Goal: Task Accomplishment & Management: Manage account settings

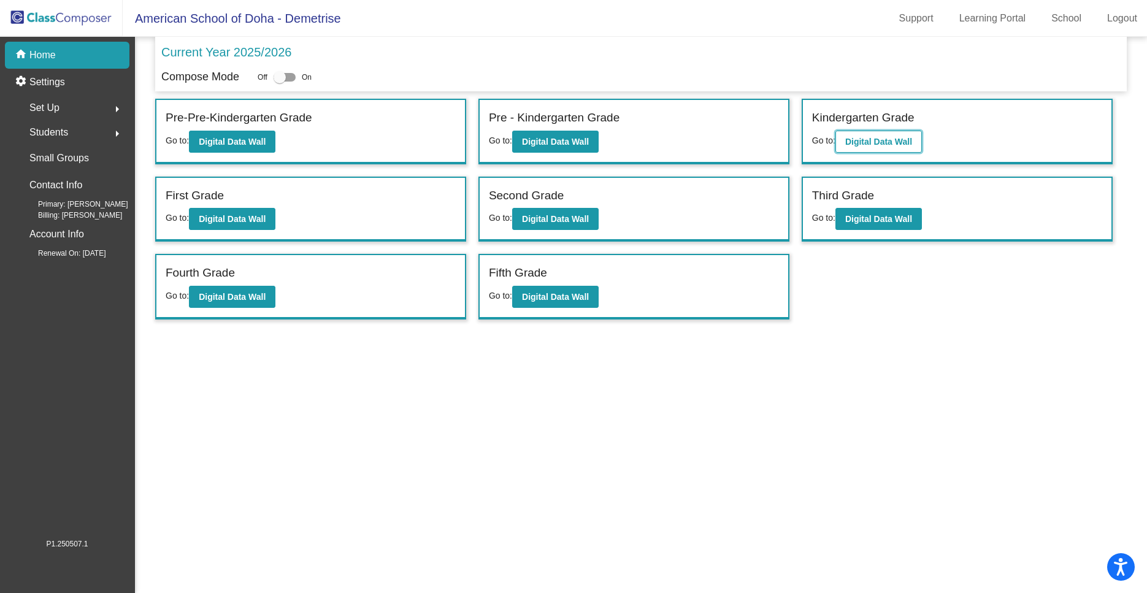
click at [885, 141] on b "Digital Data Wall" at bounding box center [879, 142] width 67 height 10
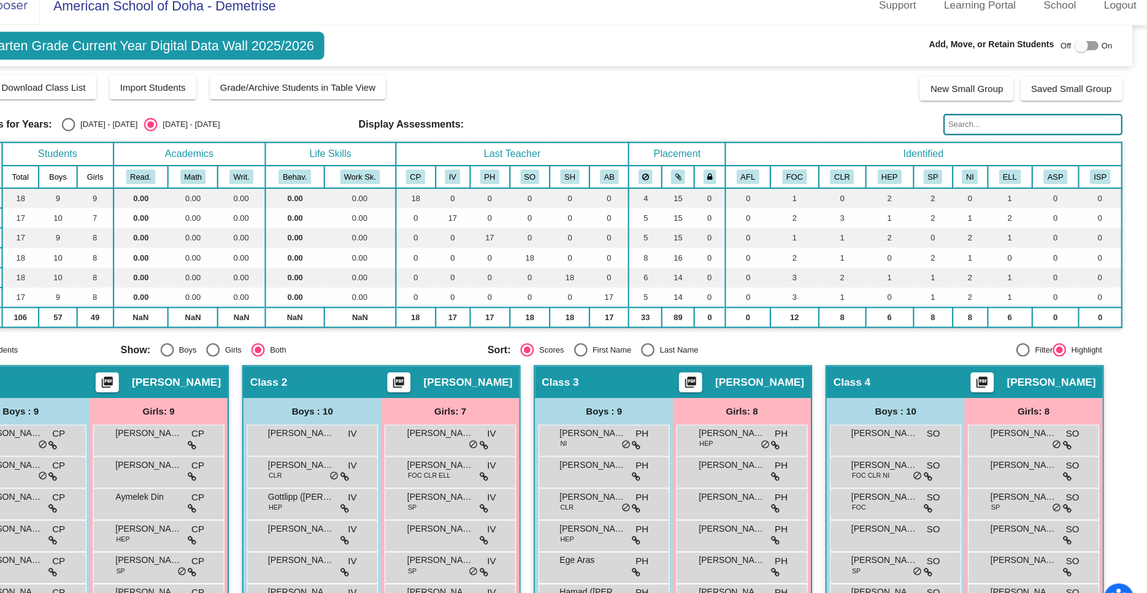
click at [1100, 52] on div at bounding box center [1092, 56] width 22 height 9
checkbox input "true"
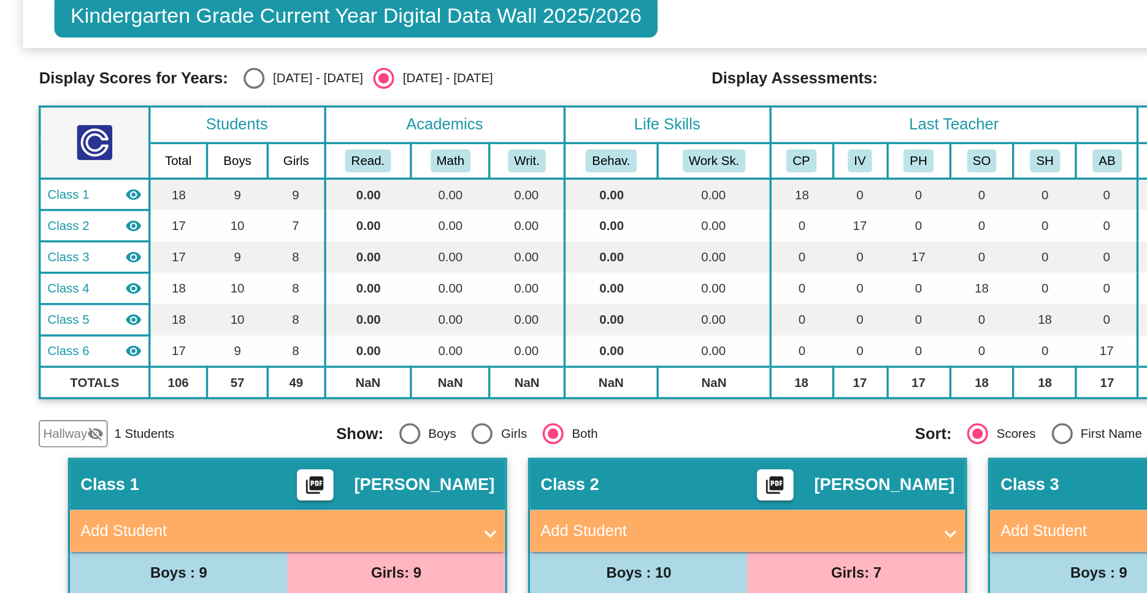
scroll to position [60, 0]
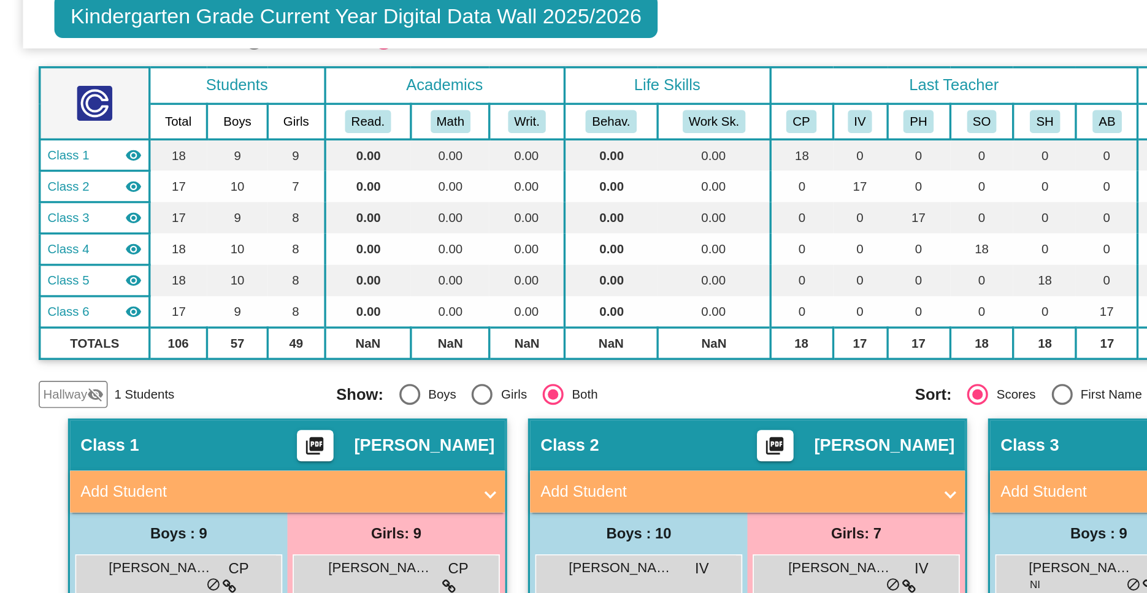
click at [53, 279] on mat-icon "visibility_off" at bounding box center [56, 278] width 10 height 10
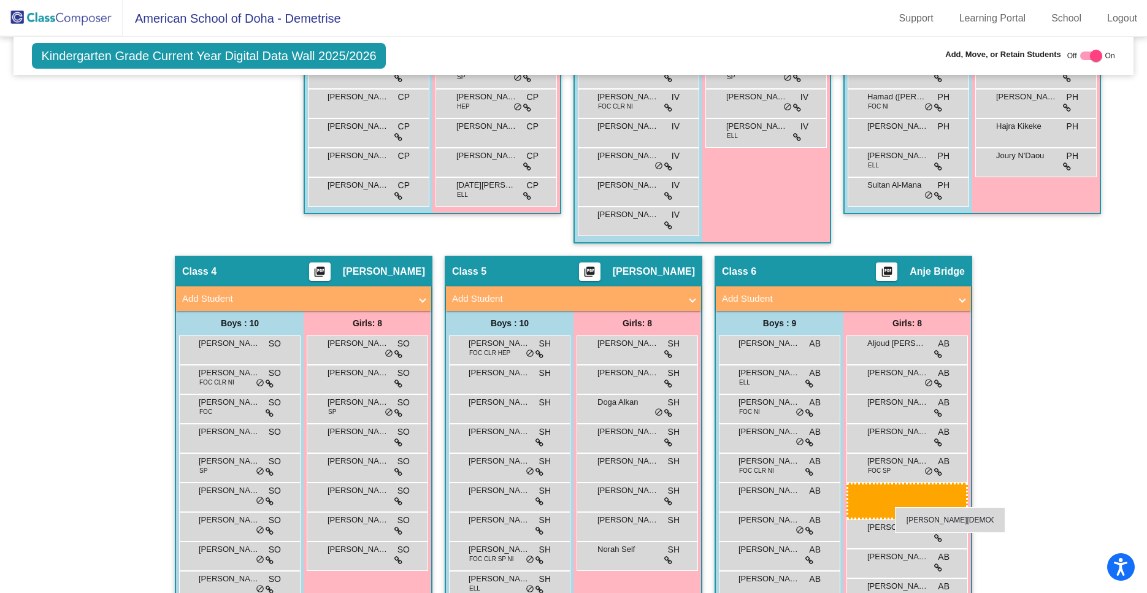
scroll to position [546, 0]
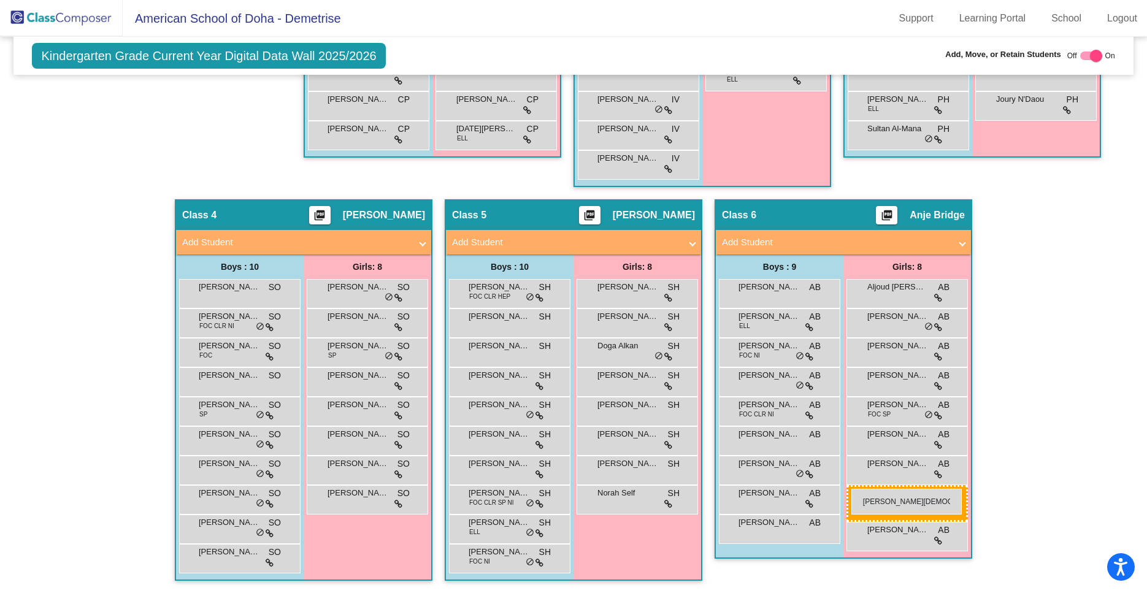
drag, startPoint x: 218, startPoint y: 147, endPoint x: 852, endPoint y: 490, distance: 719.9
click at [852, 490] on body "Accessibility Screen-Reader Guide, Feedback, and Issue Reporting | New window A…" at bounding box center [573, 296] width 1147 height 593
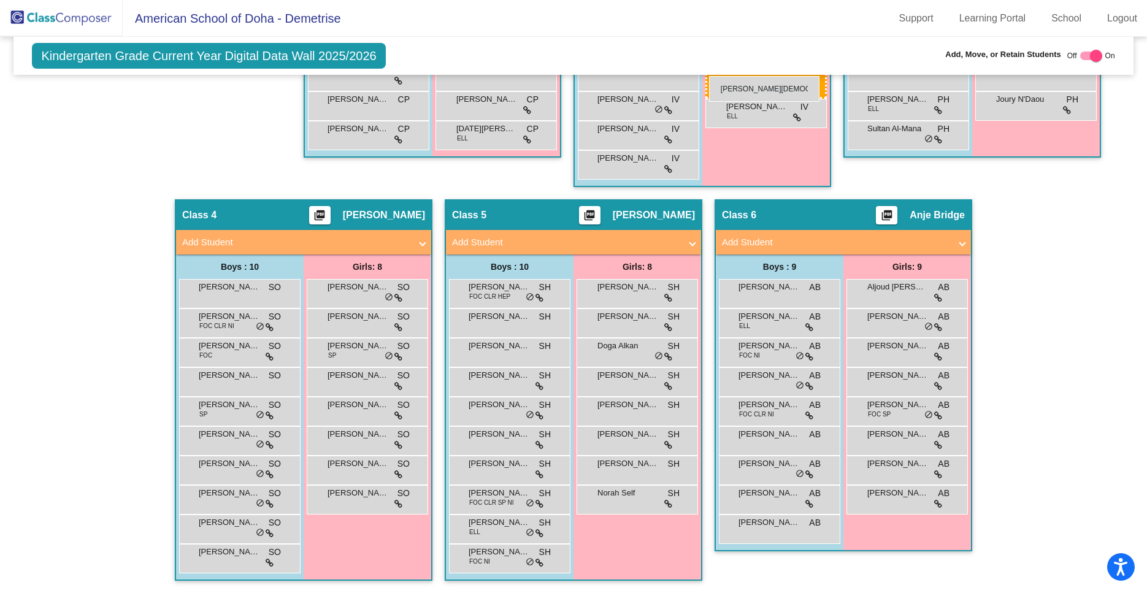
drag, startPoint x: 925, startPoint y: 512, endPoint x: 709, endPoint y: 75, distance: 487.6
click at [709, 75] on body "Accessibility Screen-Reader Guide, Feedback, and Issue Reporting | New window A…" at bounding box center [573, 296] width 1147 height 593
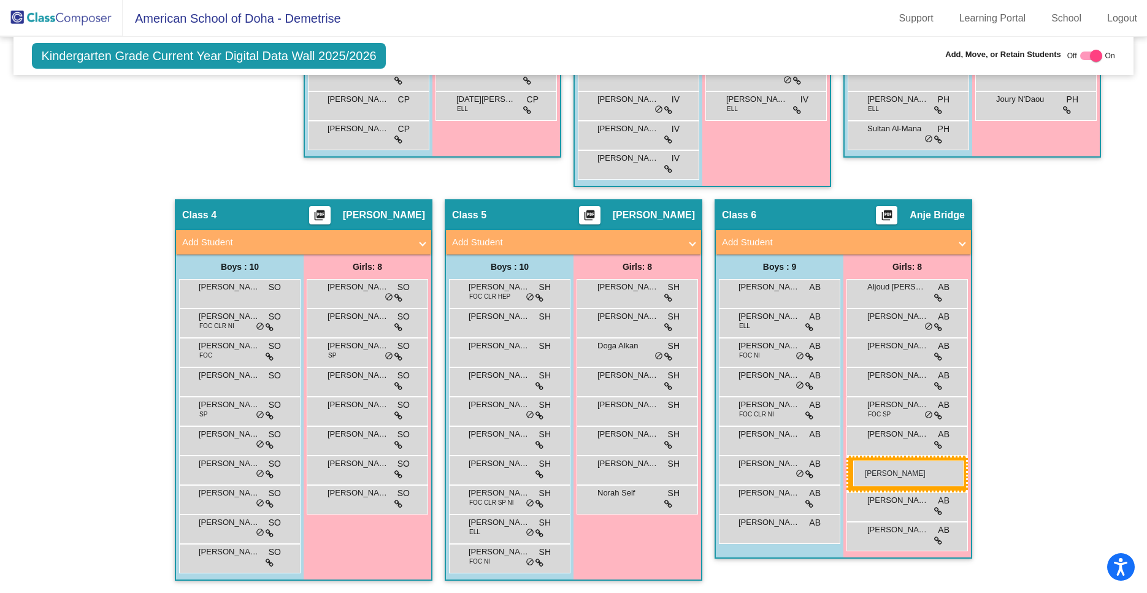
drag, startPoint x: 520, startPoint y: 350, endPoint x: 853, endPoint y: 461, distance: 351.4
click at [853, 461] on body "Accessibility Screen-Reader Guide, Feedback, and Issue Reporting | New window A…" at bounding box center [573, 296] width 1147 height 593
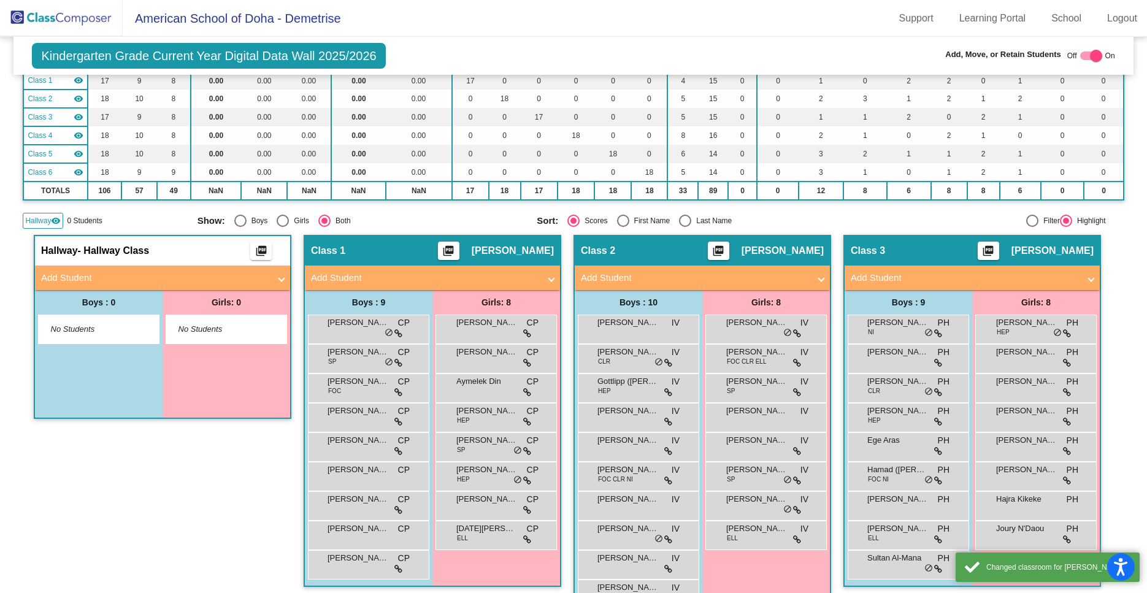
scroll to position [0, 0]
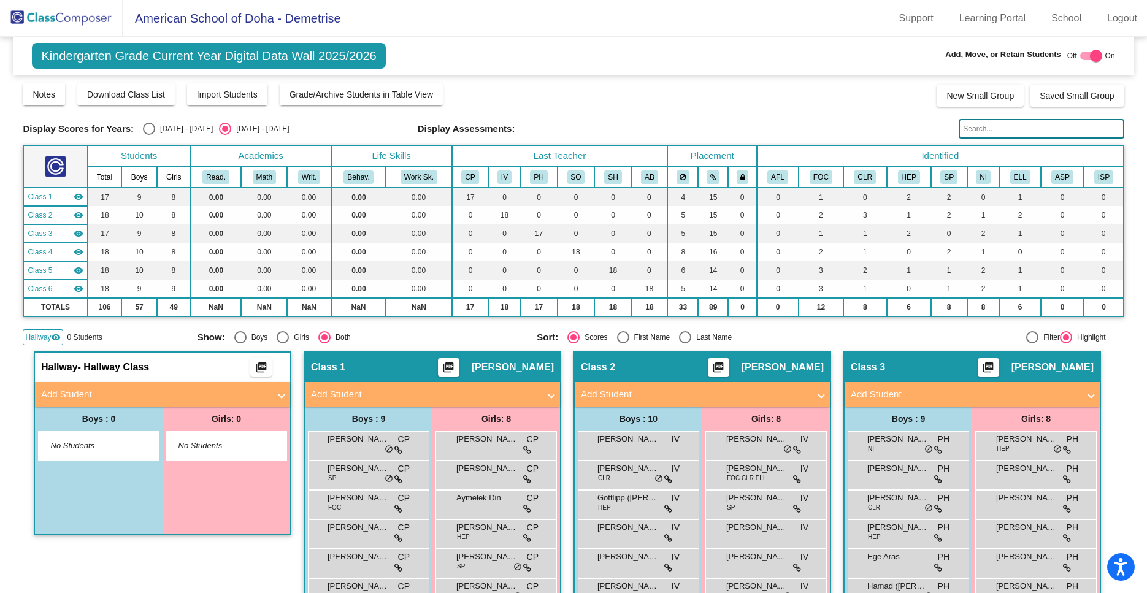
click at [51, 17] on img at bounding box center [61, 18] width 123 height 36
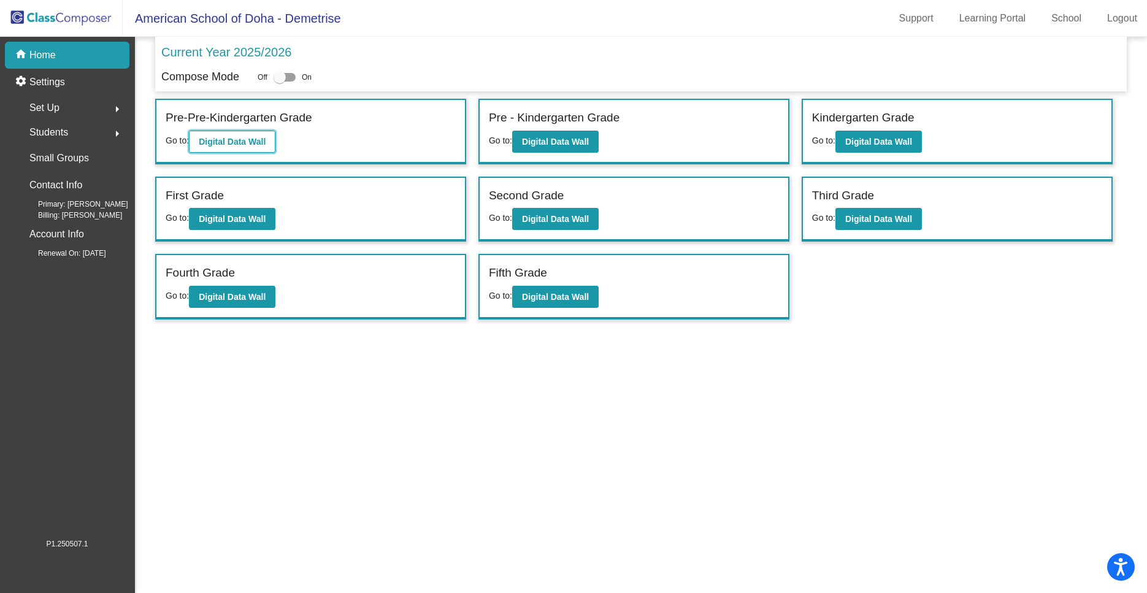
click at [230, 150] on button "Digital Data Wall" at bounding box center [232, 142] width 87 height 22
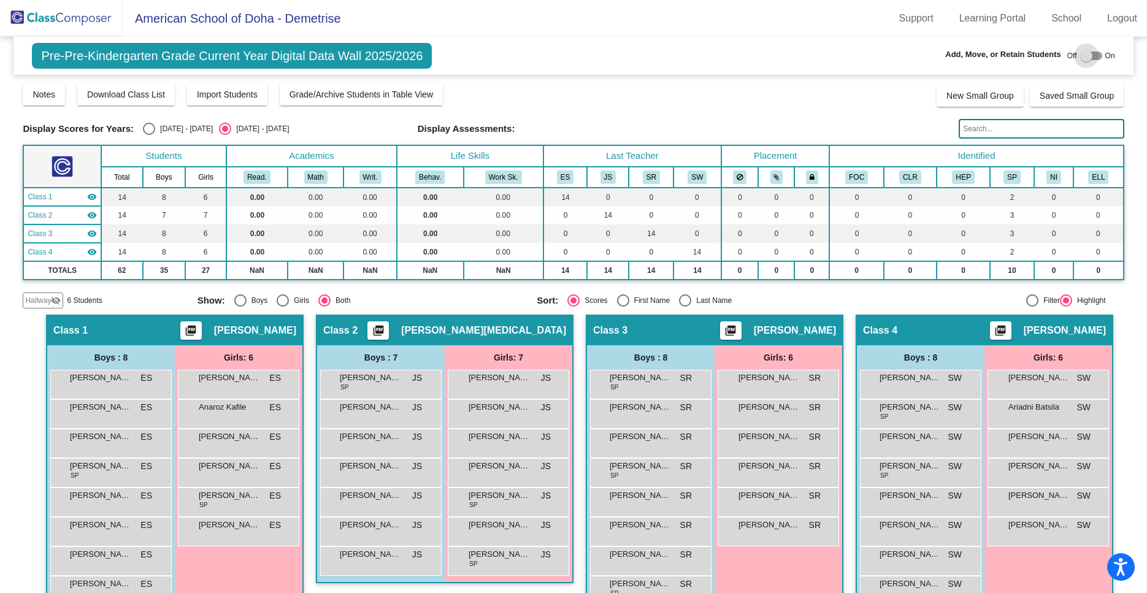
click at [1096, 55] on div at bounding box center [1092, 56] width 22 height 9
checkbox input "true"
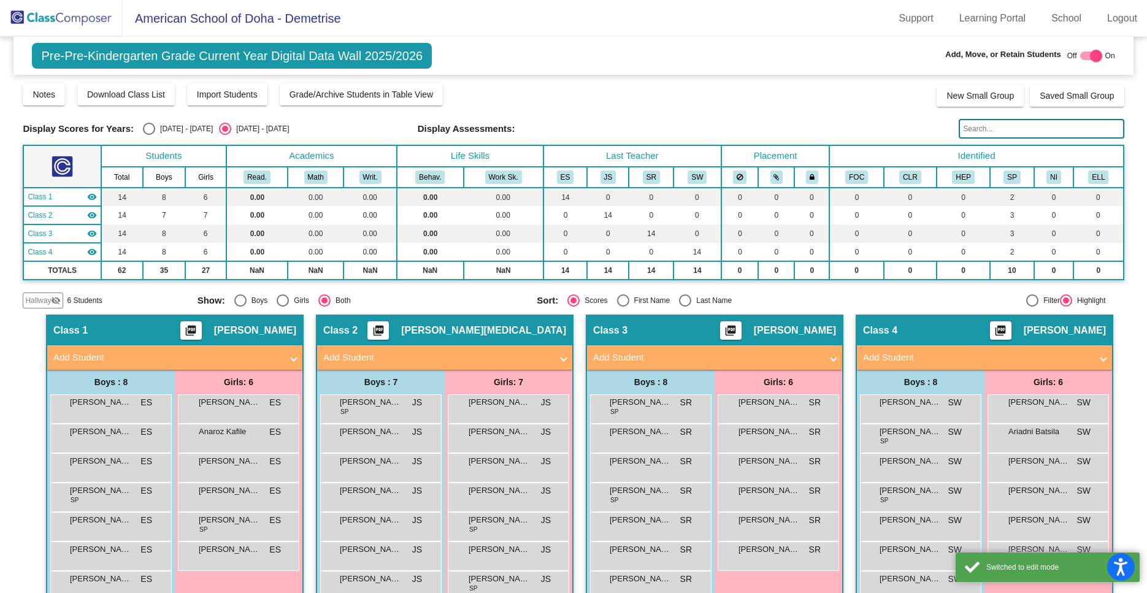
click at [43, 297] on span "Hallway" at bounding box center [38, 300] width 26 height 11
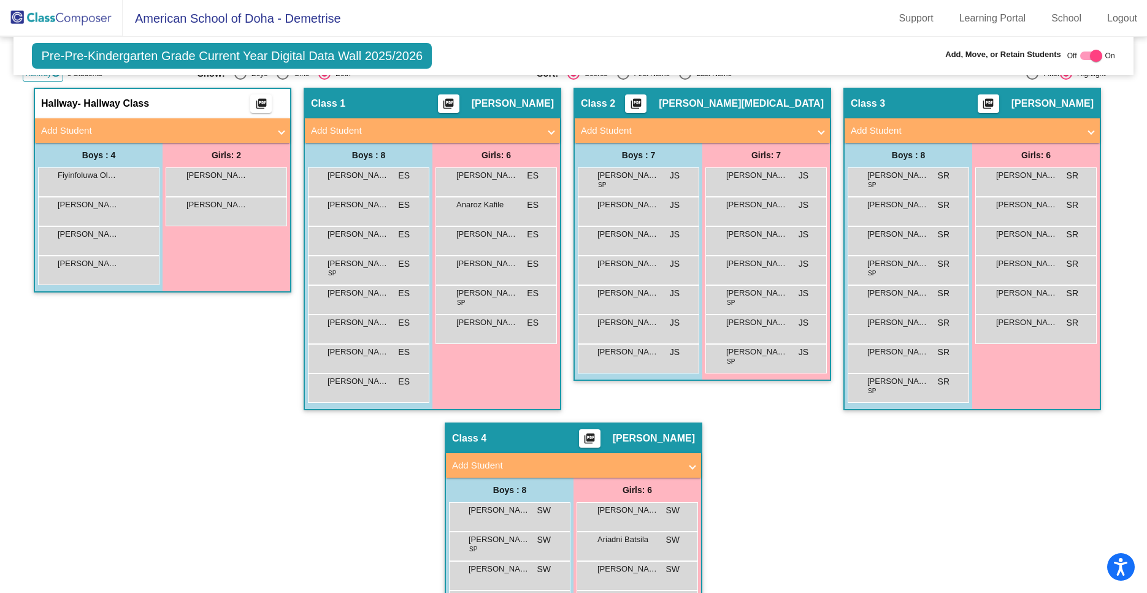
scroll to position [252, 0]
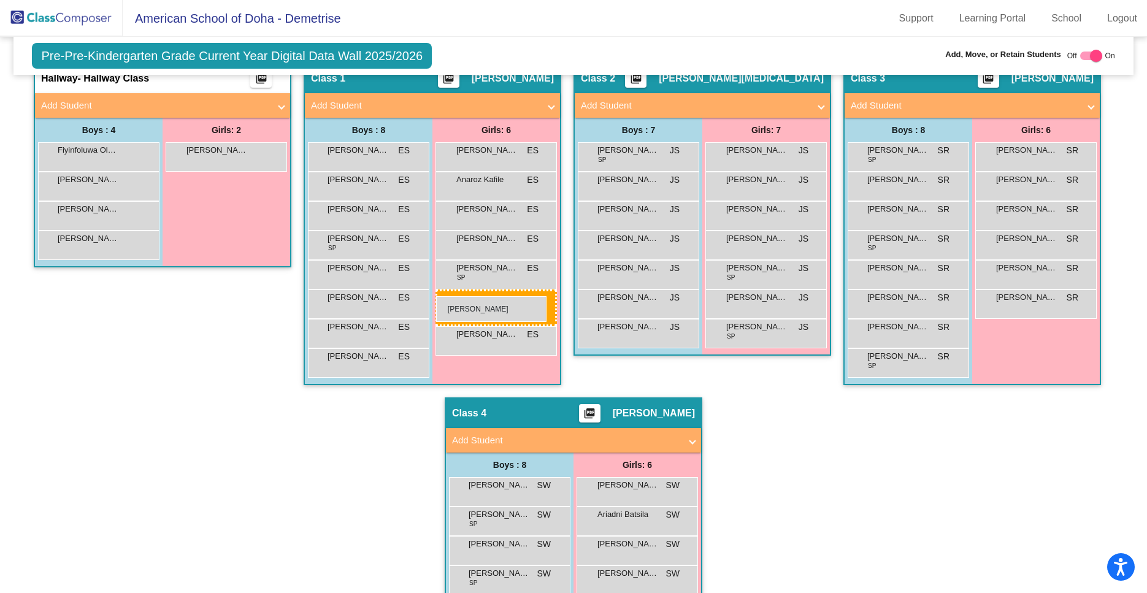
drag, startPoint x: 218, startPoint y: 189, endPoint x: 436, endPoint y: 296, distance: 243.4
click at [436, 296] on body "Accessibility Screen-Reader Guide, Feedback, and Issue Reporting | New window A…" at bounding box center [573, 296] width 1147 height 593
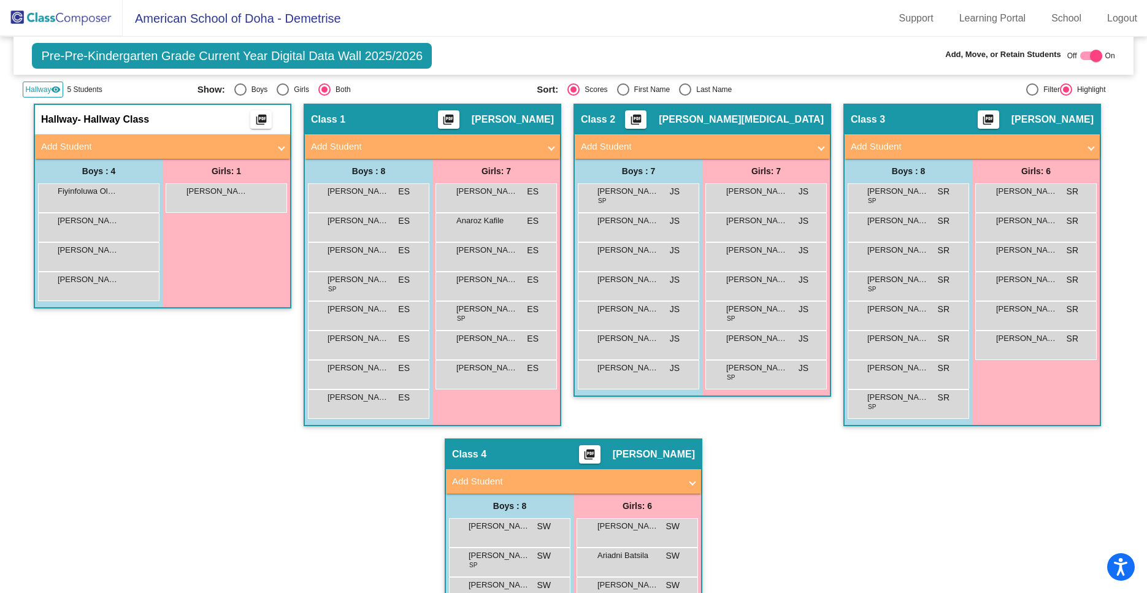
scroll to position [322, 0]
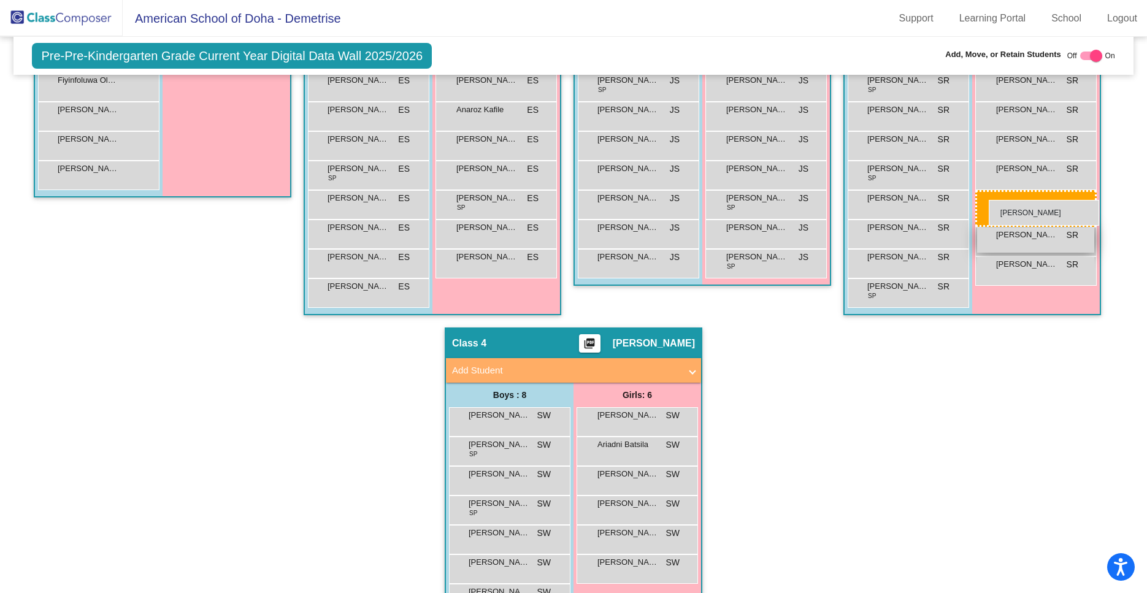
drag, startPoint x: 243, startPoint y: 87, endPoint x: 987, endPoint y: 196, distance: 752.3
click at [987, 196] on body "Accessibility Screen-Reader Guide, Feedback, and Issue Reporting | New window A…" at bounding box center [573, 296] width 1147 height 593
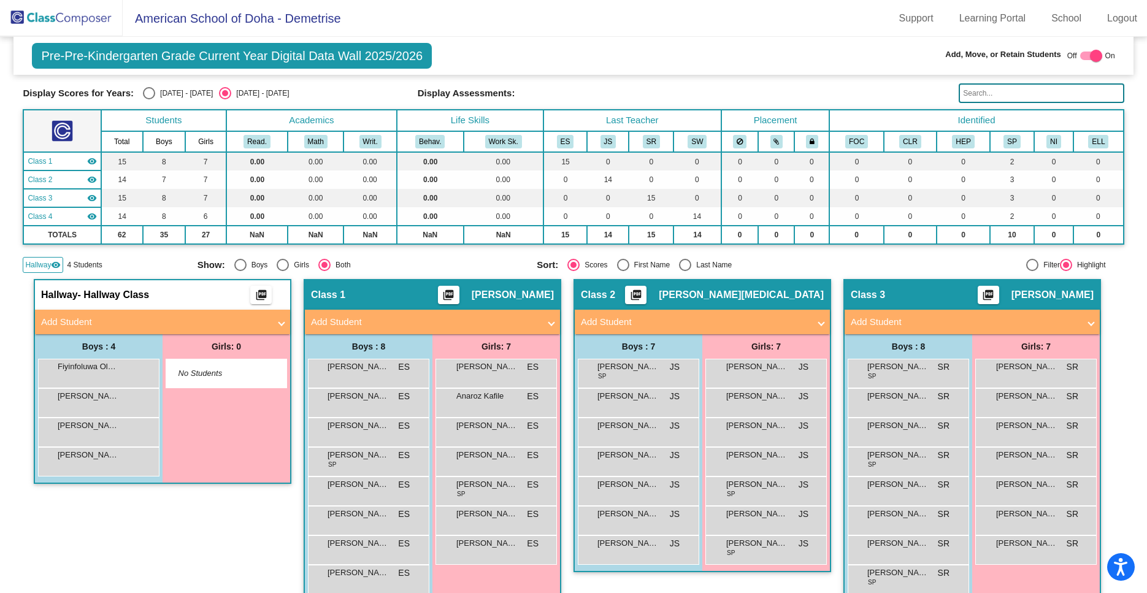
scroll to position [0, 0]
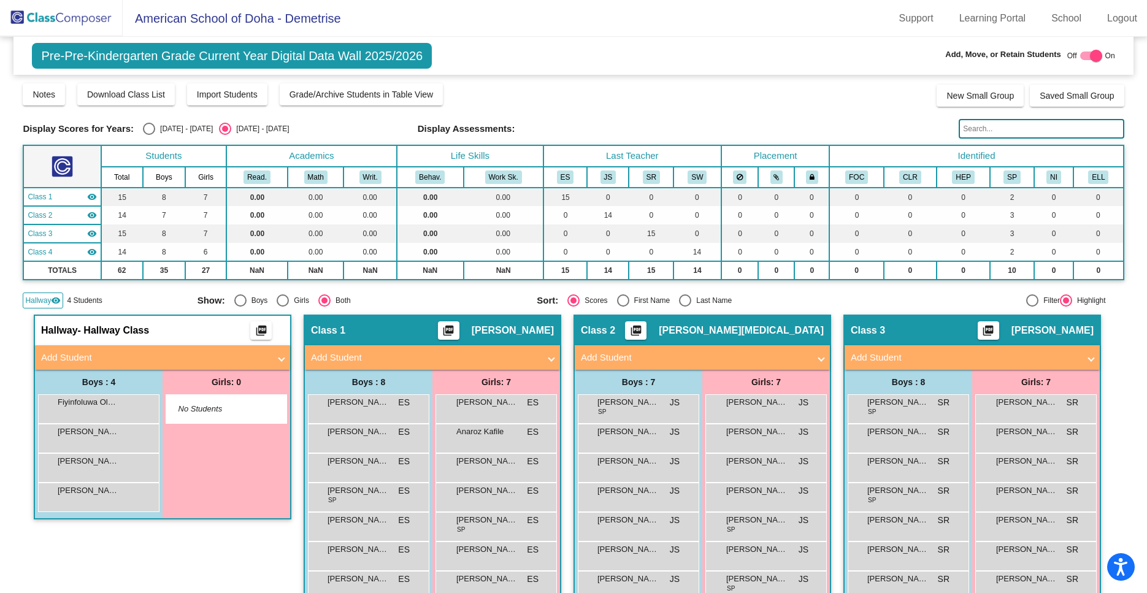
click at [42, 23] on img at bounding box center [61, 18] width 123 height 36
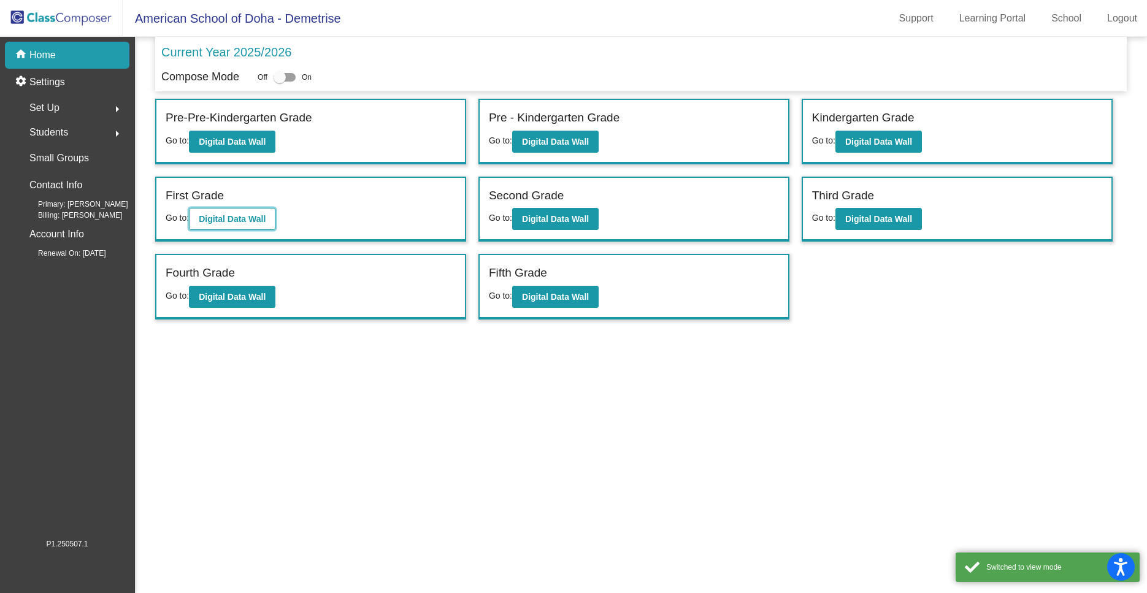
click at [223, 218] on b "Digital Data Wall" at bounding box center [232, 219] width 67 height 10
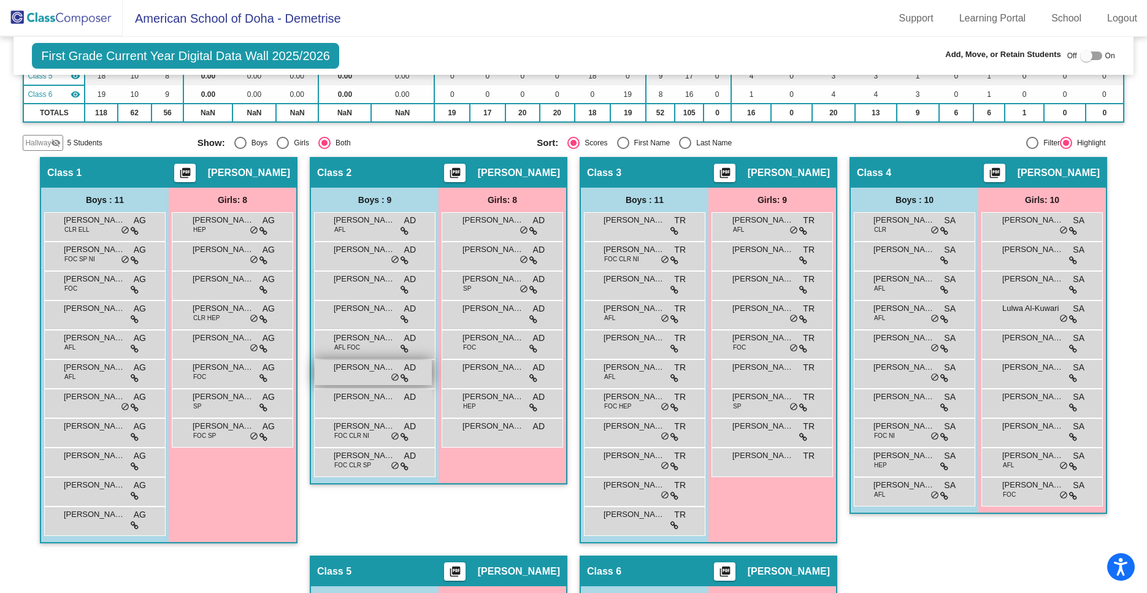
scroll to position [193, 0]
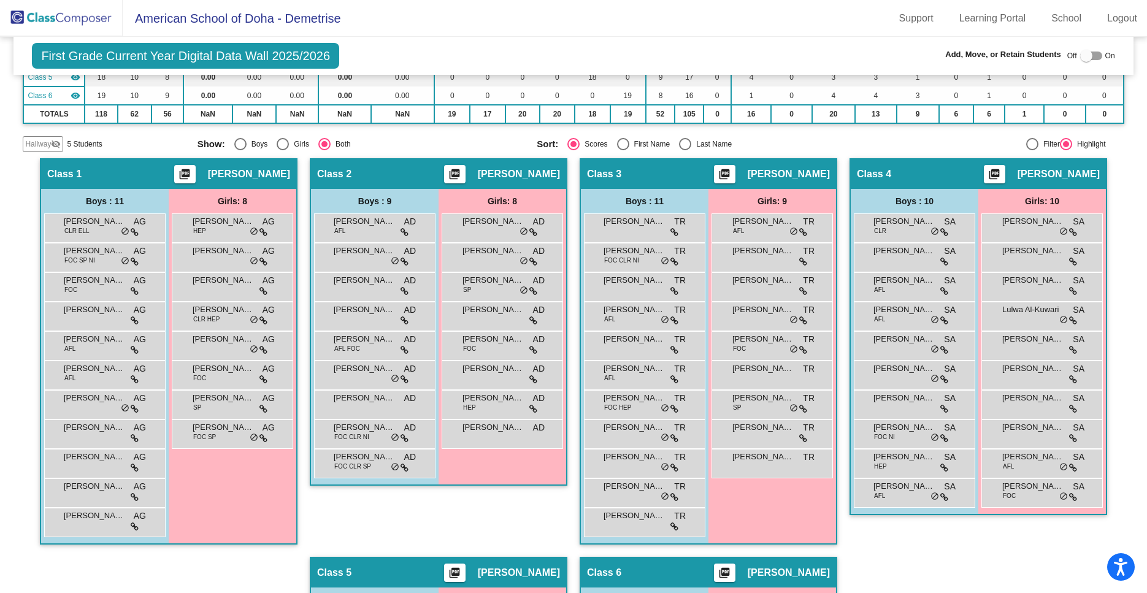
click at [401, 515] on div "Class 2 picture_as_pdf [PERSON_NAME] Add Student First Name Last Name Student I…" at bounding box center [439, 357] width 258 height 399
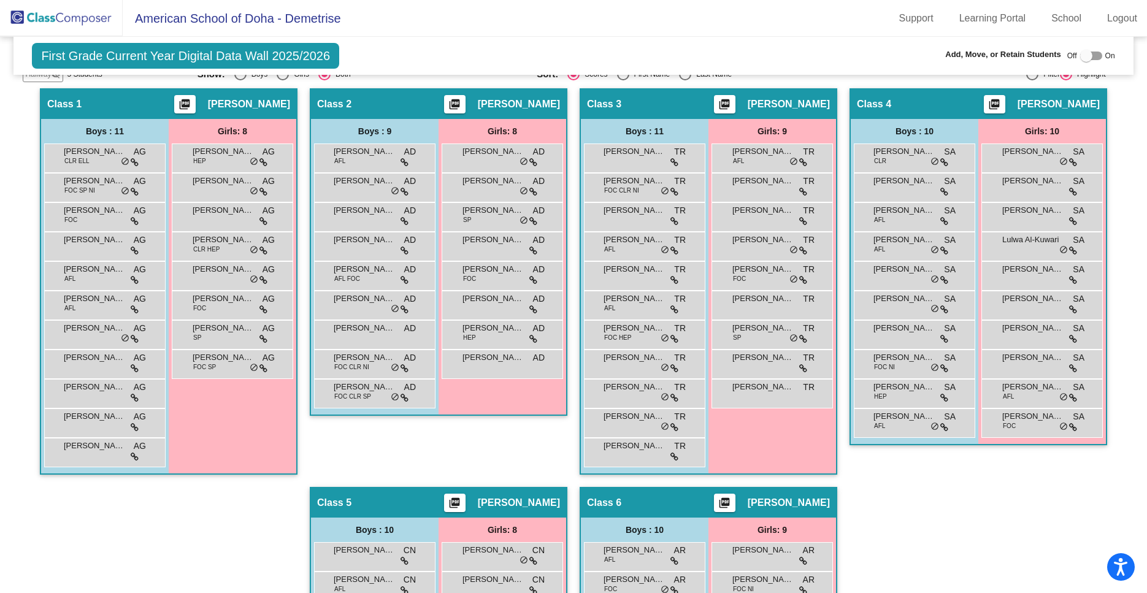
scroll to position [260, 0]
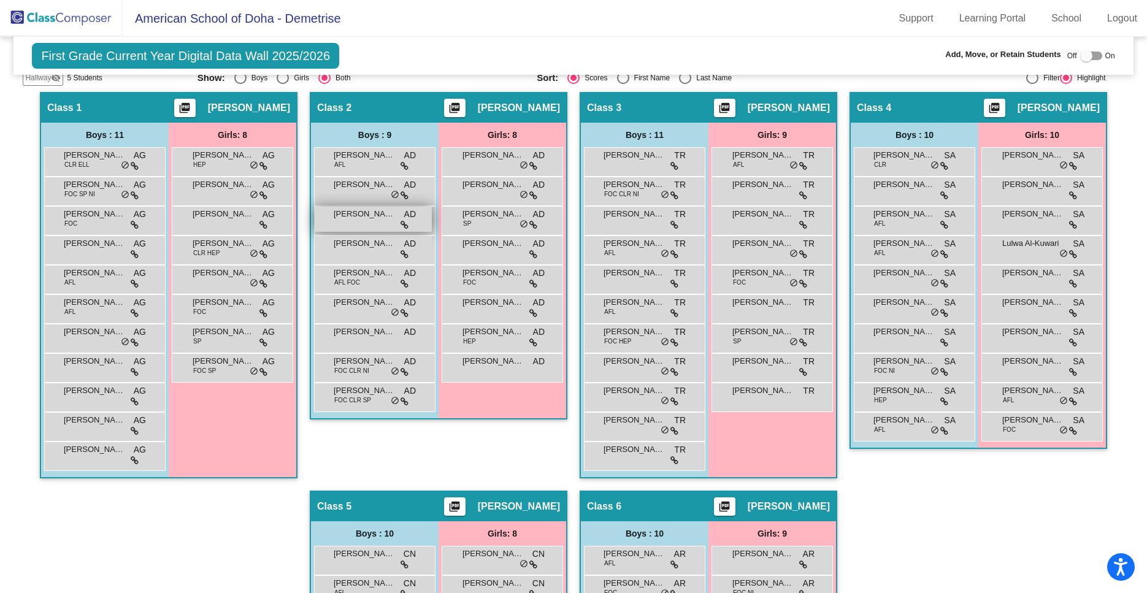
click at [349, 217] on span "[PERSON_NAME]" at bounding box center [364, 214] width 61 height 12
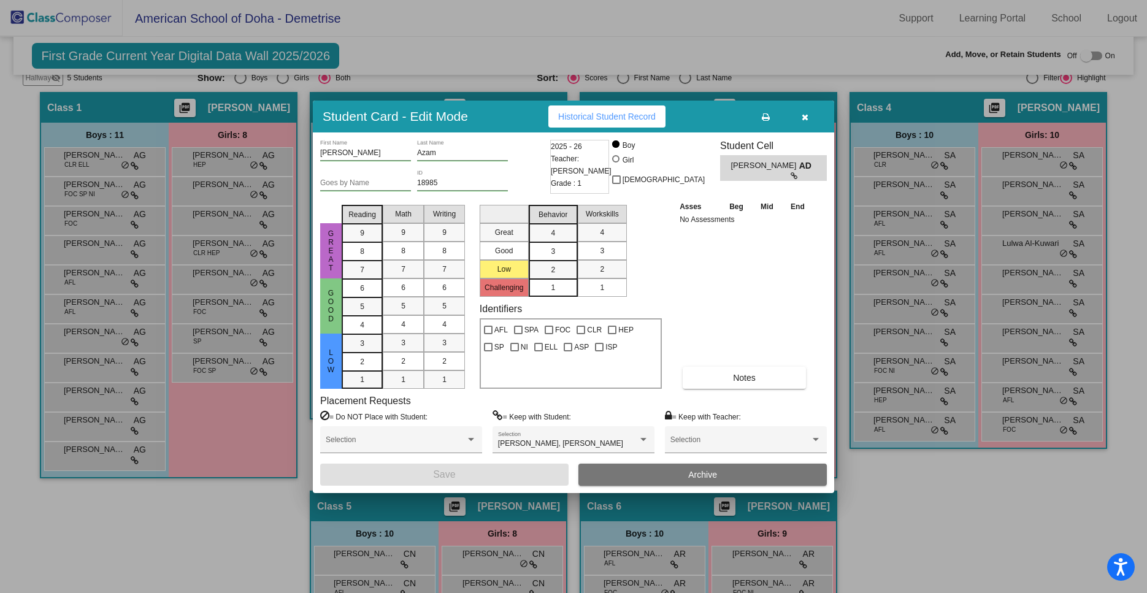
click at [502, 37] on div at bounding box center [573, 296] width 1147 height 593
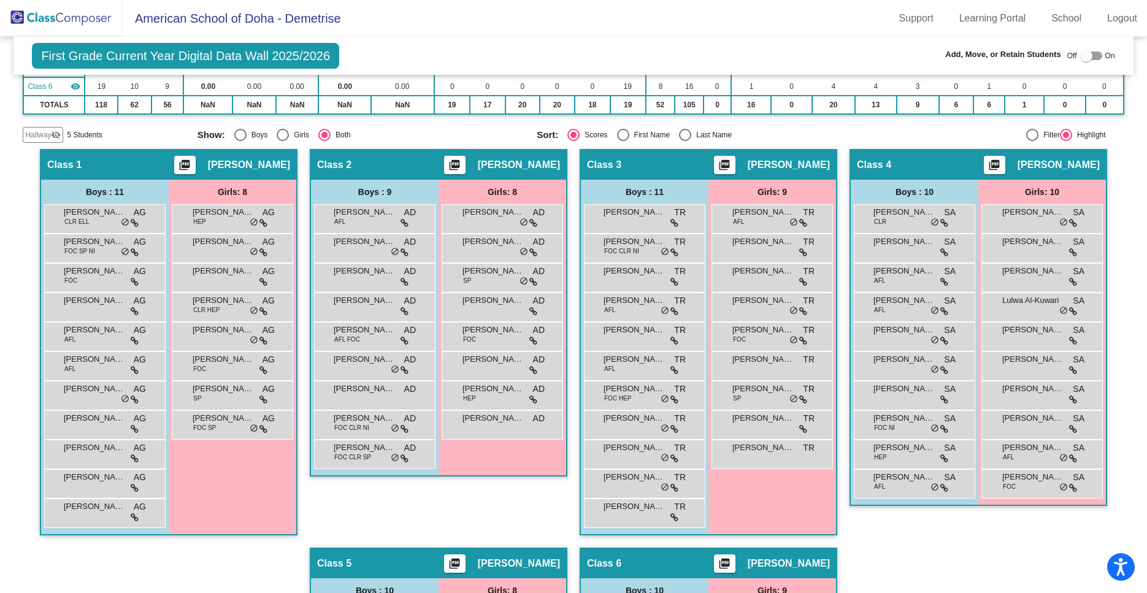
scroll to position [0, 0]
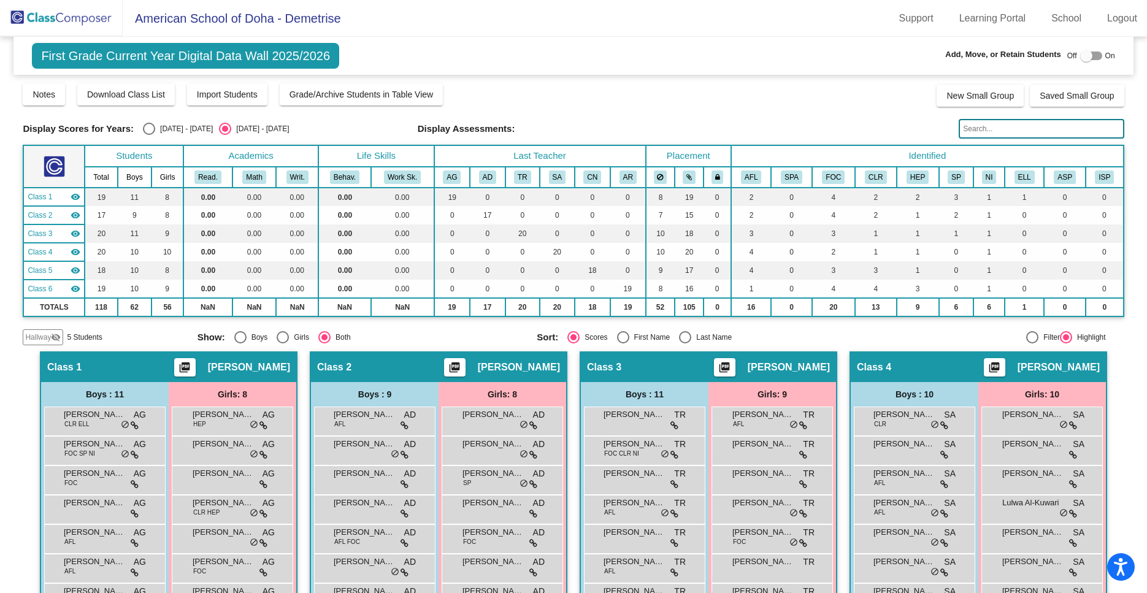
click at [65, 21] on img at bounding box center [61, 18] width 123 height 36
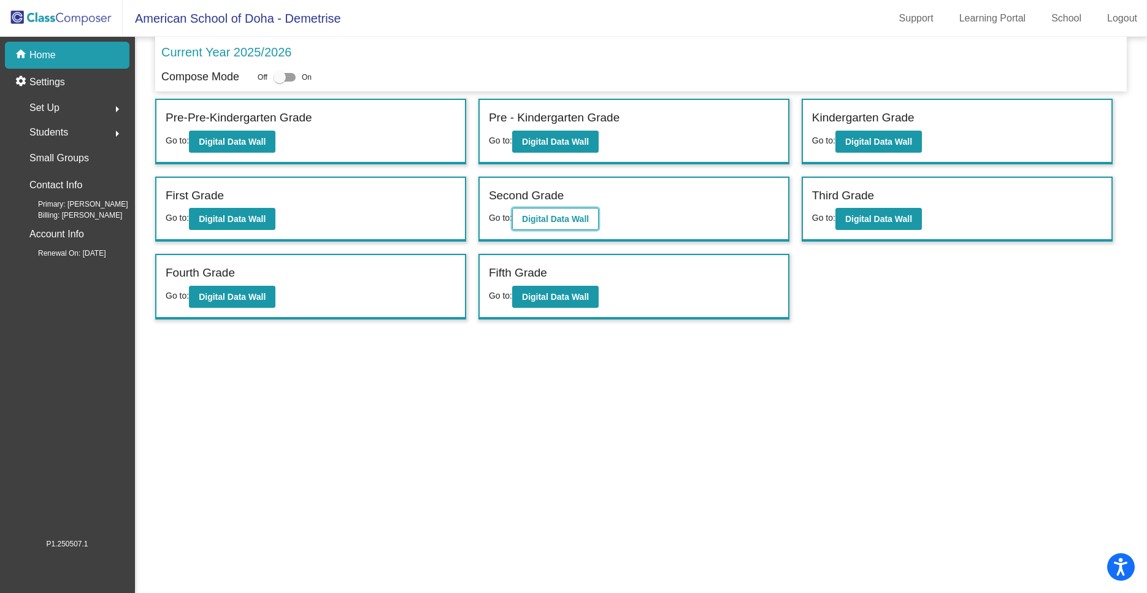
click at [552, 226] on button "Digital Data Wall" at bounding box center [555, 219] width 87 height 22
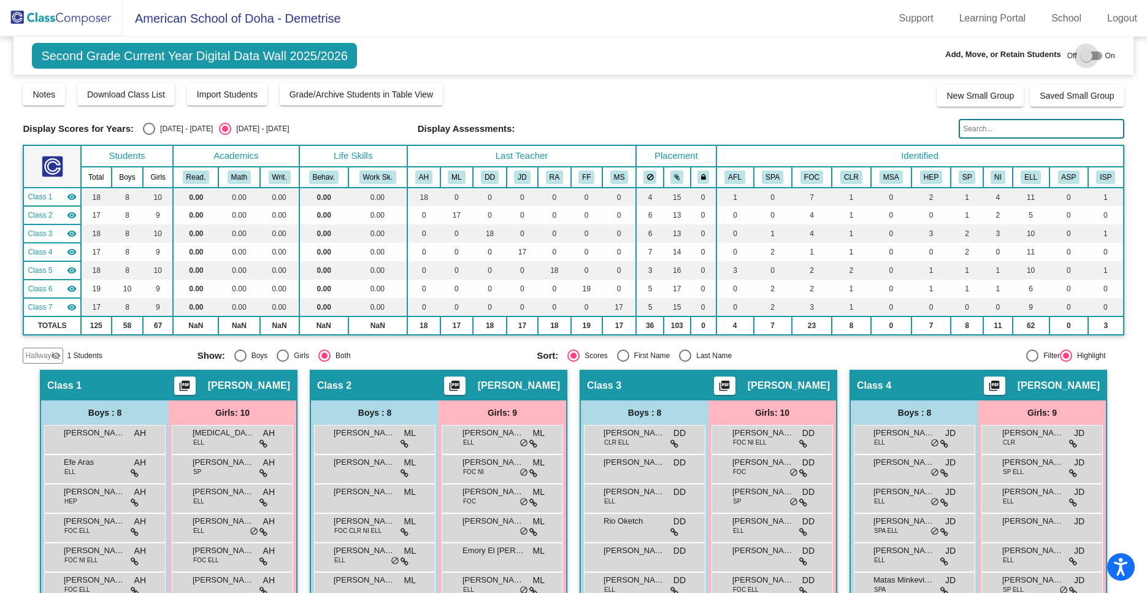
click at [1101, 52] on label at bounding box center [1092, 55] width 22 height 15
checkbox input "true"
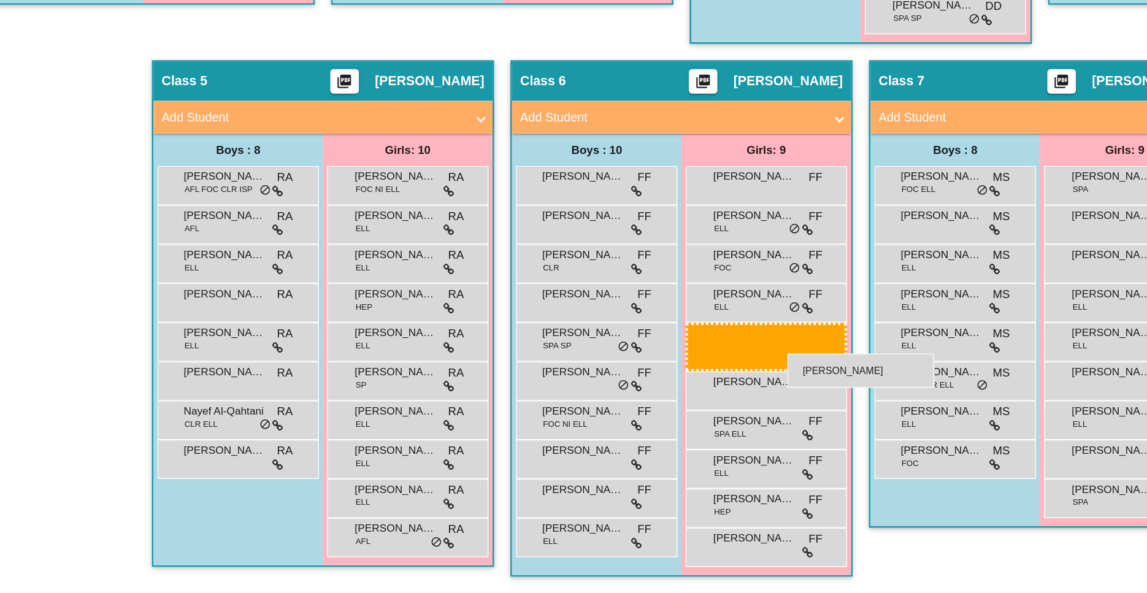
scroll to position [571, 0]
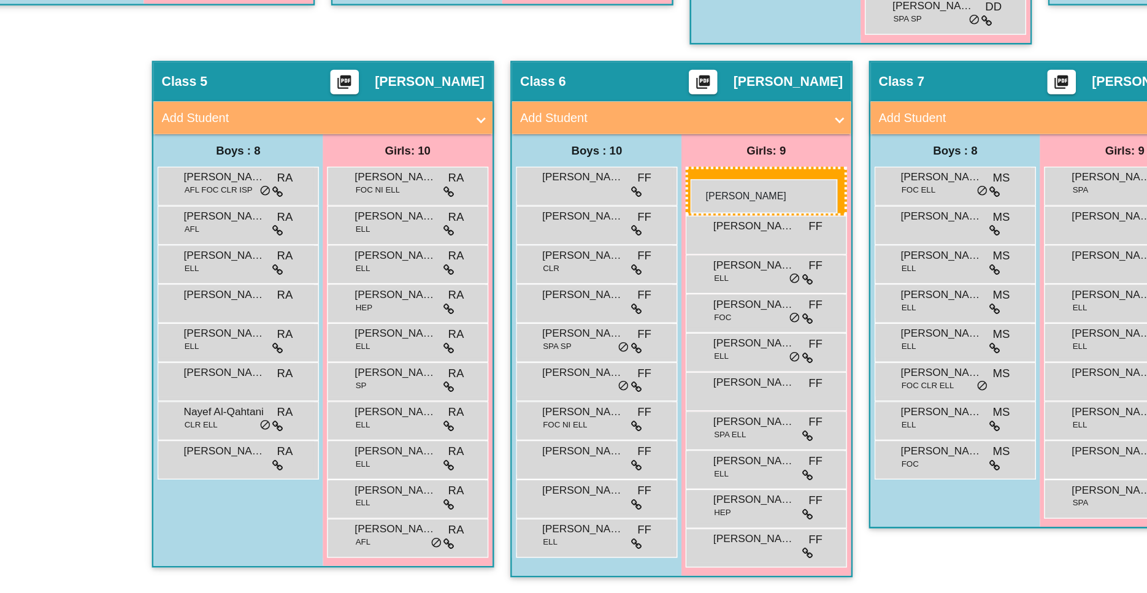
drag, startPoint x: 242, startPoint y: 274, endPoint x: 580, endPoint y: 282, distance: 338.2
click at [580, 281] on body "Accessibility Screen-Reader Guide, Feedback, and Issue Reporting | New window A…" at bounding box center [573, 296] width 1147 height 593
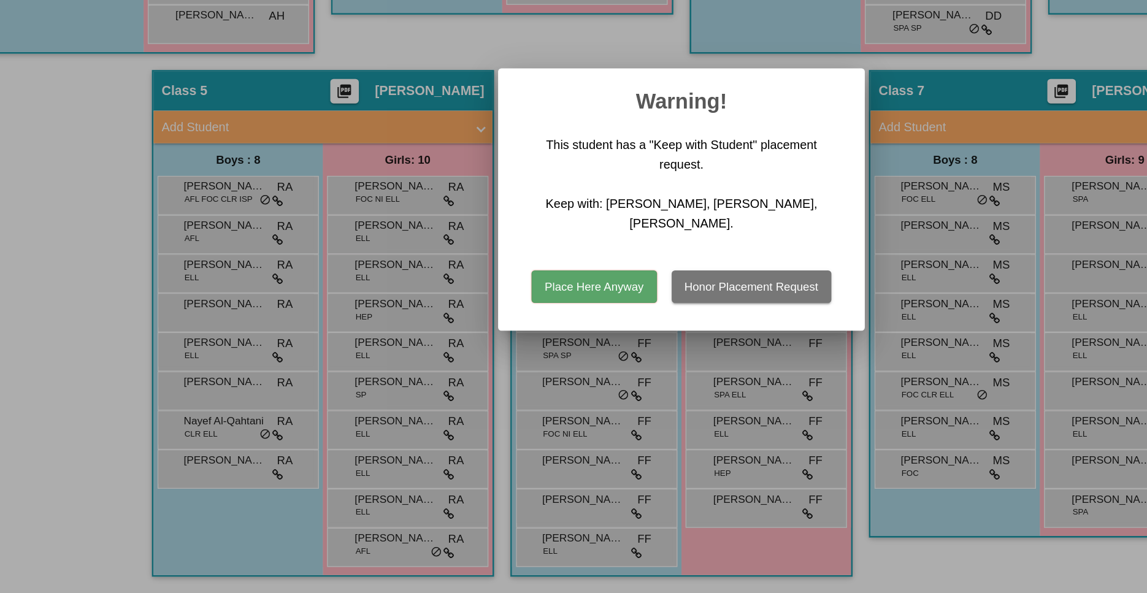
click at [504, 355] on button "Place Here Anyway" at bounding box center [508, 362] width 94 height 25
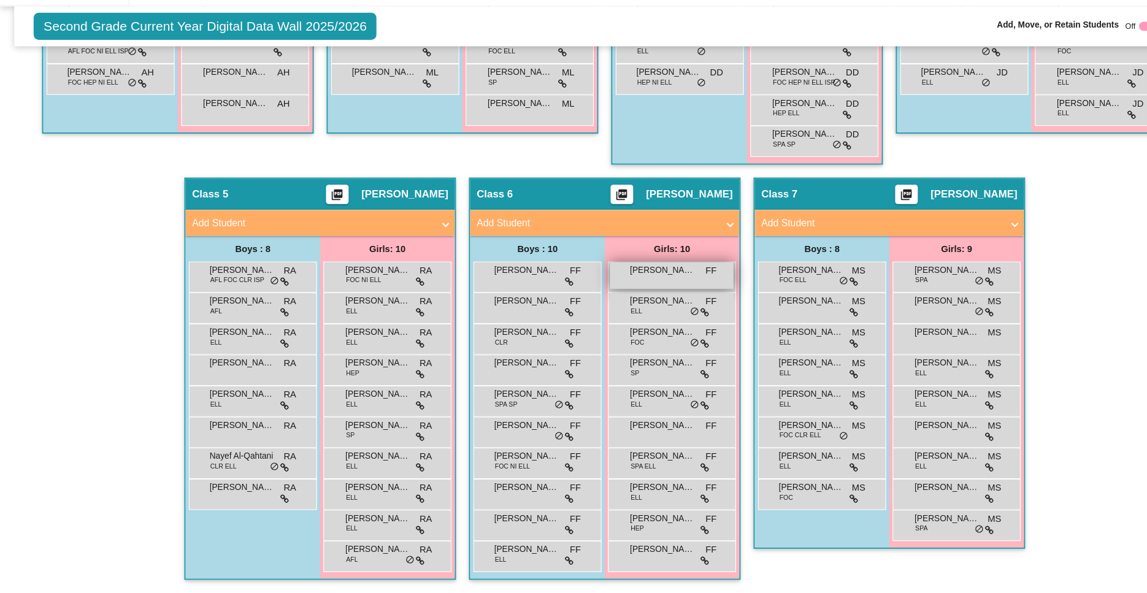
click at [630, 298] on div "[PERSON_NAME] FF lock do_not_disturb_alt" at bounding box center [637, 292] width 117 height 25
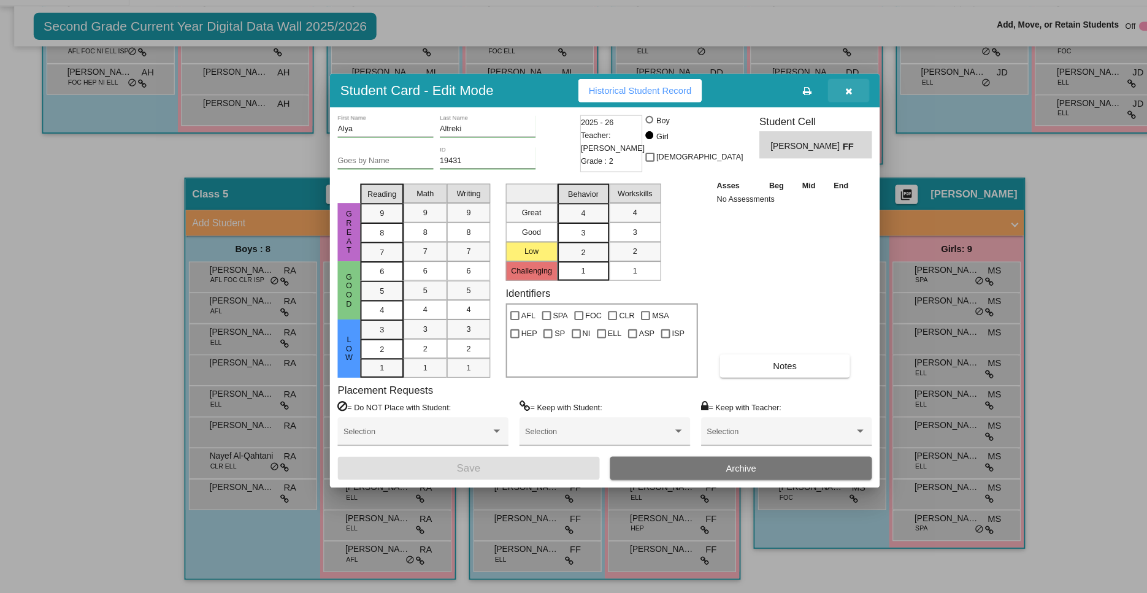
click at [811, 112] on button "button" at bounding box center [804, 117] width 39 height 22
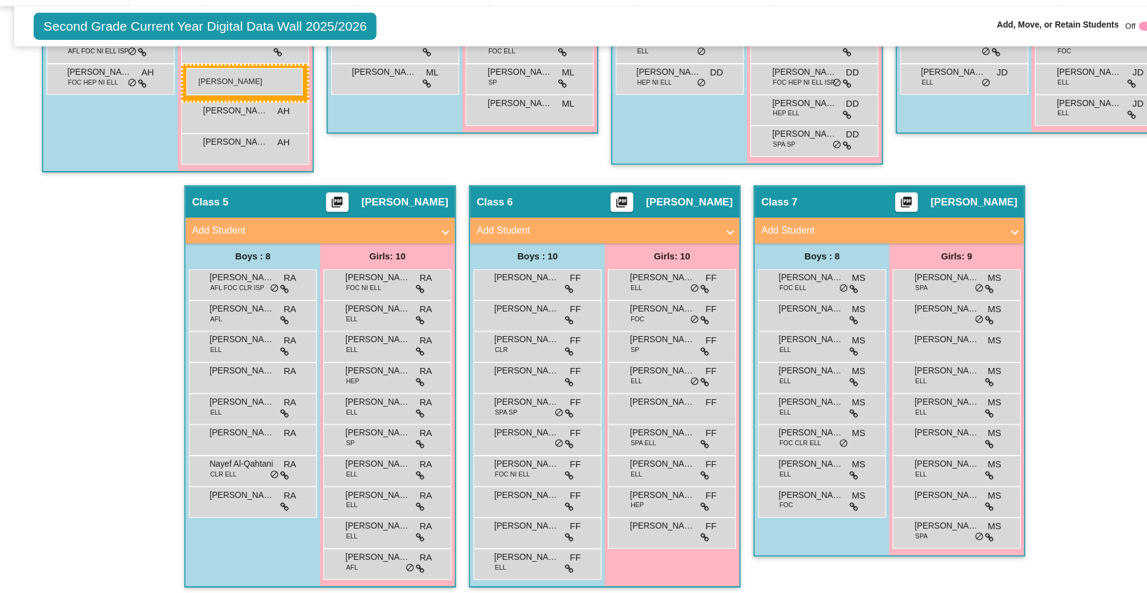
drag, startPoint x: 642, startPoint y: 295, endPoint x: 177, endPoint y: 94, distance: 506.5
click at [177, 94] on body "Accessibility Screen-Reader Guide, Feedback, and Issue Reporting | New window A…" at bounding box center [573, 296] width 1147 height 593
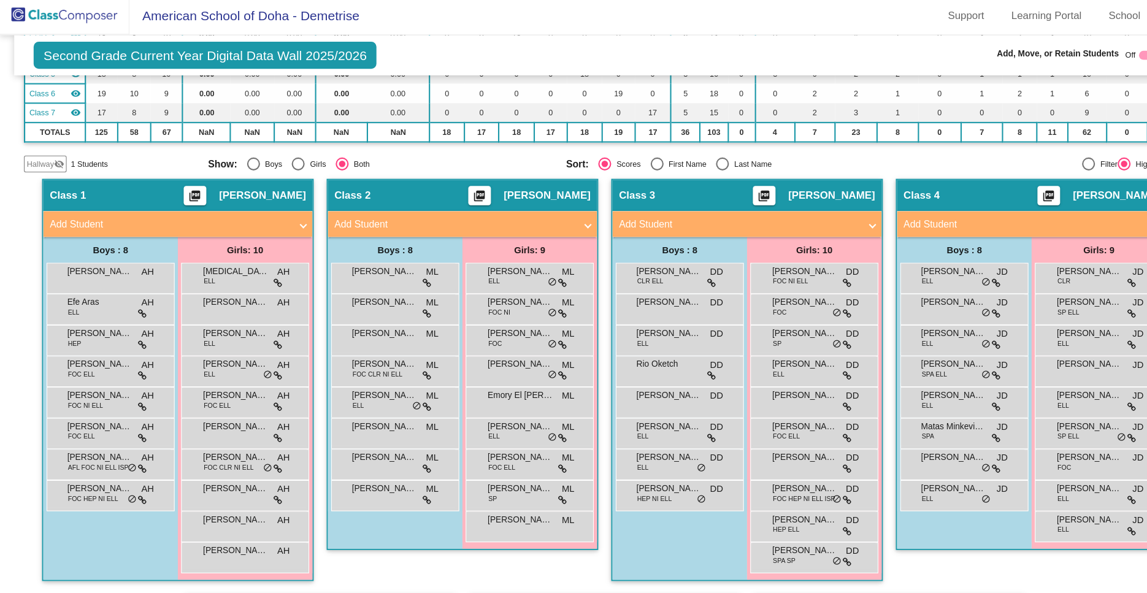
scroll to position [88, 0]
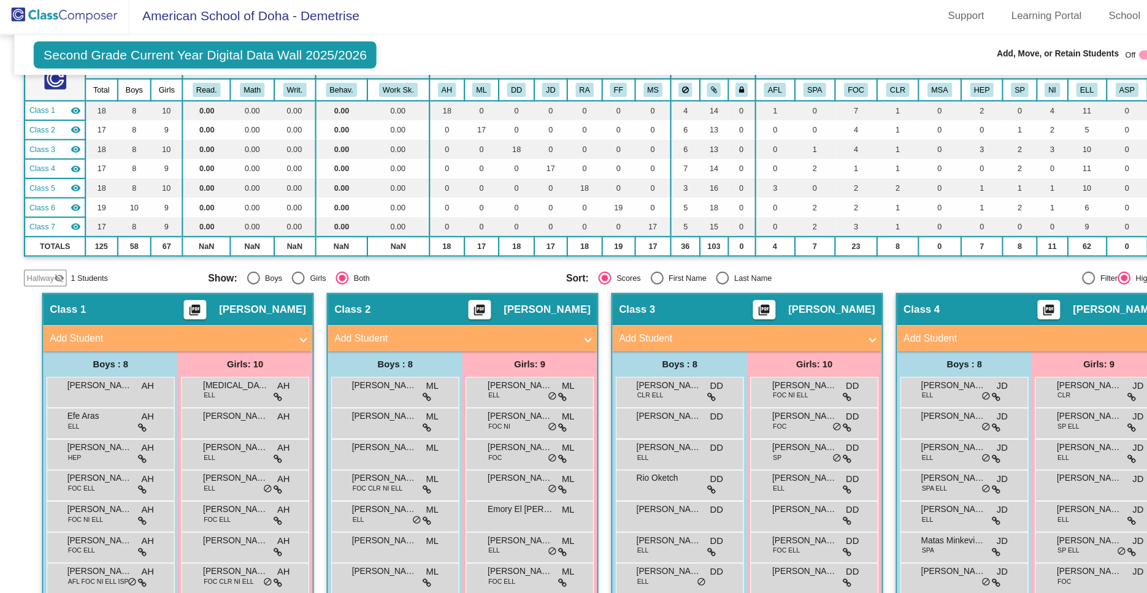
click at [27, 272] on span "Hallway" at bounding box center [38, 267] width 26 height 11
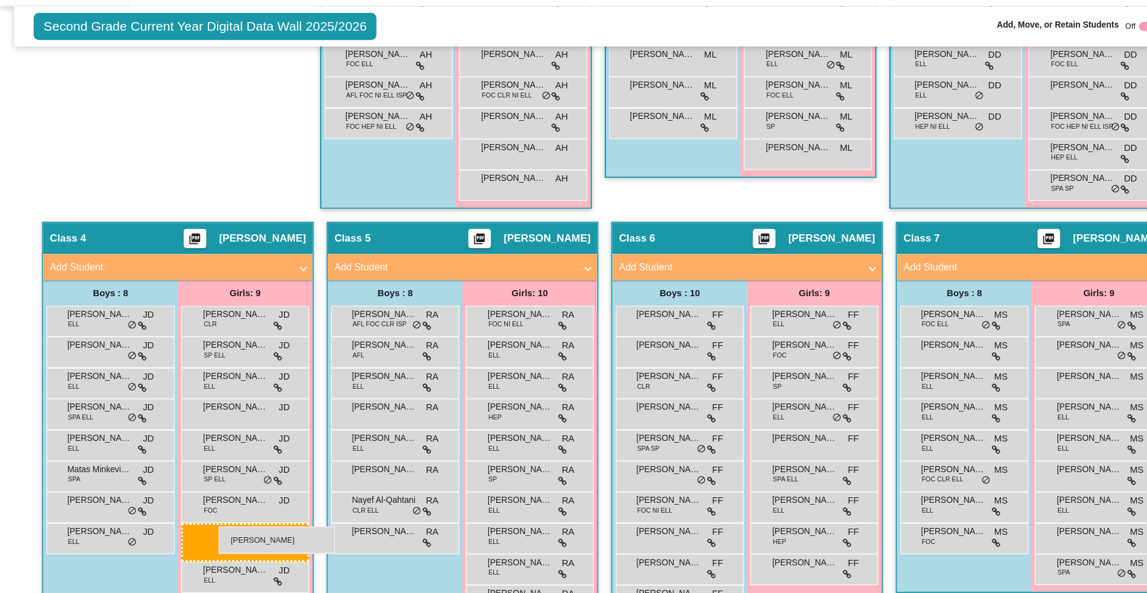
scroll to position [538, 0]
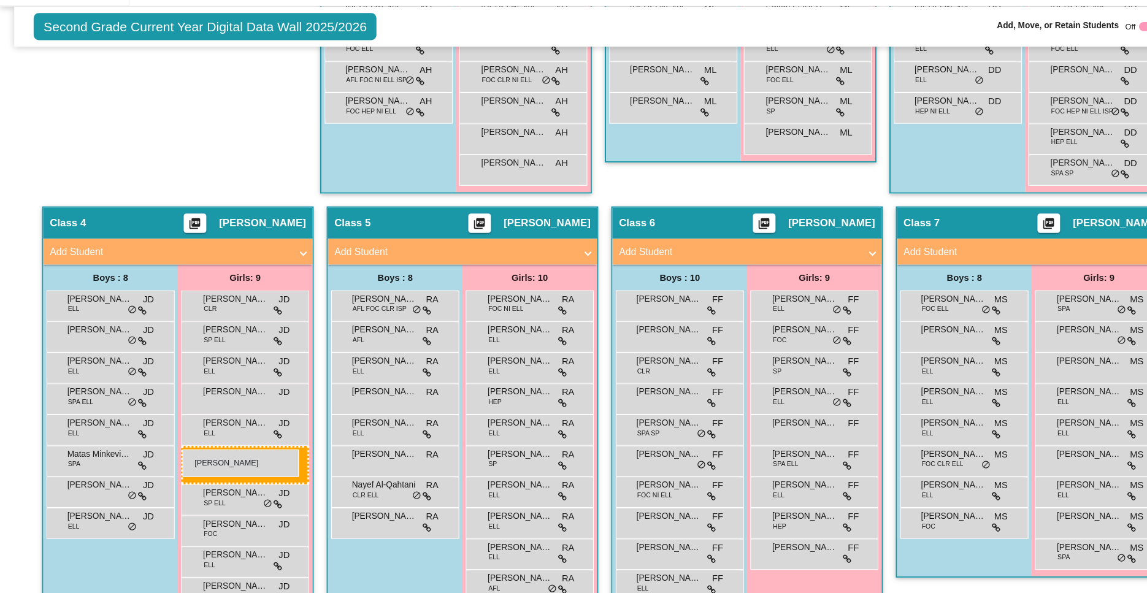
drag, startPoint x: 207, startPoint y: 396, endPoint x: 173, endPoint y: 457, distance: 70.0
click at [173, 457] on body "Accessibility Screen-Reader Guide, Feedback, and Issue Reporting | New window A…" at bounding box center [573, 296] width 1147 height 593
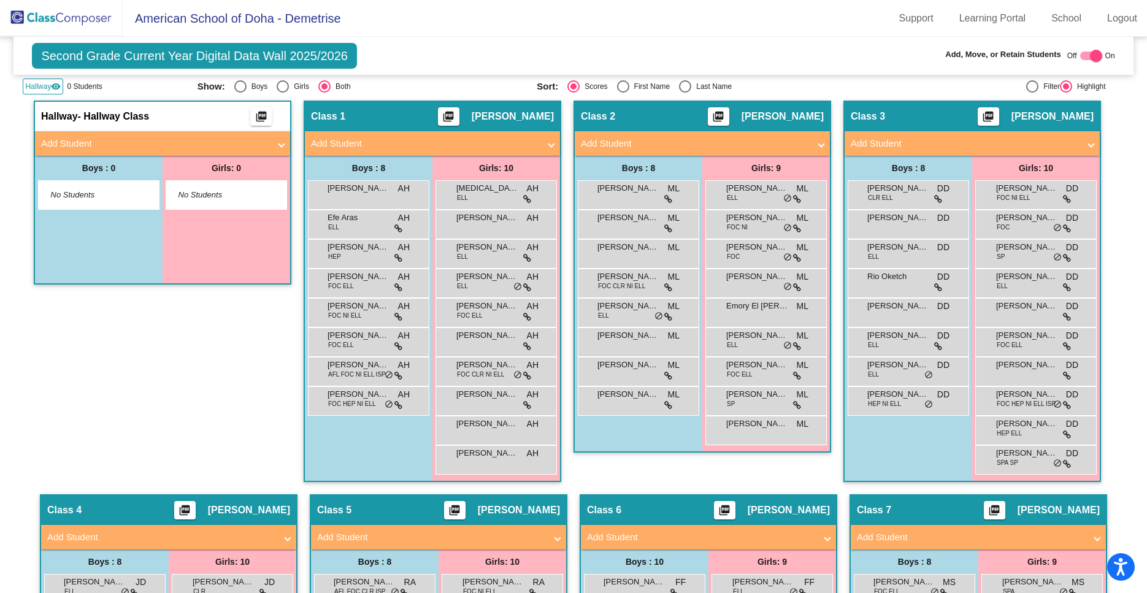
scroll to position [282, 0]
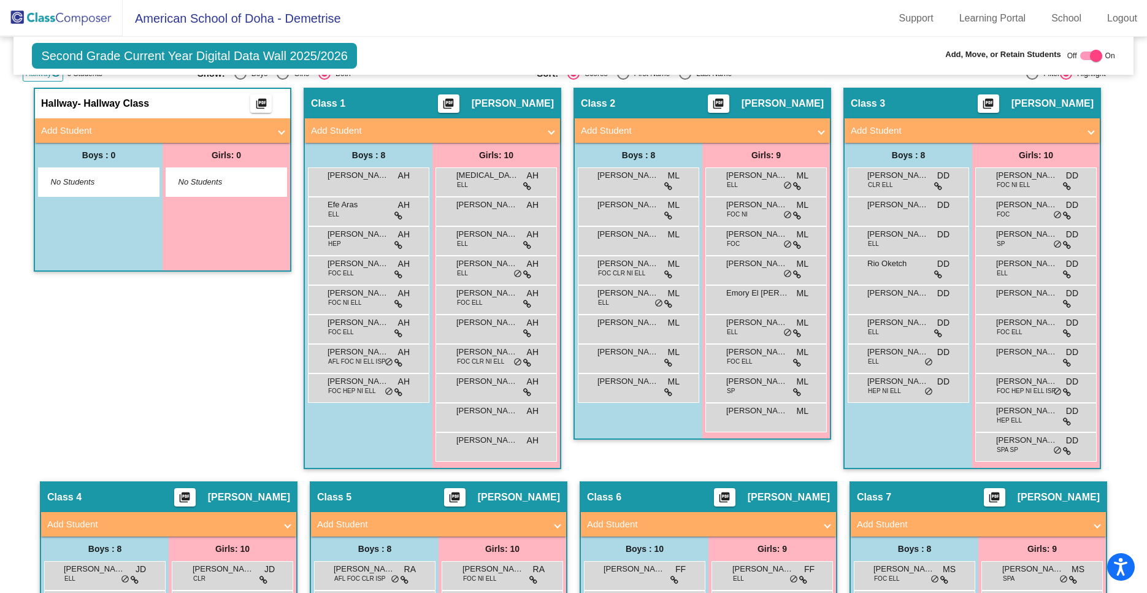
click at [260, 102] on mat-icon "picture_as_pdf" at bounding box center [261, 106] width 15 height 17
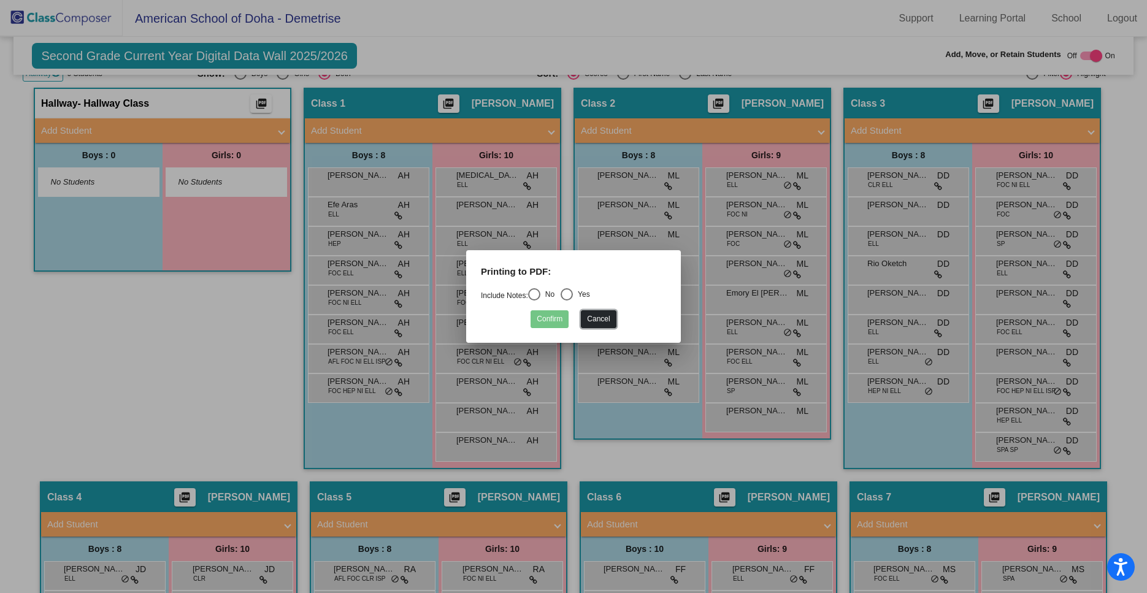
click at [602, 315] on button "Cancel" at bounding box center [598, 319] width 35 height 18
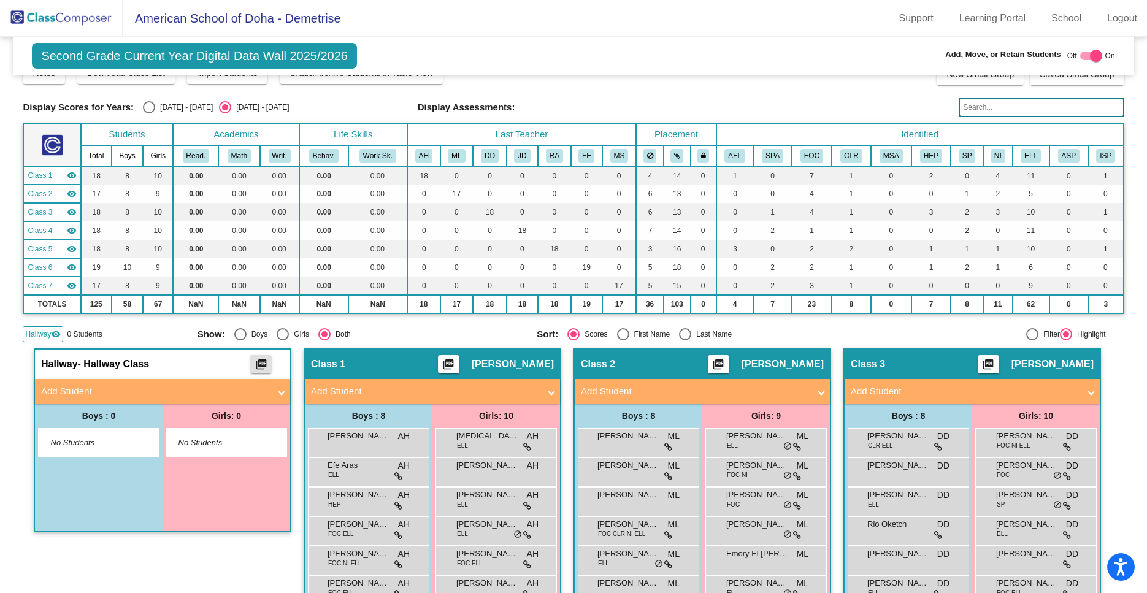
scroll to position [0, 0]
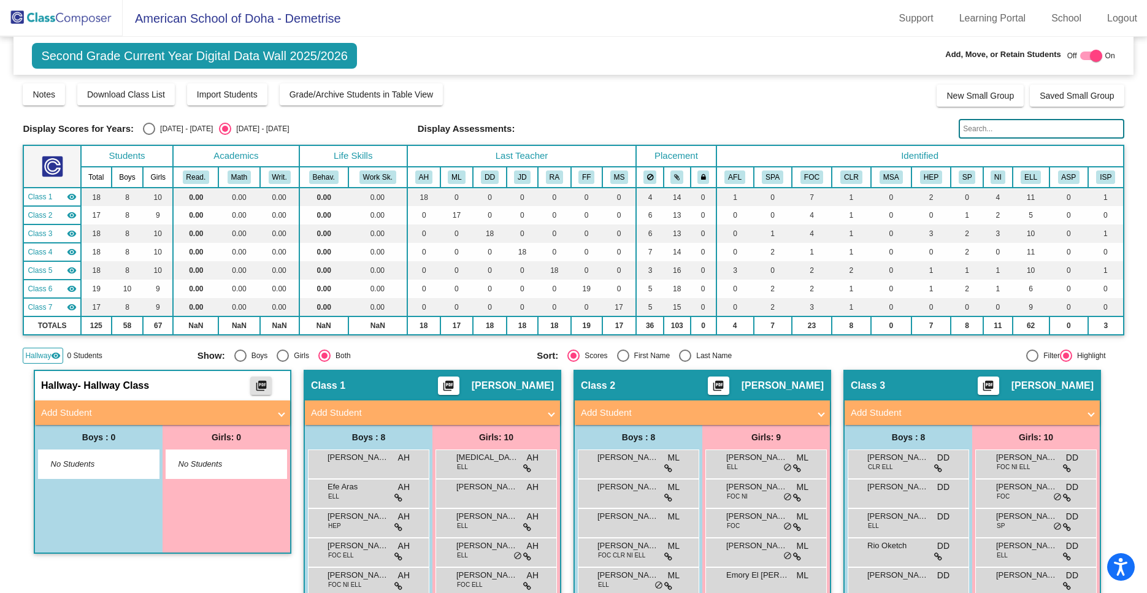
click at [280, 415] on span at bounding box center [281, 413] width 5 height 14
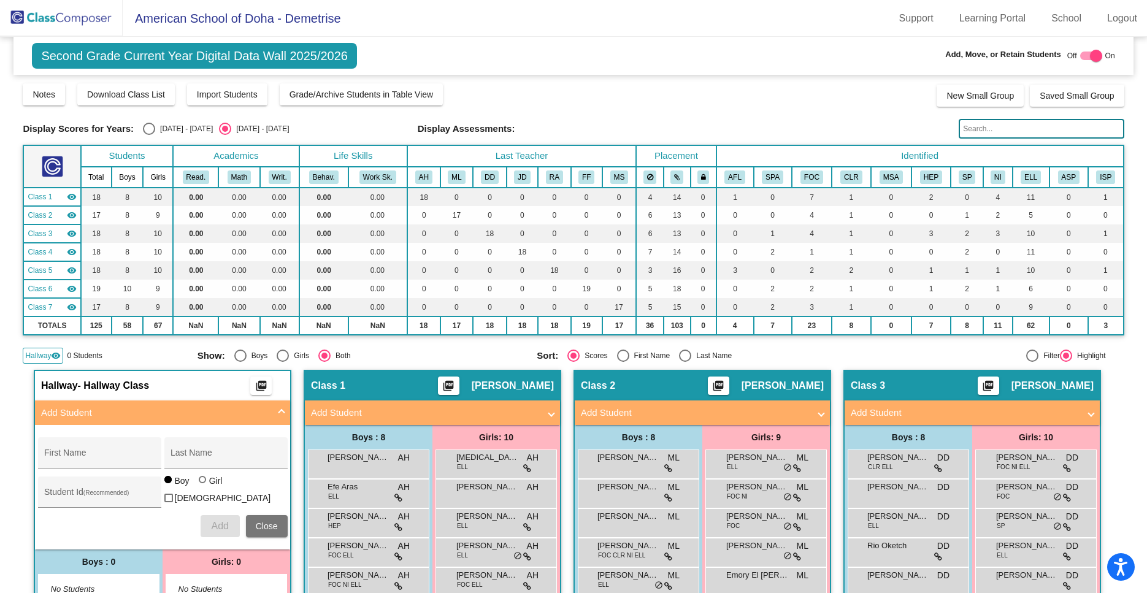
click at [44, 358] on span "Hallway" at bounding box center [38, 355] width 26 height 11
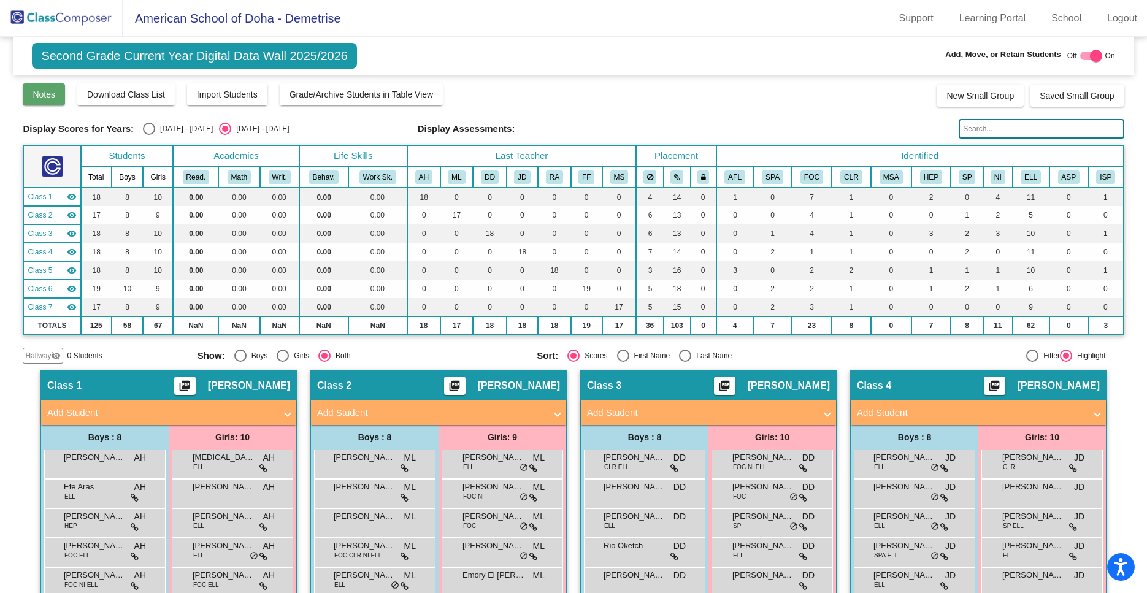
click at [43, 91] on span "Notes" at bounding box center [44, 95] width 23 height 10
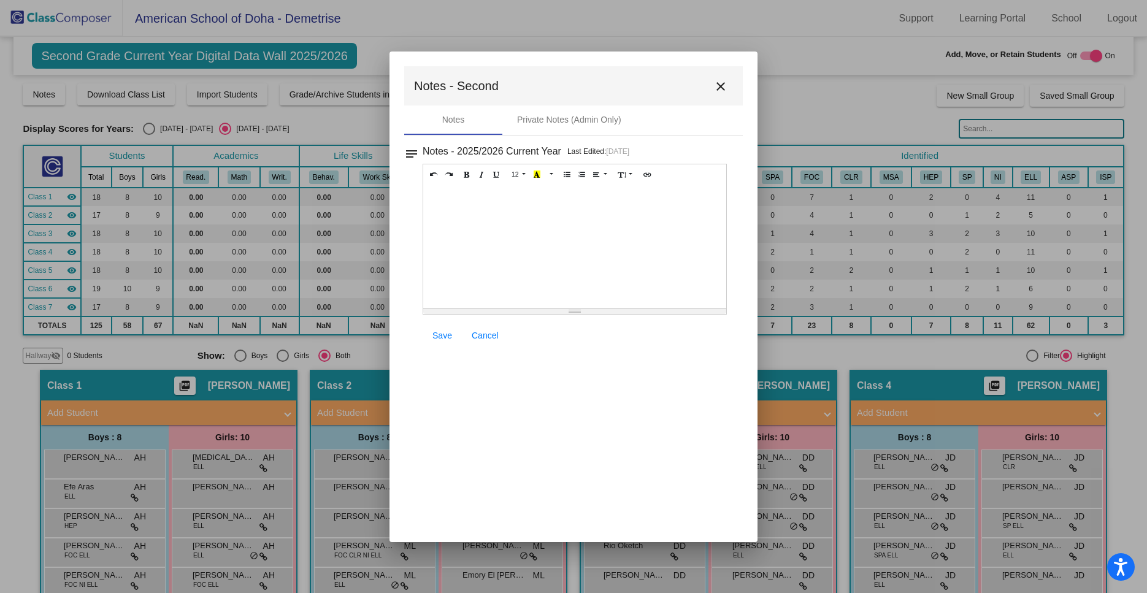
click at [400, 7] on div at bounding box center [573, 296] width 1147 height 593
click at [718, 85] on mat-icon "close" at bounding box center [721, 86] width 15 height 15
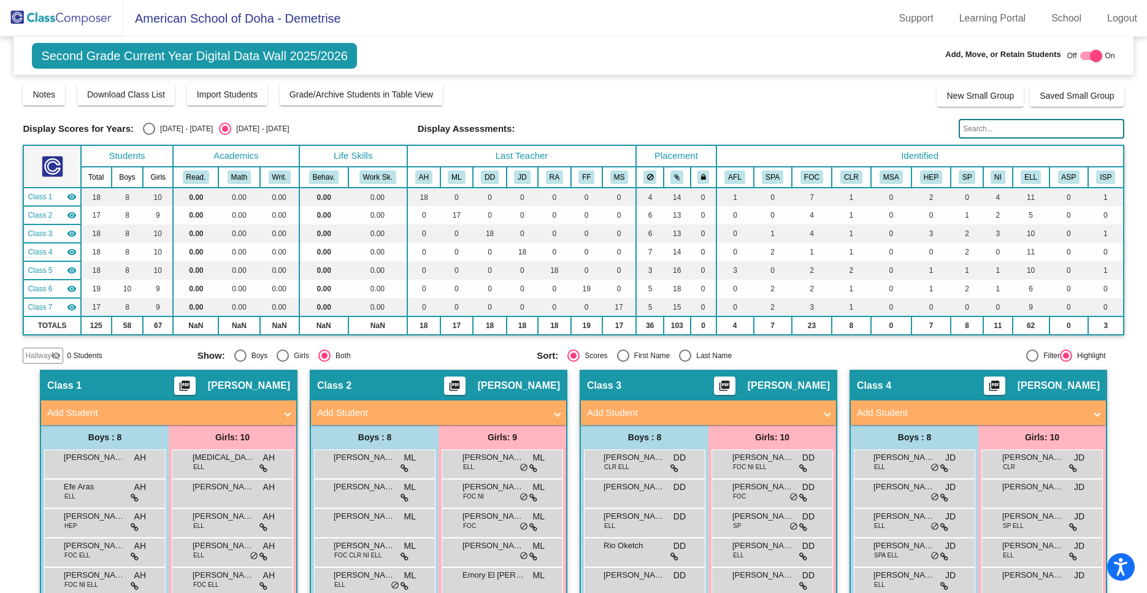
click at [77, 23] on img at bounding box center [61, 18] width 123 height 36
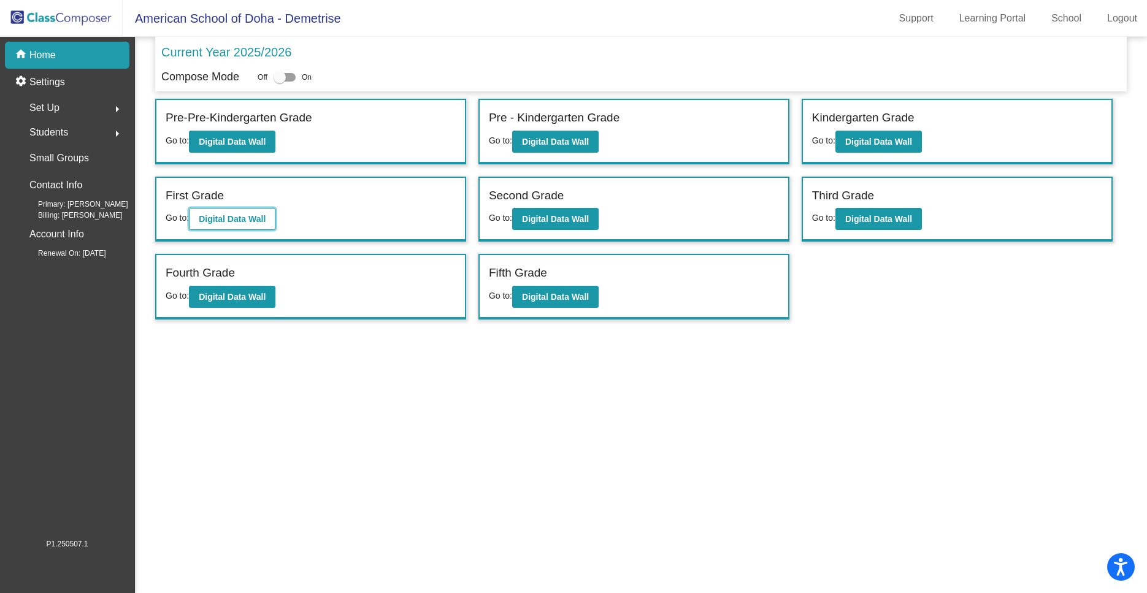
click at [213, 224] on b "Digital Data Wall" at bounding box center [232, 219] width 67 height 10
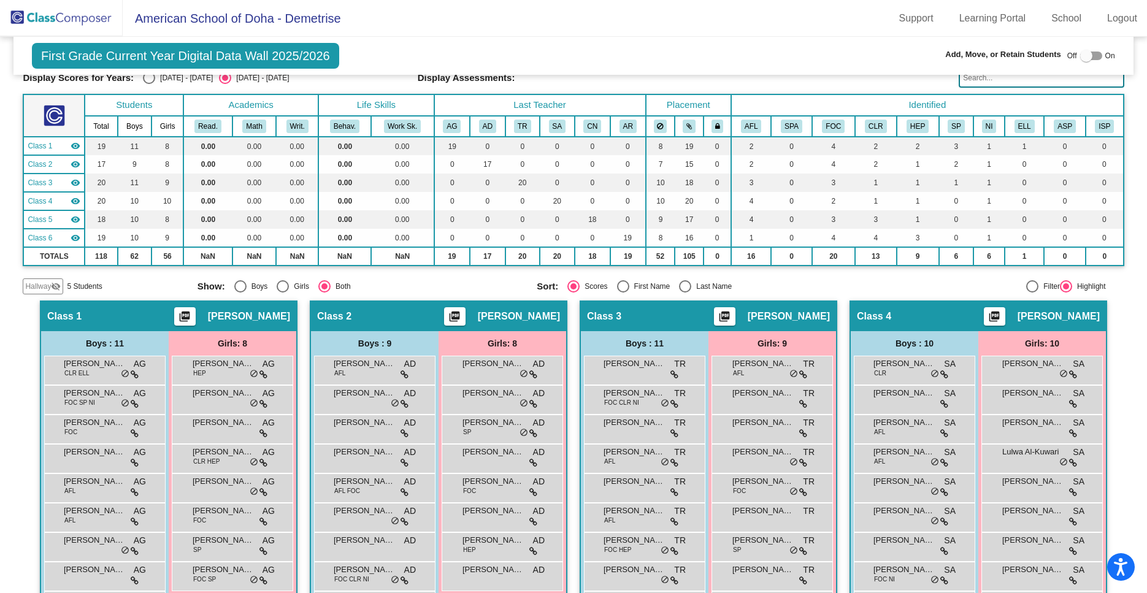
scroll to position [52, 0]
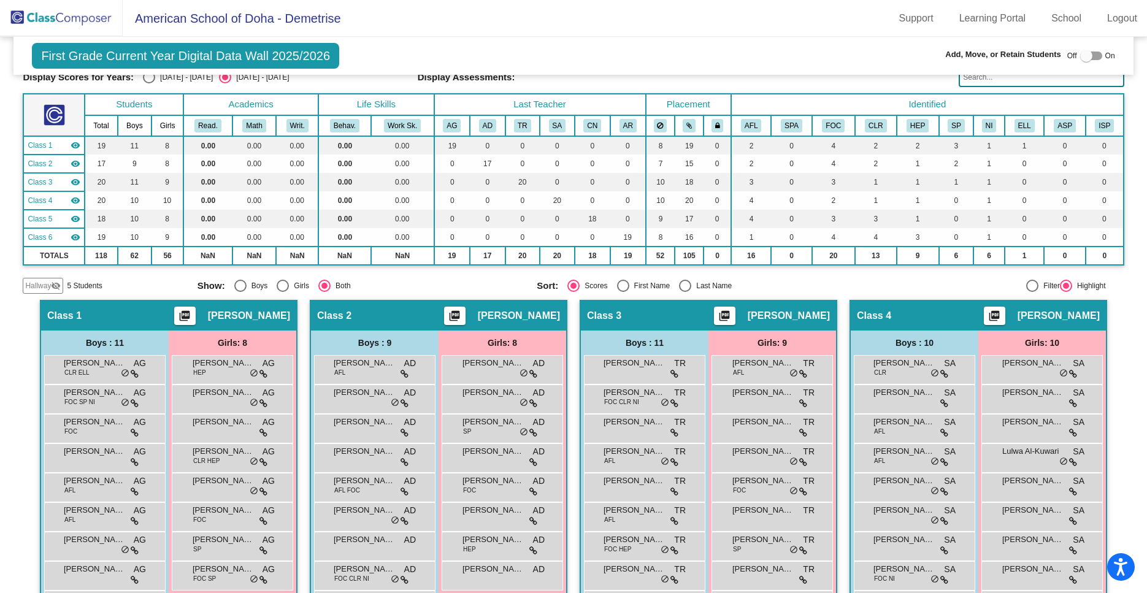
click at [1103, 54] on div "Off On" at bounding box center [1092, 55] width 48 height 15
click at [1100, 53] on div at bounding box center [1092, 56] width 22 height 9
checkbox input "true"
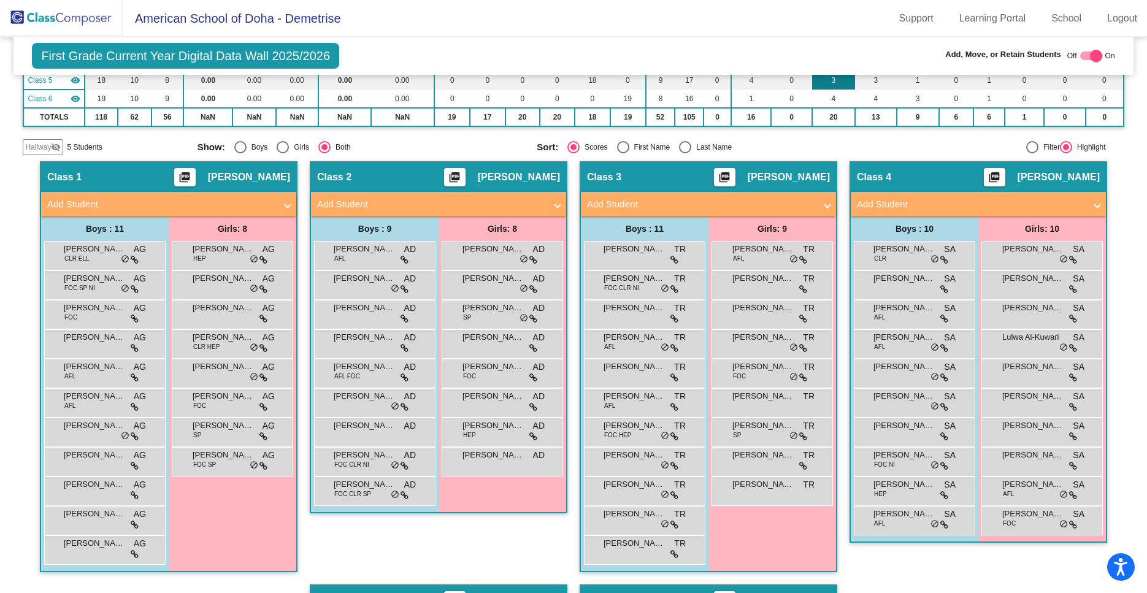
scroll to position [0, 0]
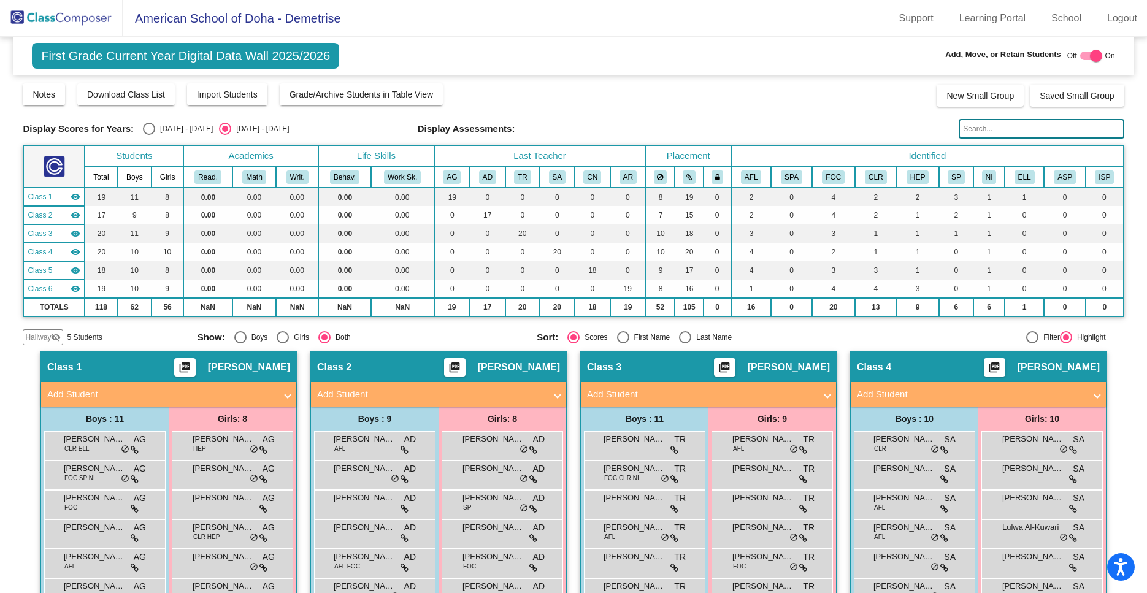
click at [47, 20] on img at bounding box center [61, 18] width 123 height 36
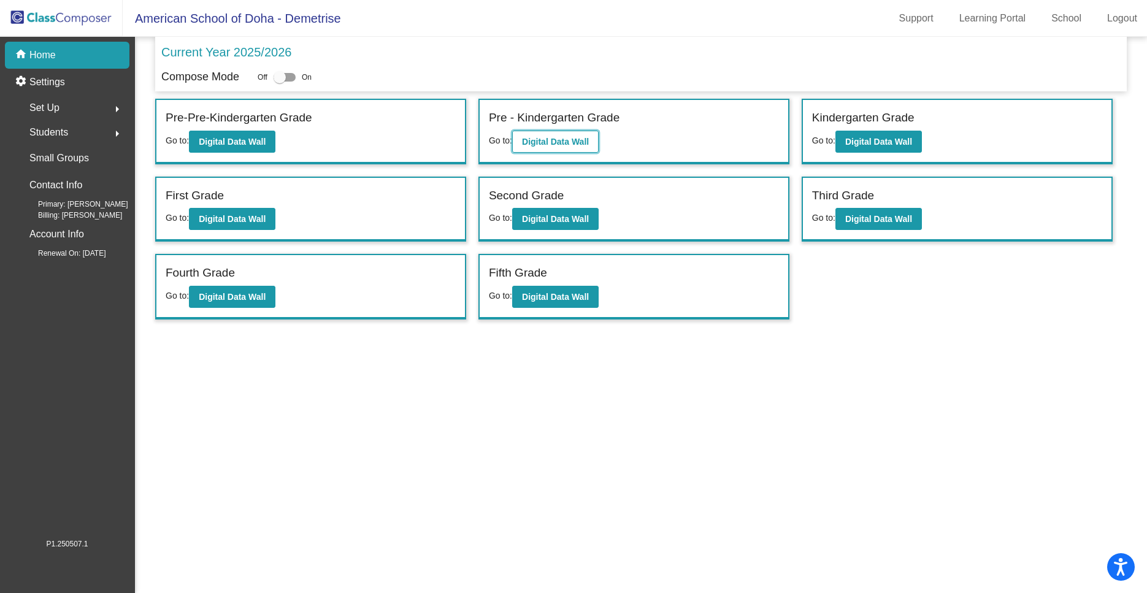
click at [553, 145] on b "Digital Data Wall" at bounding box center [555, 142] width 67 height 10
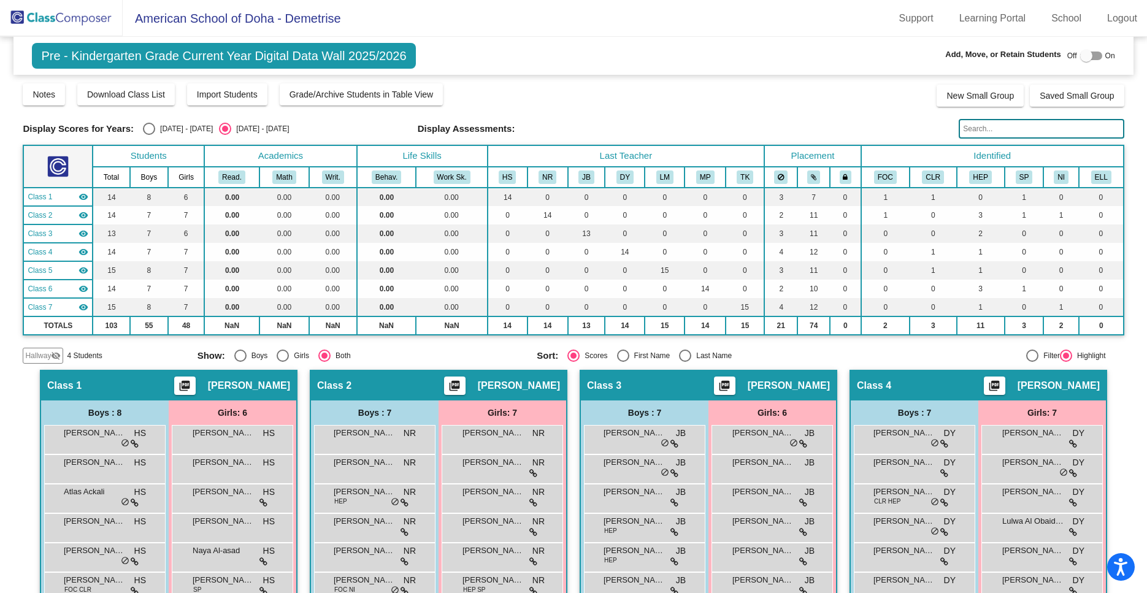
click at [997, 400] on div "Class 4 picture_as_pdf [PERSON_NAME]" at bounding box center [978, 385] width 255 height 29
click at [160, 60] on span "Pre - Kindergarten Grade Current Year Digital Data Wall 2025/2026" at bounding box center [223, 56] width 383 height 26
click at [95, 17] on img at bounding box center [61, 18] width 123 height 36
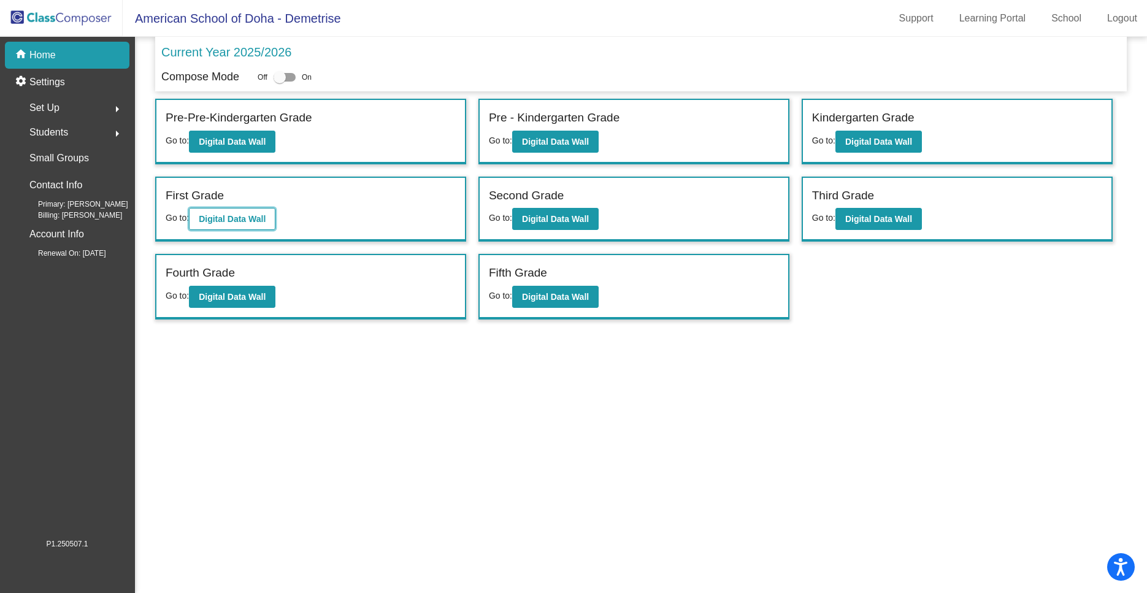
click at [232, 217] on b "Digital Data Wall" at bounding box center [232, 219] width 67 height 10
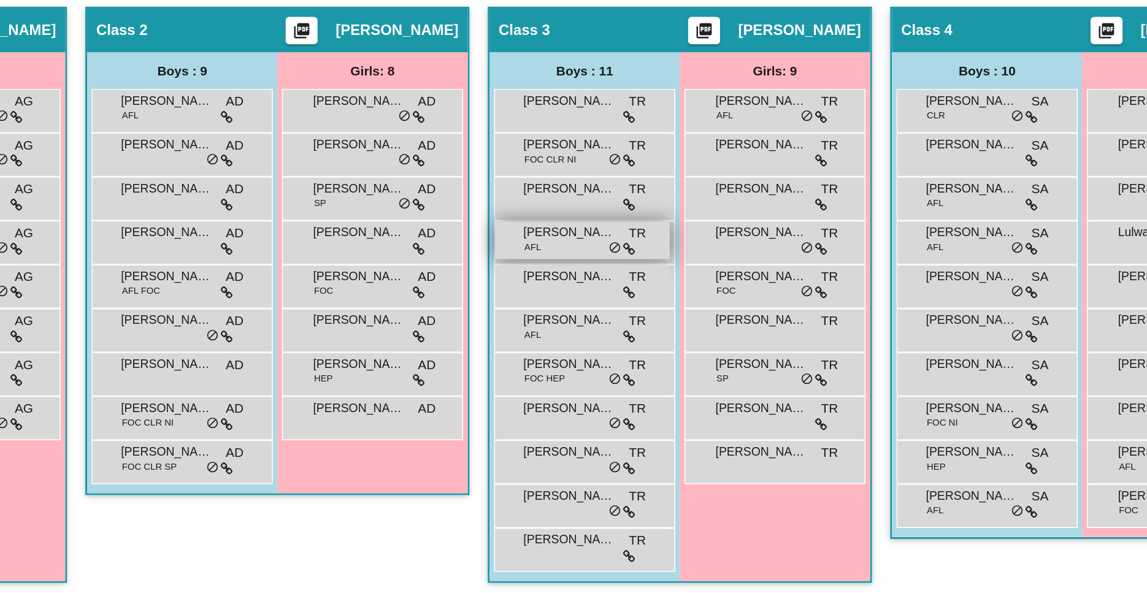
scroll to position [254, 0]
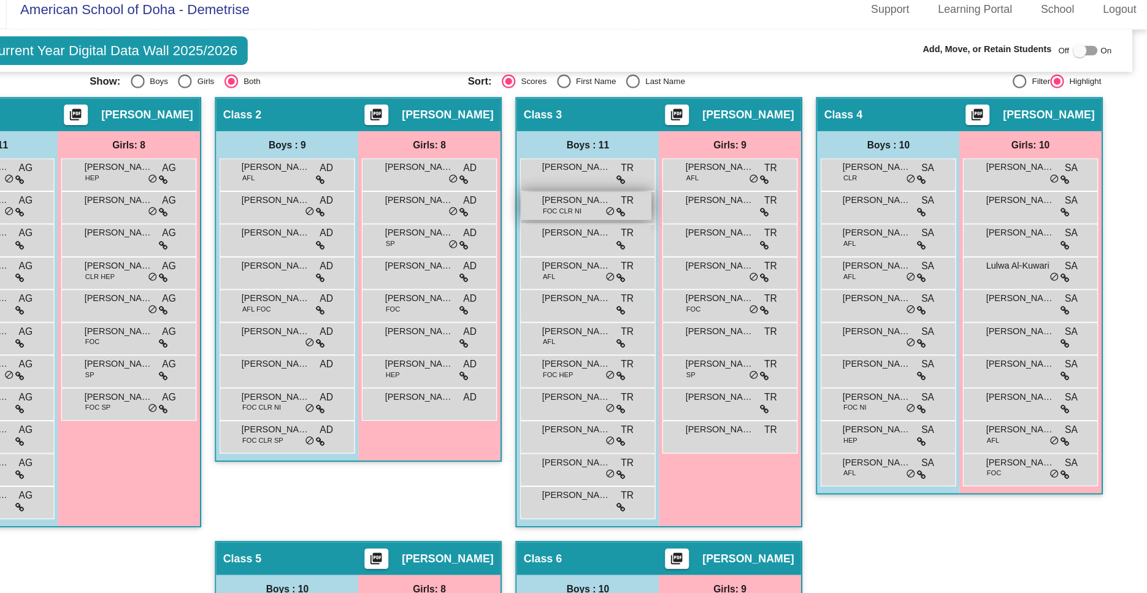
click at [634, 199] on span "FOC CLR NI" at bounding box center [621, 199] width 35 height 9
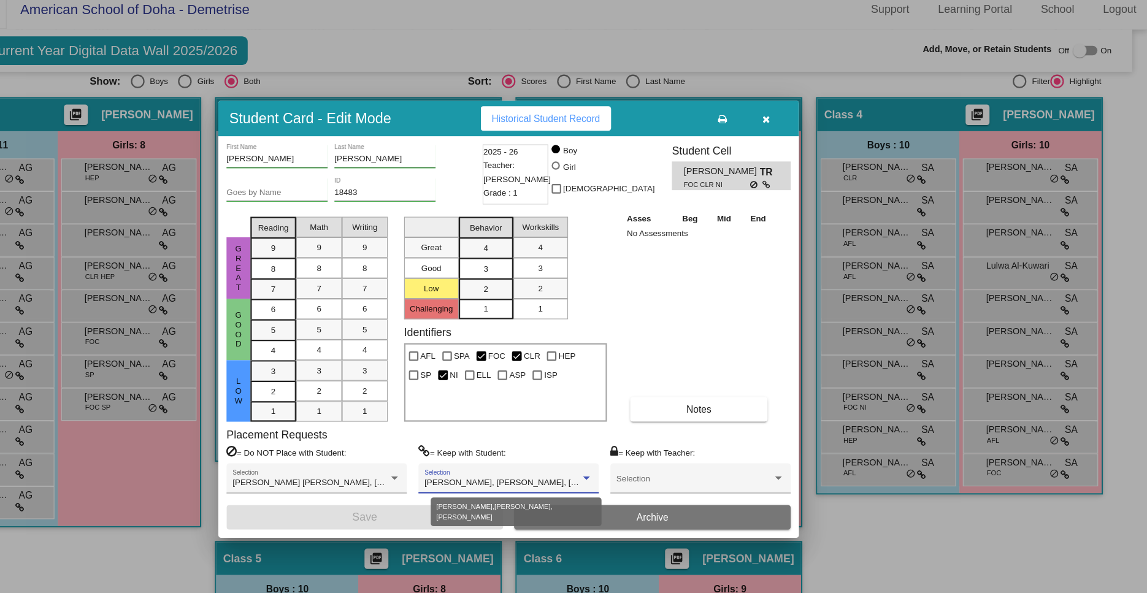
click at [643, 441] on div at bounding box center [644, 439] width 6 height 3
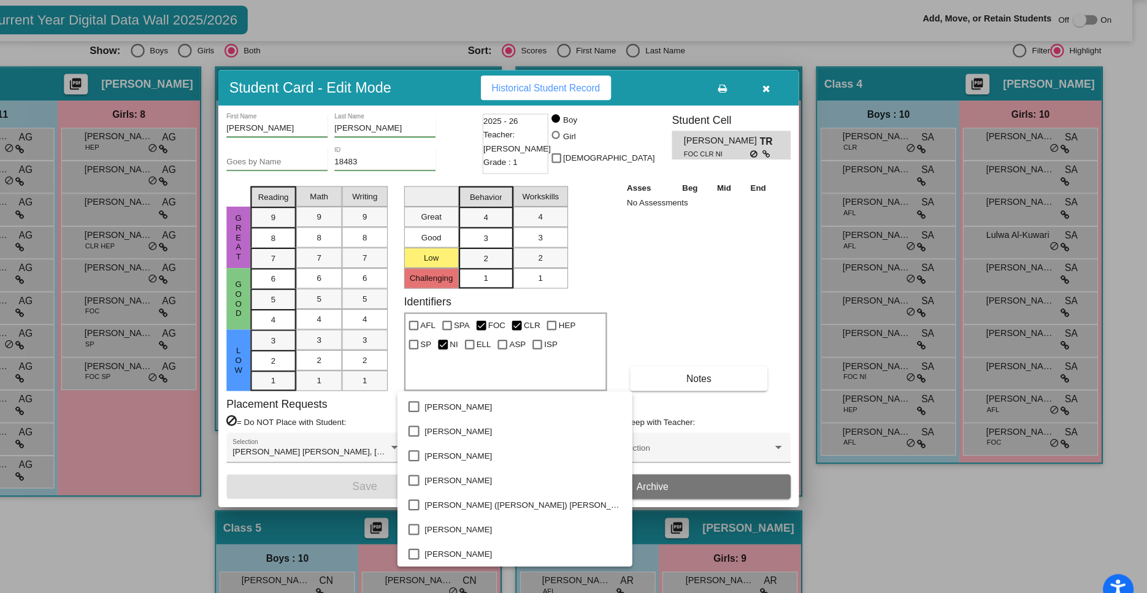
scroll to position [0, 0]
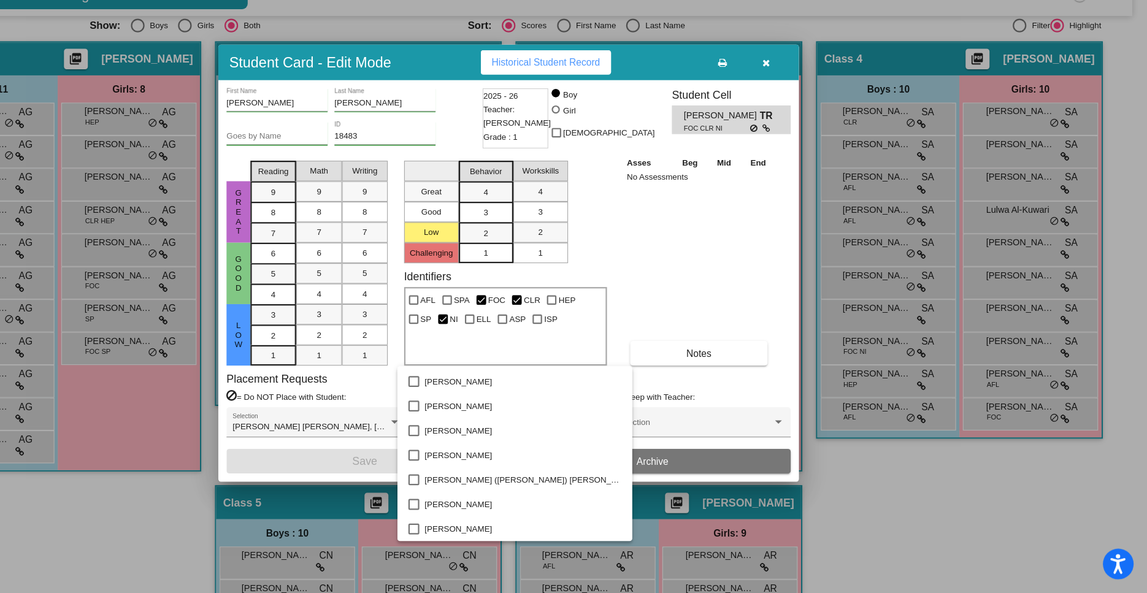
click at [1003, 504] on div at bounding box center [573, 296] width 1147 height 593
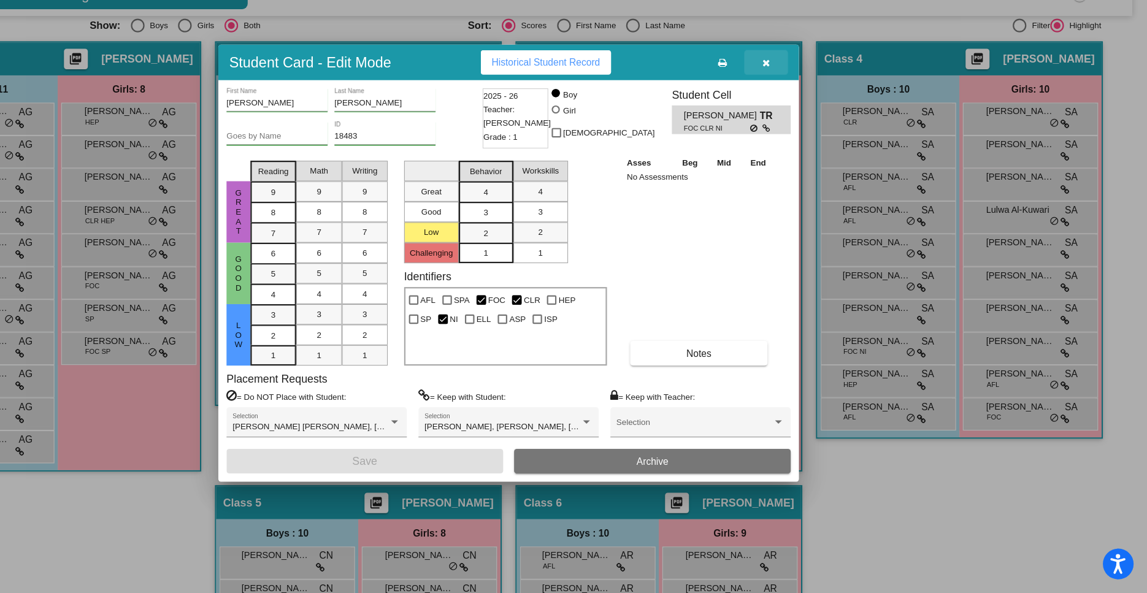
click at [803, 116] on icon "button" at bounding box center [805, 117] width 7 height 9
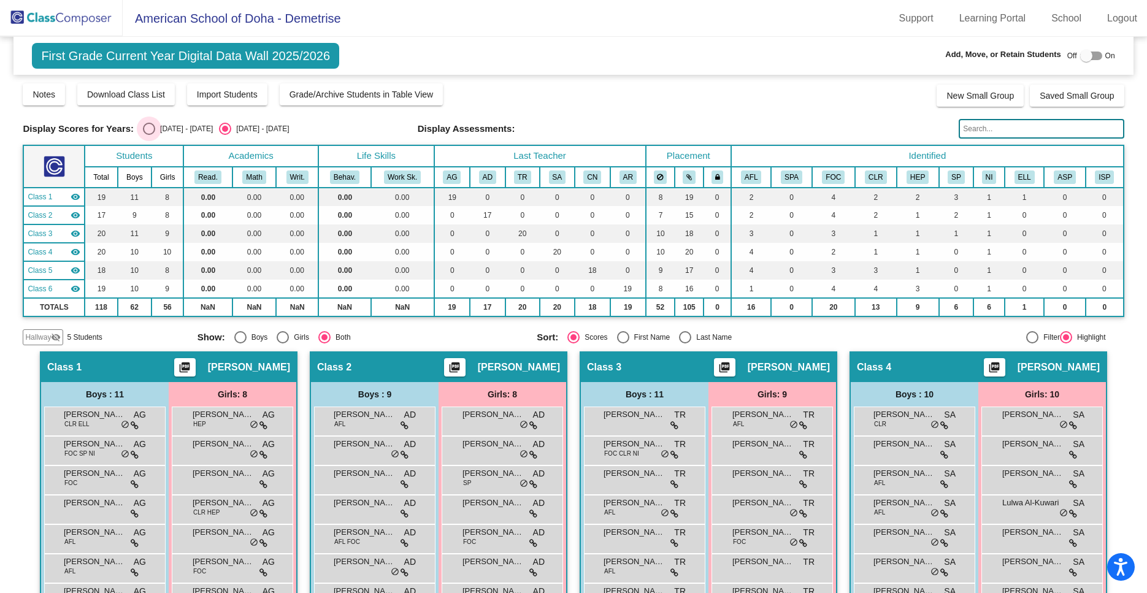
click at [145, 128] on div "Select an option" at bounding box center [149, 129] width 12 height 12
click at [148, 135] on input "[DATE] - [DATE]" at bounding box center [148, 135] width 1 height 1
radio input "true"
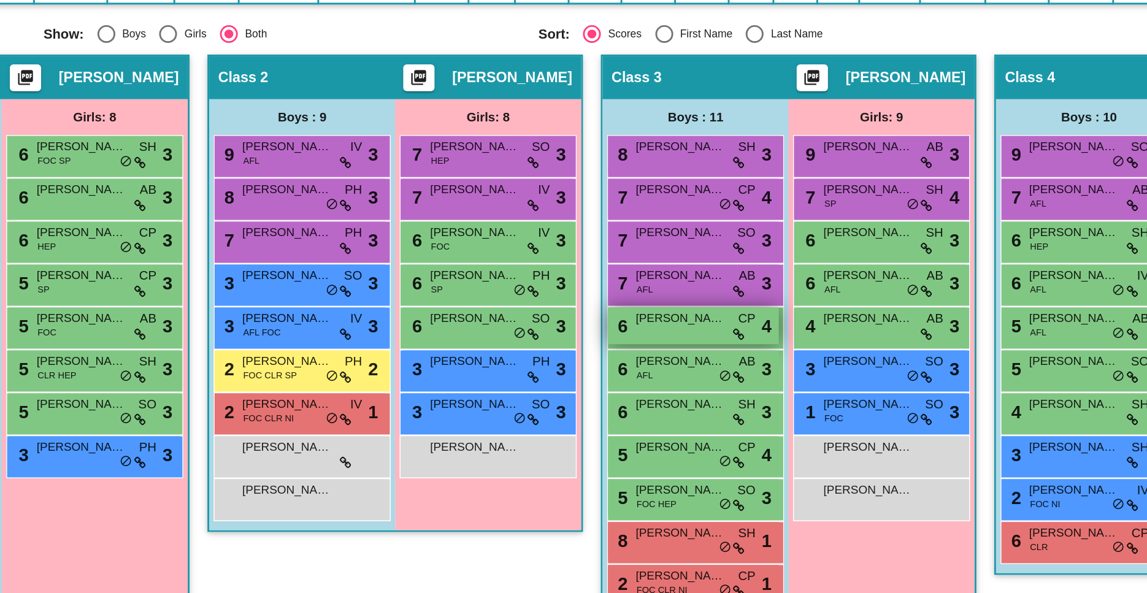
scroll to position [129, 0]
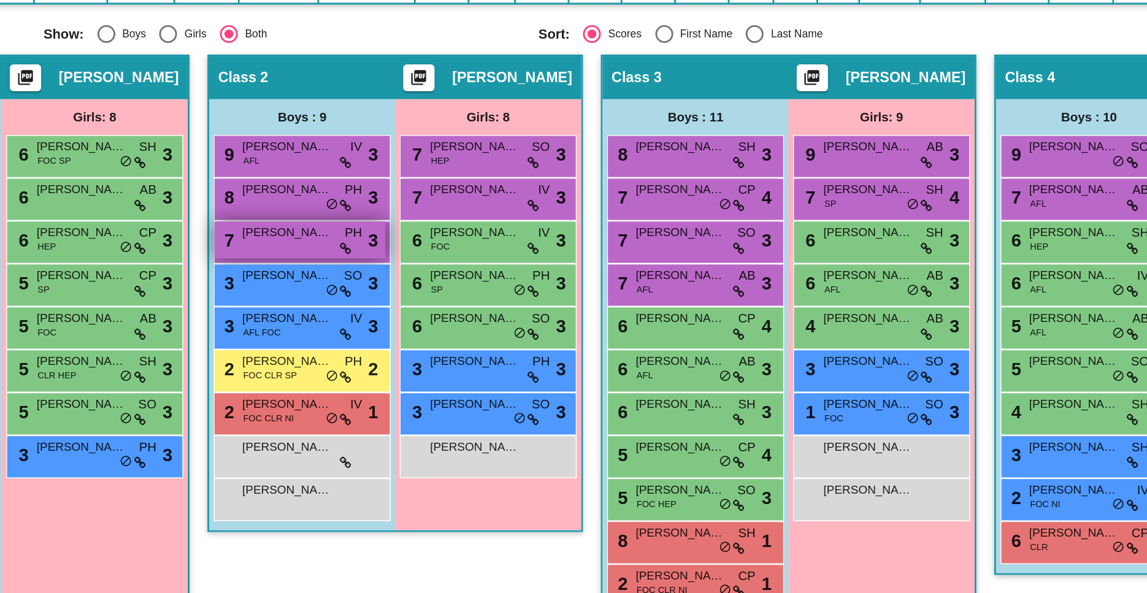
drag, startPoint x: 666, startPoint y: 317, endPoint x: 388, endPoint y: 337, distance: 278.7
click at [388, 337] on div "Hallway - Hallway Class picture_as_pdf Add Student First Name Last Name Student…" at bounding box center [573, 604] width 1101 height 768
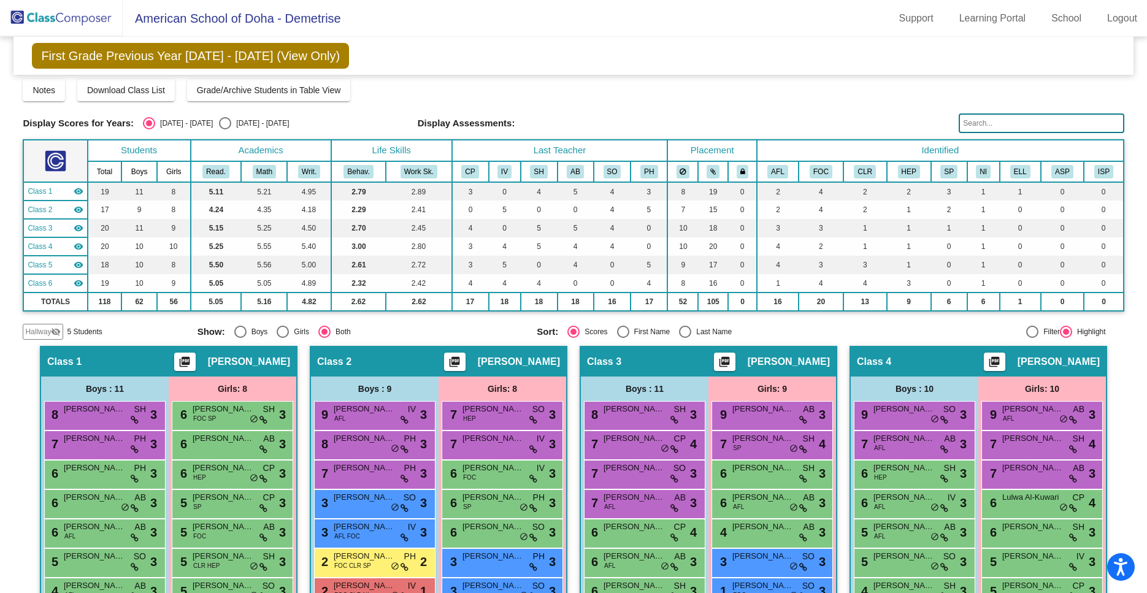
scroll to position [0, 0]
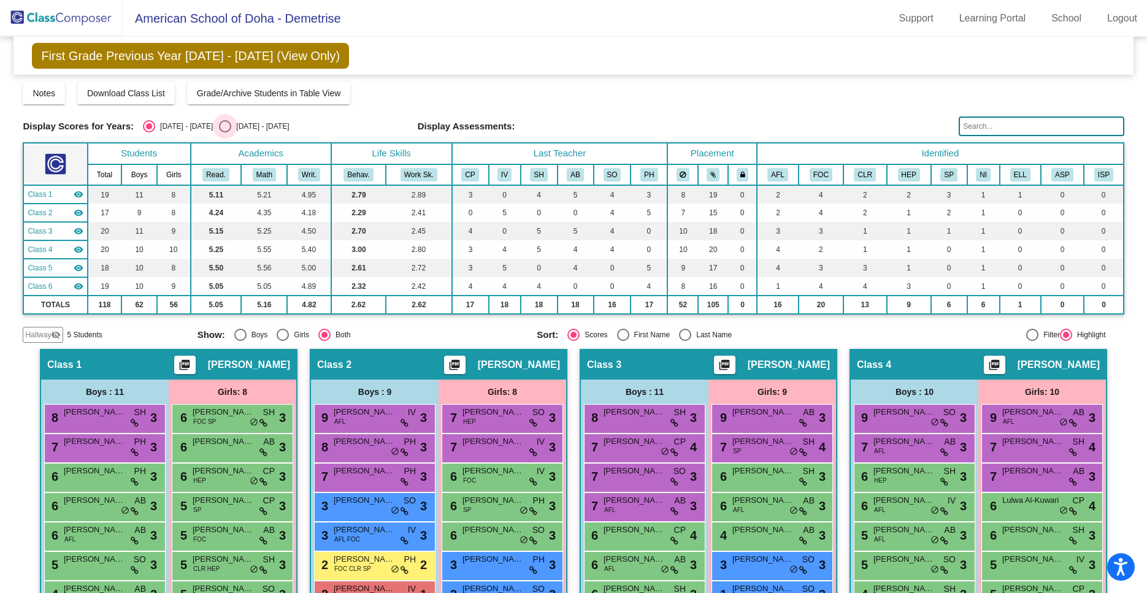
click at [219, 126] on div "Select an option" at bounding box center [225, 126] width 12 height 12
click at [225, 133] on input "[DATE] - [DATE]" at bounding box center [225, 133] width 1 height 1
radio input "true"
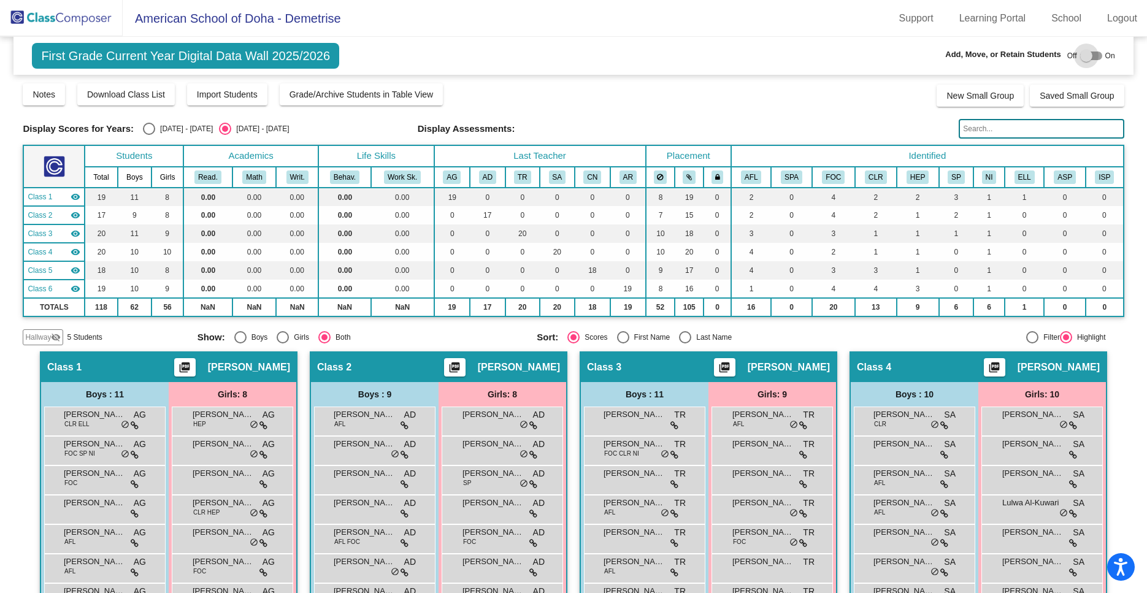
click at [1093, 54] on div at bounding box center [1092, 56] width 22 height 9
checkbox input "true"
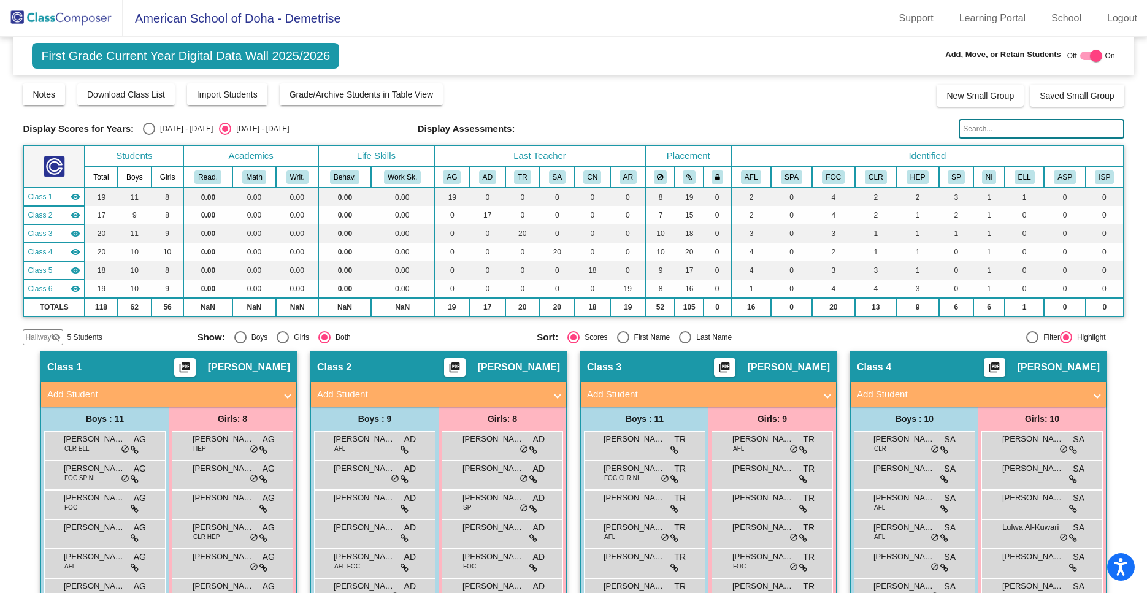
click at [153, 131] on div "Select an option" at bounding box center [149, 129] width 12 height 12
click at [149, 135] on input "[DATE] - [DATE]" at bounding box center [148, 135] width 1 height 1
radio input "true"
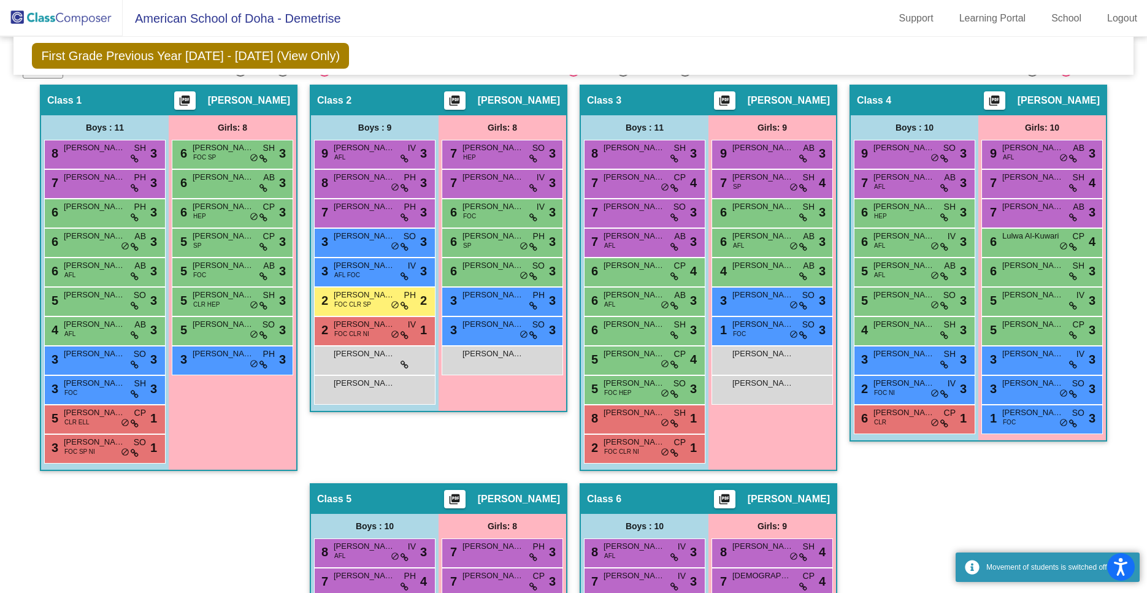
scroll to position [223, 0]
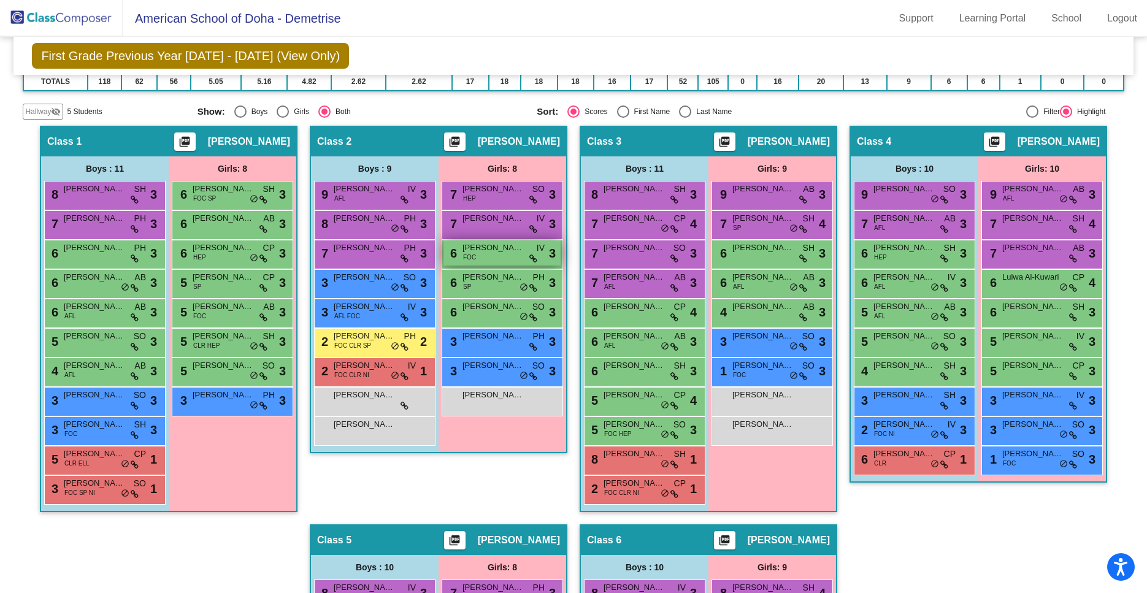
drag, startPoint x: 644, startPoint y: 229, endPoint x: 518, endPoint y: 257, distance: 128.9
click at [498, 252] on div "Hallway - Hallway Class picture_as_pdf Add Student First Name Last Name Student…" at bounding box center [573, 510] width 1101 height 768
click at [715, 37] on mat-toolbar "American School of [GEOGRAPHIC_DATA] - Demetrise Support Learning Portal School…" at bounding box center [573, 18] width 1147 height 37
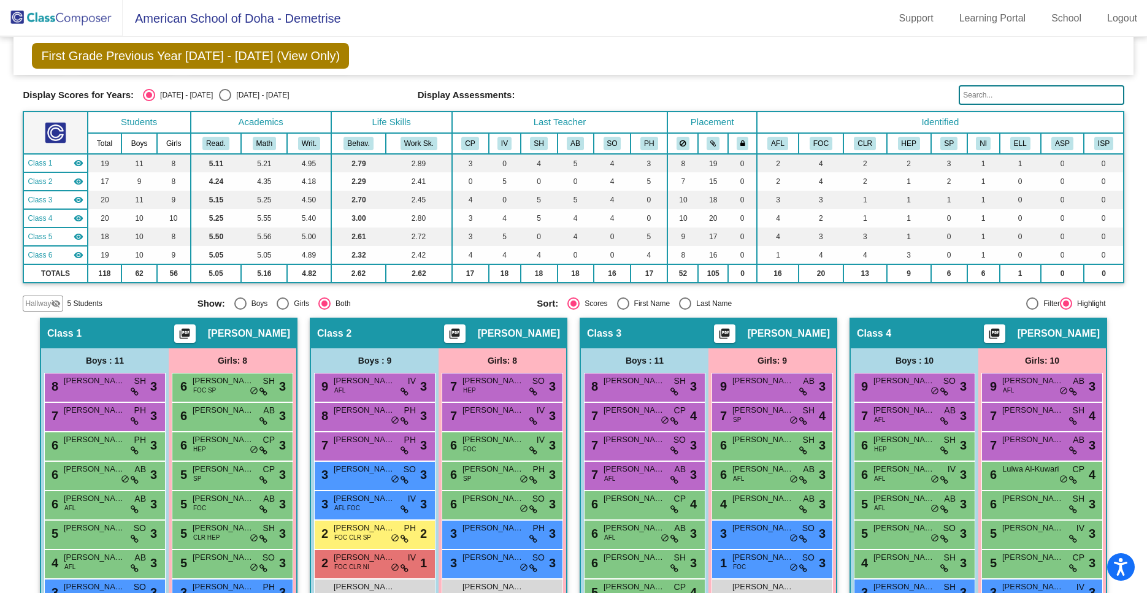
scroll to position [0, 0]
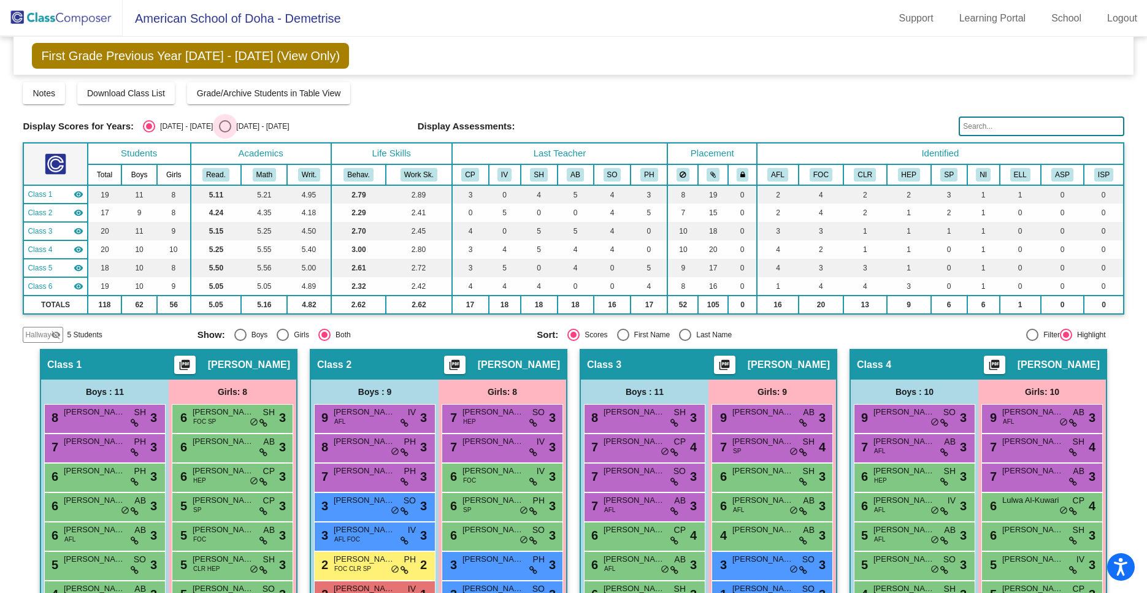
click at [219, 127] on div "Select an option" at bounding box center [225, 126] width 12 height 12
click at [225, 133] on input "[DATE] - [DATE]" at bounding box center [225, 133] width 1 height 1
radio input "true"
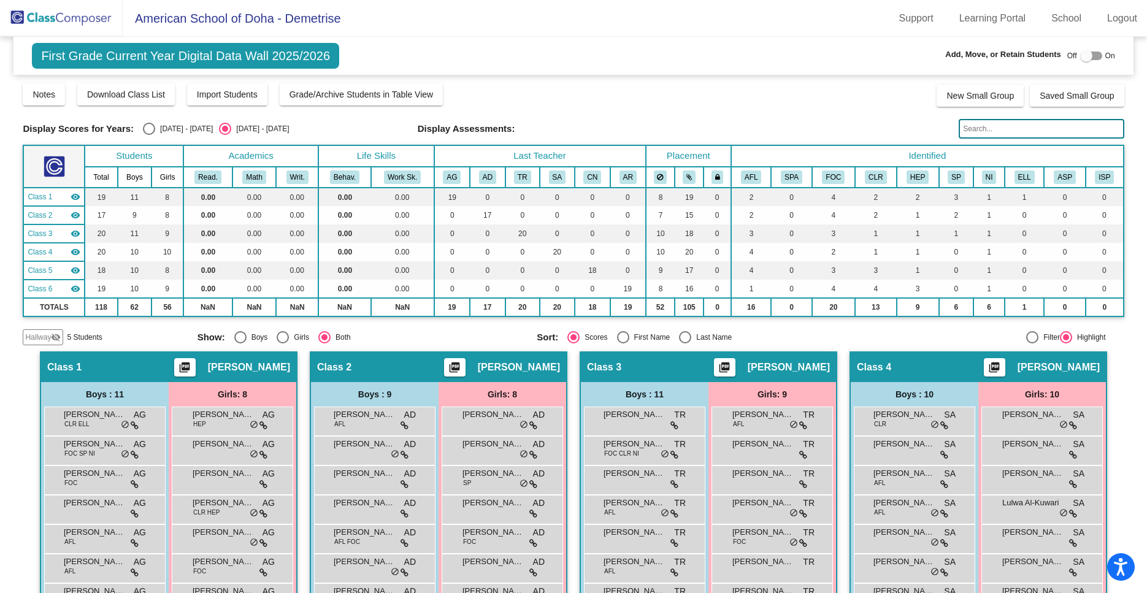
click at [1095, 53] on div at bounding box center [1092, 56] width 22 height 9
checkbox input "true"
click at [50, 18] on img at bounding box center [61, 18] width 123 height 36
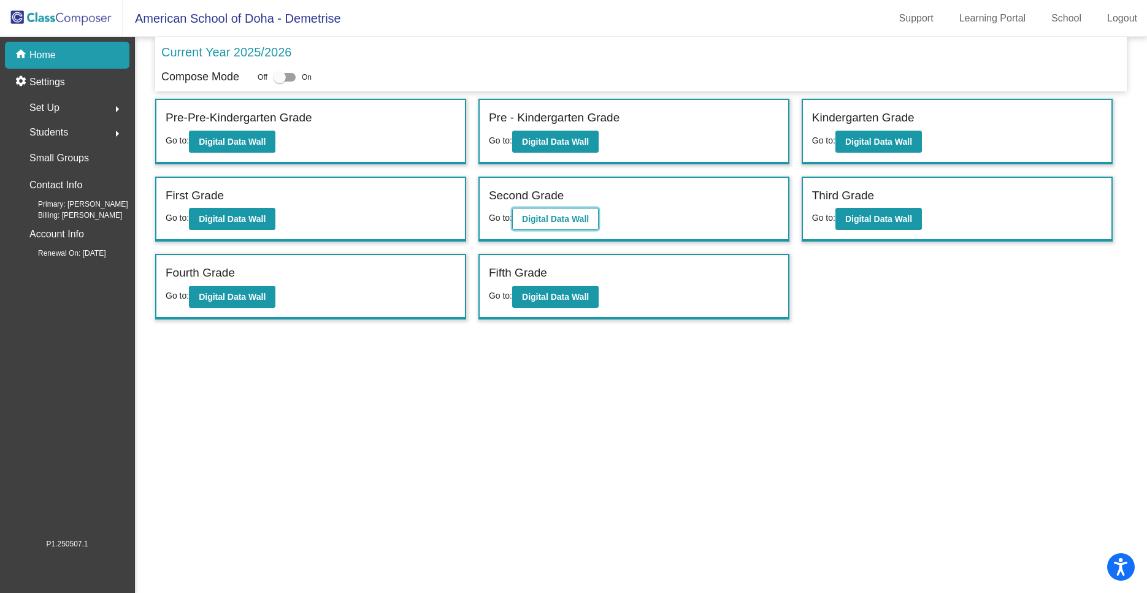
click at [566, 218] on b "Digital Data Wall" at bounding box center [555, 219] width 67 height 10
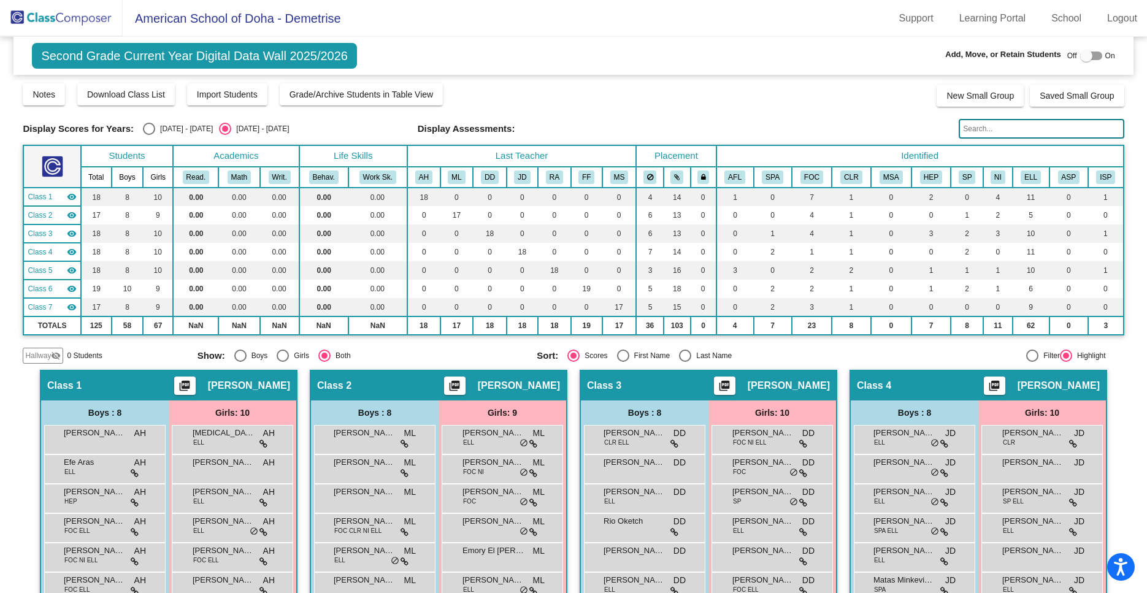
click at [59, 28] on img at bounding box center [61, 18] width 123 height 36
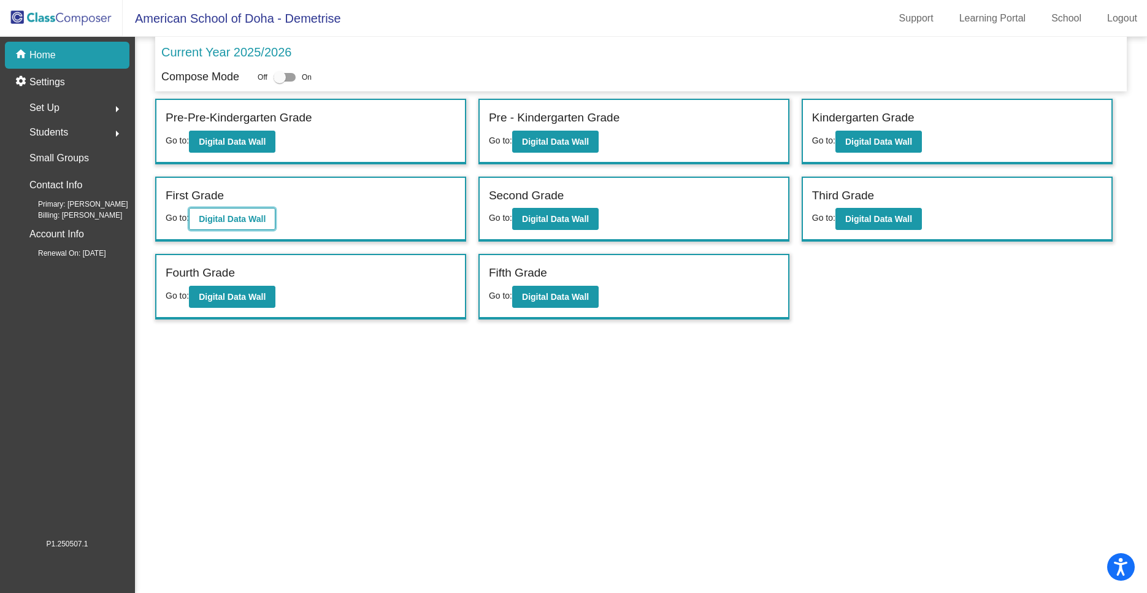
click at [227, 222] on b "Digital Data Wall" at bounding box center [232, 219] width 67 height 10
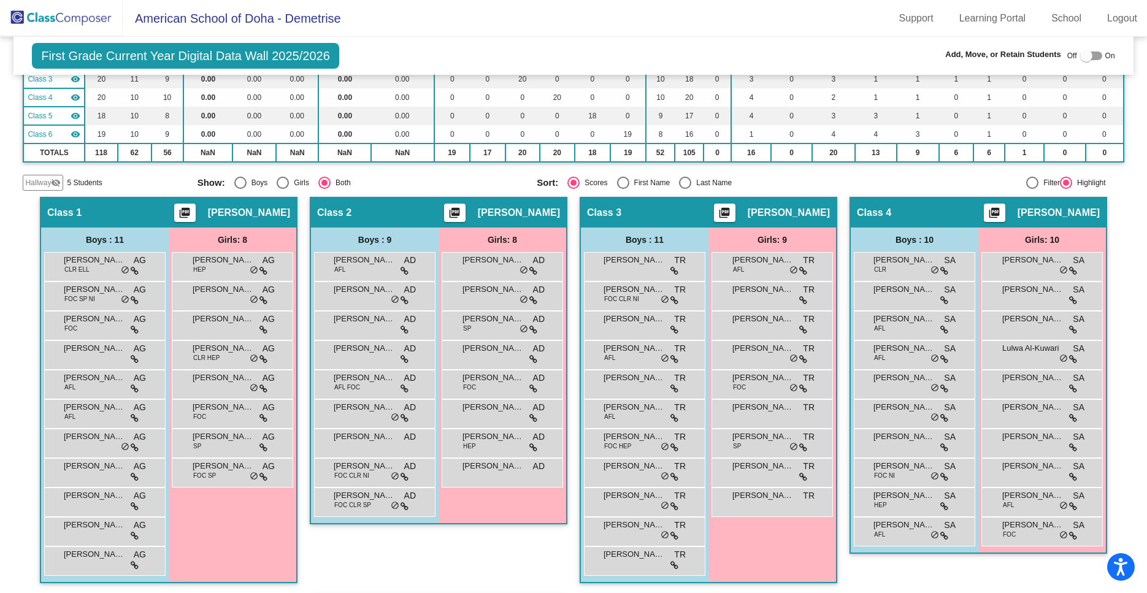
scroll to position [155, 0]
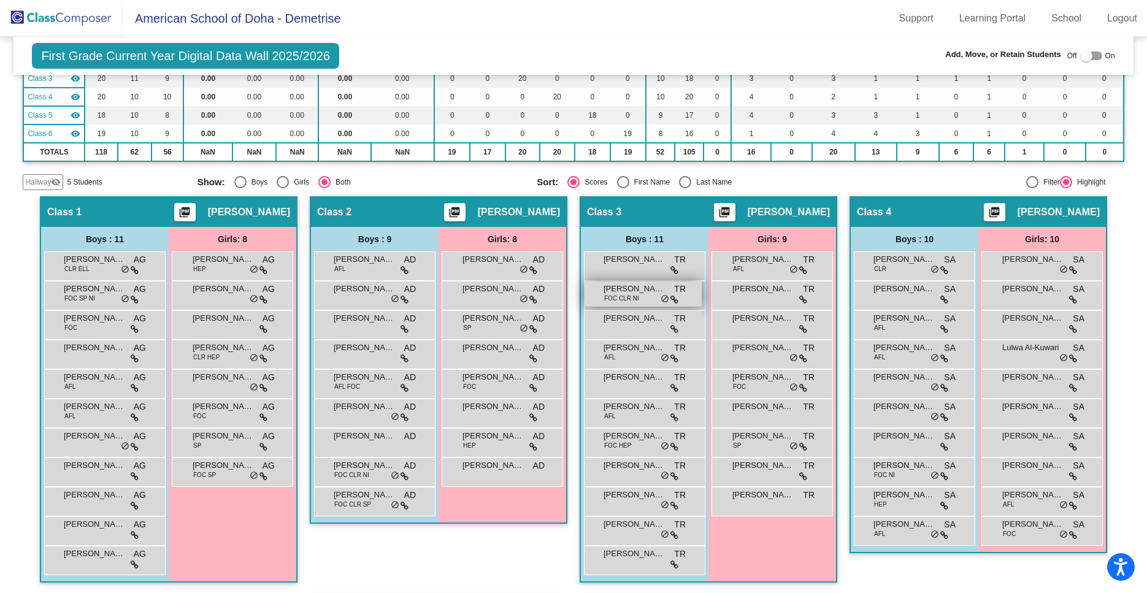
drag, startPoint x: 616, startPoint y: 299, endPoint x: 489, endPoint y: 303, distance: 127.1
click at [604, 303] on span "FOC CLR NI" at bounding box center [621, 298] width 35 height 9
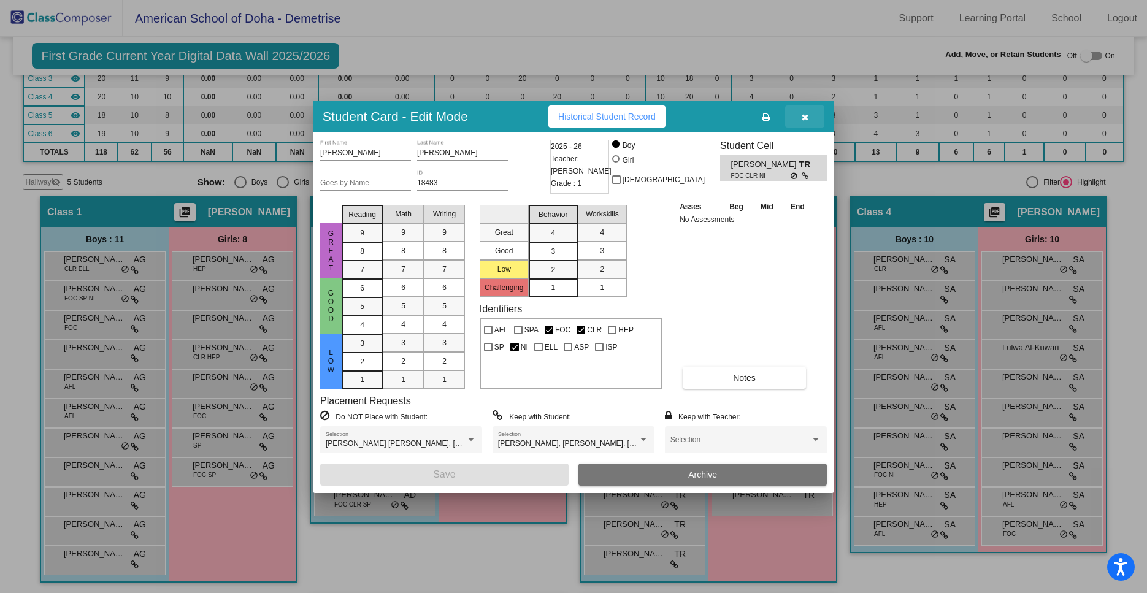
click at [807, 109] on button "button" at bounding box center [804, 117] width 39 height 22
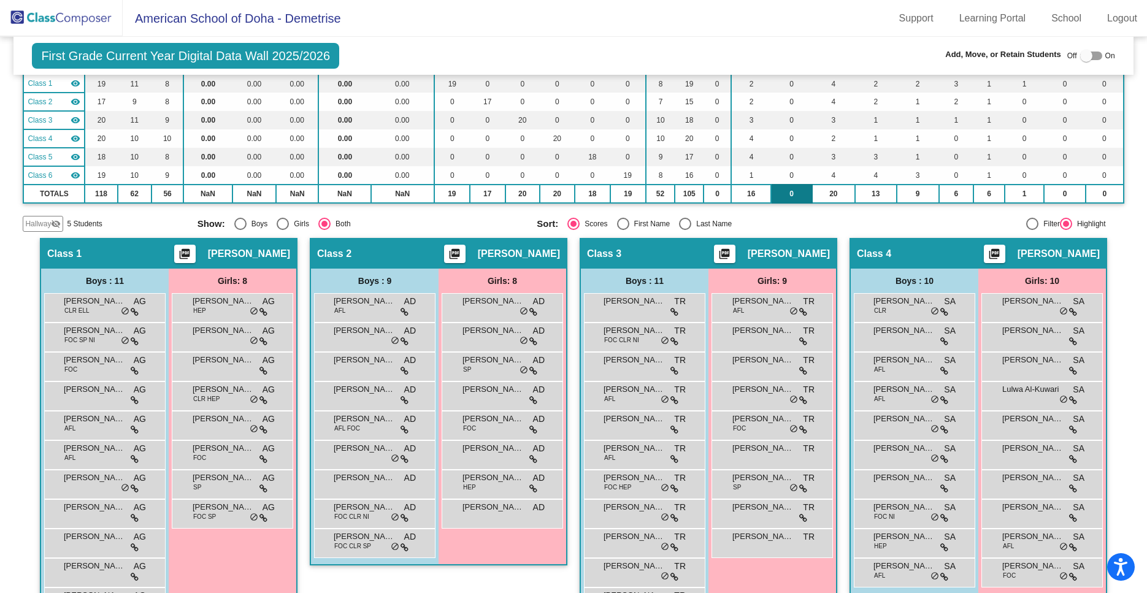
scroll to position [0, 0]
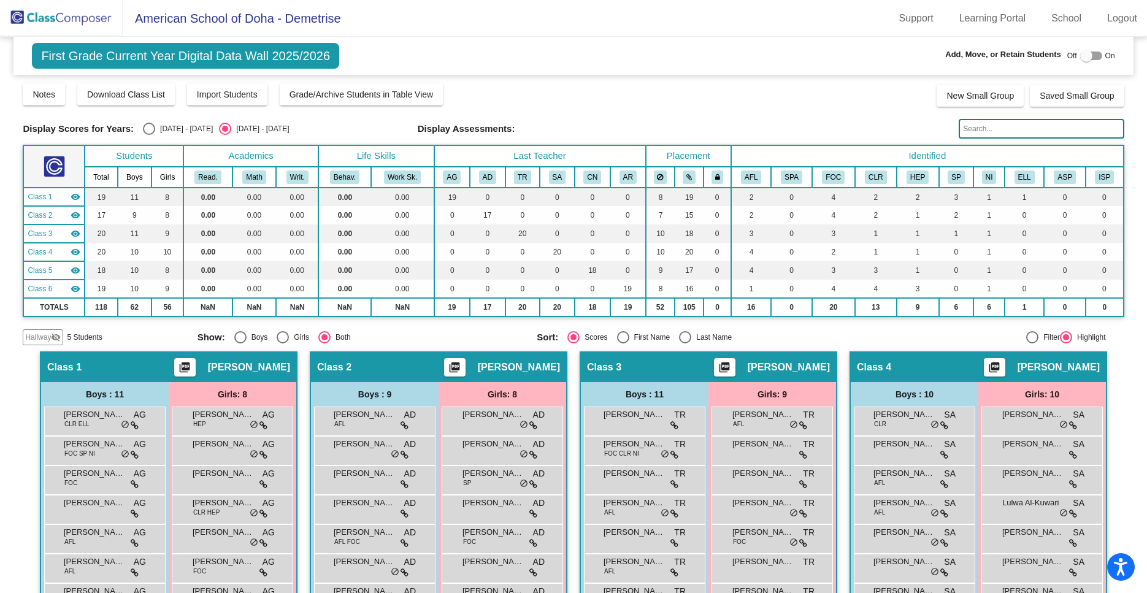
click at [1098, 52] on label at bounding box center [1092, 55] width 22 height 15
checkbox input "true"
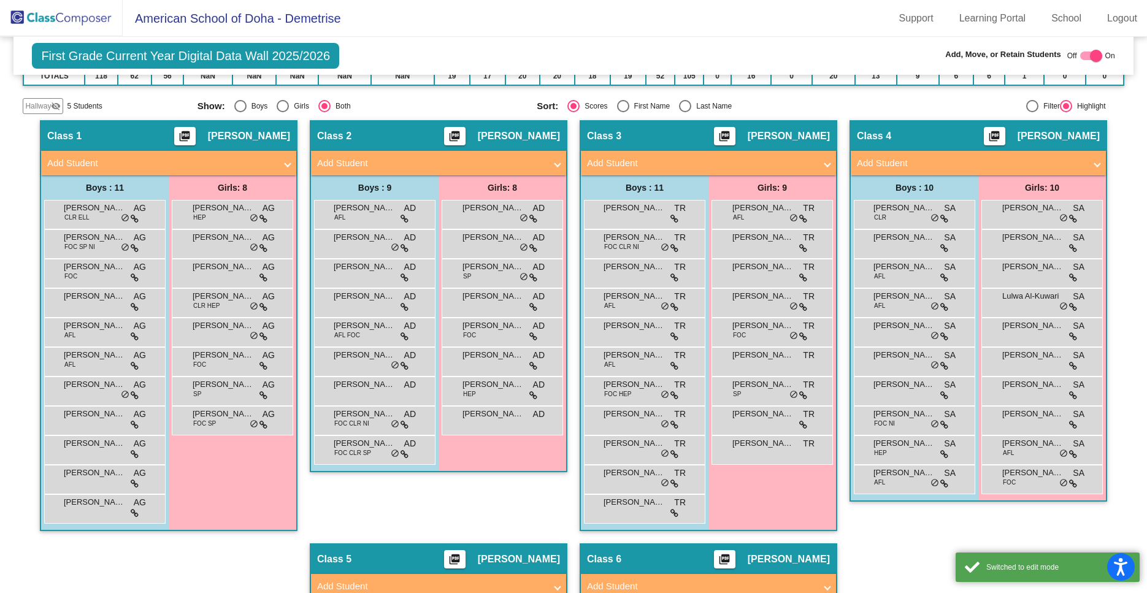
scroll to position [269, 0]
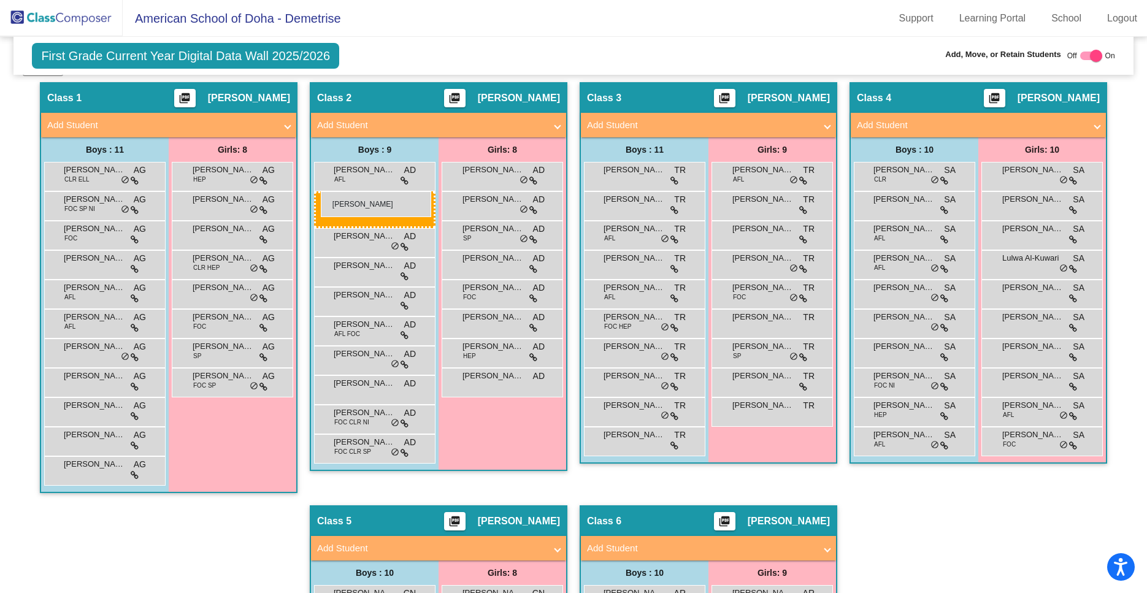
drag, startPoint x: 620, startPoint y: 209, endPoint x: 321, endPoint y: 191, distance: 300.0
click at [321, 191] on body "Accessibility Screen-Reader Guide, Feedback, and Issue Reporting | New window A…" at bounding box center [573, 296] width 1147 height 593
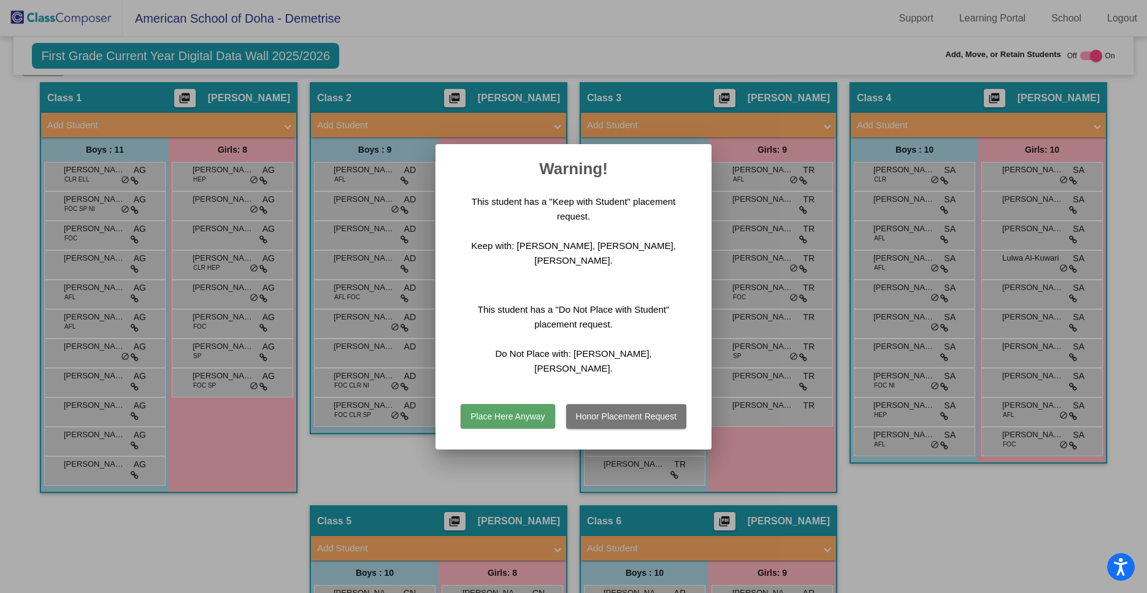
click at [498, 404] on button "Place Here Anyway" at bounding box center [508, 416] width 94 height 25
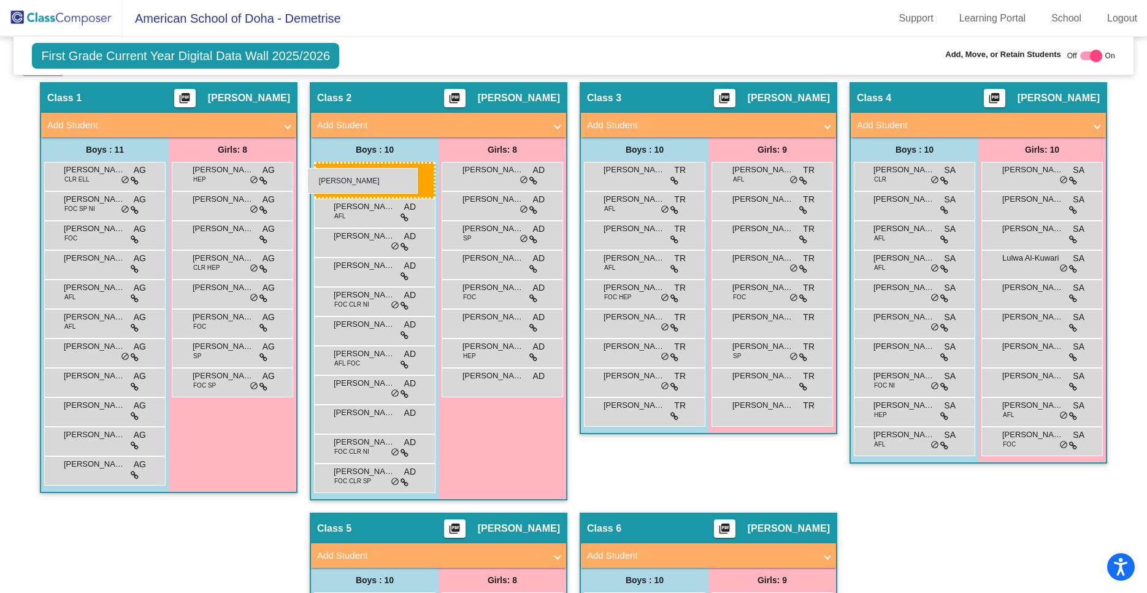
drag, startPoint x: 633, startPoint y: 182, endPoint x: 307, endPoint y: 168, distance: 326.1
click at [307, 168] on body "Accessibility Screen-Reader Guide, Feedback, and Issue Reporting | New window A…" at bounding box center [573, 296] width 1147 height 593
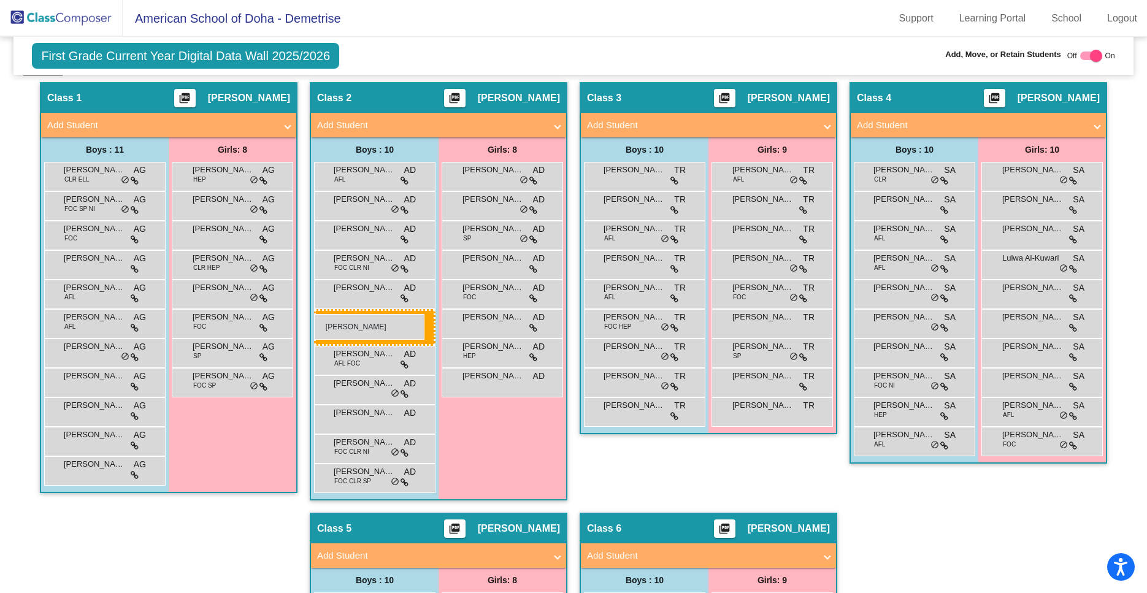
drag, startPoint x: 627, startPoint y: 353, endPoint x: 314, endPoint y: 314, distance: 315.3
click at [314, 314] on body "Accessibility Screen-Reader Guide, Feedback, and Issue Reporting | New window A…" at bounding box center [573, 296] width 1147 height 593
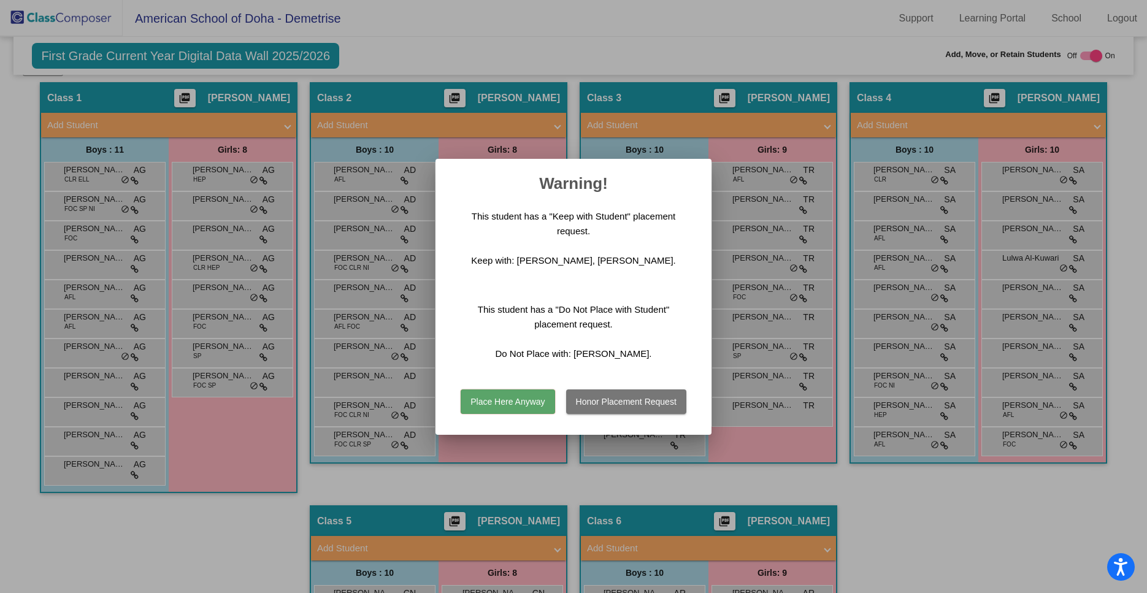
click at [513, 396] on button "Place Here Anyway" at bounding box center [508, 402] width 94 height 25
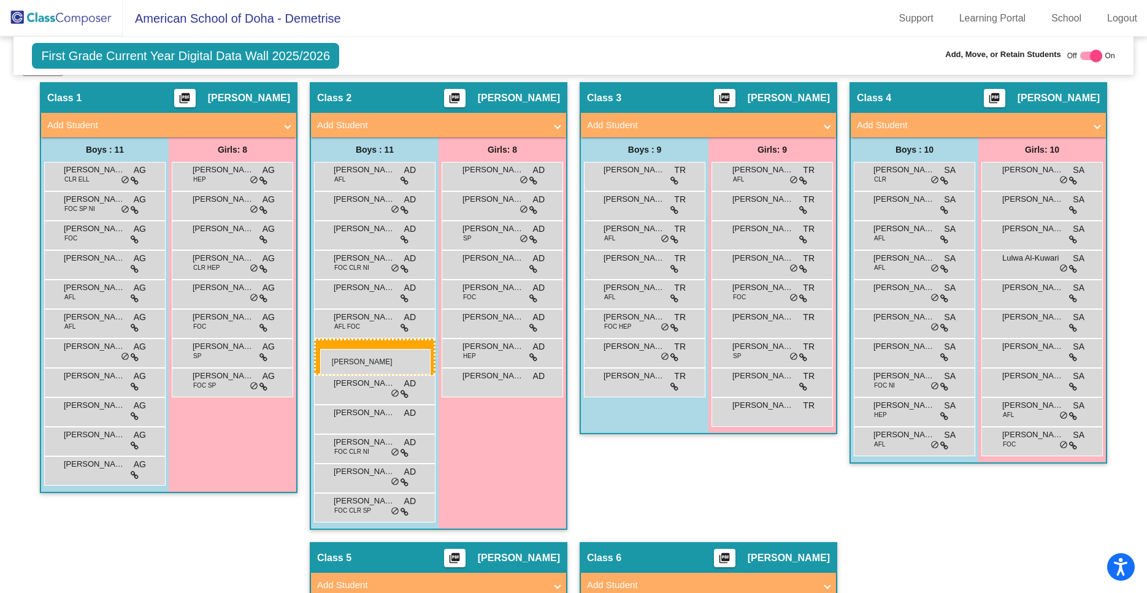
drag, startPoint x: 644, startPoint y: 355, endPoint x: 320, endPoint y: 349, distance: 323.4
click at [320, 349] on body "Accessibility Screen-Reader Guide, Feedback, and Issue Reporting | New window A…" at bounding box center [573, 296] width 1147 height 593
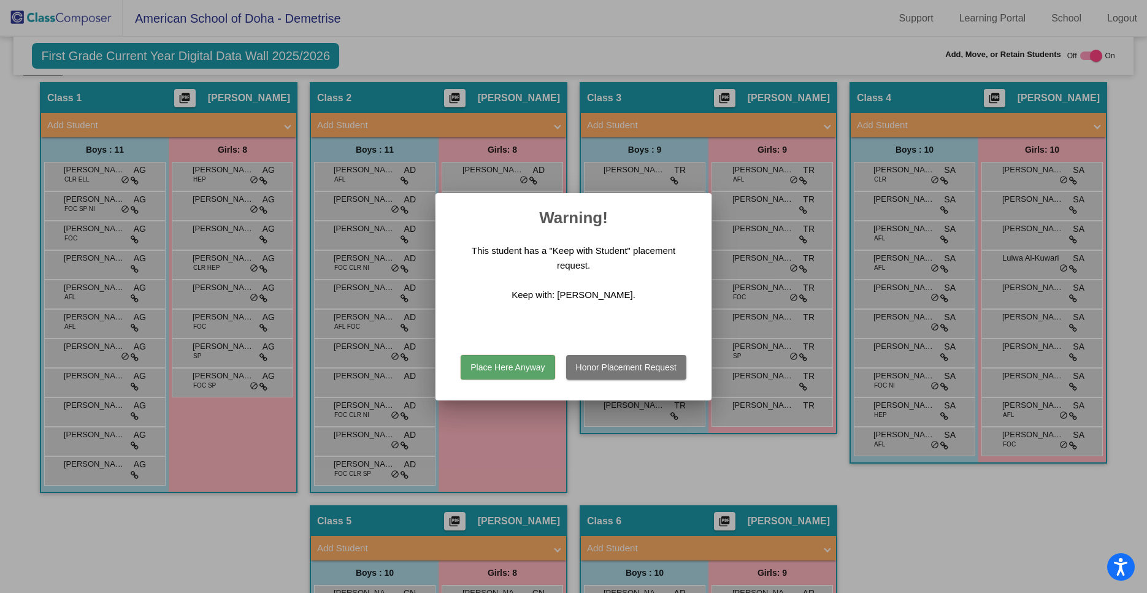
click at [503, 355] on button "Place Here Anyway" at bounding box center [508, 367] width 94 height 25
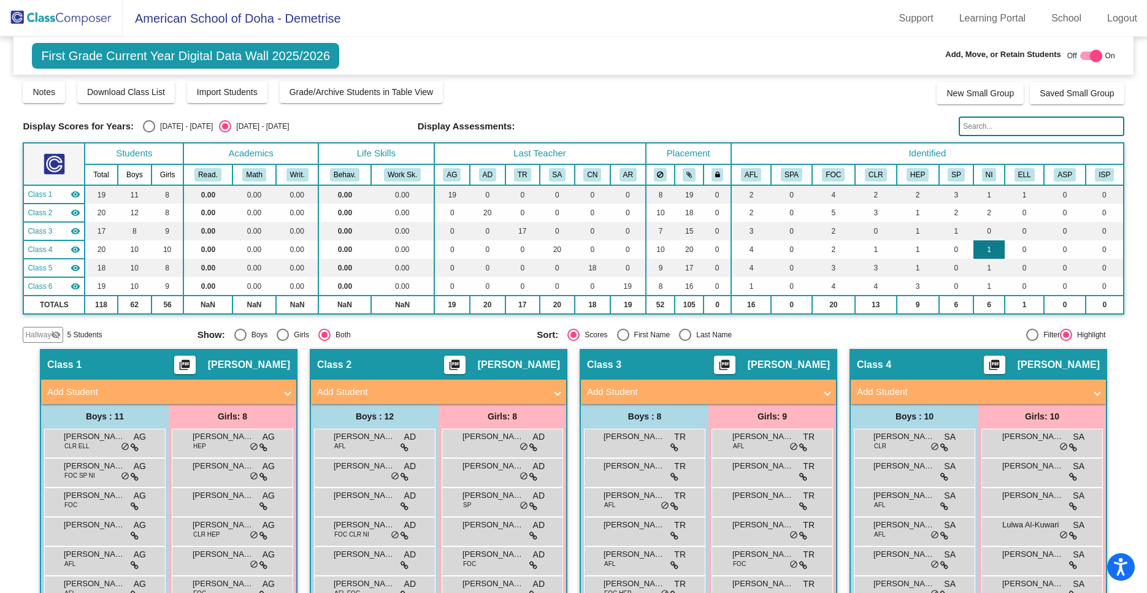
scroll to position [0, 0]
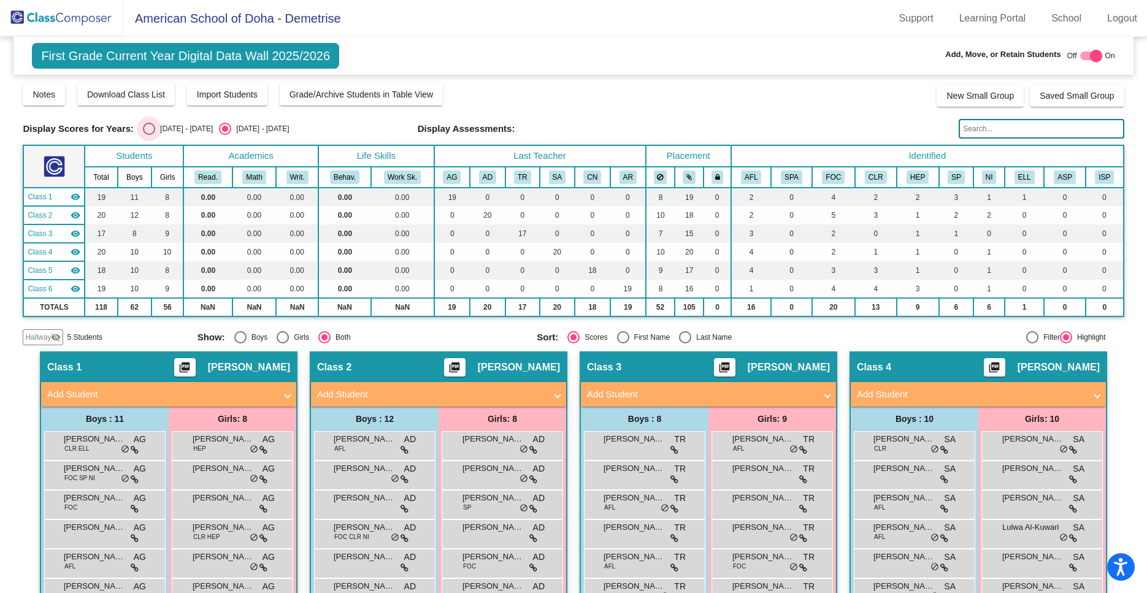
click at [147, 126] on div "Select an option" at bounding box center [149, 129] width 12 height 12
click at [148, 135] on input "[DATE] - [DATE]" at bounding box center [148, 135] width 1 height 1
radio input "true"
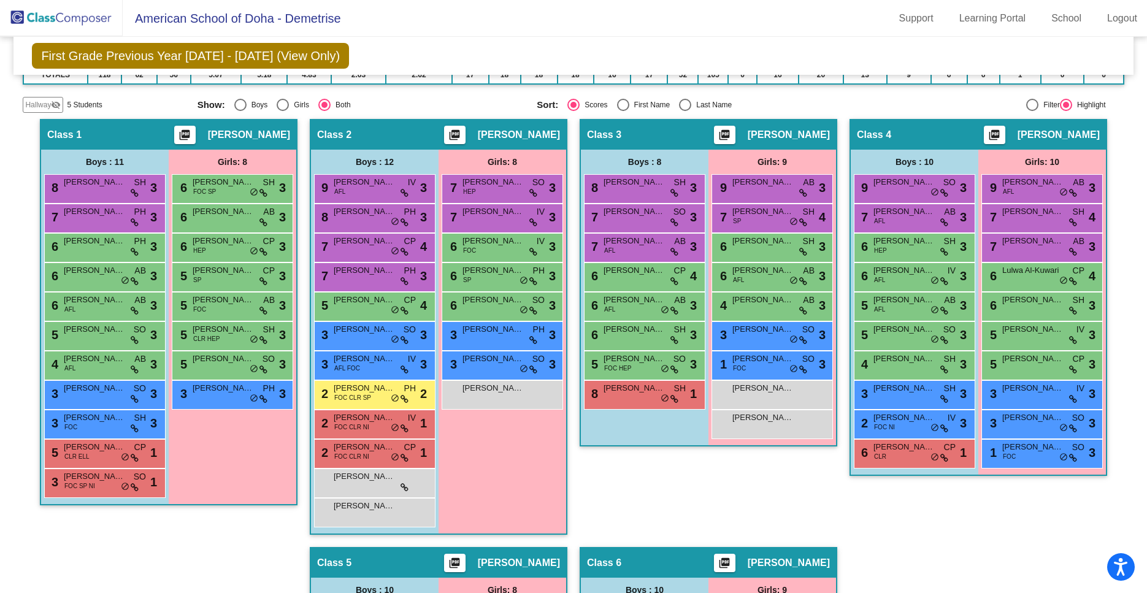
scroll to position [228, 0]
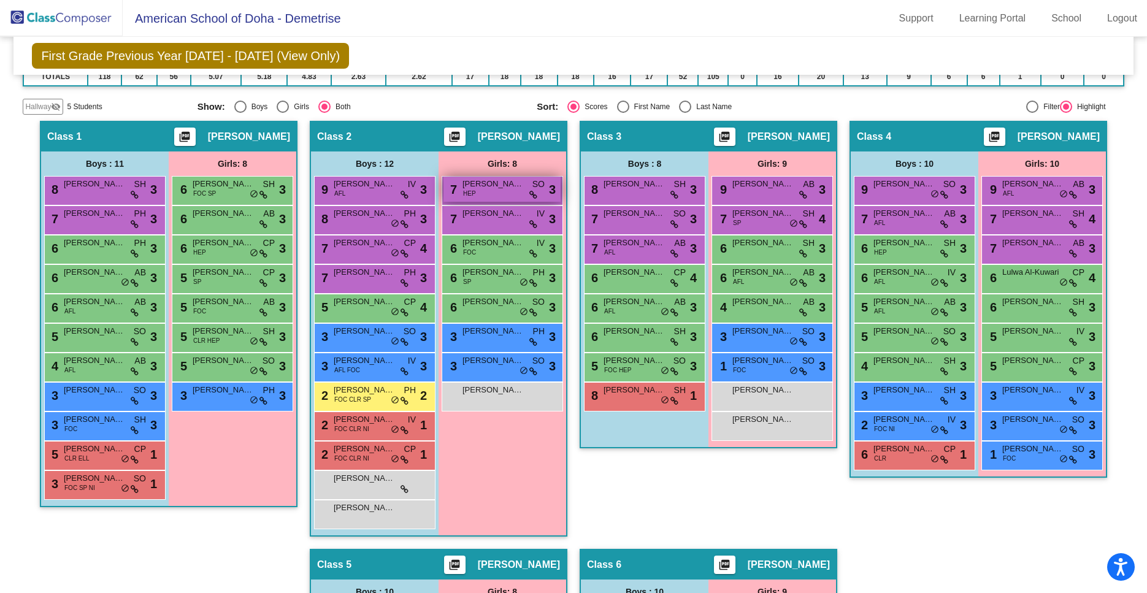
drag, startPoint x: 390, startPoint y: 194, endPoint x: 503, endPoint y: 187, distance: 112.5
click at [0, 0] on div "Boys : 12 9 [PERSON_NAME] AFL IV lock do_not_disturb_alt 3 8 [PERSON_NAME] PH l…" at bounding box center [0, 0] width 0 height 0
click at [653, 503] on div "Class 3 picture_as_pdf [PERSON_NAME] Add Student First Name Last Name Student I…" at bounding box center [709, 335] width 258 height 428
click at [615, 523] on div "Class 3 picture_as_pdf [PERSON_NAME] Add Student First Name Last Name Student I…" at bounding box center [709, 335] width 258 height 428
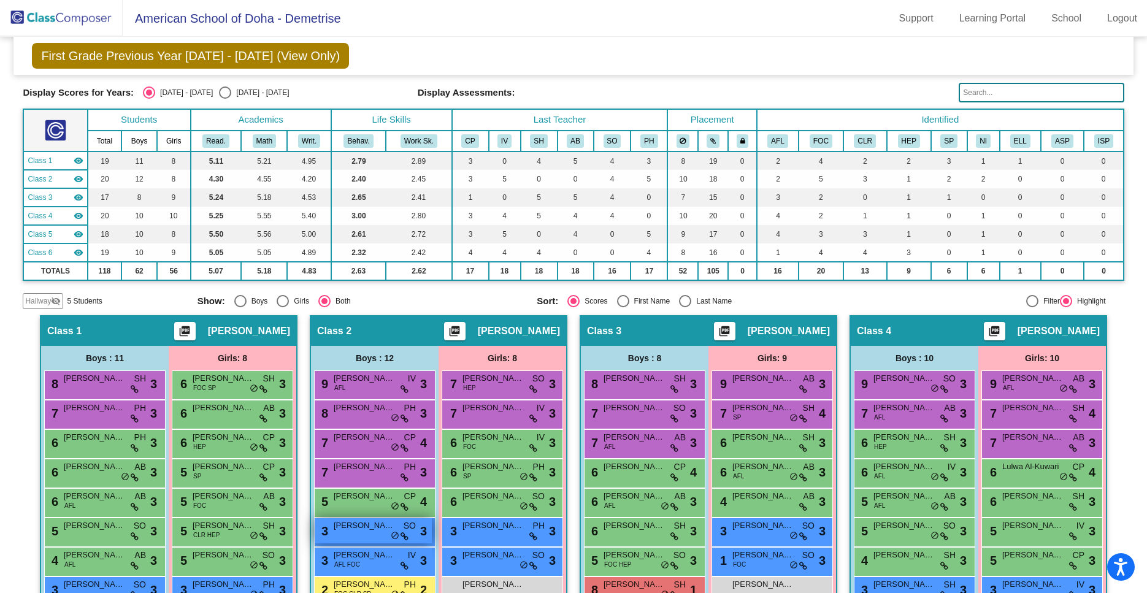
scroll to position [0, 0]
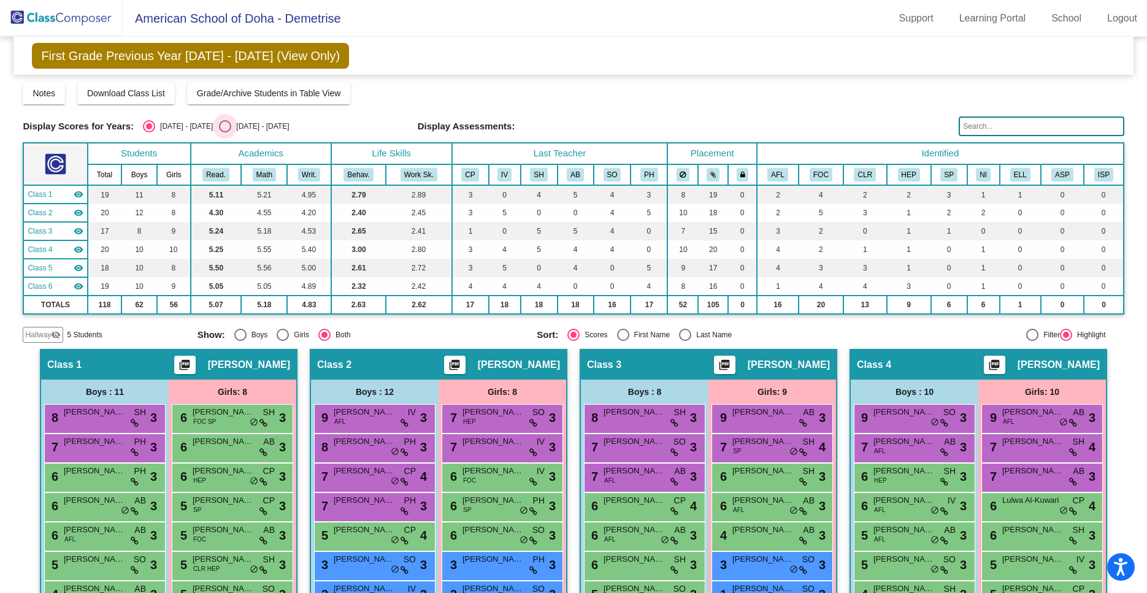
click at [219, 128] on div "Select an option" at bounding box center [225, 126] width 12 height 12
click at [225, 133] on input "[DATE] - [DATE]" at bounding box center [225, 133] width 1 height 1
radio input "true"
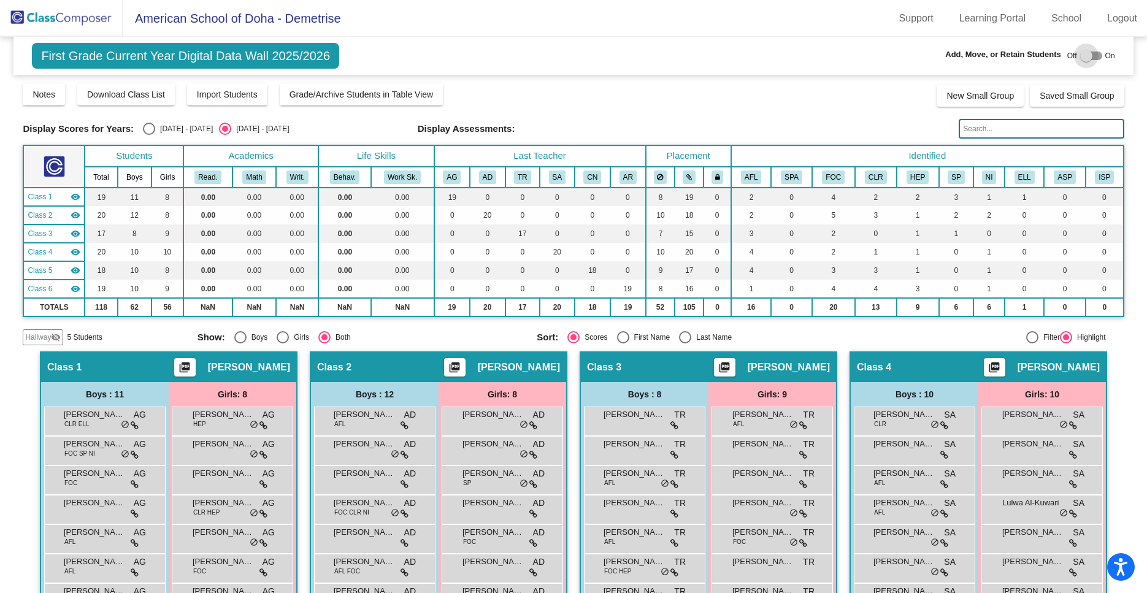
click at [1095, 54] on div at bounding box center [1092, 56] width 22 height 9
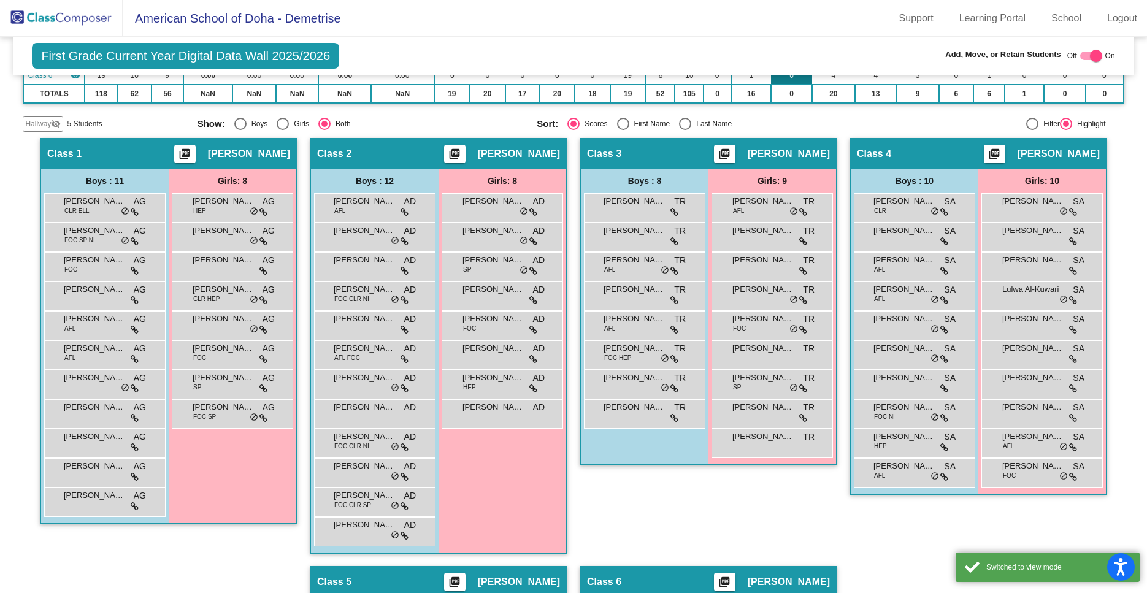
scroll to position [215, 0]
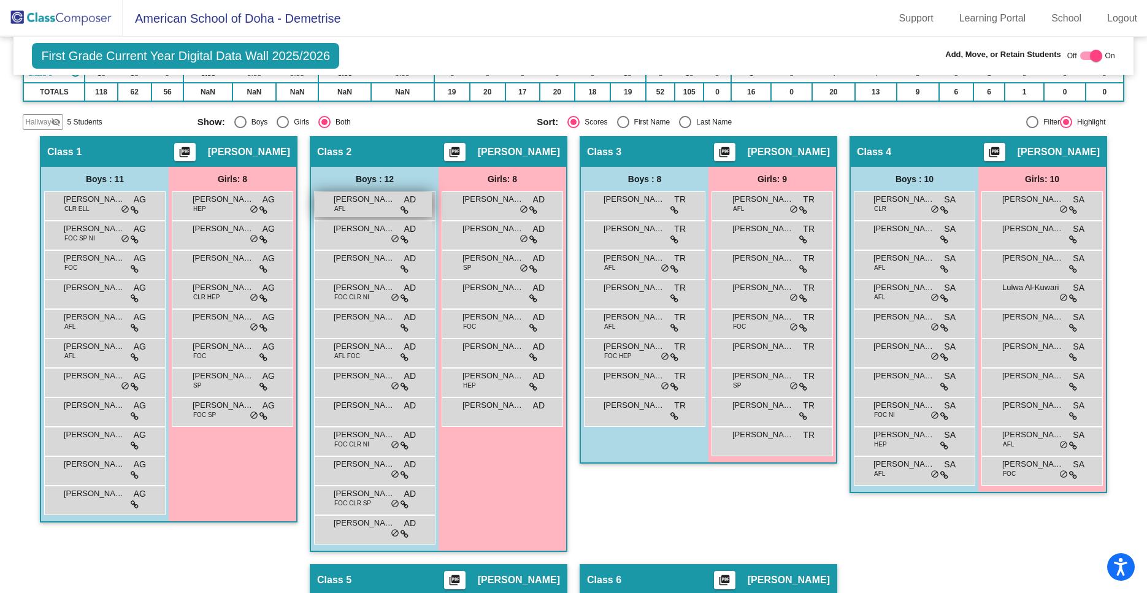
drag, startPoint x: 366, startPoint y: 204, endPoint x: 572, endPoint y: 185, distance: 207.6
click at [395, 193] on span "[PERSON_NAME]" at bounding box center [364, 199] width 61 height 12
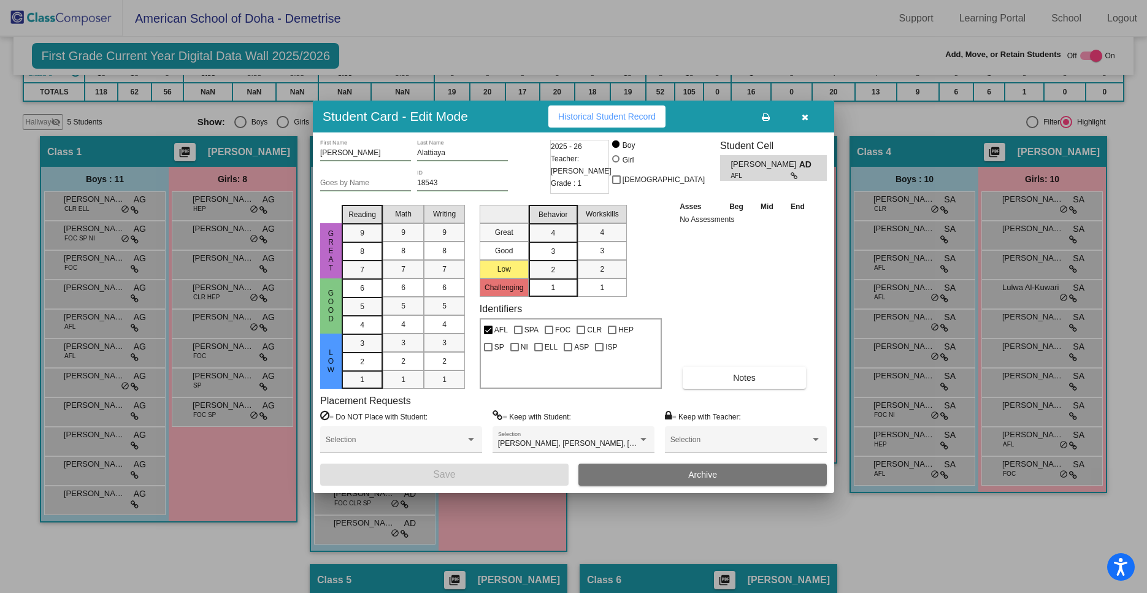
click at [804, 118] on icon "button" at bounding box center [805, 117] width 7 height 9
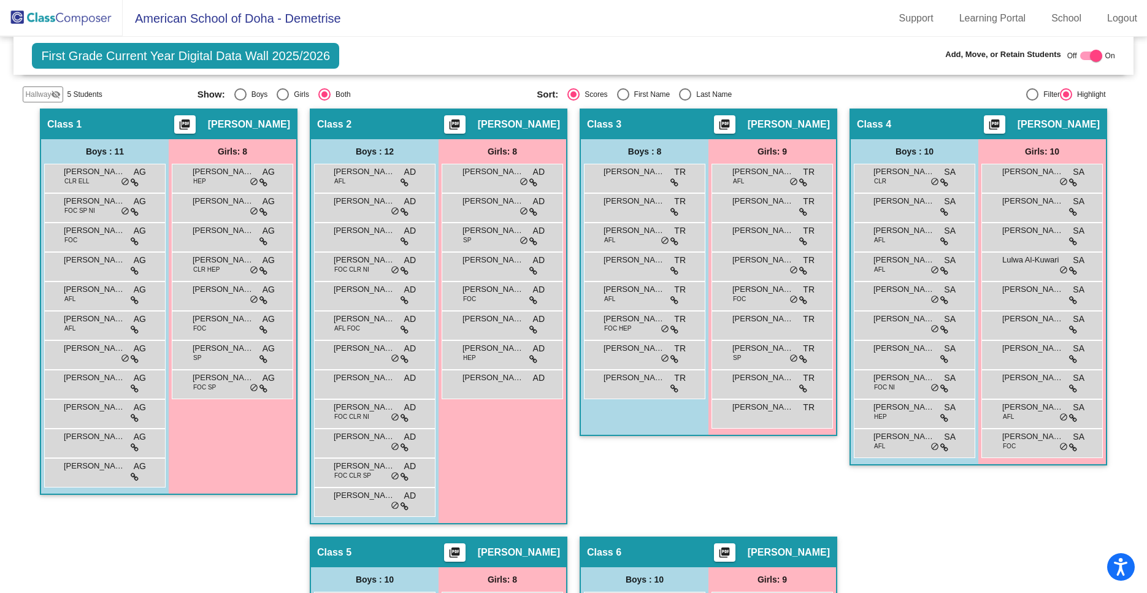
scroll to position [255, 0]
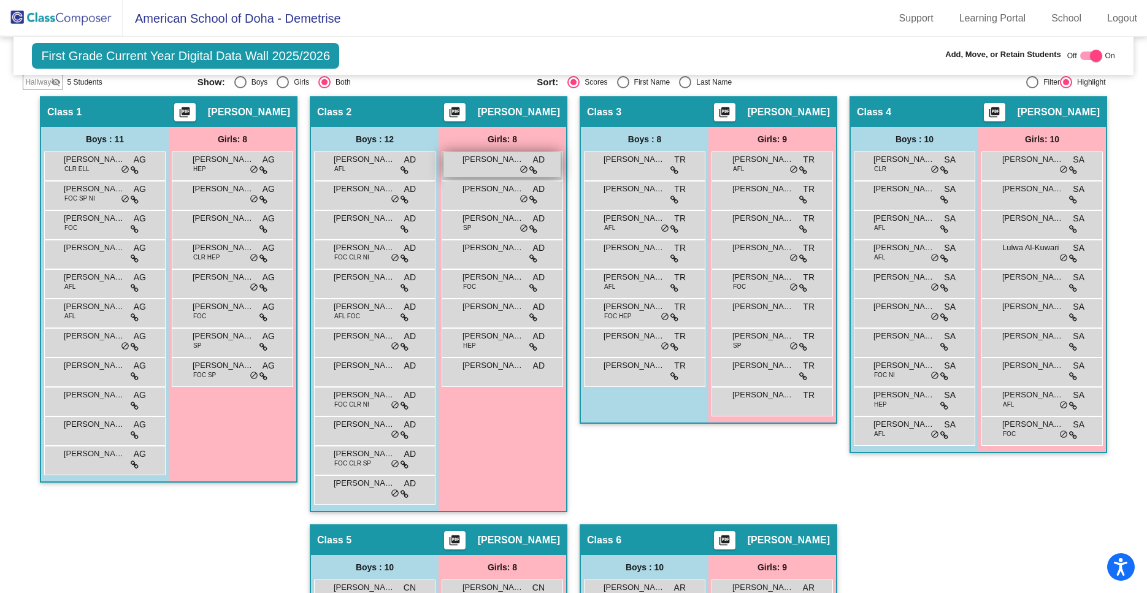
drag, startPoint x: 372, startPoint y: 172, endPoint x: 459, endPoint y: 168, distance: 86.6
click at [0, 0] on div "Boys : 12 [PERSON_NAME] AFL AD lock do_not_disturb_alt [PERSON_NAME] AD lock do…" at bounding box center [0, 0] width 0 height 0
click at [653, 484] on div "Class 3 picture_as_pdf [PERSON_NAME] Add Student First Name Last Name Student I…" at bounding box center [709, 310] width 258 height 428
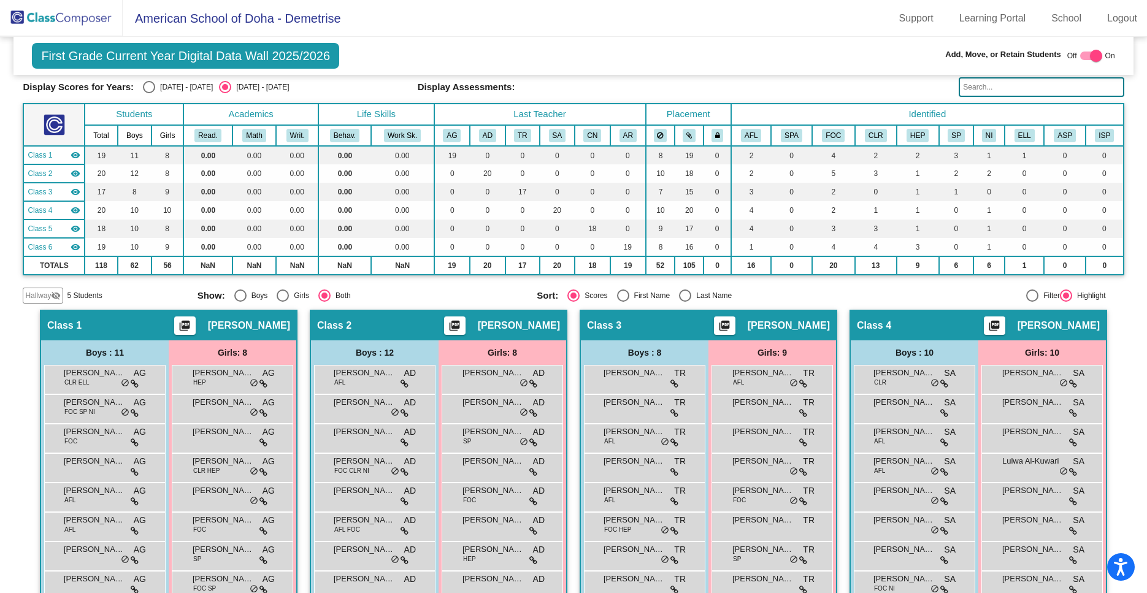
scroll to position [0, 0]
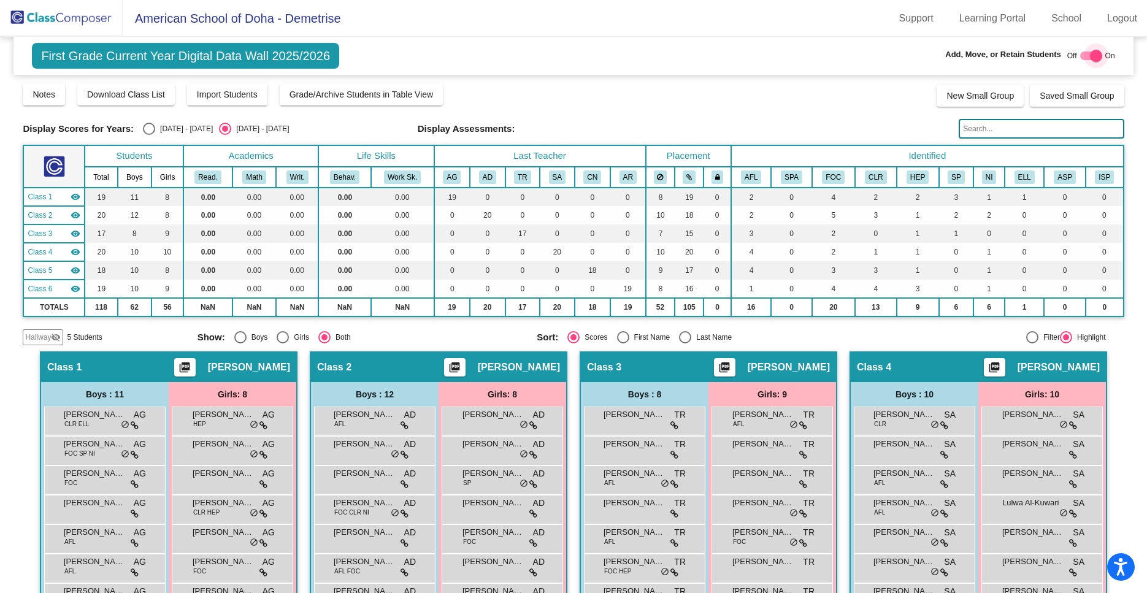
click at [1083, 53] on div at bounding box center [1092, 56] width 22 height 9
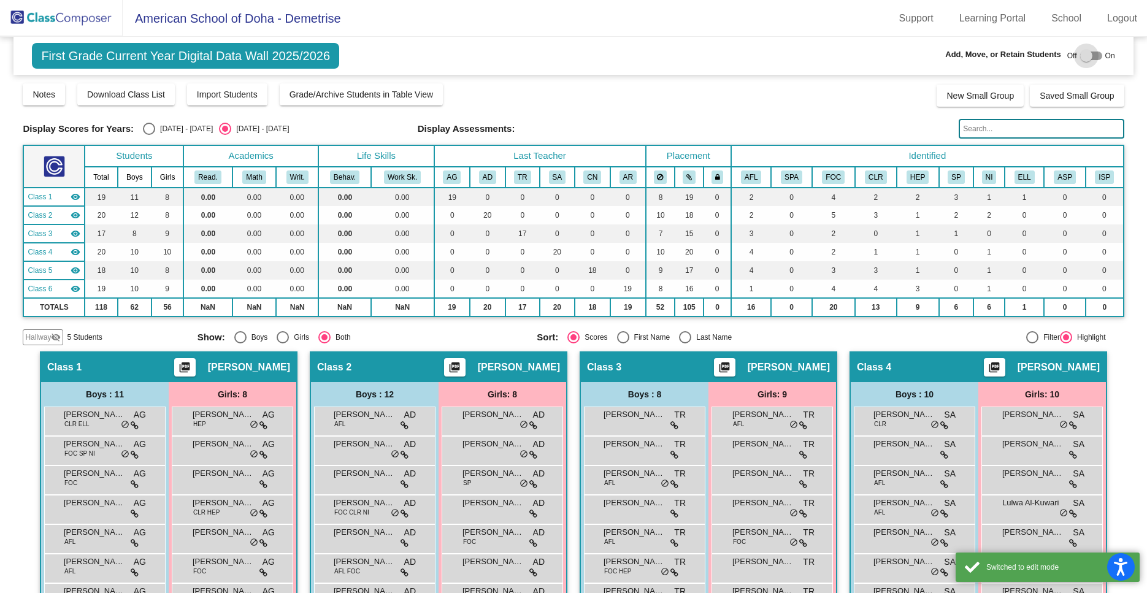
click at [1092, 52] on div at bounding box center [1087, 56] width 12 height 12
checkbox input "true"
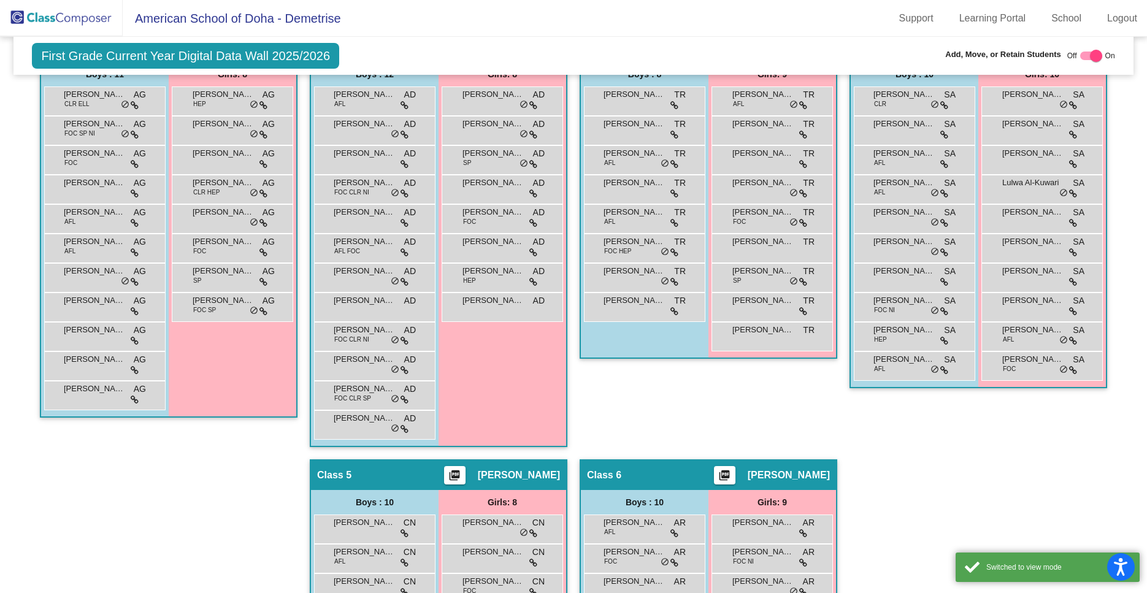
scroll to position [295, 0]
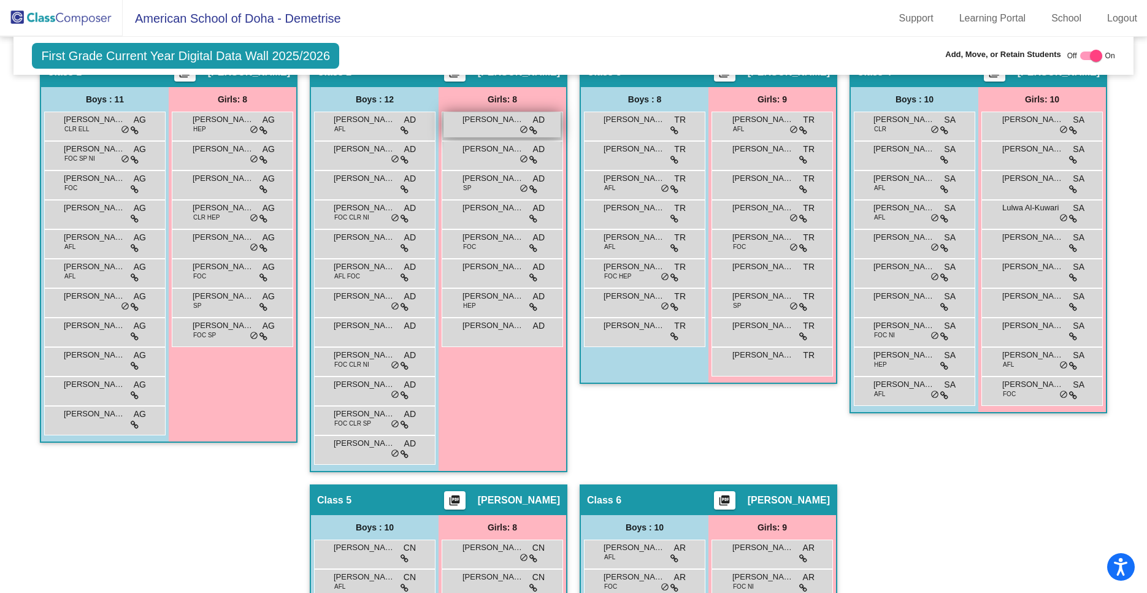
drag, startPoint x: 362, startPoint y: 127, endPoint x: 474, endPoint y: 130, distance: 112.3
click at [0, 0] on div "Boys : 12 [PERSON_NAME] AFL AD lock do_not_disturb_alt [PERSON_NAME] AD lock do…" at bounding box center [0, 0] width 0 height 0
click at [640, 447] on div "Class 3 picture_as_pdf [PERSON_NAME] Add Student First Name Last Name Student I…" at bounding box center [709, 270] width 258 height 428
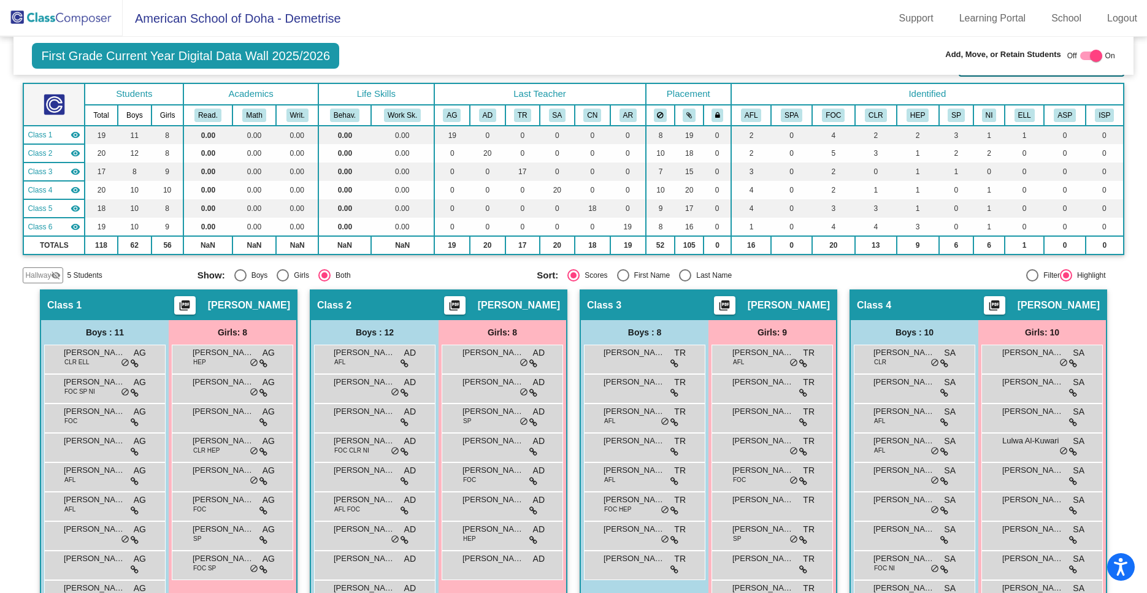
scroll to position [0, 0]
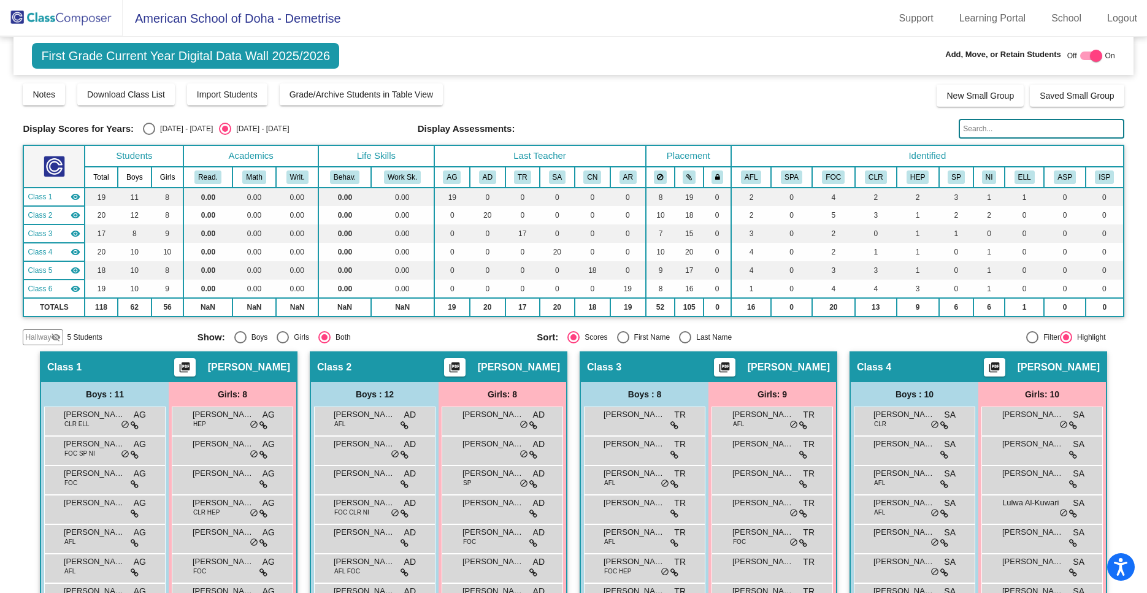
click at [34, 20] on img at bounding box center [61, 18] width 123 height 36
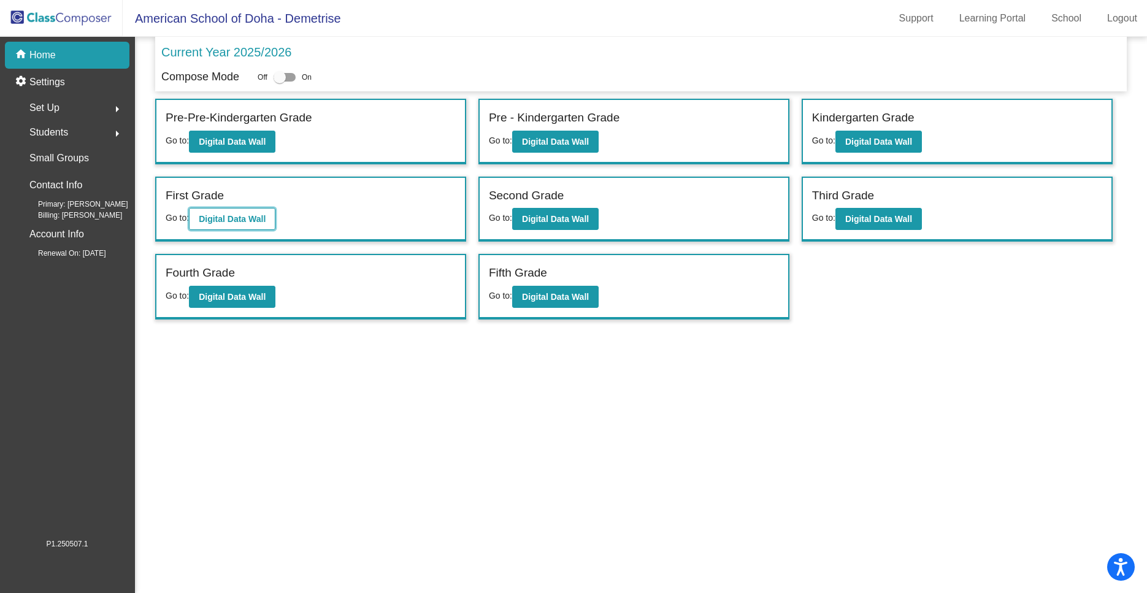
click at [222, 220] on b "Digital Data Wall" at bounding box center [232, 219] width 67 height 10
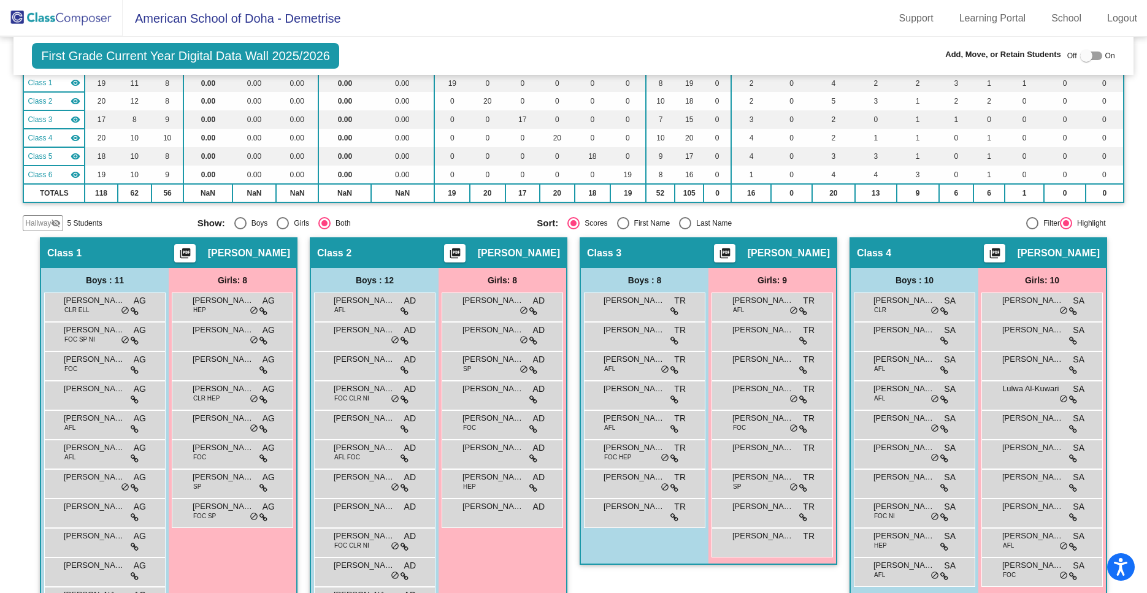
scroll to position [253, 0]
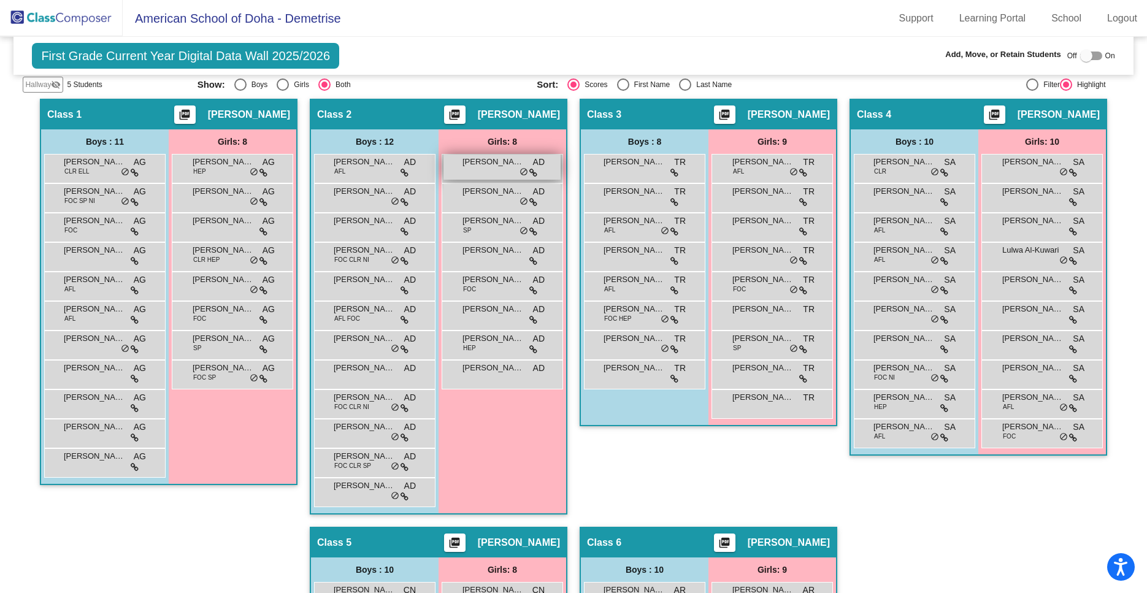
drag, startPoint x: 374, startPoint y: 170, endPoint x: 507, endPoint y: 168, distance: 132.5
click at [0, 0] on div "Boys : 12 [PERSON_NAME] AFL AD lock do_not_disturb_alt [PERSON_NAME] AD lock do…" at bounding box center [0, 0] width 0 height 0
click at [649, 468] on div "Class 3 picture_as_pdf [PERSON_NAME] Add Student First Name Last Name Student I…" at bounding box center [709, 313] width 258 height 428
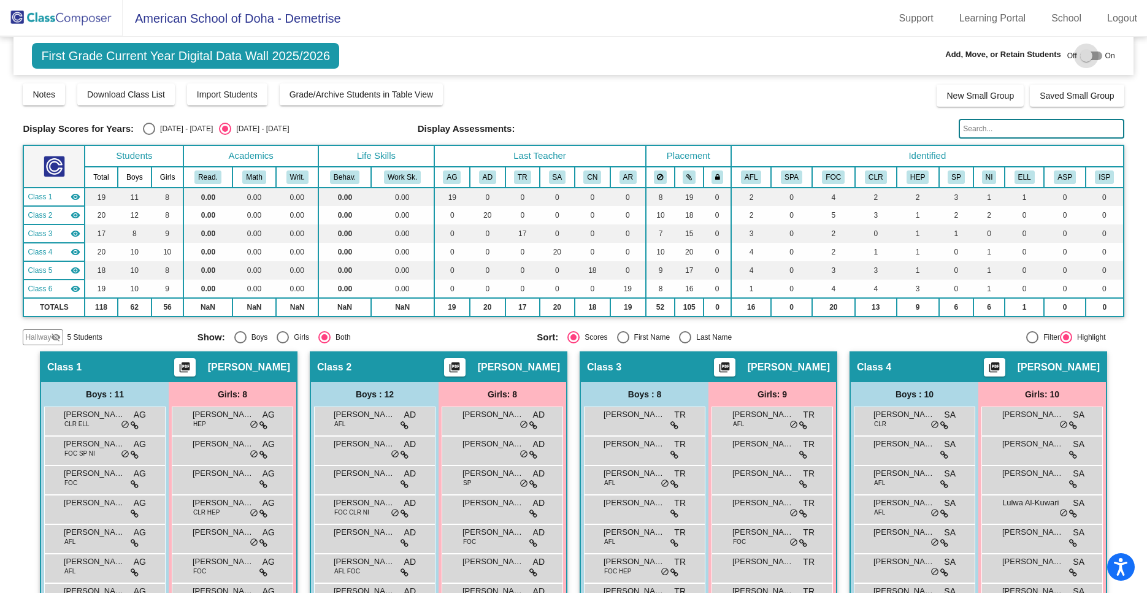
click at [1097, 56] on div at bounding box center [1092, 56] width 22 height 9
checkbox input "true"
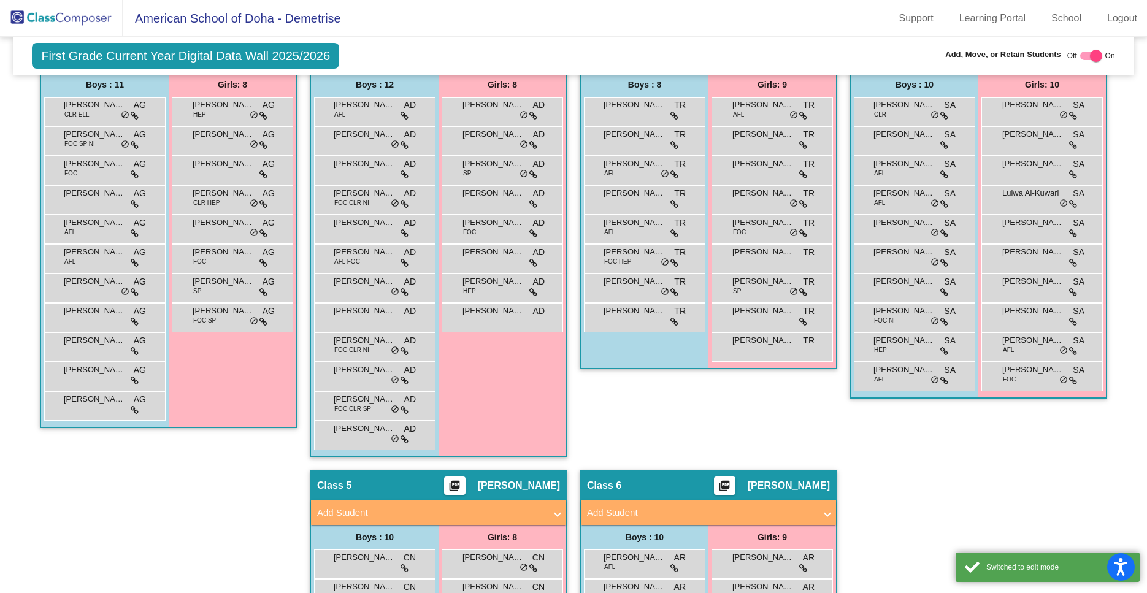
scroll to position [329, 0]
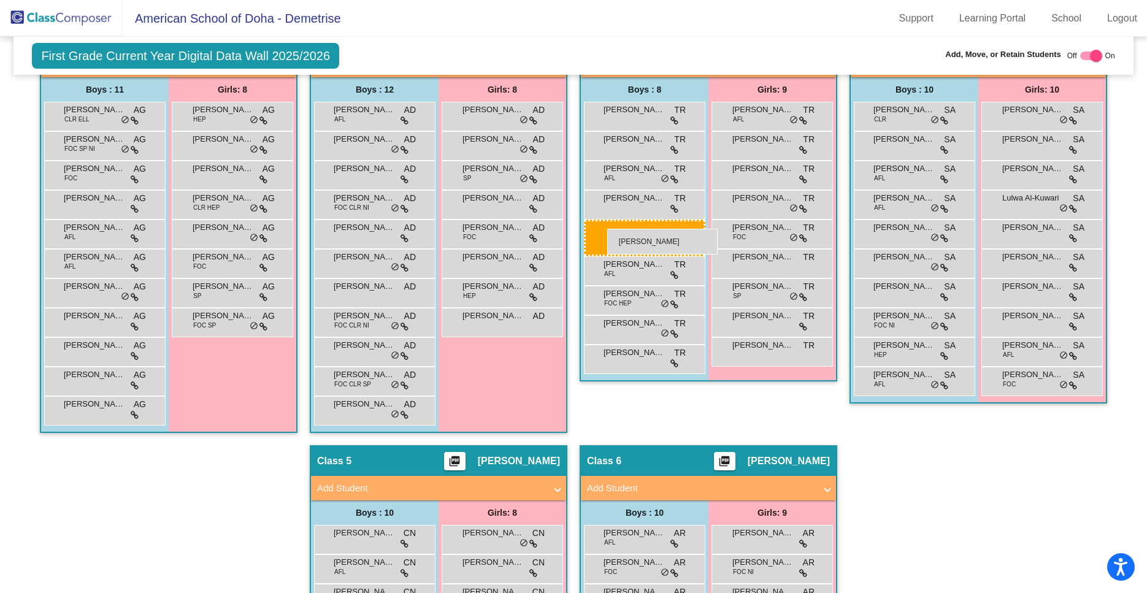
drag, startPoint x: 375, startPoint y: 269, endPoint x: 607, endPoint y: 229, distance: 236.0
click at [607, 229] on body "Accessibility Screen-Reader Guide, Feedback, and Issue Reporting | New window A…" at bounding box center [573, 296] width 1147 height 593
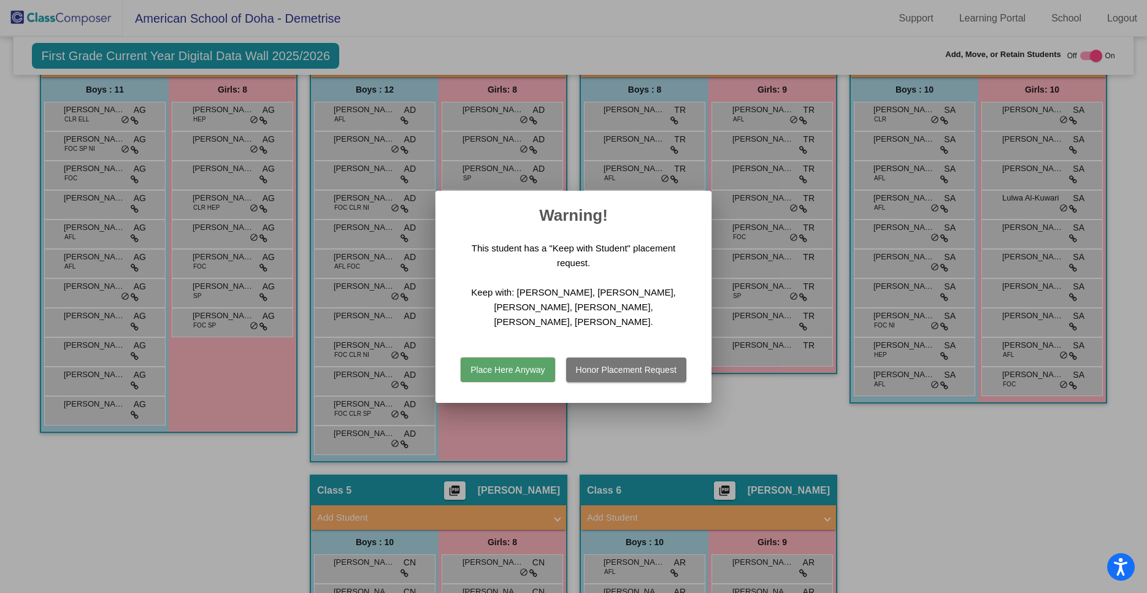
click at [493, 370] on button "Place Here Anyway" at bounding box center [508, 370] width 94 height 25
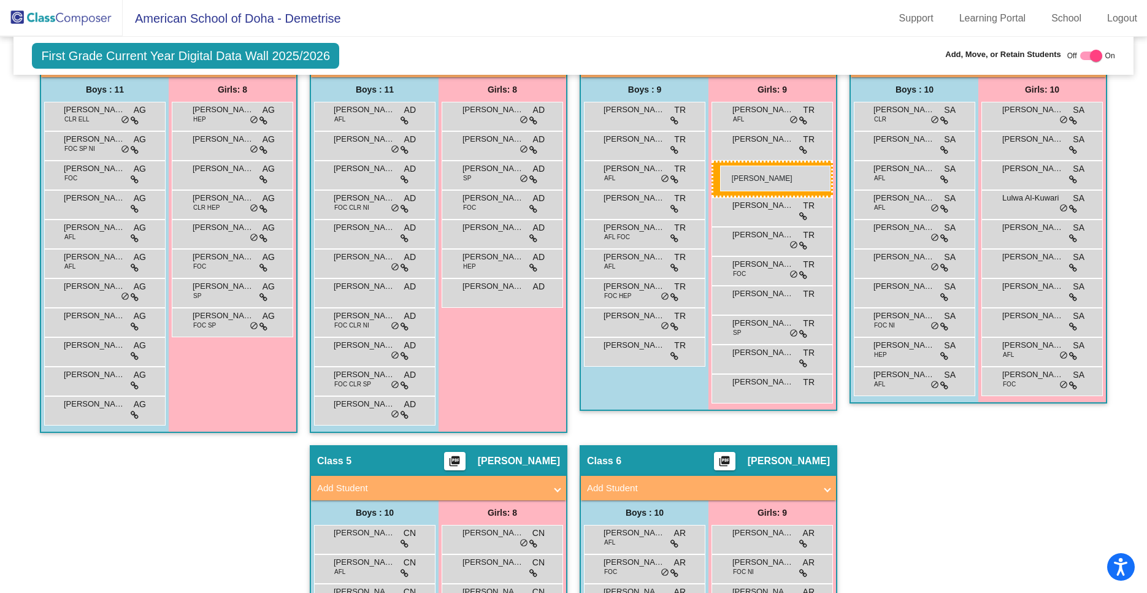
drag, startPoint x: 508, startPoint y: 207, endPoint x: 720, endPoint y: 165, distance: 216.4
click at [720, 165] on body "Accessibility Screen-Reader Guide, Feedback, and Issue Reporting | New window A…" at bounding box center [573, 296] width 1147 height 593
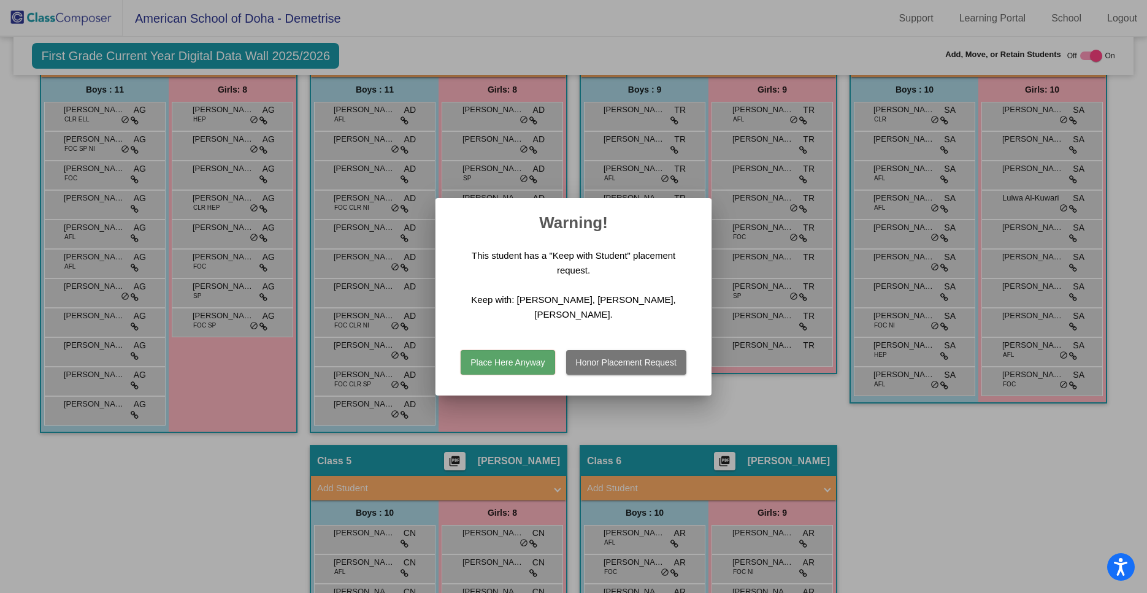
click at [522, 359] on button "Place Here Anyway" at bounding box center [508, 362] width 94 height 25
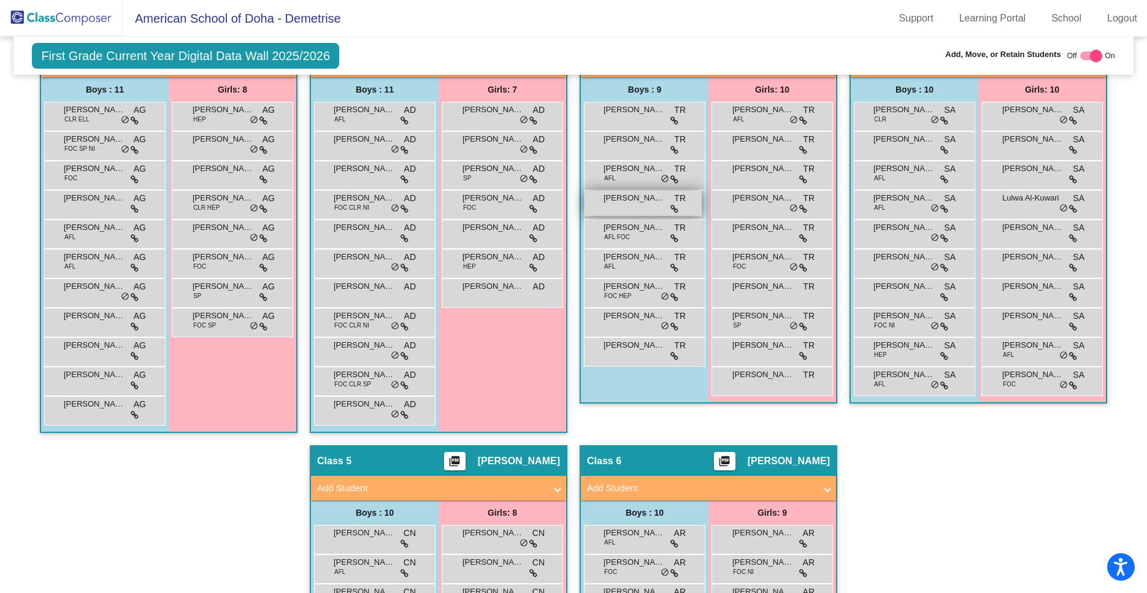
drag, startPoint x: 509, startPoint y: 205, endPoint x: 650, endPoint y: 195, distance: 141.5
click at [650, 195] on body "Accessibility Screen-Reader Guide, Feedback, and Issue Reporting | New window A…" at bounding box center [573, 296] width 1147 height 593
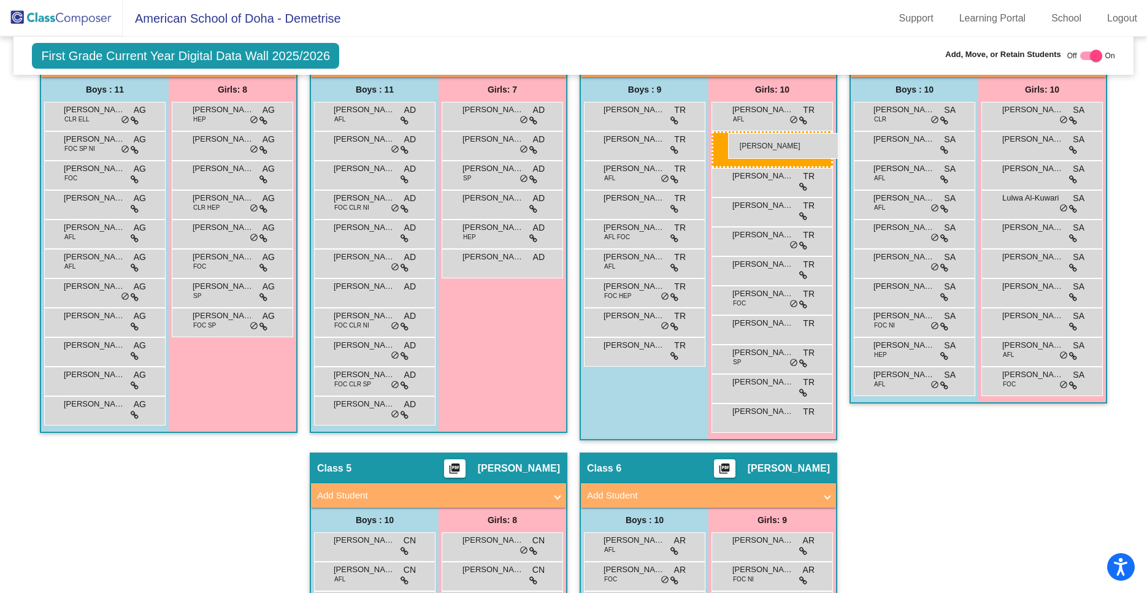
drag, startPoint x: 484, startPoint y: 209, endPoint x: 728, endPoint y: 134, distance: 255.4
click at [728, 134] on body "Accessibility Screen-Reader Guide, Feedback, and Issue Reporting | New window A…" at bounding box center [573, 296] width 1147 height 593
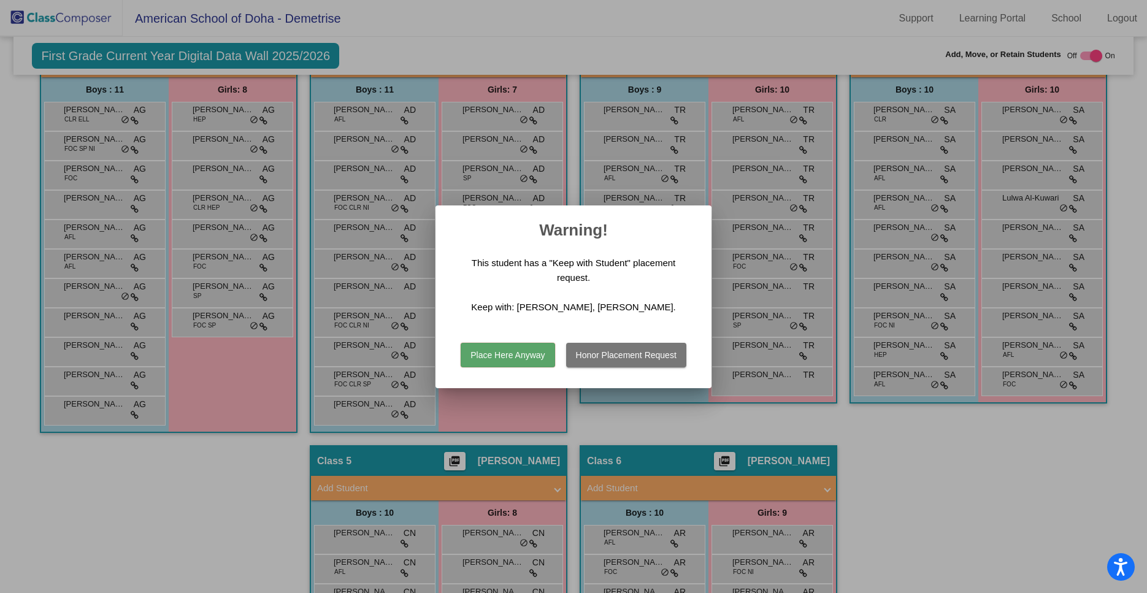
click at [507, 358] on button "Place Here Anyway" at bounding box center [508, 355] width 94 height 25
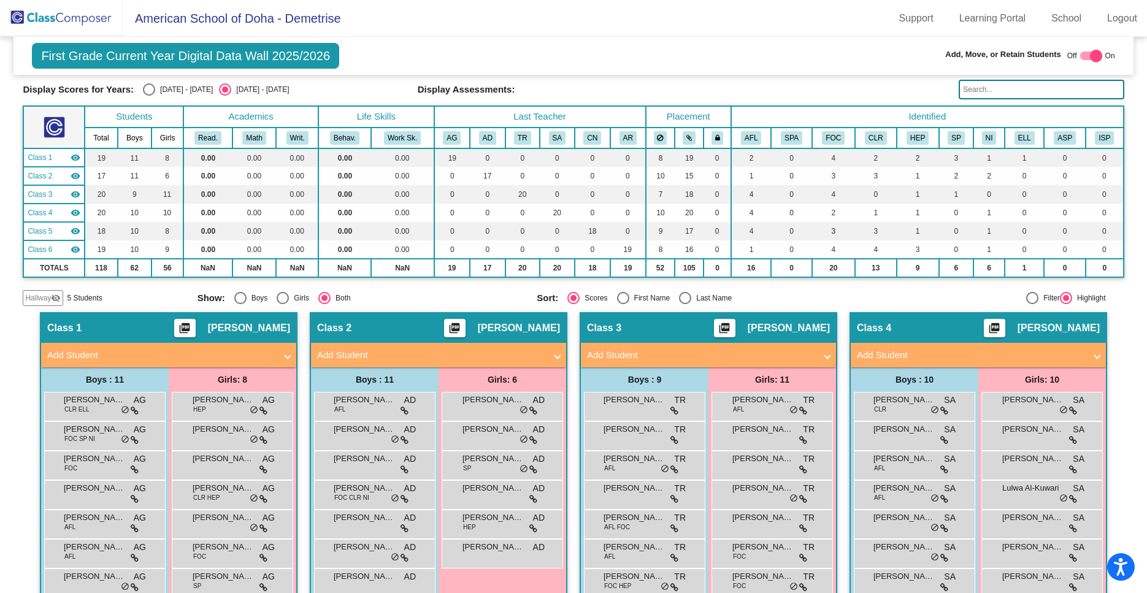
scroll to position [3, 0]
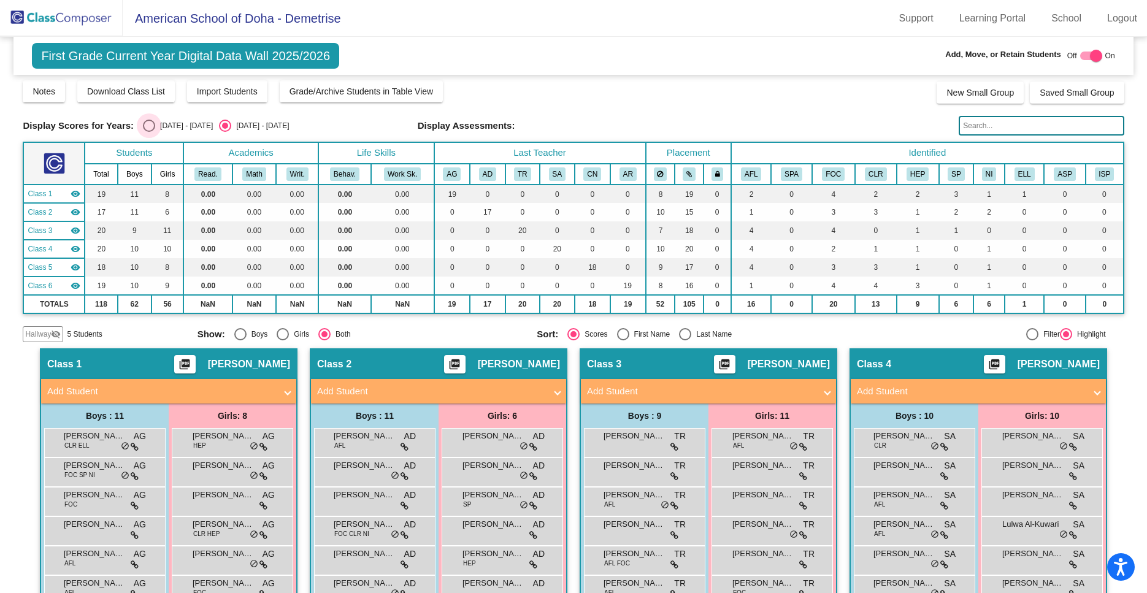
click at [148, 123] on div "Select an option" at bounding box center [149, 126] width 12 height 12
click at [148, 132] on input "[DATE] - [DATE]" at bounding box center [148, 132] width 1 height 1
radio input "true"
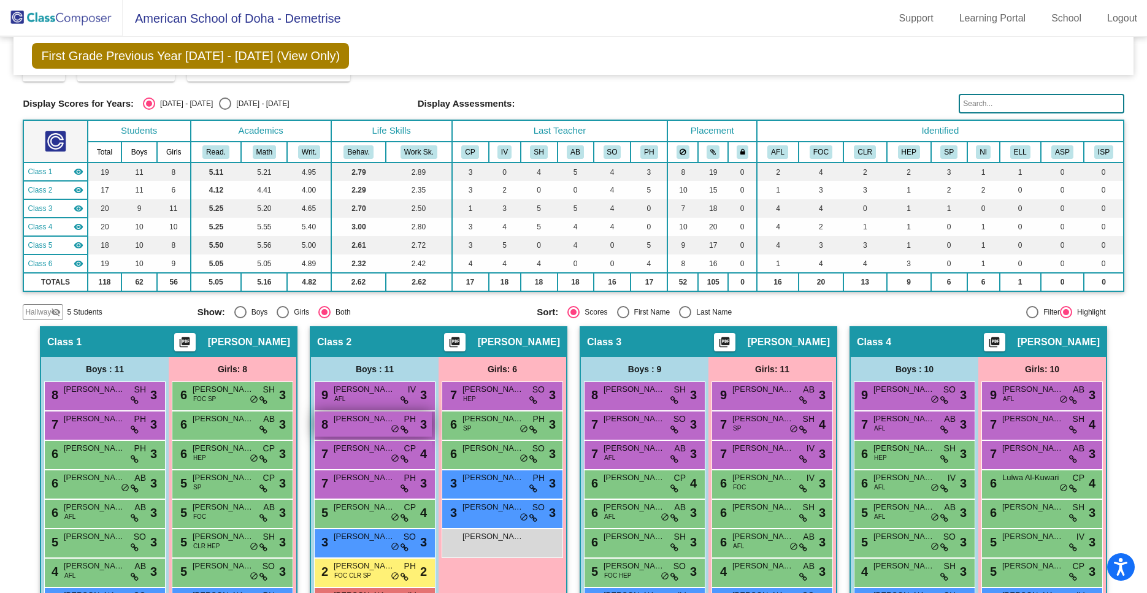
scroll to position [0, 0]
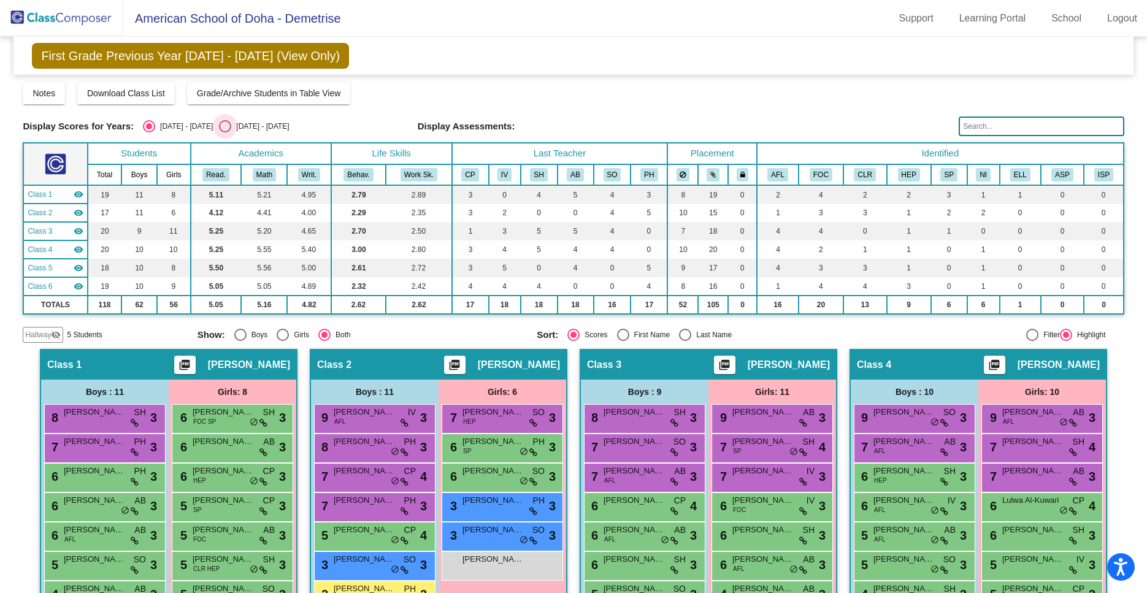
click at [219, 128] on div "Select an option" at bounding box center [225, 126] width 12 height 12
click at [225, 133] on input "[DATE] - [DATE]" at bounding box center [225, 133] width 1 height 1
radio input "true"
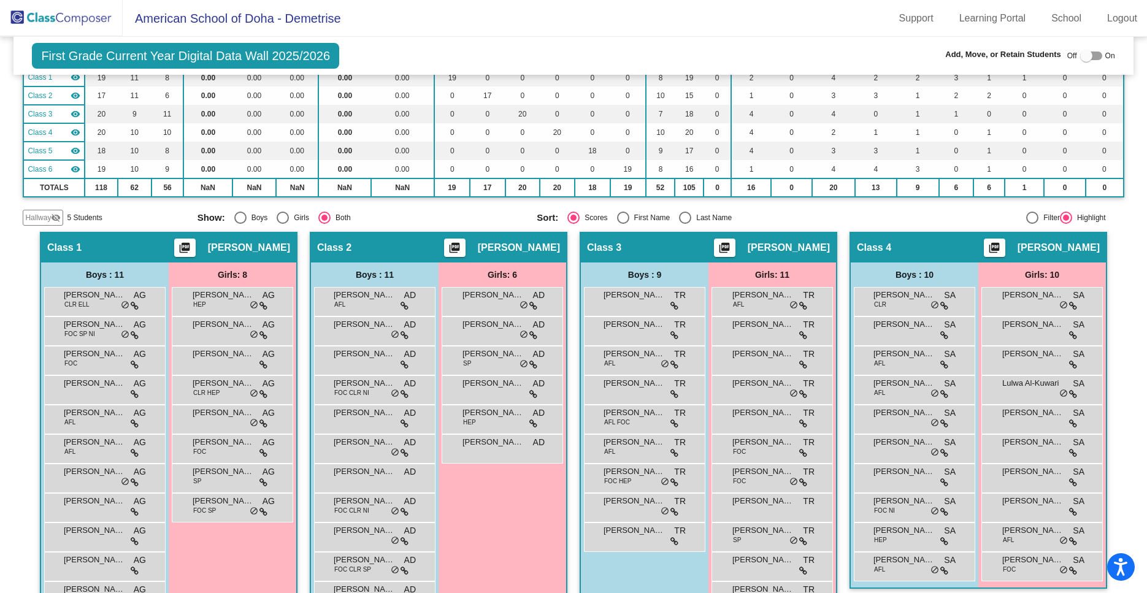
scroll to position [176, 0]
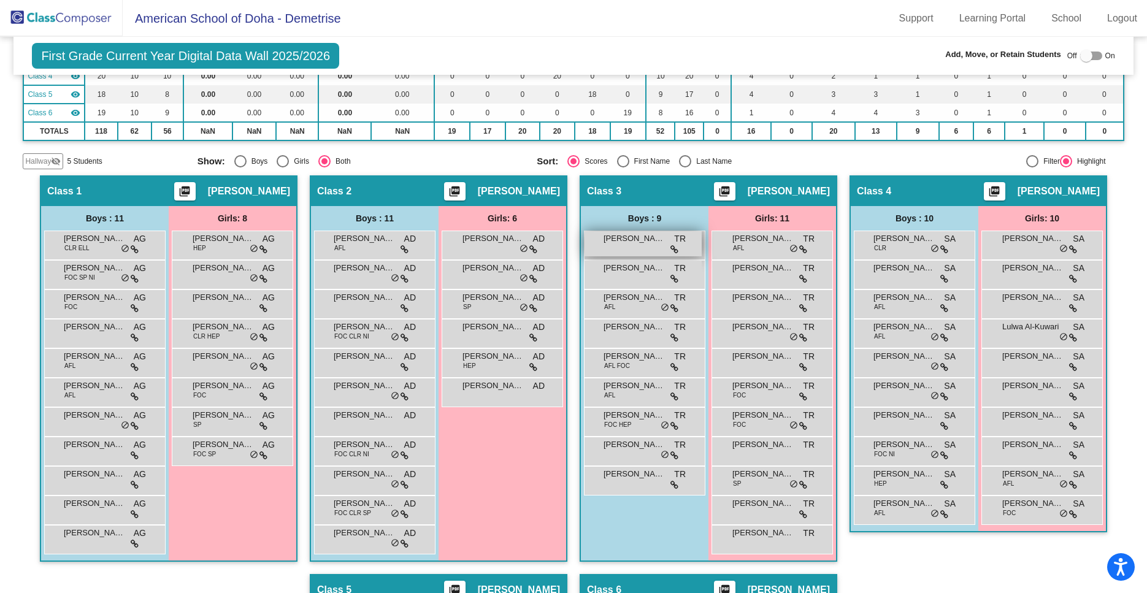
drag, startPoint x: 634, startPoint y: 241, endPoint x: 493, endPoint y: 255, distance: 142.5
click at [604, 245] on span "[PERSON_NAME]" at bounding box center [634, 239] width 61 height 12
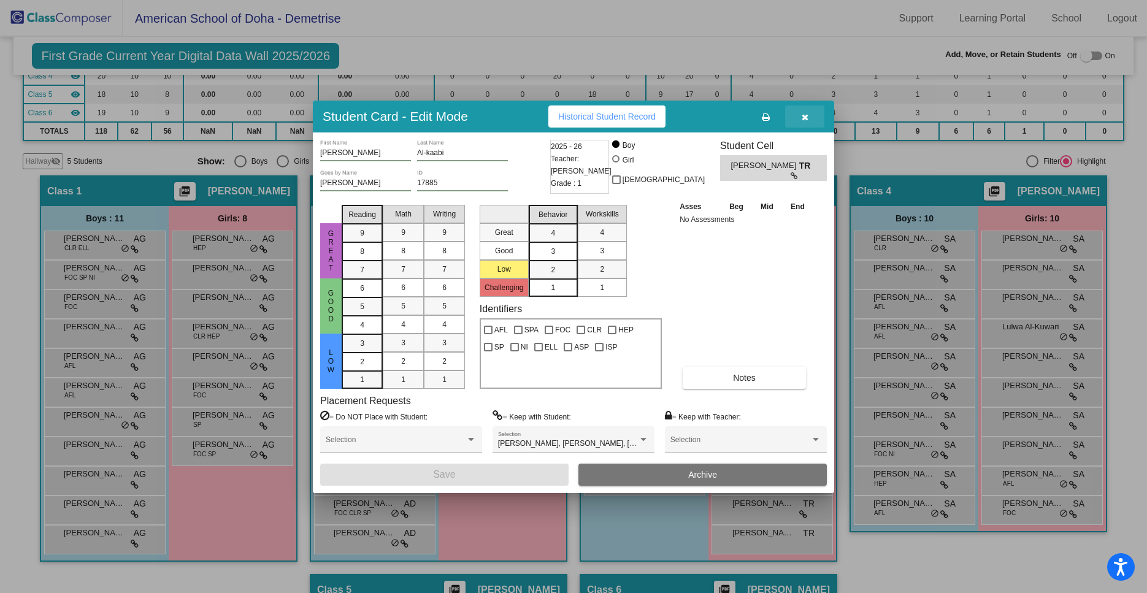
click at [809, 114] on button "button" at bounding box center [804, 117] width 39 height 22
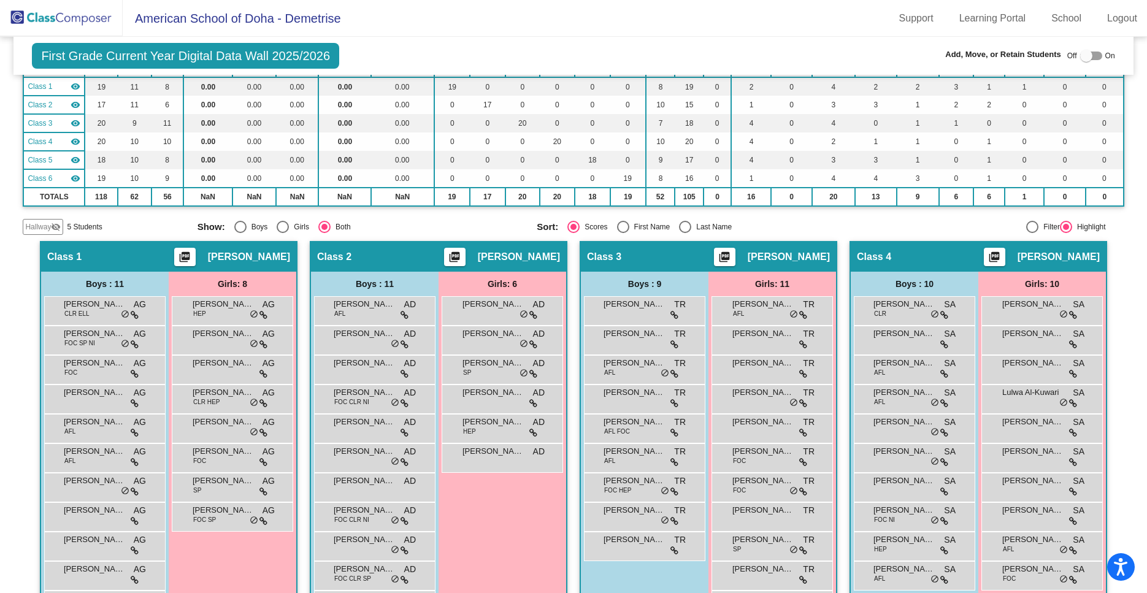
scroll to position [0, 0]
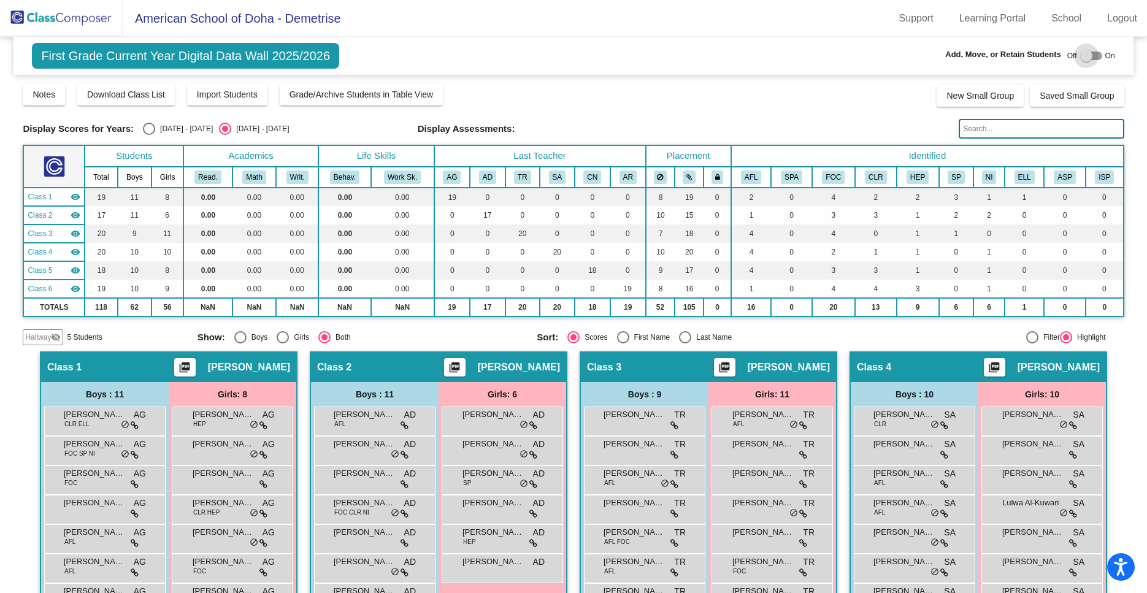
click at [1096, 52] on div at bounding box center [1092, 56] width 22 height 9
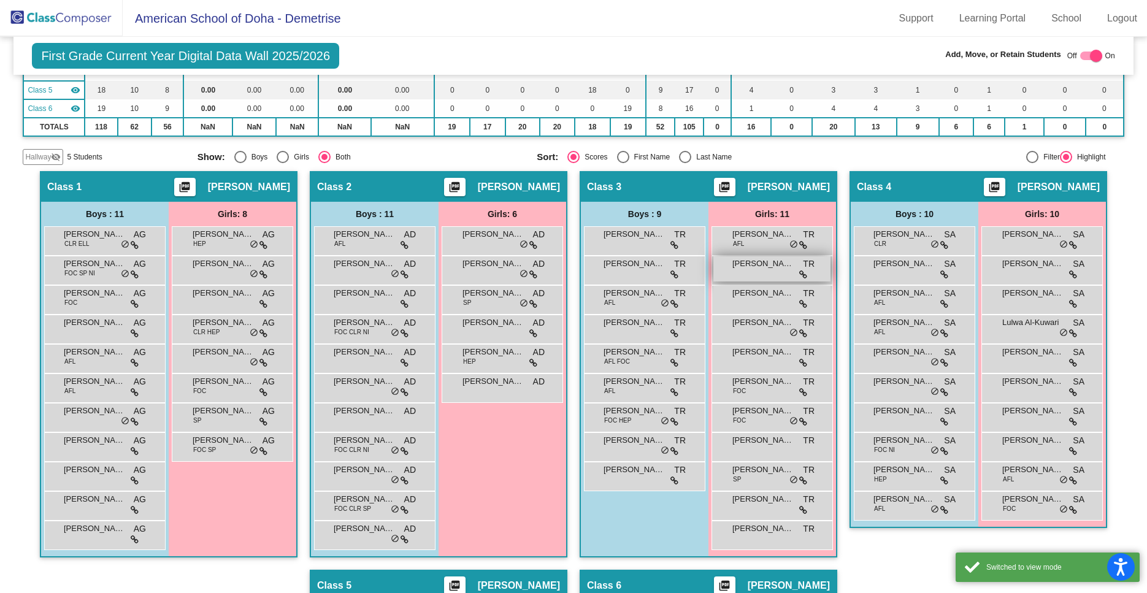
scroll to position [225, 0]
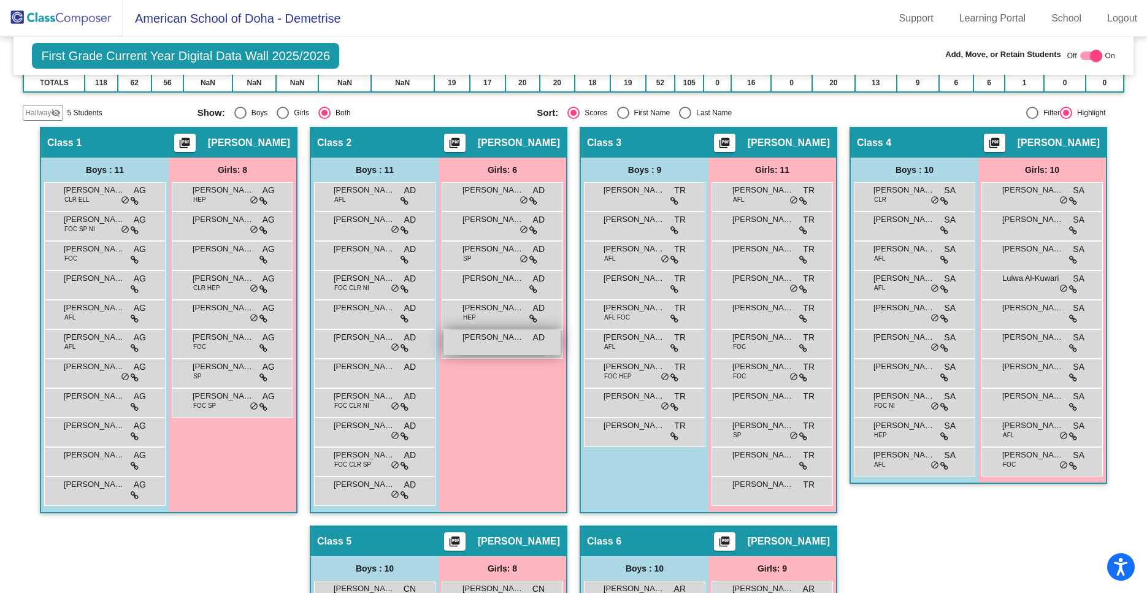
drag, startPoint x: 632, startPoint y: 201, endPoint x: 493, endPoint y: 355, distance: 207.7
click at [510, 323] on div "Hallway - Hallway Class picture_as_pdf Add Student First Name Last Name Student…" at bounding box center [573, 511] width 1101 height 768
click at [0, 0] on div "Boys : 9 [PERSON_NAME] TR lock do_not_disturb_alt [PERSON_NAME] TR lock do_not_…" at bounding box center [0, 0] width 0 height 0
drag, startPoint x: 642, startPoint y: 198, endPoint x: 590, endPoint y: 320, distance: 132.0
click at [529, 247] on div "Hallway - Hallway Class picture_as_pdf Add Student First Name Last Name Student…" at bounding box center [573, 511] width 1101 height 768
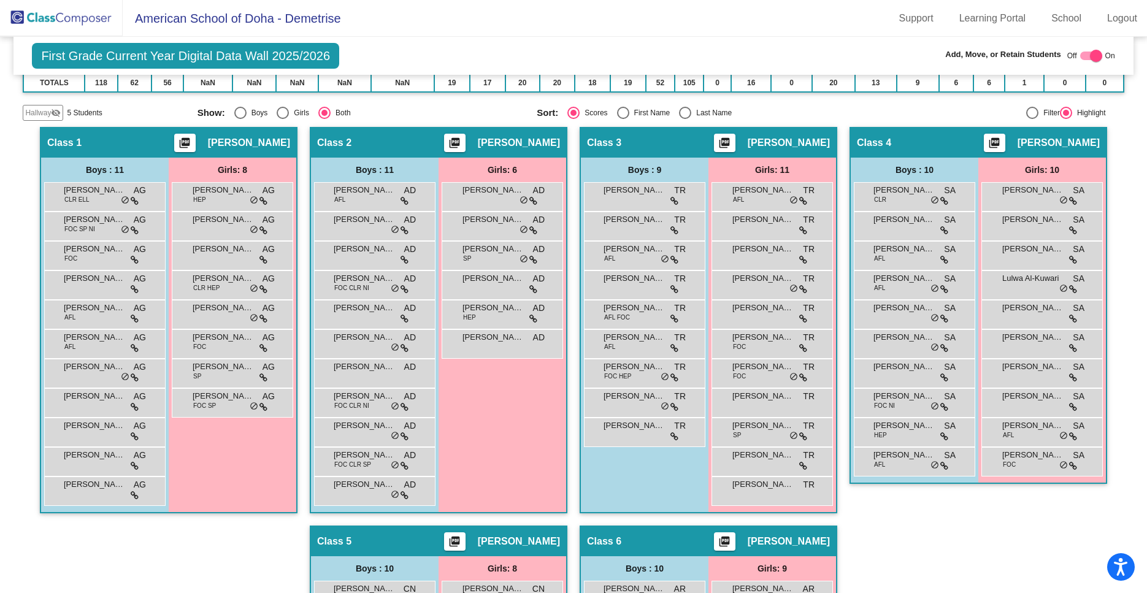
click at [0, 0] on div "Boys : 9 [PERSON_NAME] TR lock do_not_disturb_alt [PERSON_NAME] TR lock do_not_…" at bounding box center [0, 0] width 0 height 0
drag, startPoint x: 356, startPoint y: 195, endPoint x: 469, endPoint y: 229, distance: 117.6
click at [395, 196] on span "[PERSON_NAME]" at bounding box center [364, 190] width 61 height 12
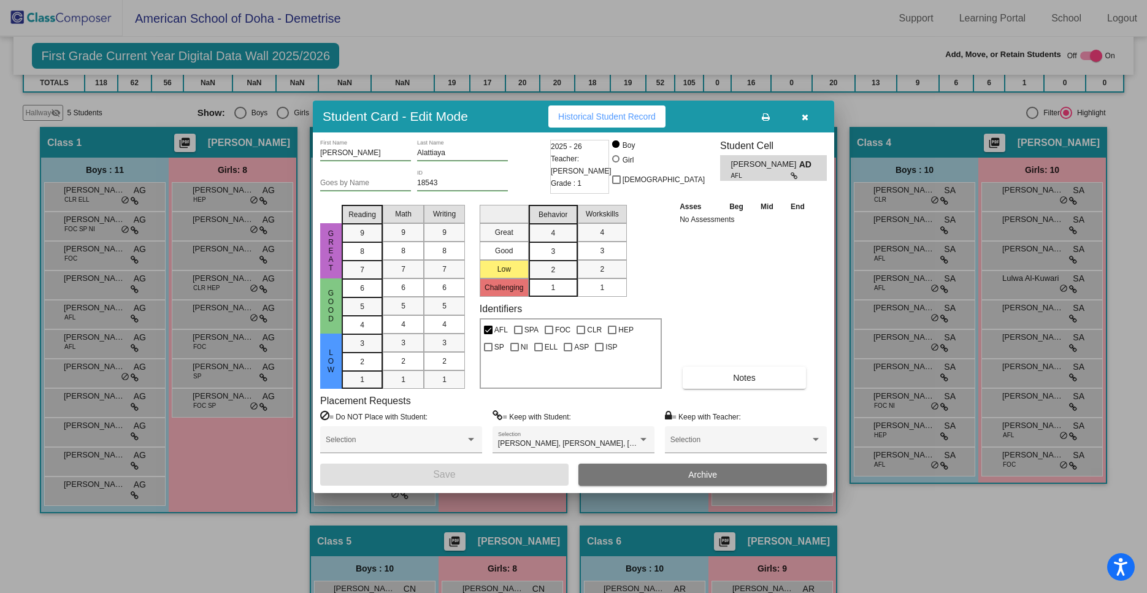
click at [501, 425] on div "= Keep with Student: [PERSON_NAME], [PERSON_NAME], [PERSON_NAME], [PERSON_NAME]…" at bounding box center [574, 436] width 162 height 53
click at [801, 117] on button "button" at bounding box center [804, 117] width 39 height 22
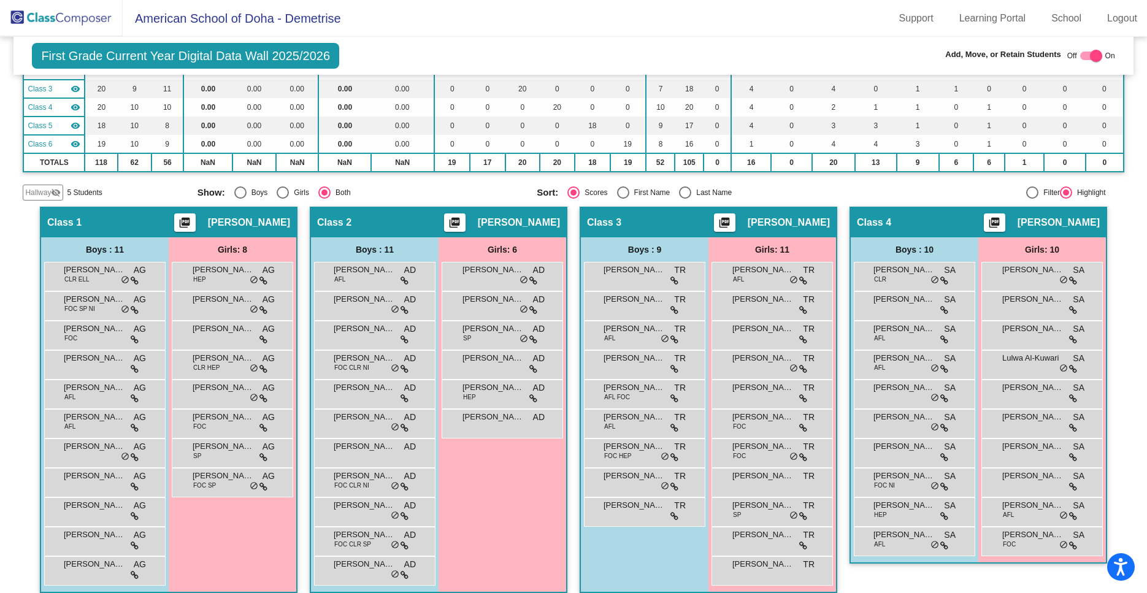
scroll to position [0, 0]
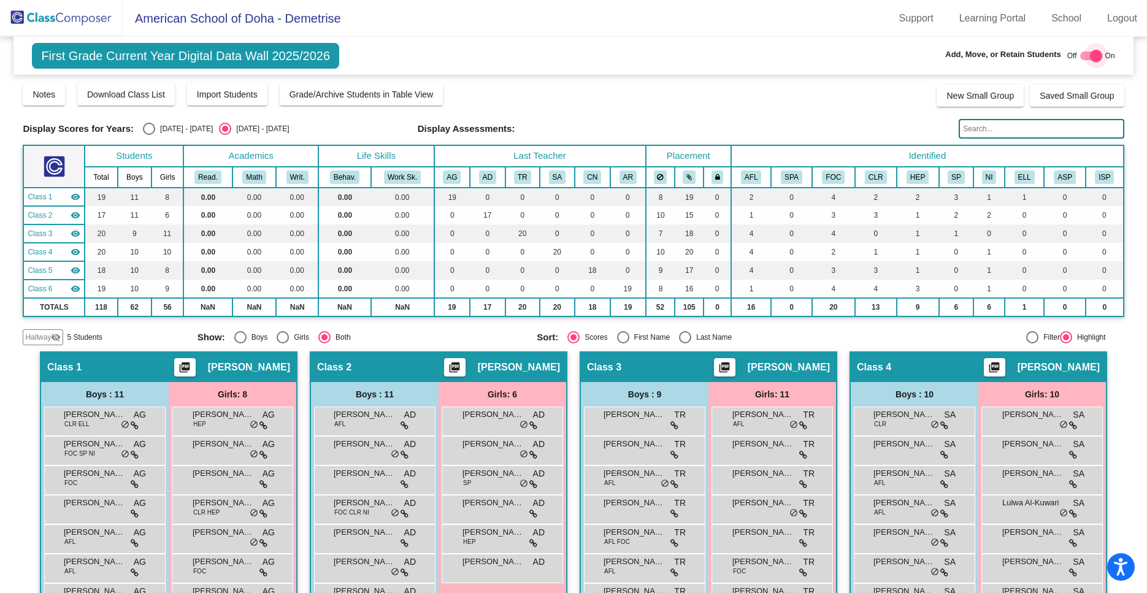
click at [1081, 52] on label at bounding box center [1092, 55] width 22 height 15
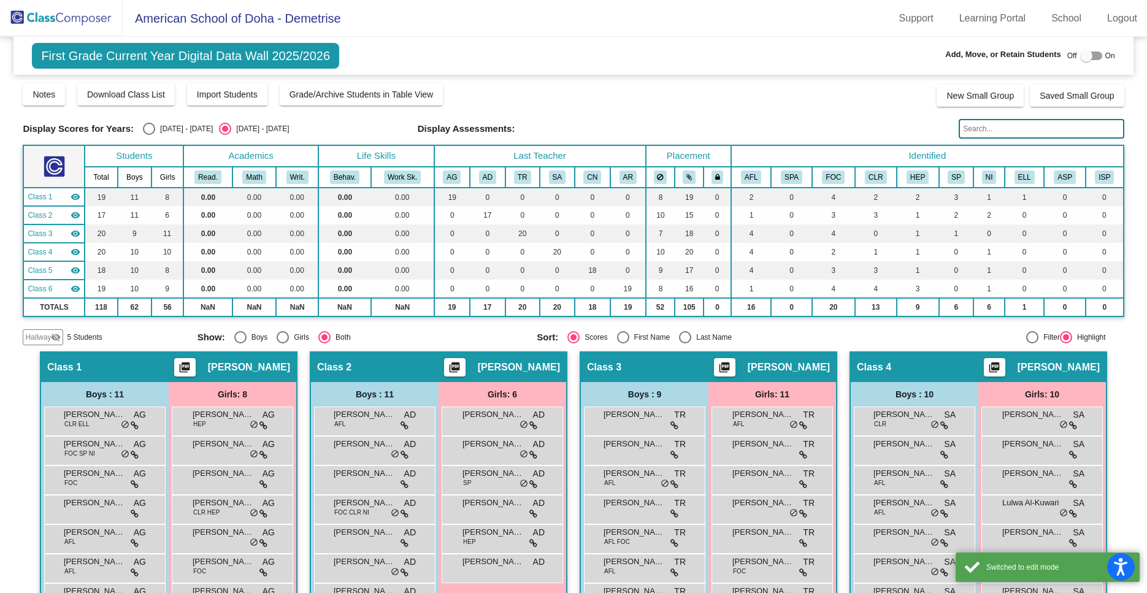
click at [1086, 53] on div at bounding box center [1087, 56] width 12 height 12
click at [1098, 54] on div at bounding box center [1096, 56] width 12 height 12
click at [1093, 54] on div at bounding box center [1092, 56] width 22 height 9
checkbox input "true"
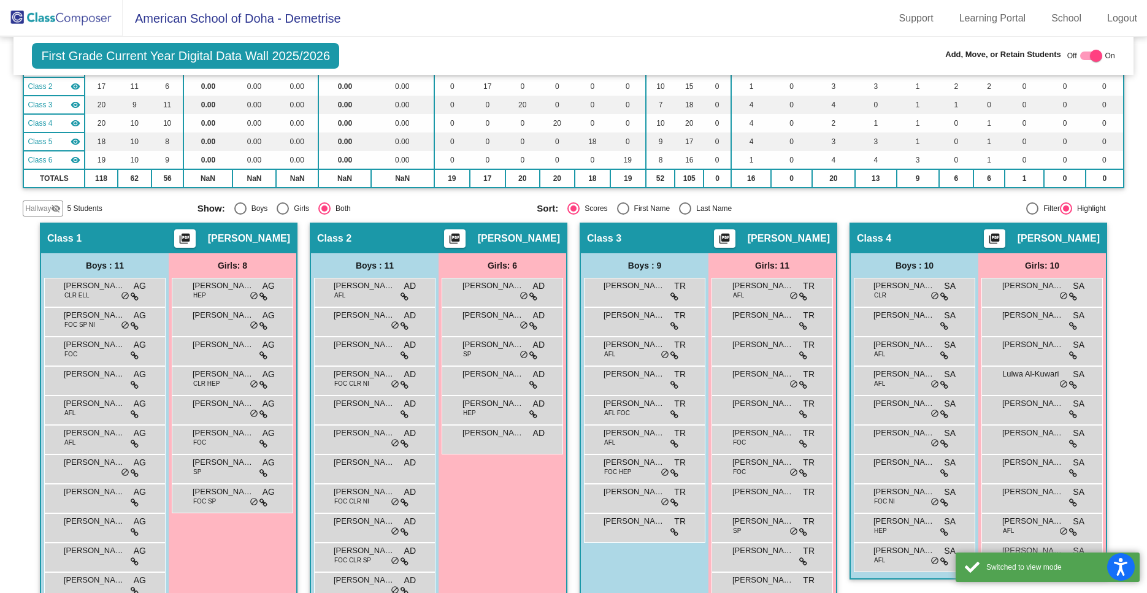
scroll to position [235, 0]
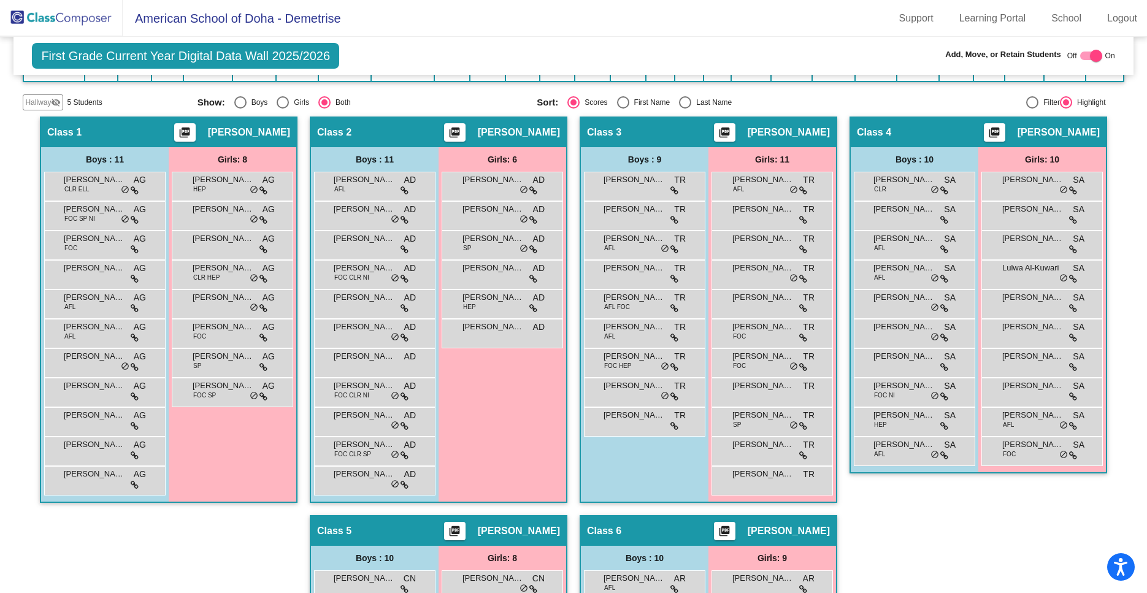
drag, startPoint x: 373, startPoint y: 190, endPoint x: 473, endPoint y: 364, distance: 200.9
click at [0, 0] on div "Boys : 11 [PERSON_NAME] AFL AD lock do_not_disturb_alt [PERSON_NAME] AD lock do…" at bounding box center [0, 0] width 0 height 0
click at [0, 0] on div "Girls: 6 [PERSON_NAME] AD lock do_not_disturb_alt [PERSON_NAME] AD lock do_not_…" at bounding box center [0, 0] width 0 height 0
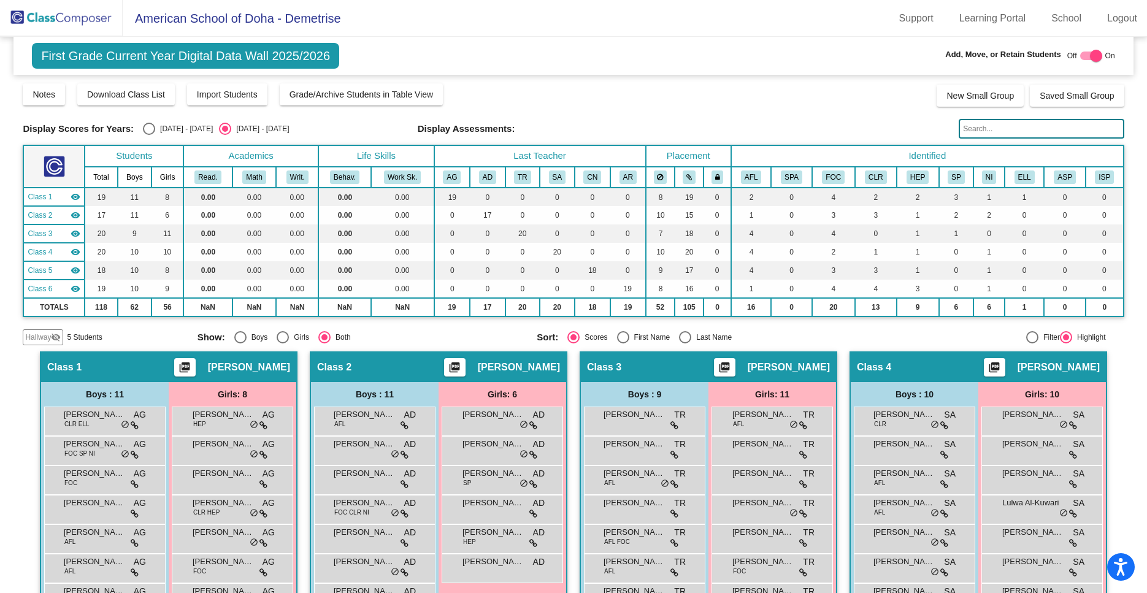
click at [96, 20] on img at bounding box center [61, 18] width 123 height 36
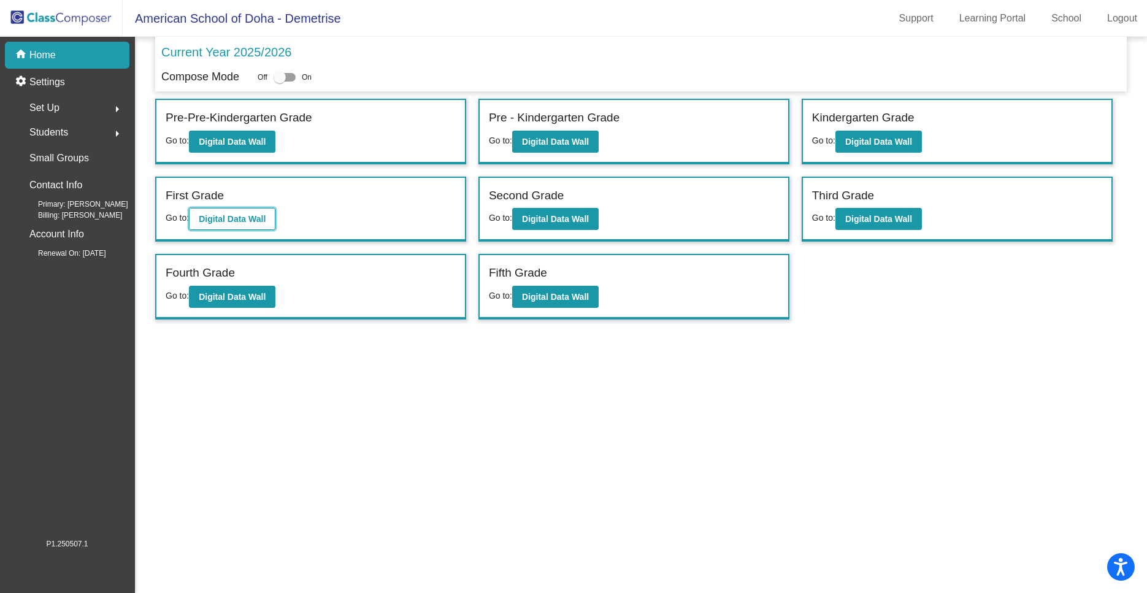
click at [234, 223] on b "Digital Data Wall" at bounding box center [232, 219] width 67 height 10
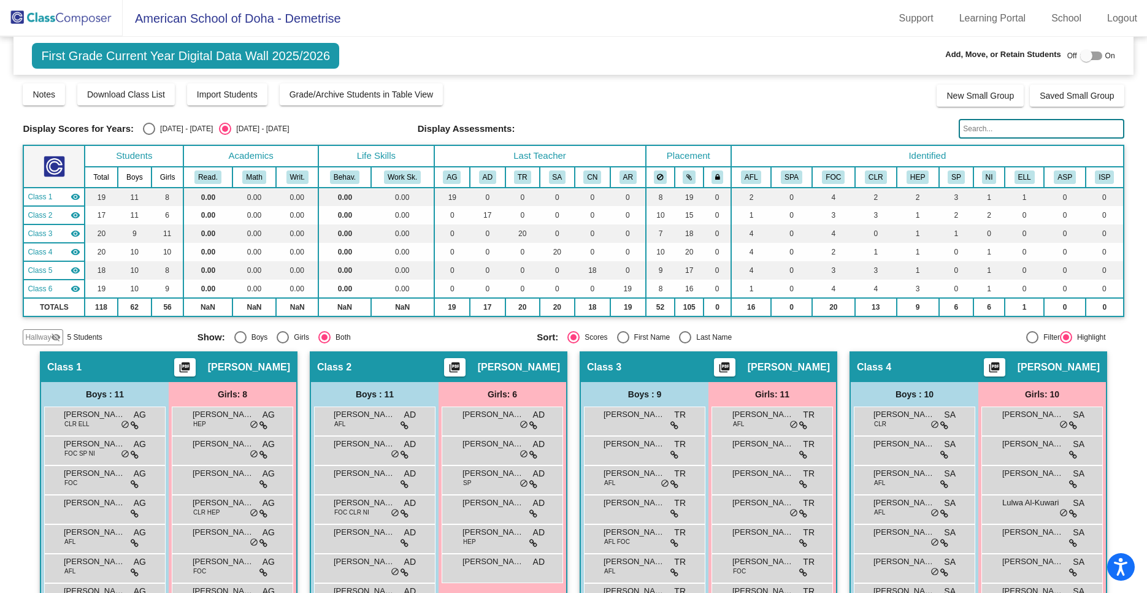
click at [1100, 53] on div at bounding box center [1092, 56] width 22 height 9
checkbox input "true"
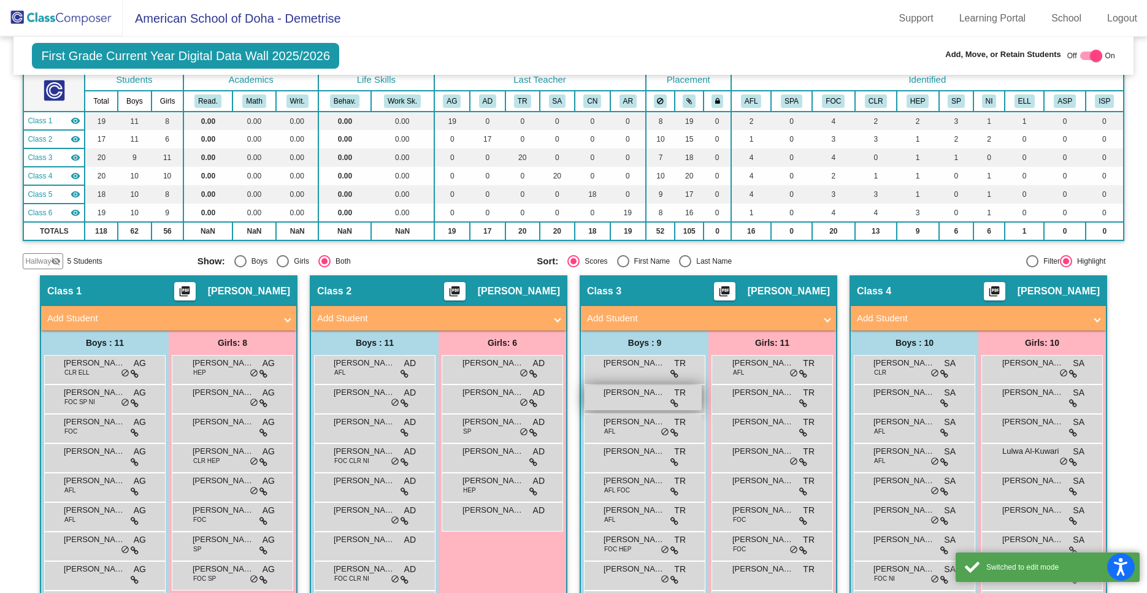
scroll to position [146, 0]
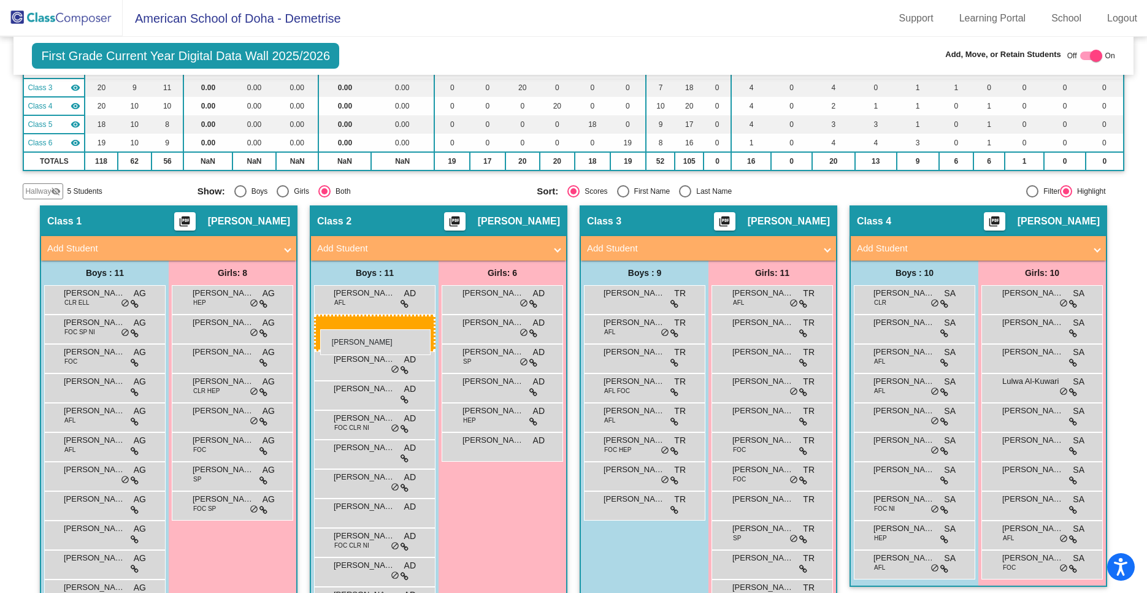
drag, startPoint x: 646, startPoint y: 301, endPoint x: 320, endPoint y: 329, distance: 327.1
click at [320, 329] on body "Accessibility Screen-Reader Guide, Feedback, and Issue Reporting | New window A…" at bounding box center [573, 296] width 1147 height 593
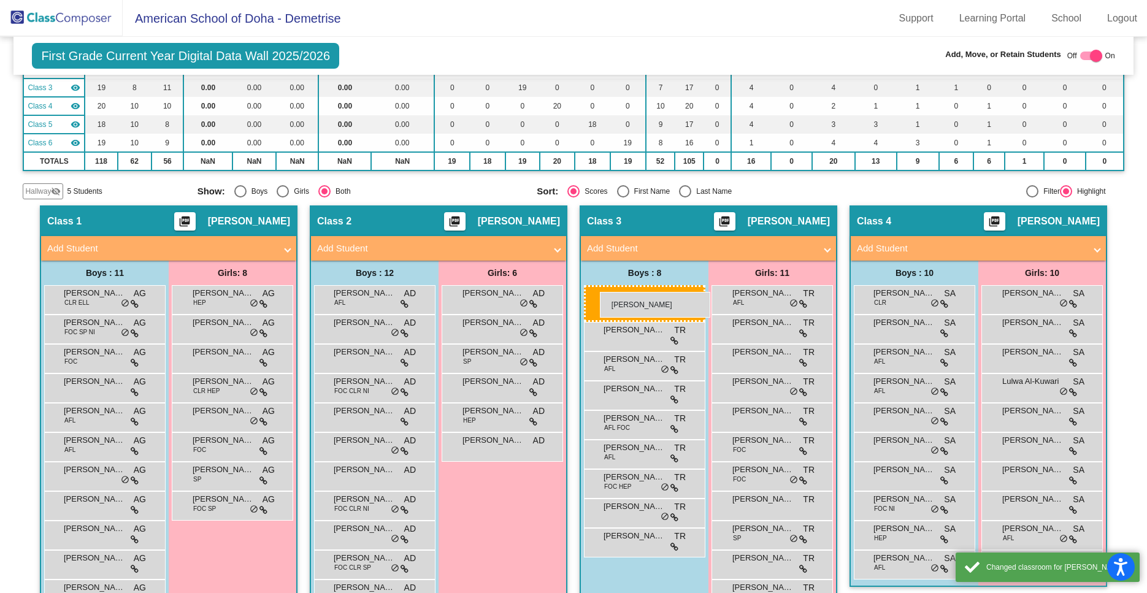
drag, startPoint x: 344, startPoint y: 298, endPoint x: 600, endPoint y: 291, distance: 256.6
click at [600, 291] on body "Accessibility Screen-Reader Guide, Feedback, and Issue Reporting | New window A…" at bounding box center [573, 296] width 1147 height 593
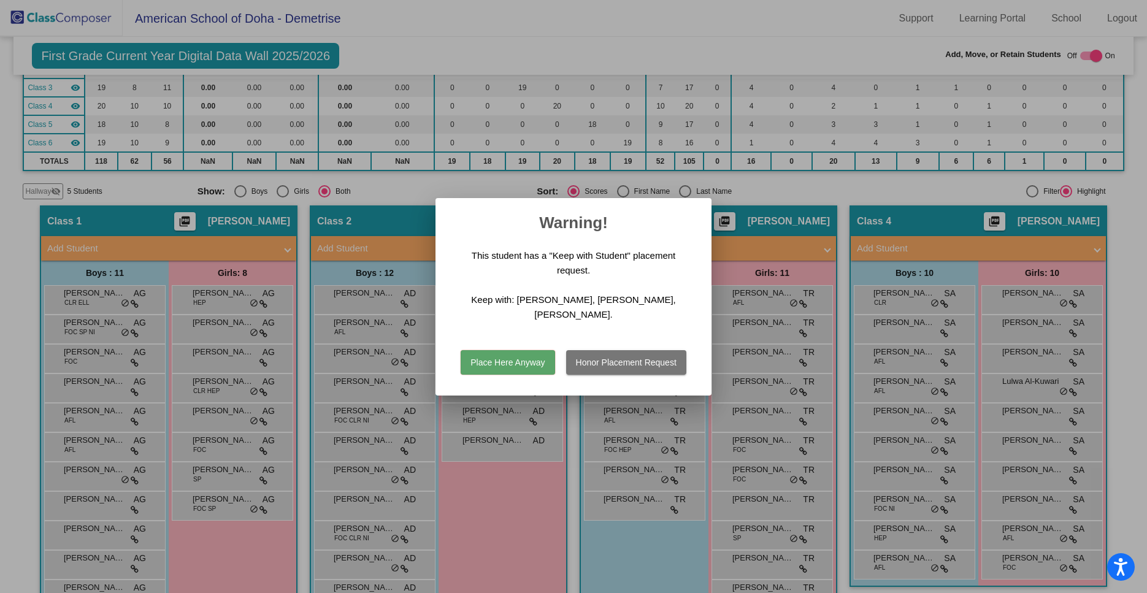
click at [513, 355] on button "Place Here Anyway" at bounding box center [508, 362] width 94 height 25
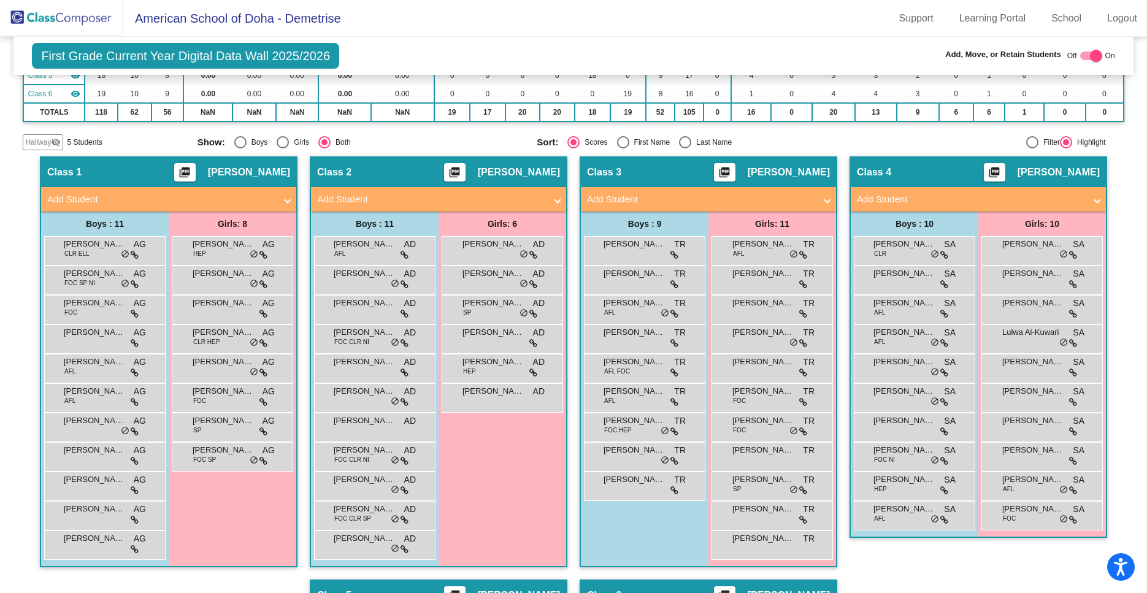
scroll to position [196, 0]
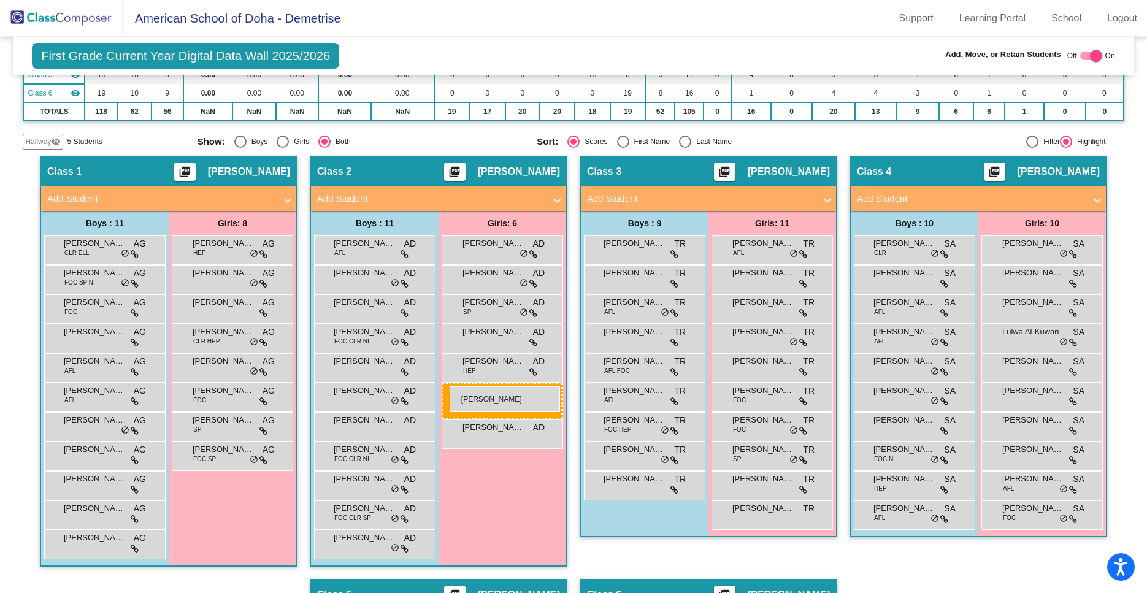
drag, startPoint x: 787, startPoint y: 454, endPoint x: 450, endPoint y: 386, distance: 344.3
click at [450, 386] on body "Accessibility Screen-Reader Guide, Feedback, and Issue Reporting | New window A…" at bounding box center [573, 296] width 1147 height 593
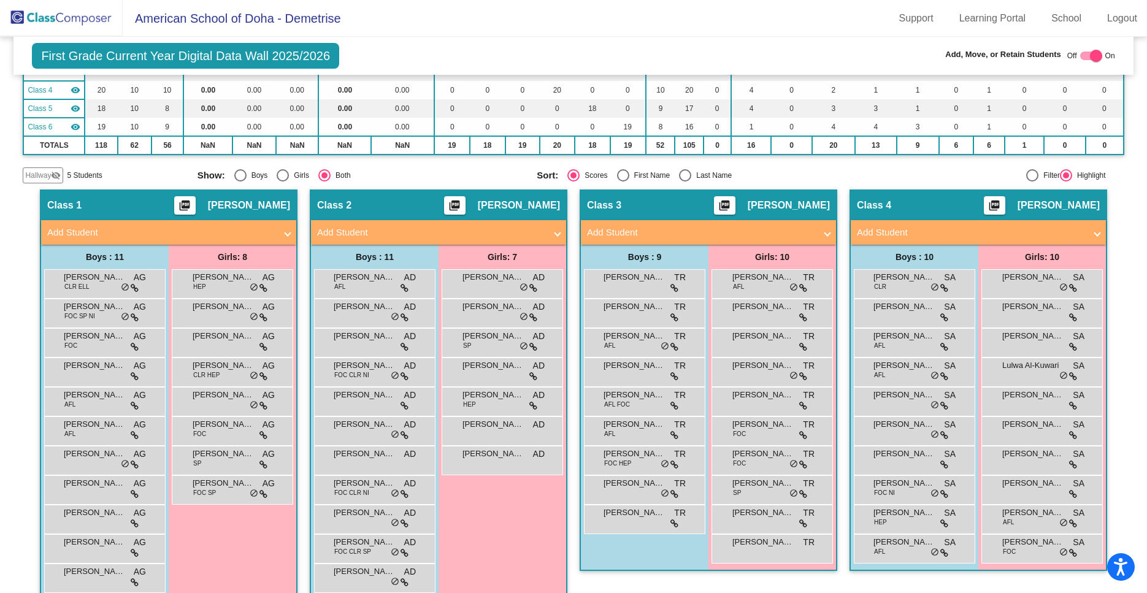
scroll to position [0, 0]
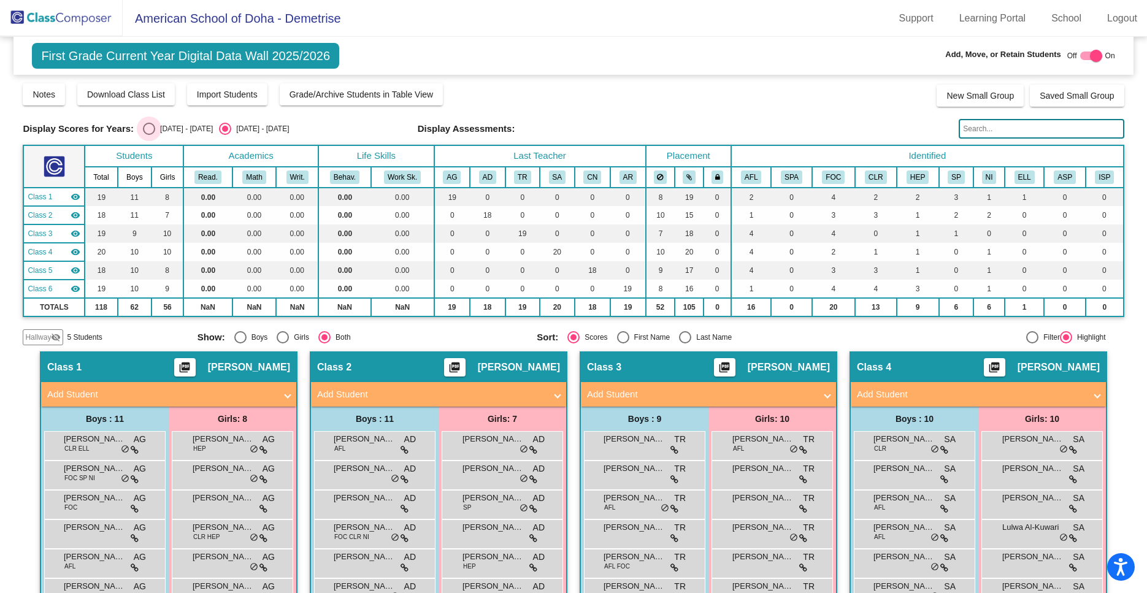
click at [147, 131] on div "Select an option" at bounding box center [149, 129] width 12 height 12
click at [148, 135] on input "[DATE] - [DATE]" at bounding box center [148, 135] width 1 height 1
radio input "true"
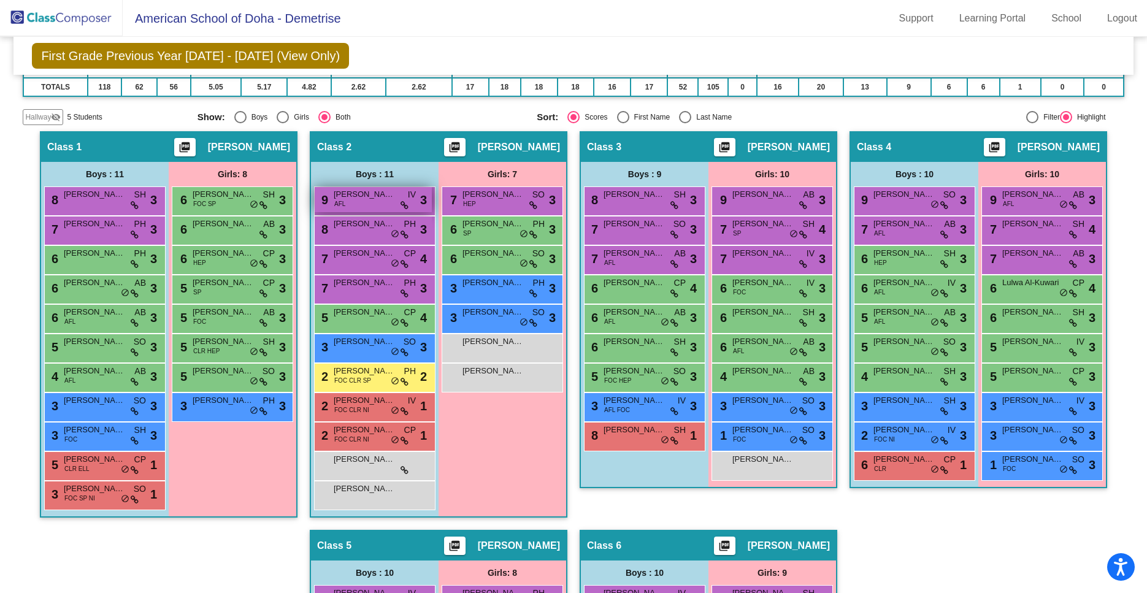
scroll to position [215, 0]
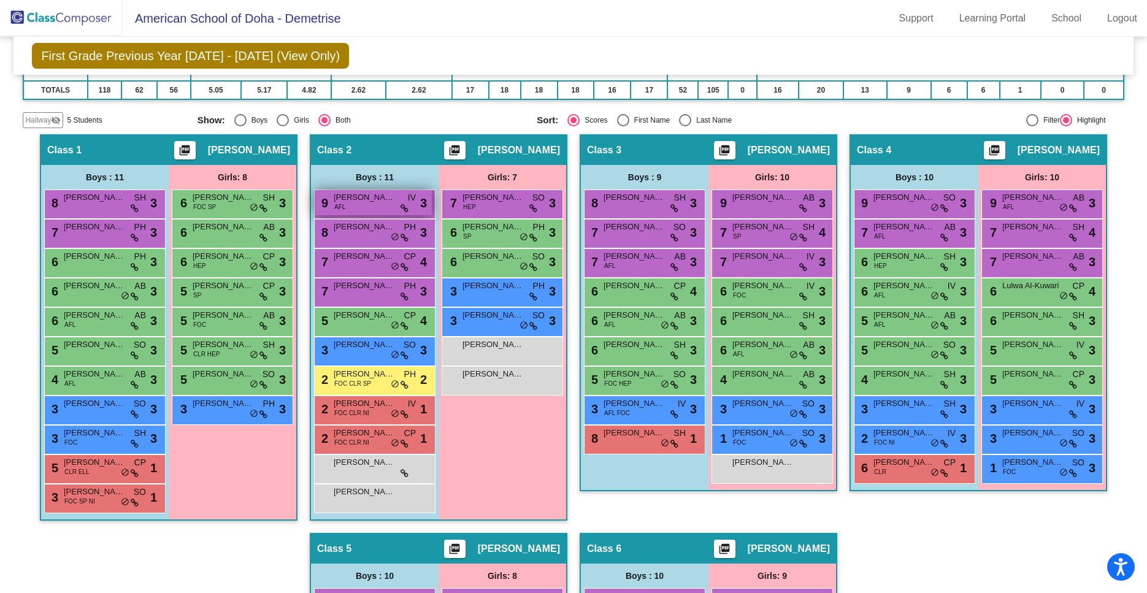
click at [404, 212] on icon at bounding box center [405, 208] width 8 height 9
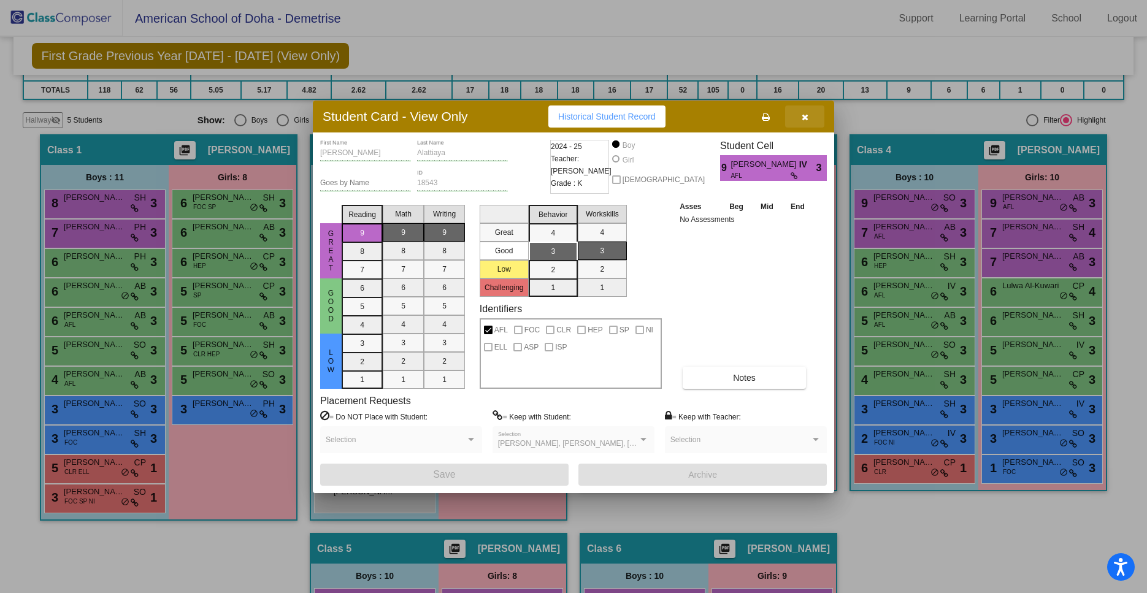
click at [806, 115] on icon "button" at bounding box center [805, 117] width 7 height 9
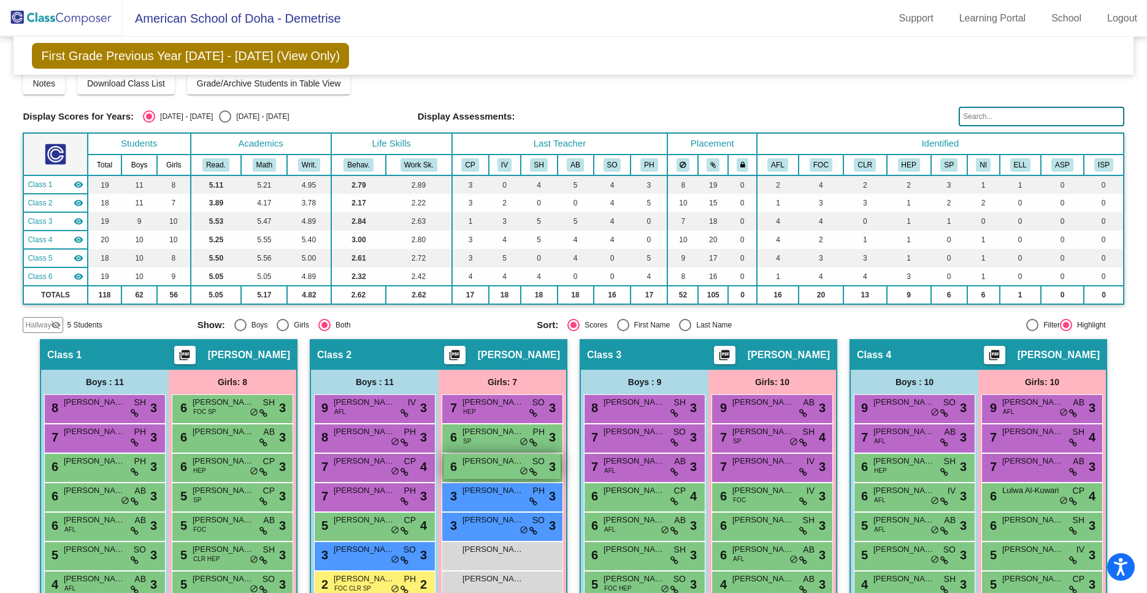
scroll to position [0, 0]
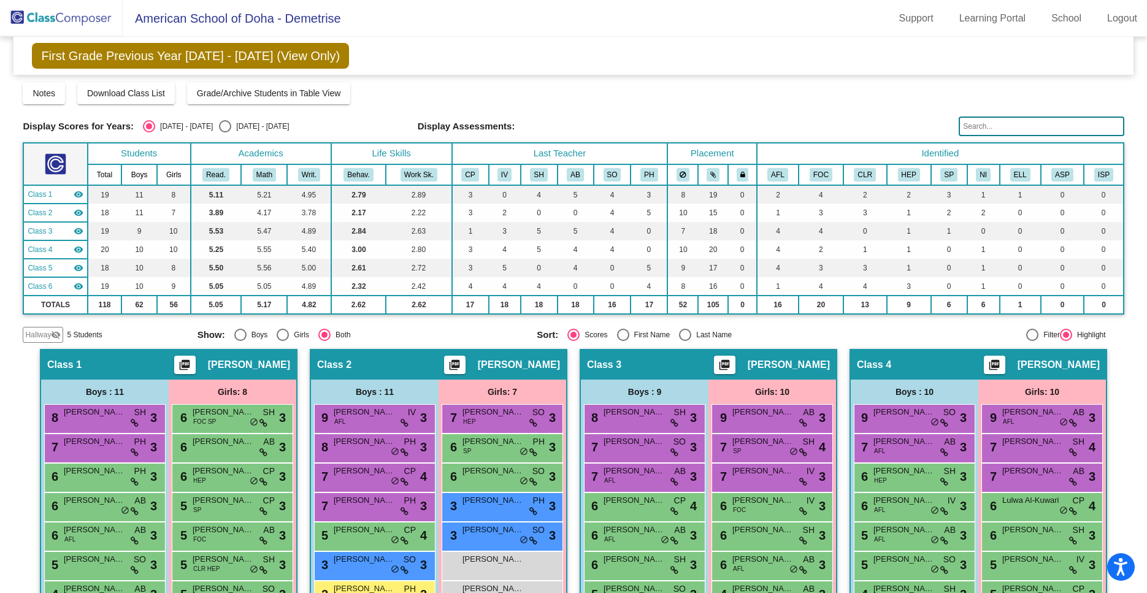
click at [219, 126] on div "Select an option" at bounding box center [225, 126] width 12 height 12
click at [225, 133] on input "[DATE] - [DATE]" at bounding box center [225, 133] width 1 height 1
radio input "true"
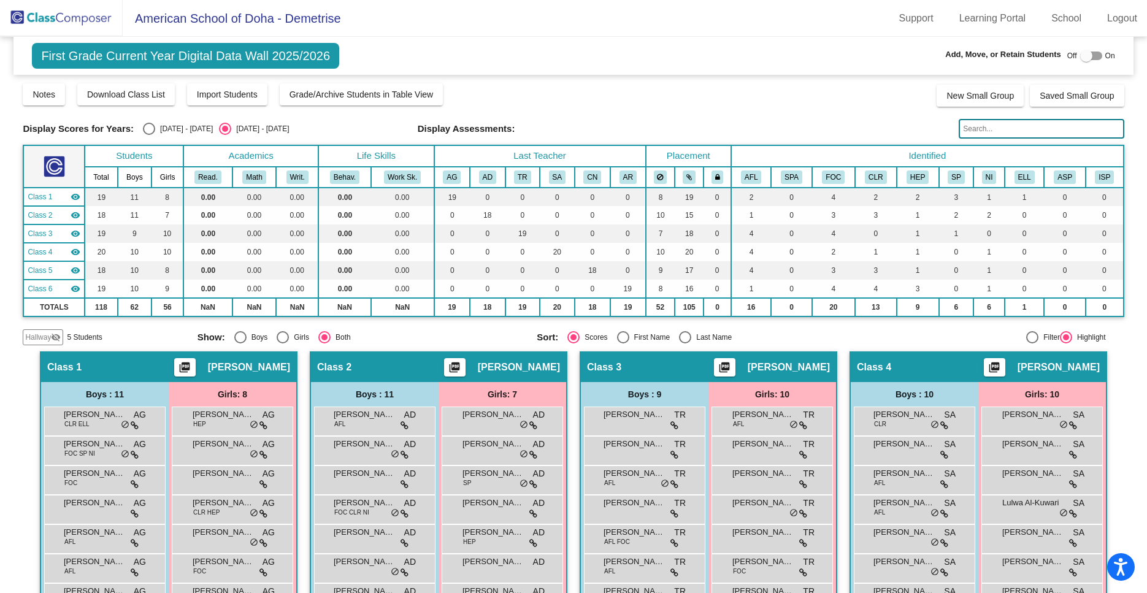
click at [1094, 53] on div at bounding box center [1092, 56] width 22 height 9
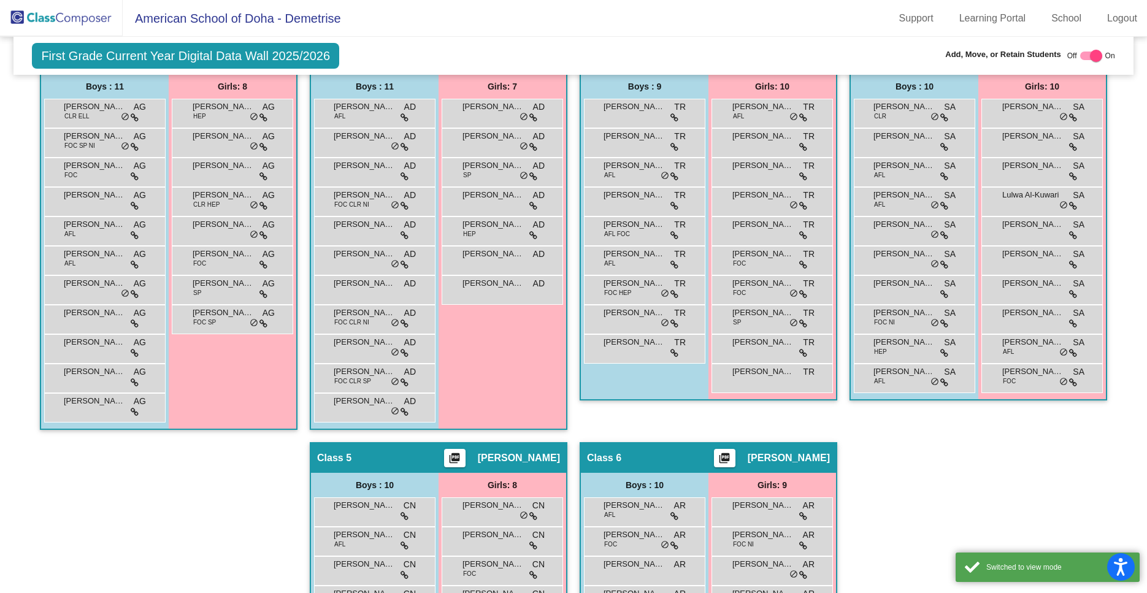
scroll to position [313, 0]
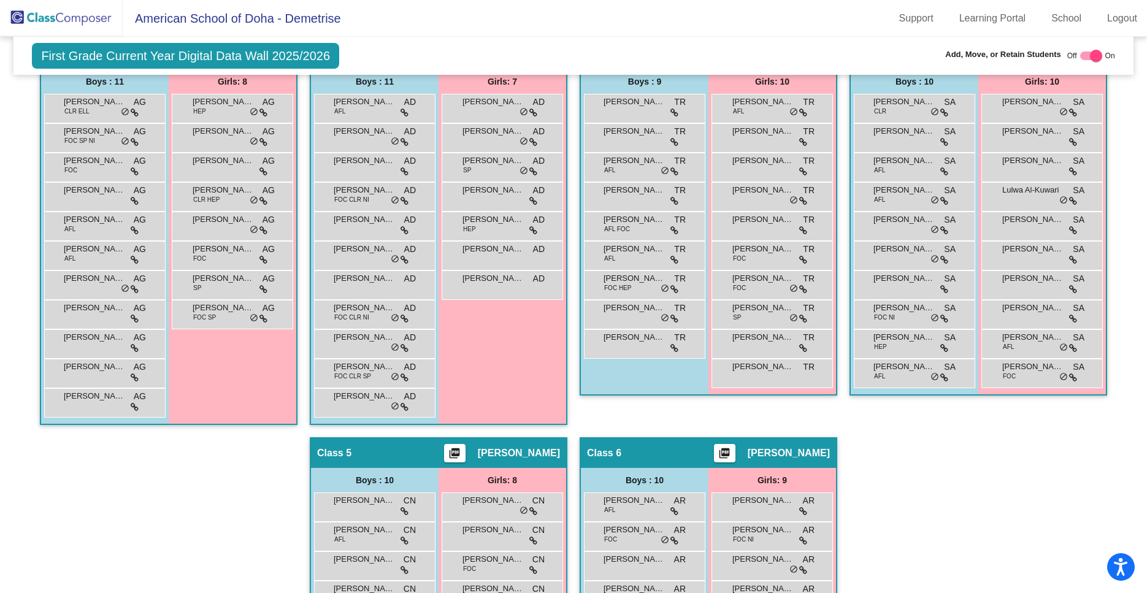
drag, startPoint x: 374, startPoint y: 318, endPoint x: 445, endPoint y: 317, distance: 71.2
click at [0, 0] on div "Boys : 11 [PERSON_NAME] AFL AD lock do_not_disturb_alt [PERSON_NAME] AD lock do…" at bounding box center [0, 0] width 0 height 0
click at [0, 0] on div "Girls: 7 [PERSON_NAME] AD lock do_not_disturb_alt [PERSON_NAME] AD lock do_not_…" at bounding box center [0, 0] width 0 height 0
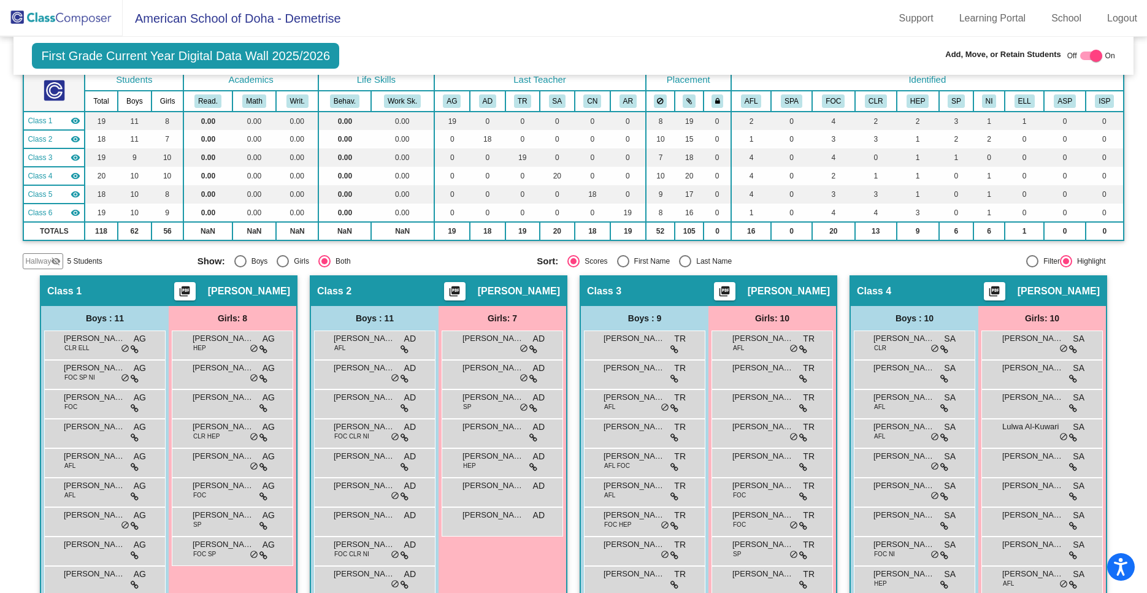
scroll to position [0, 0]
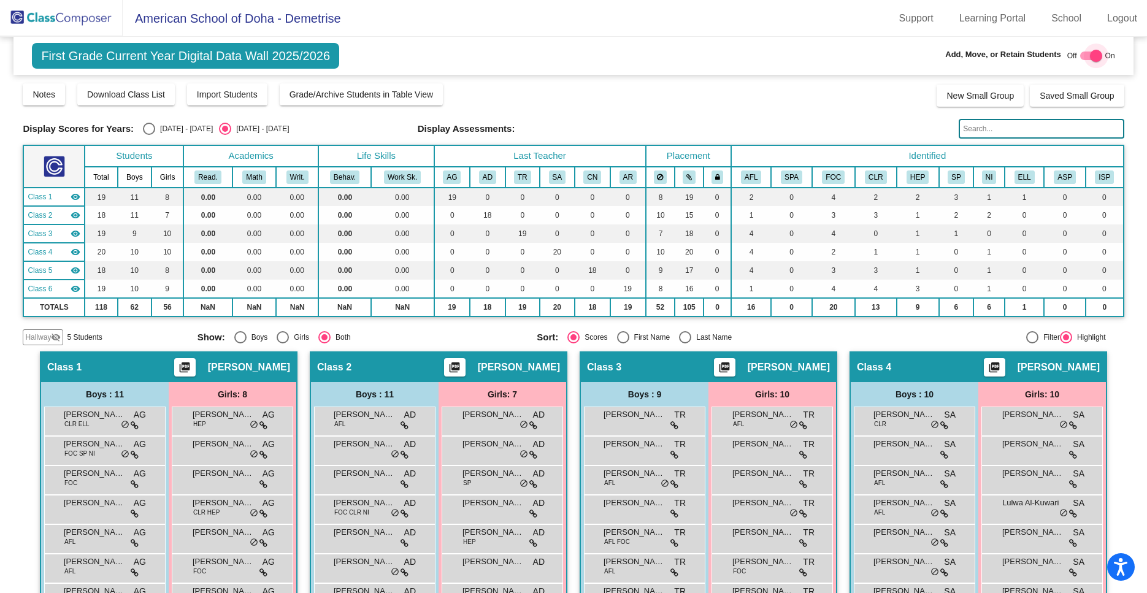
click at [1087, 52] on label at bounding box center [1092, 55] width 22 height 15
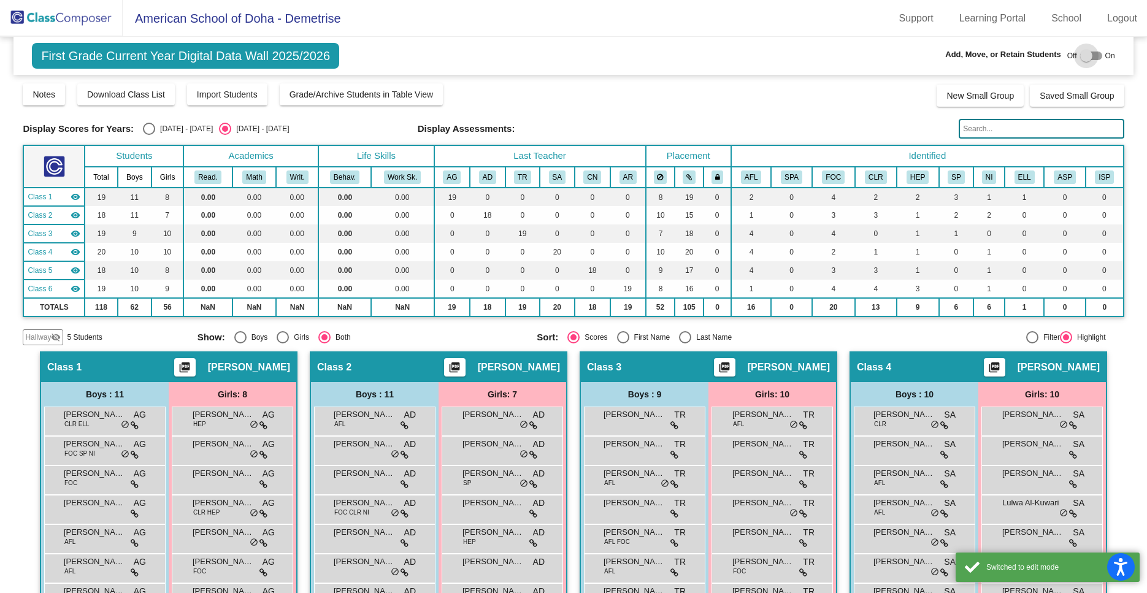
click at [1095, 54] on div at bounding box center [1092, 56] width 22 height 9
checkbox input "true"
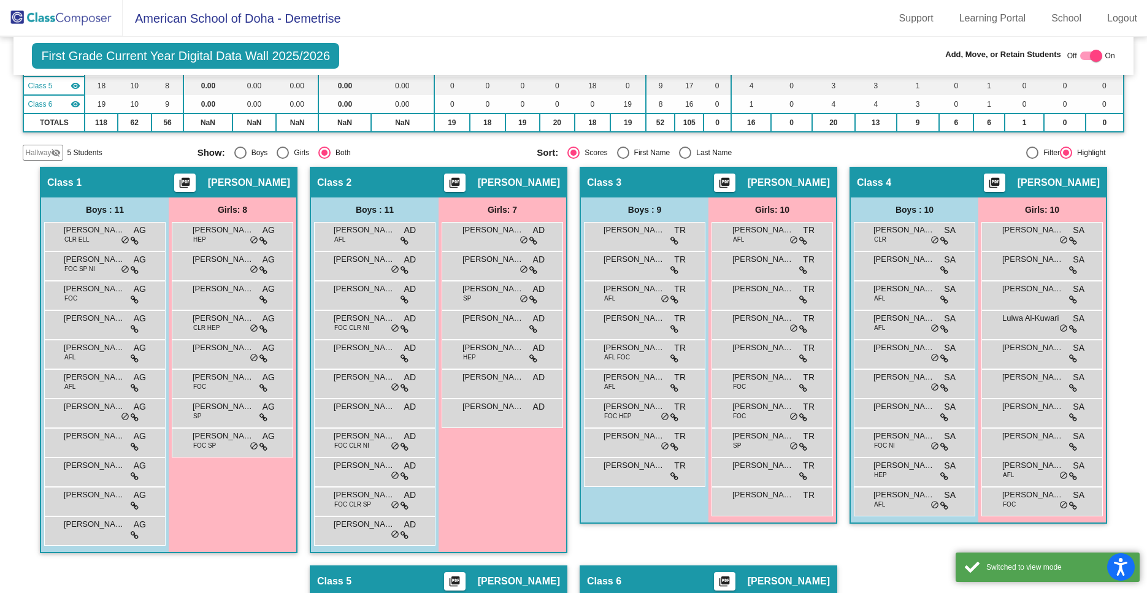
scroll to position [234, 0]
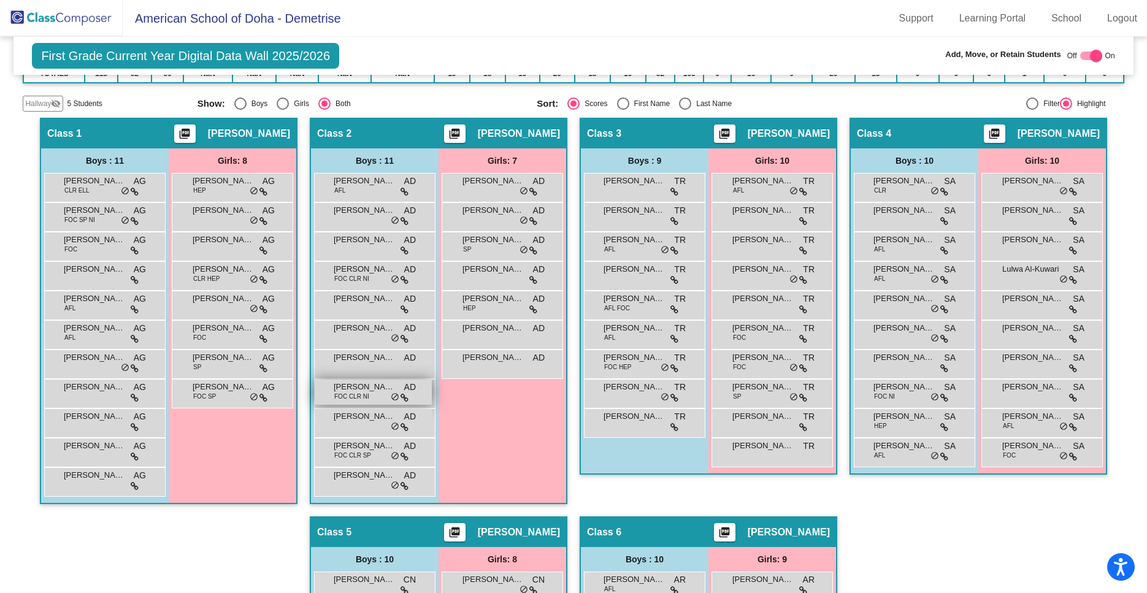
drag, startPoint x: 368, startPoint y: 393, endPoint x: 478, endPoint y: 403, distance: 110.9
click at [369, 401] on span "FOC CLR NI" at bounding box center [351, 396] width 35 height 9
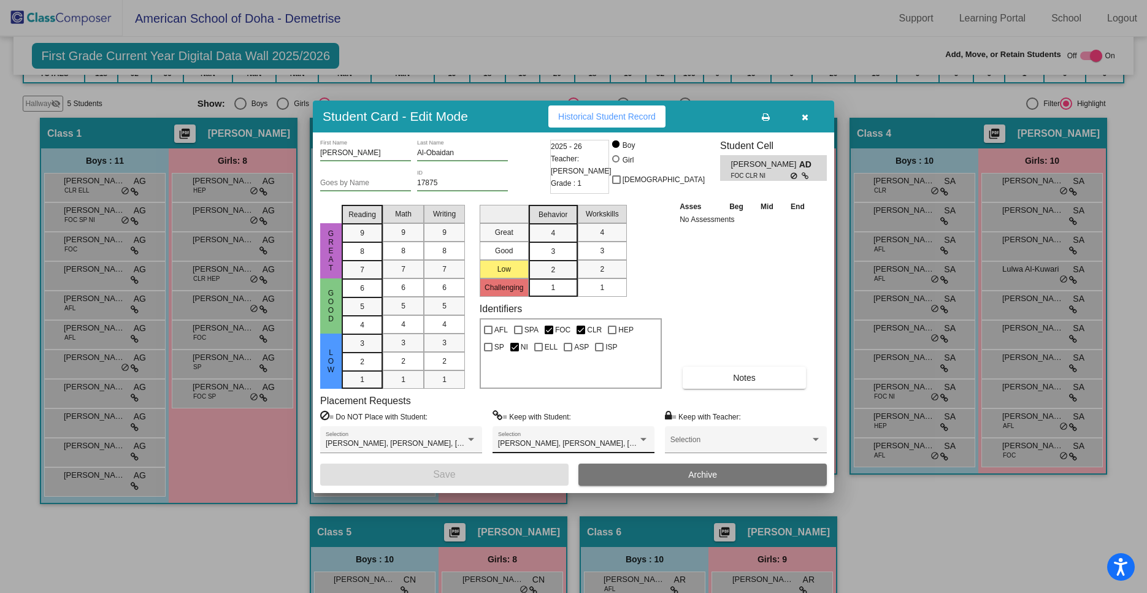
click at [512, 451] on div "[PERSON_NAME], [PERSON_NAME], [PERSON_NAME], [PERSON_NAME] Selection" at bounding box center [573, 443] width 151 height 22
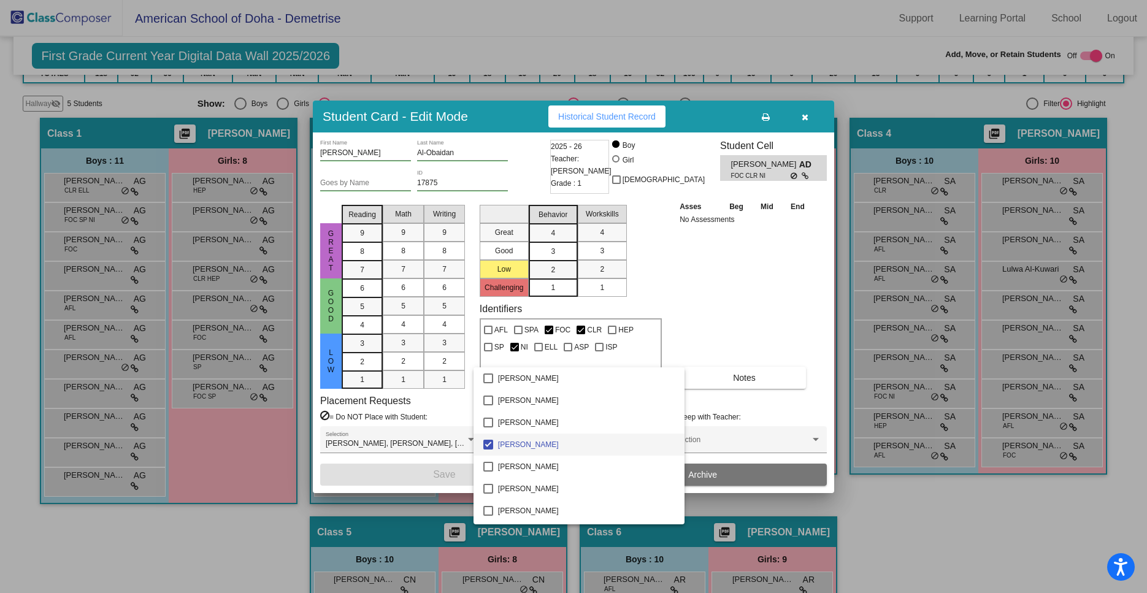
click at [804, 116] on div at bounding box center [573, 296] width 1147 height 593
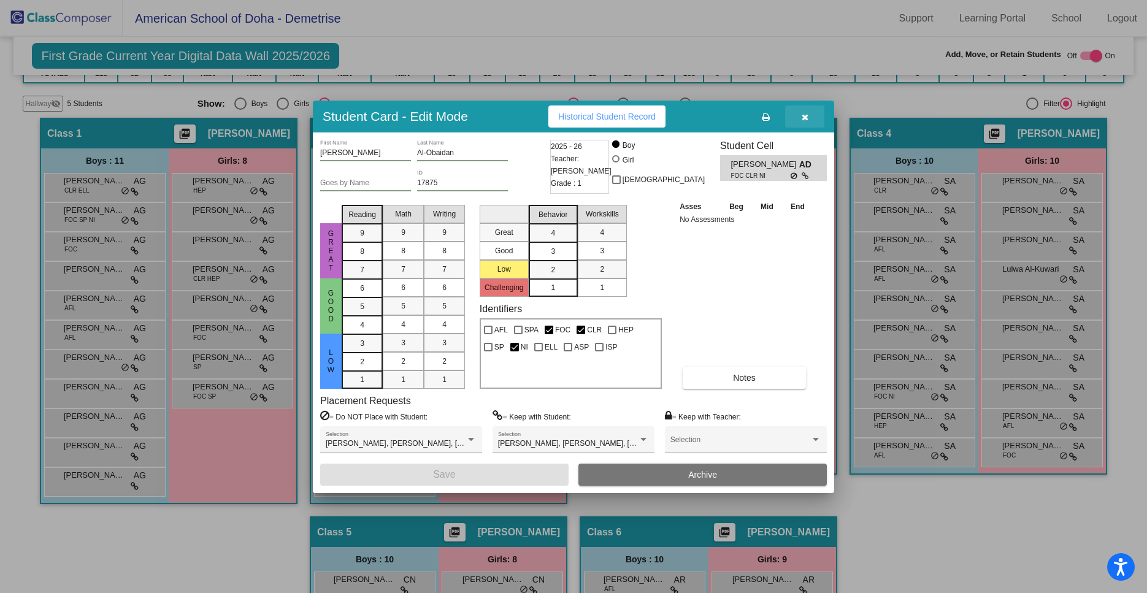
click at [806, 114] on icon "button" at bounding box center [805, 117] width 7 height 9
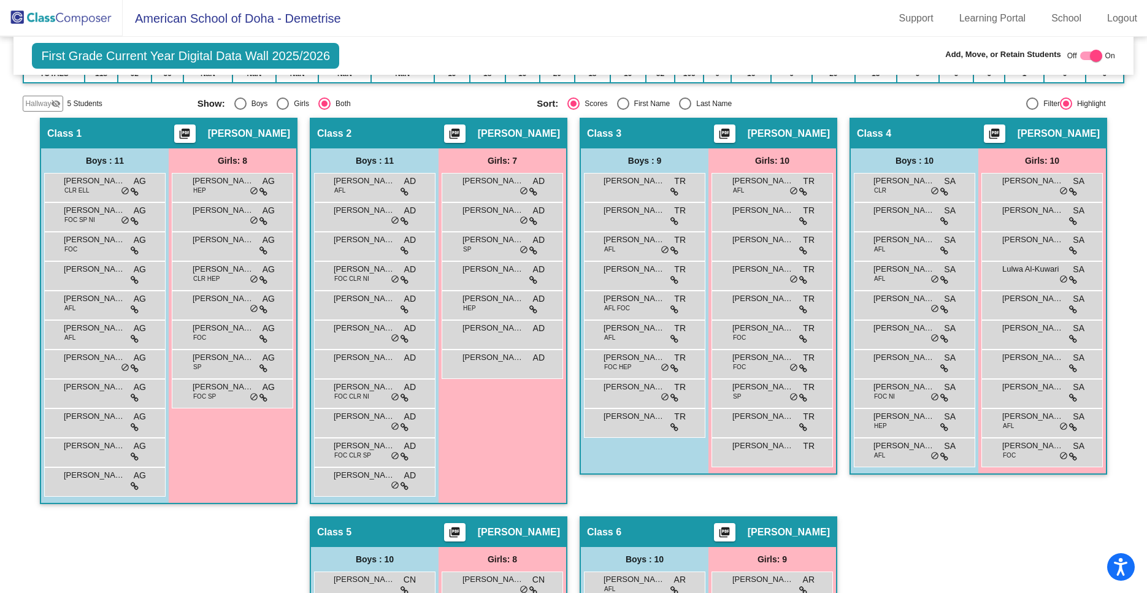
drag, startPoint x: 381, startPoint y: 401, endPoint x: 582, endPoint y: 474, distance: 213.7
click at [0, 0] on div "Boys : 11 [PERSON_NAME] AFL AD lock do_not_disturb_alt [PERSON_NAME] AD lock do…" at bounding box center [0, 0] width 0 height 0
click at [632, 498] on div "Class 3 picture_as_pdf [PERSON_NAME] Add Student First Name Last Name Student I…" at bounding box center [709, 317] width 258 height 399
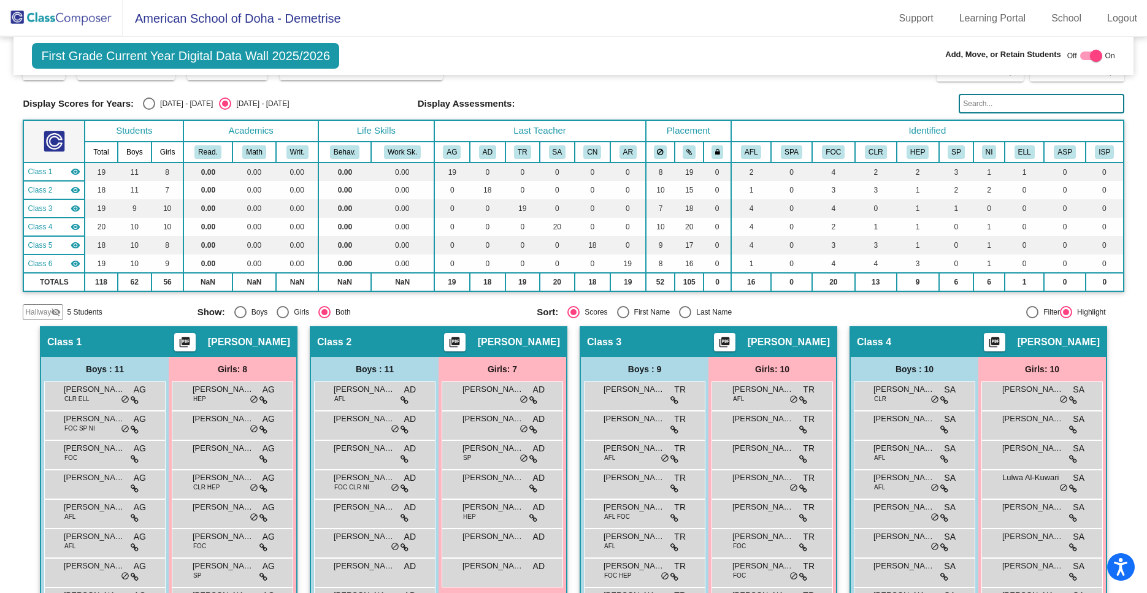
scroll to position [0, 0]
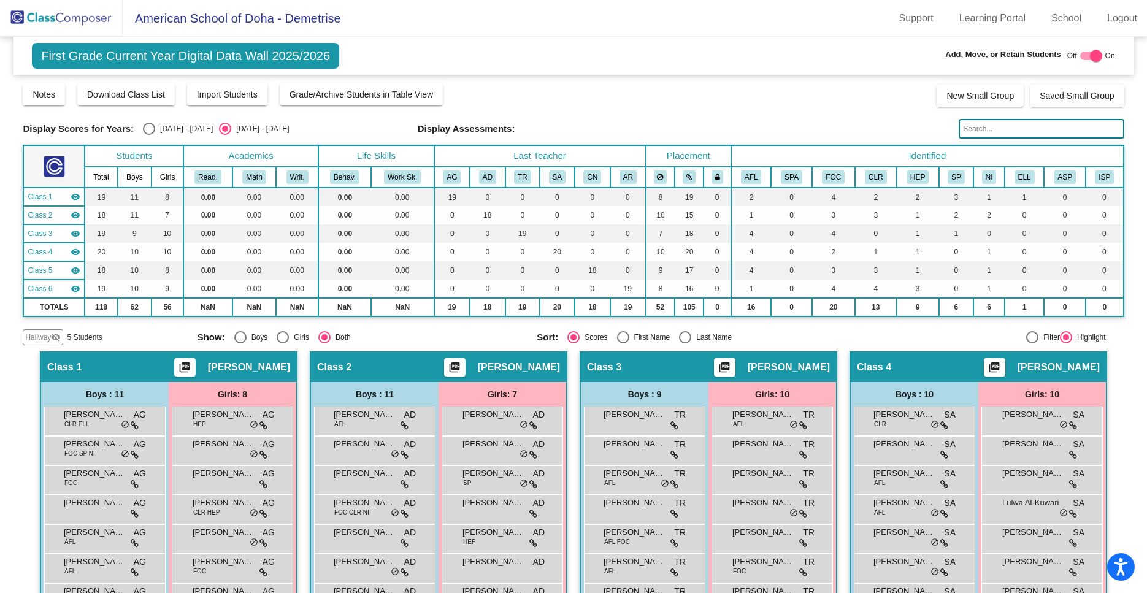
click at [80, 16] on img at bounding box center [61, 18] width 123 height 36
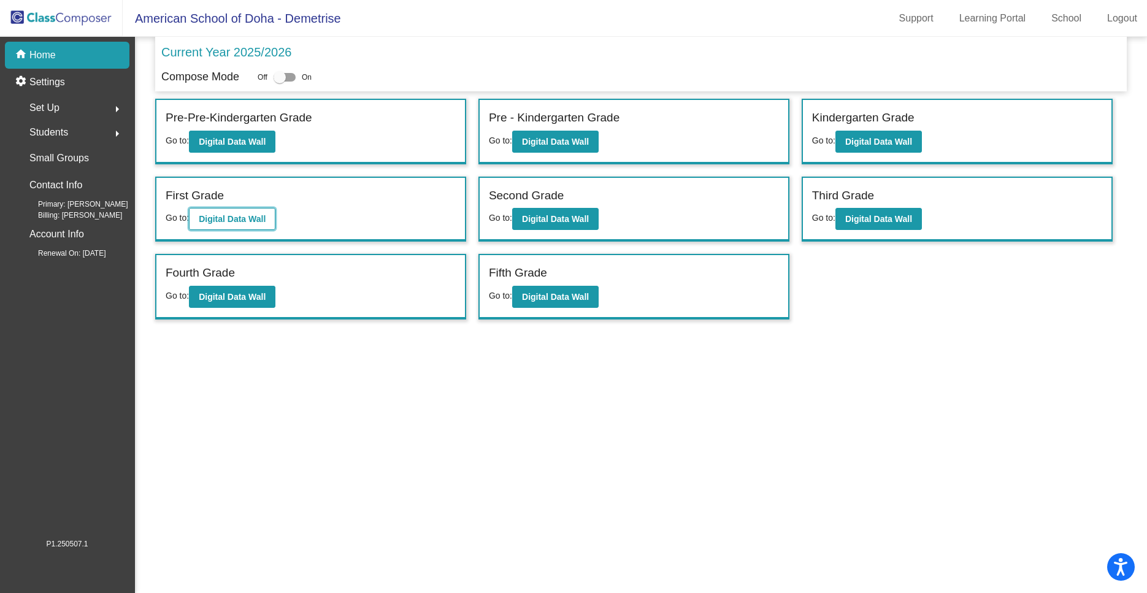
click at [226, 223] on b "Digital Data Wall" at bounding box center [232, 219] width 67 height 10
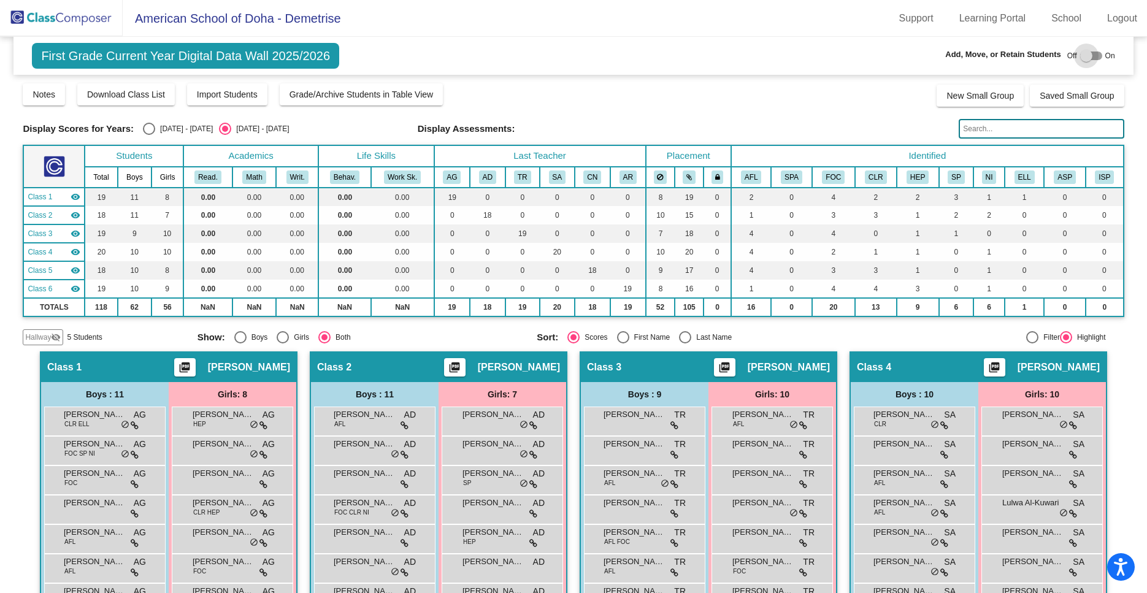
click at [1098, 52] on div at bounding box center [1092, 56] width 22 height 9
checkbox input "true"
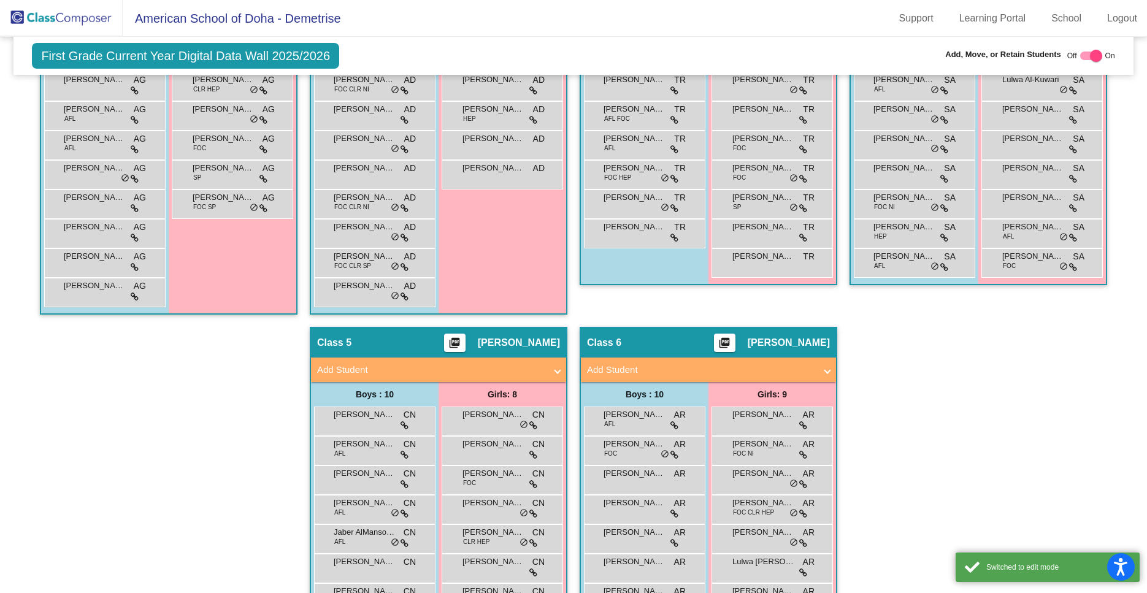
scroll to position [436, 0]
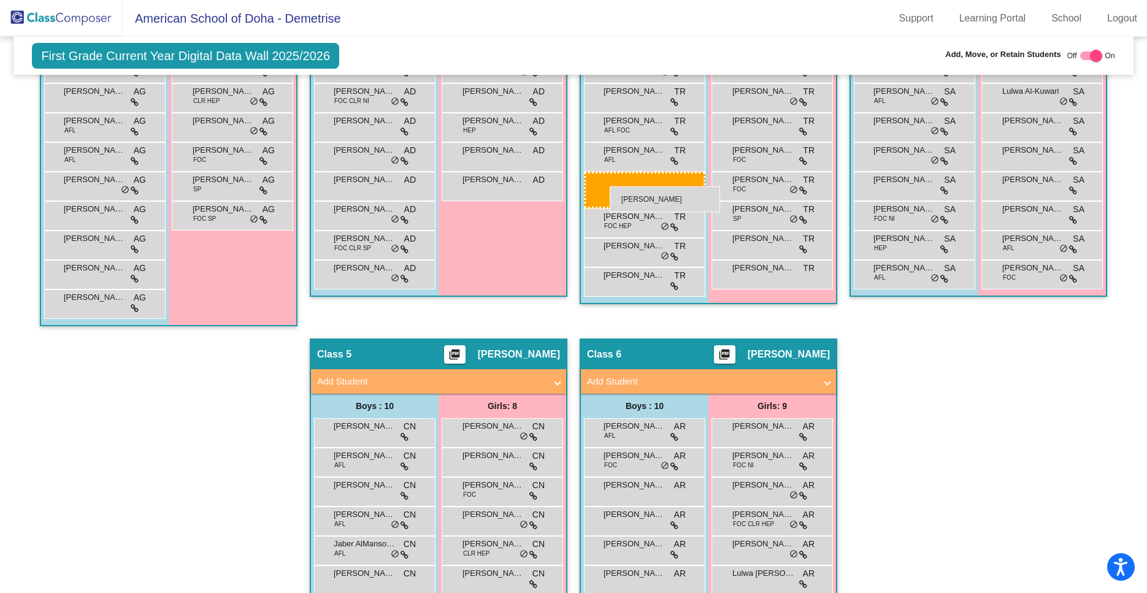
drag, startPoint x: 373, startPoint y: 217, endPoint x: 609, endPoint y: 187, distance: 238.1
click at [609, 187] on body "Accessibility Screen-Reader Guide, Feedback, and Issue Reporting | New window A…" at bounding box center [573, 296] width 1147 height 593
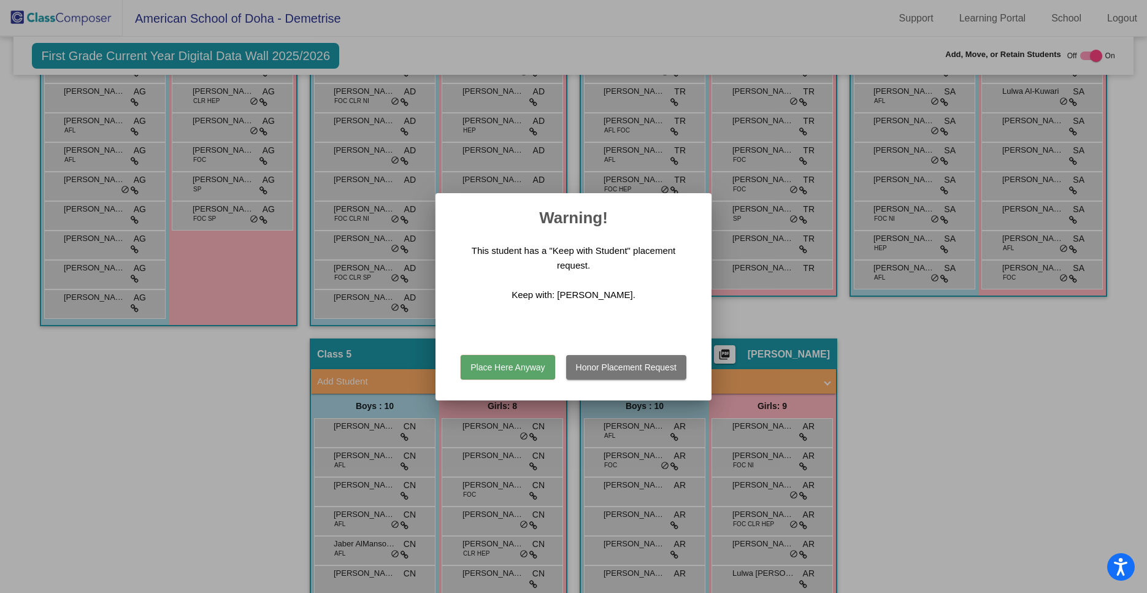
click at [516, 355] on button "Place Here Anyway" at bounding box center [508, 367] width 94 height 25
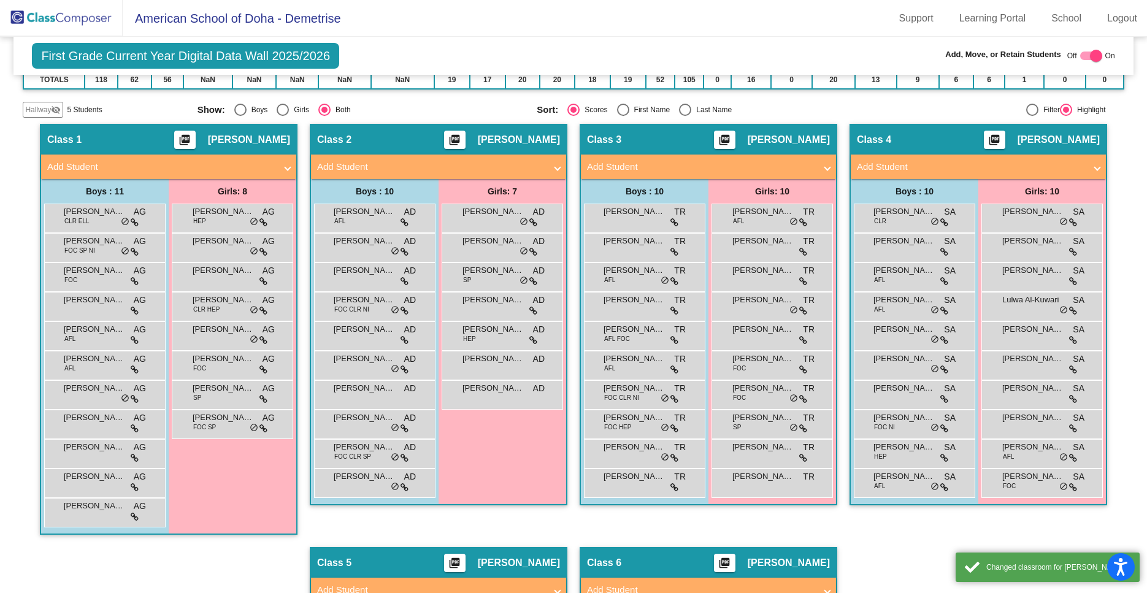
scroll to position [216, 0]
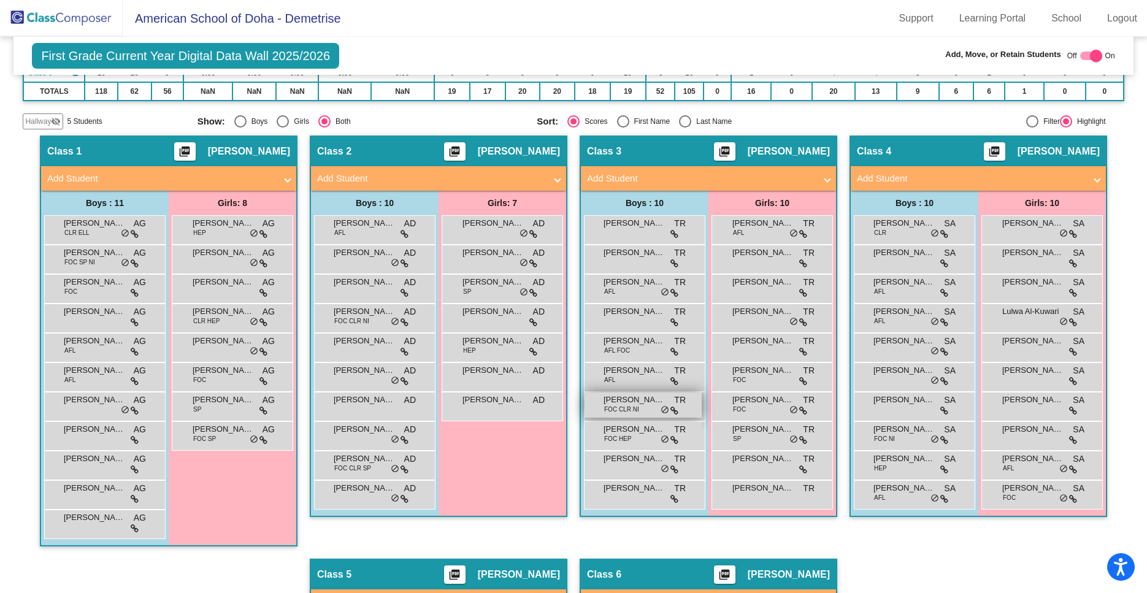
click at [620, 409] on span "FOC CLR NI" at bounding box center [621, 409] width 35 height 9
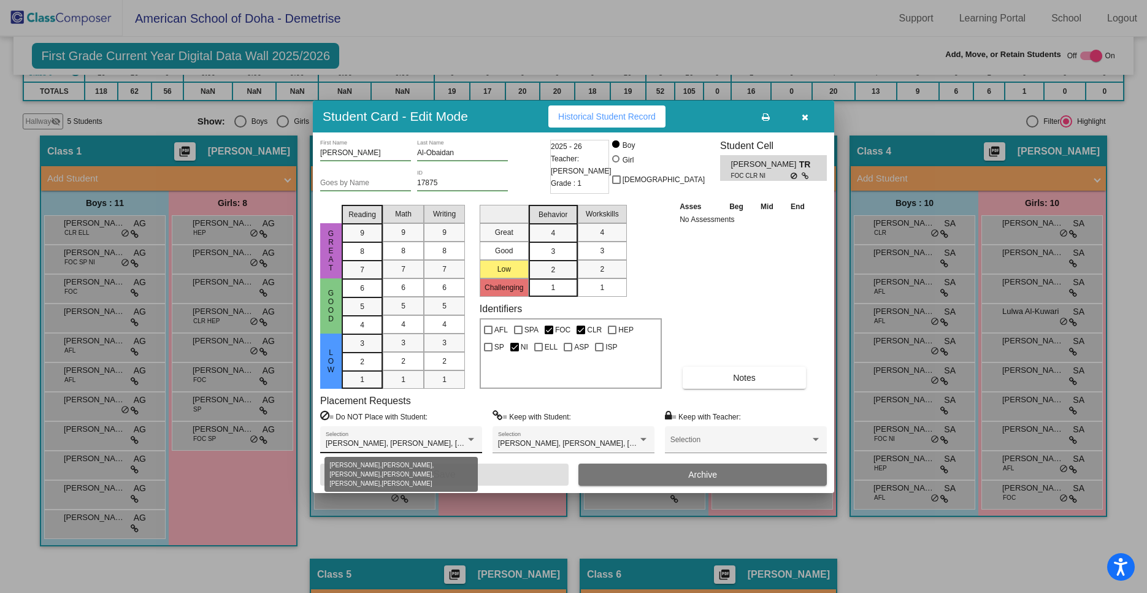
click at [468, 442] on div at bounding box center [471, 440] width 11 height 9
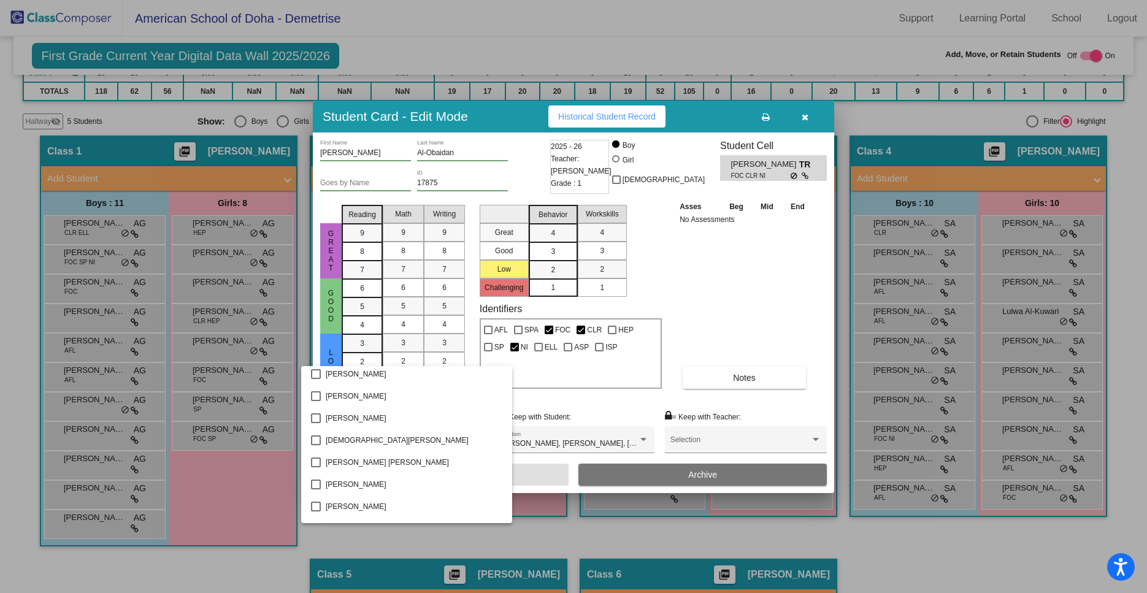
scroll to position [2339, 0]
click at [919, 568] on div at bounding box center [573, 296] width 1147 height 593
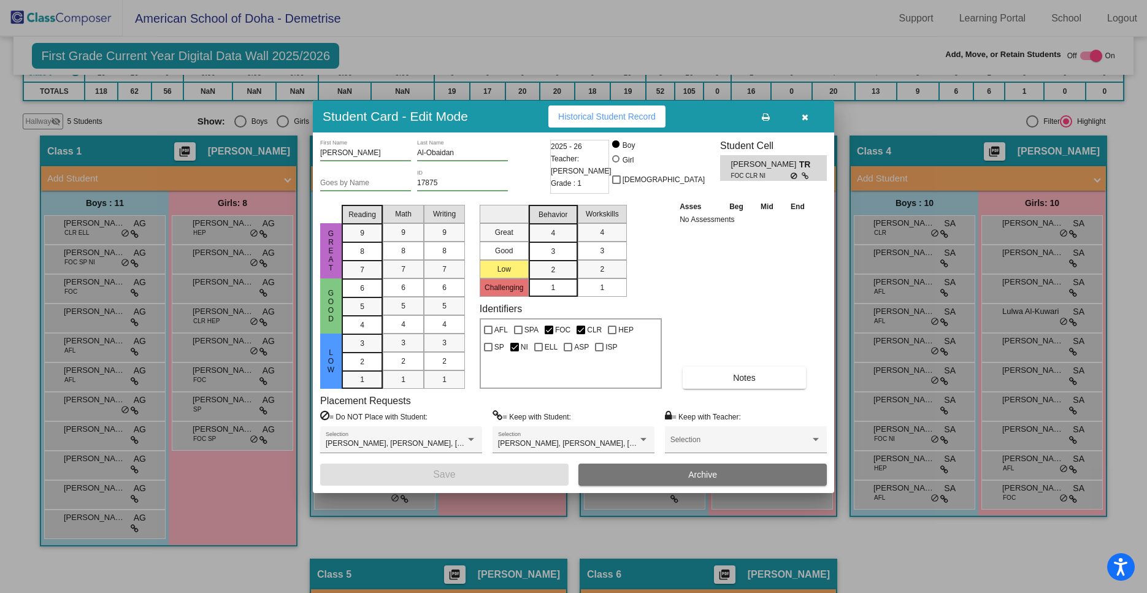
click at [806, 112] on span "button" at bounding box center [805, 117] width 7 height 10
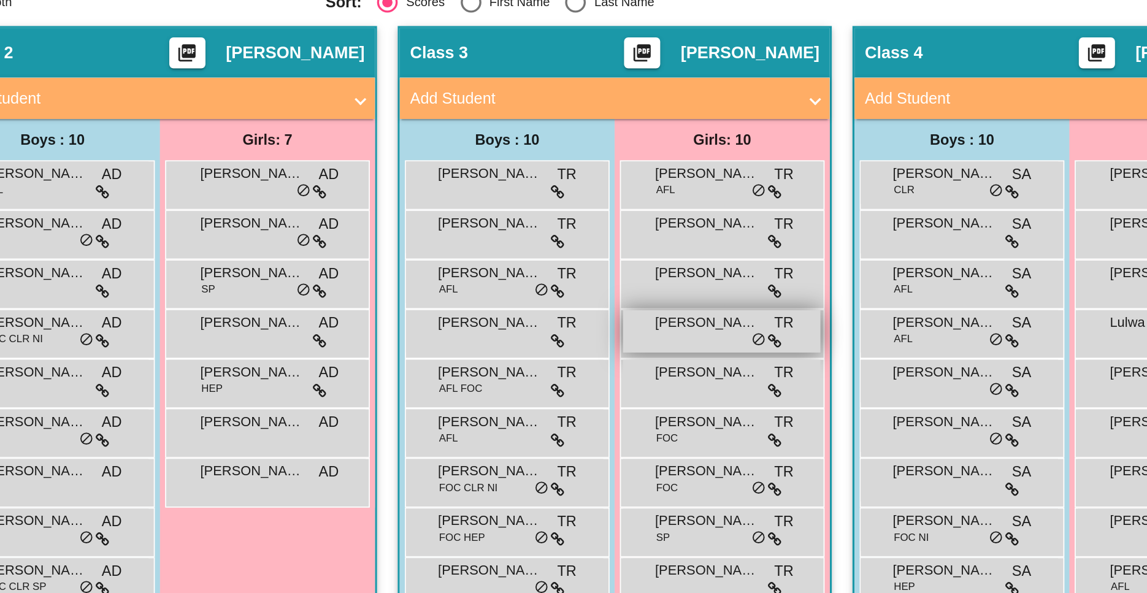
scroll to position [202, 0]
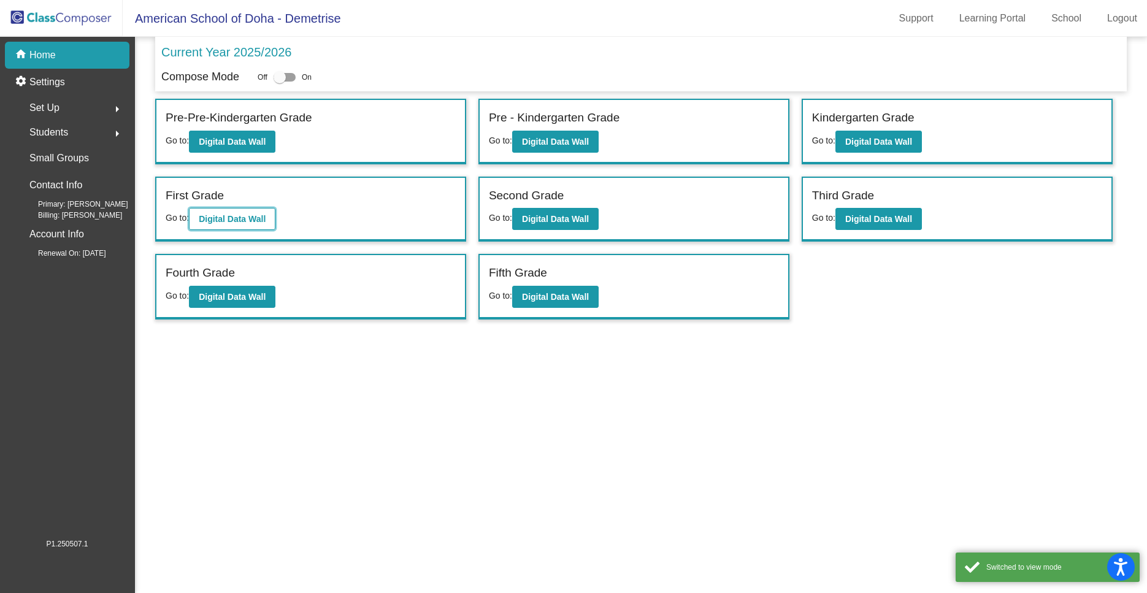
click at [249, 220] on b "Digital Data Wall" at bounding box center [232, 219] width 67 height 10
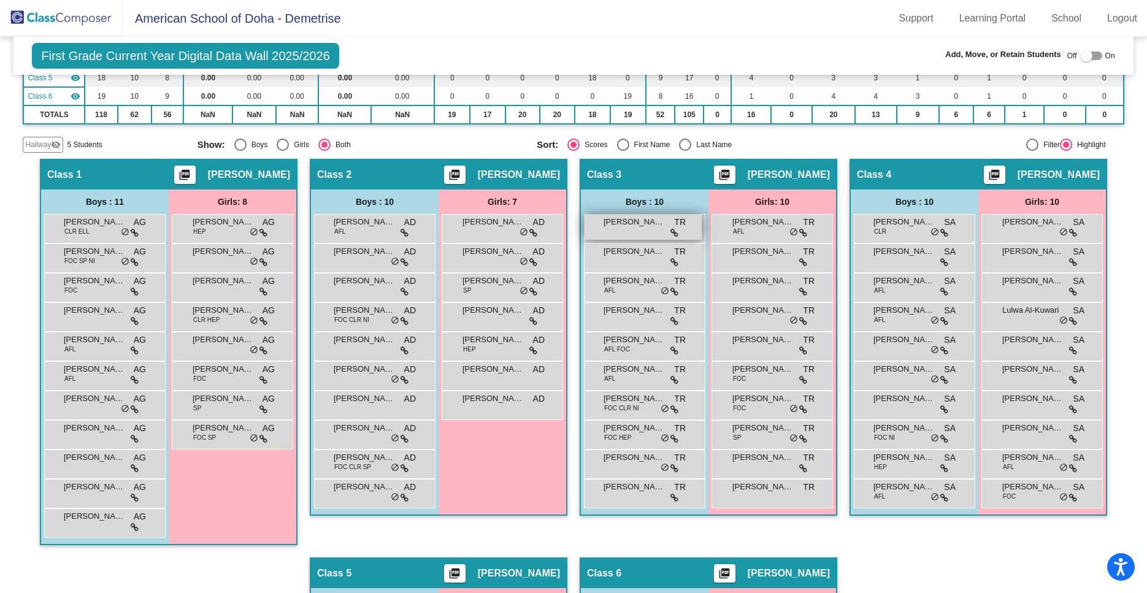
scroll to position [173, 0]
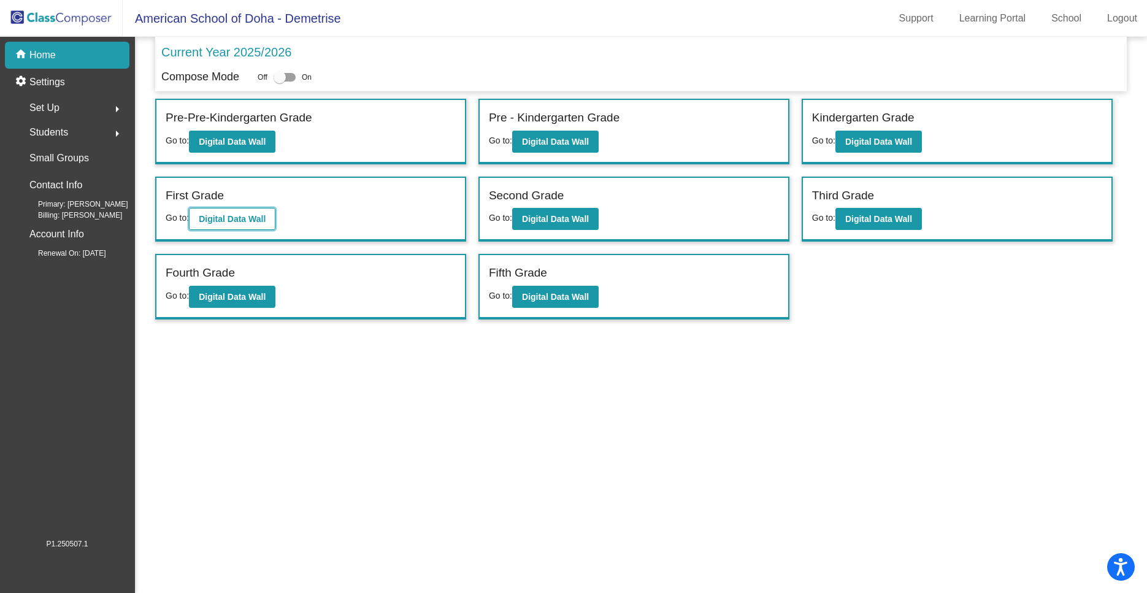
click at [239, 226] on button "Digital Data Wall" at bounding box center [232, 219] width 87 height 22
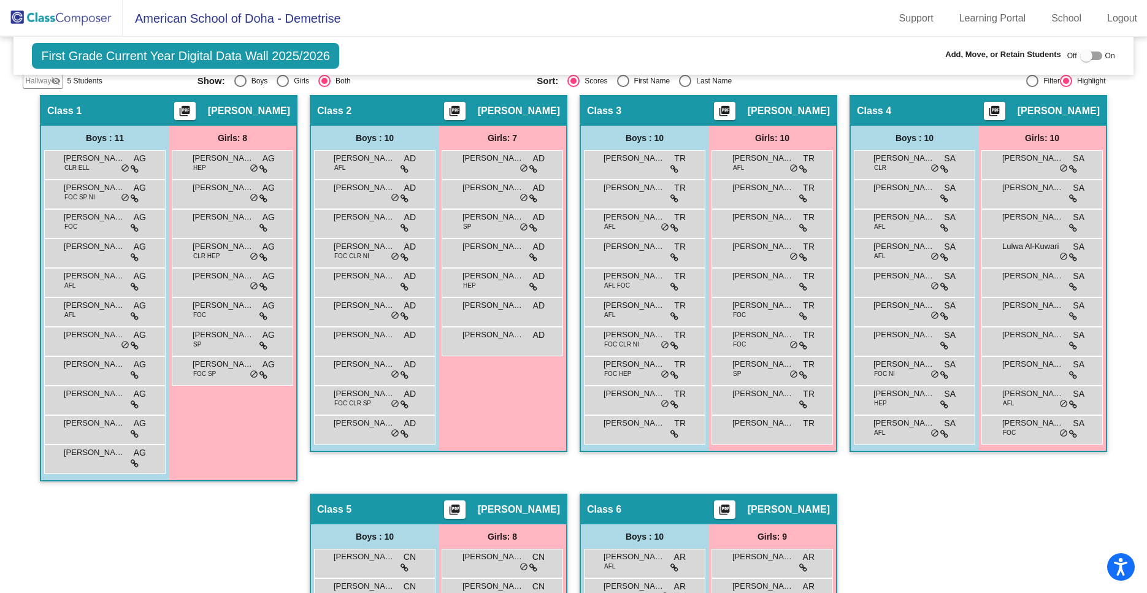
scroll to position [258, 0]
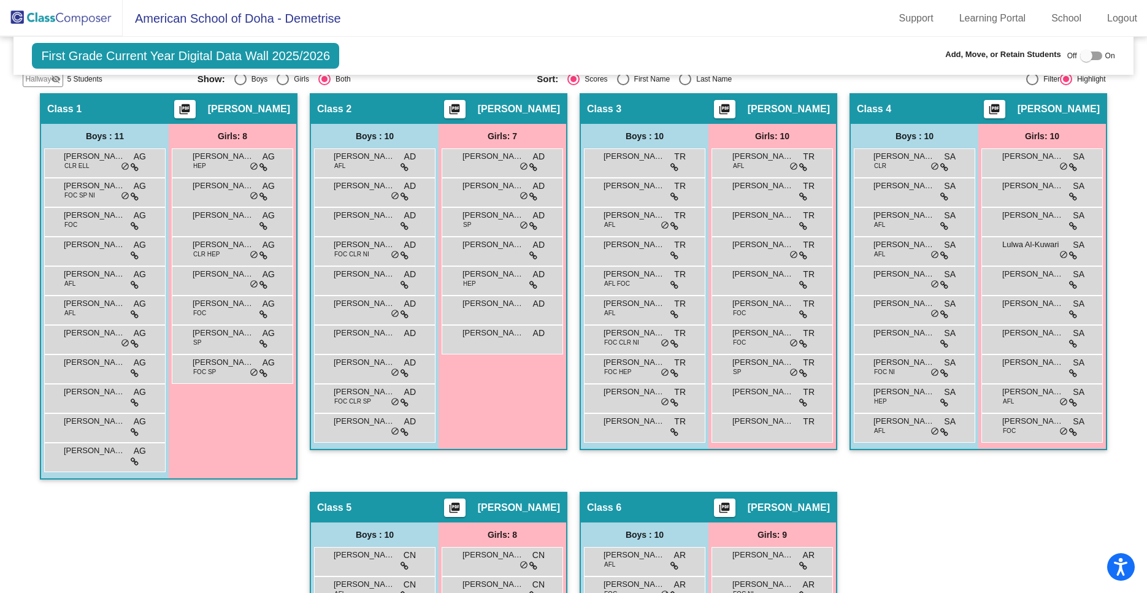
click at [731, 495] on div "Class 6 picture_as_pdf [PERSON_NAME]" at bounding box center [708, 507] width 255 height 29
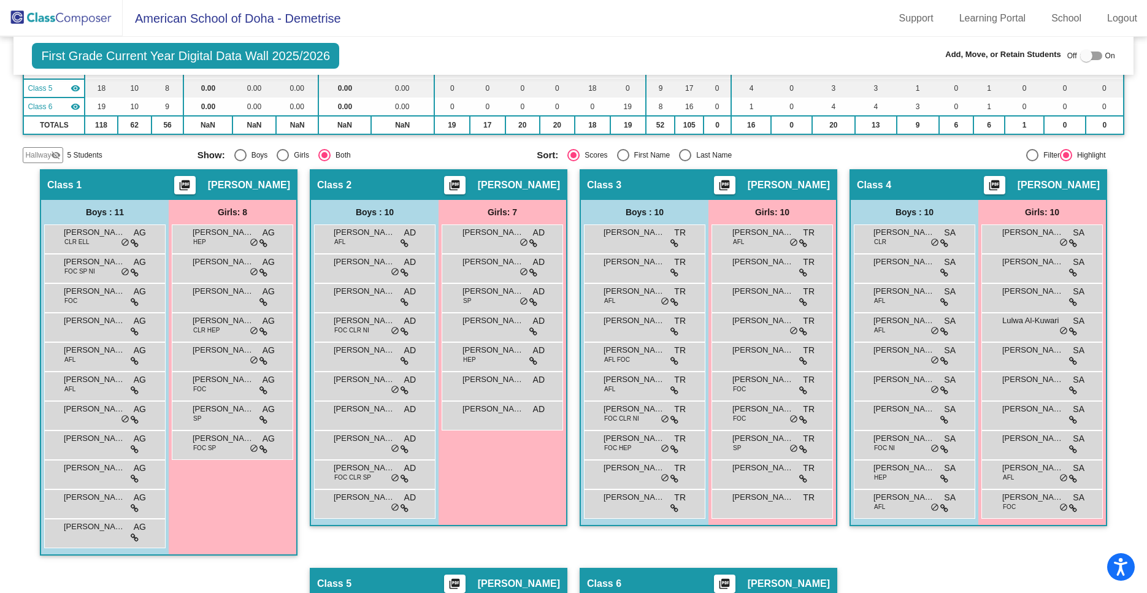
scroll to position [189, 0]
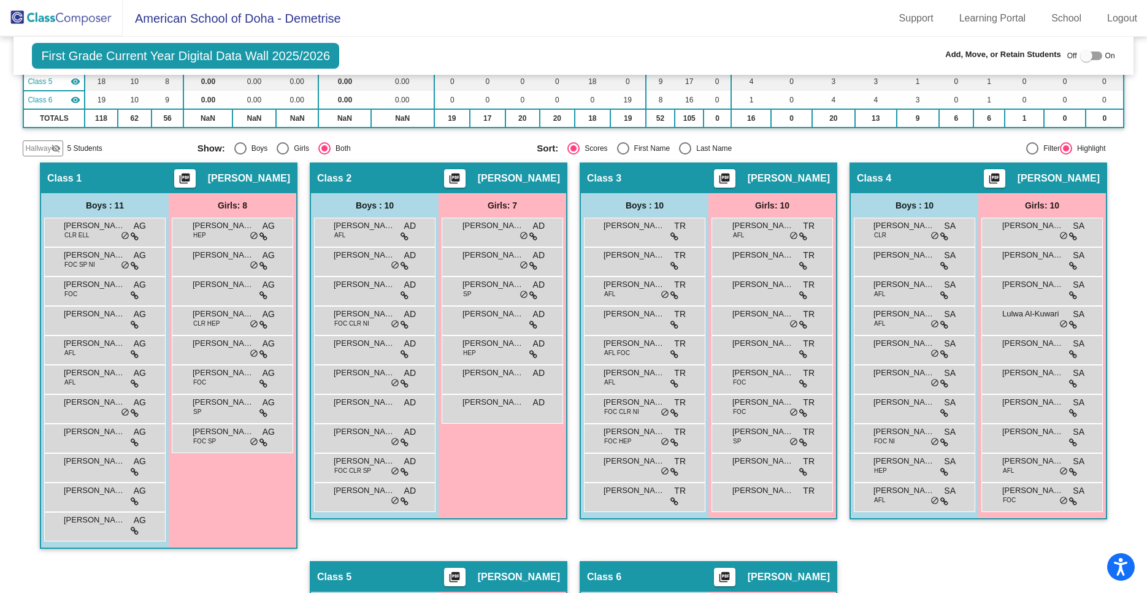
click at [33, 144] on span "Hallway" at bounding box center [38, 148] width 26 height 11
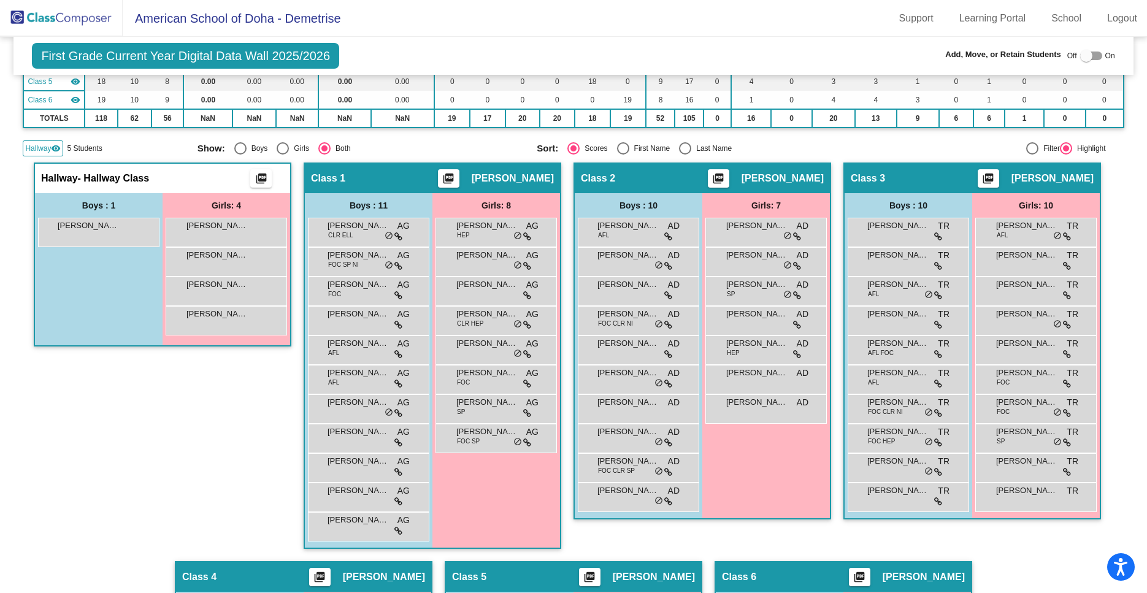
scroll to position [192, 0]
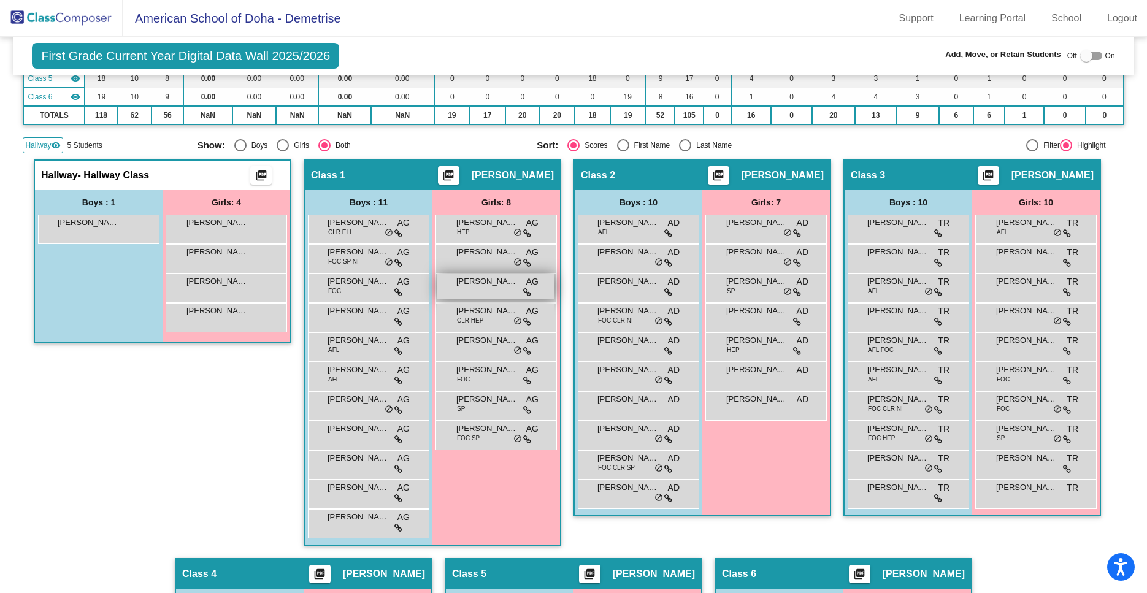
drag, startPoint x: 231, startPoint y: 229, endPoint x: 443, endPoint y: 291, distance: 220.4
click at [443, 291] on div "Hallway - Hallway Class picture_as_pdf Add Student First Name Last Name Student…" at bounding box center [573, 544] width 1101 height 768
click at [179, 430] on div "Hallway - Hallway Class picture_as_pdf Add Student First Name Last Name Student…" at bounding box center [163, 359] width 258 height 399
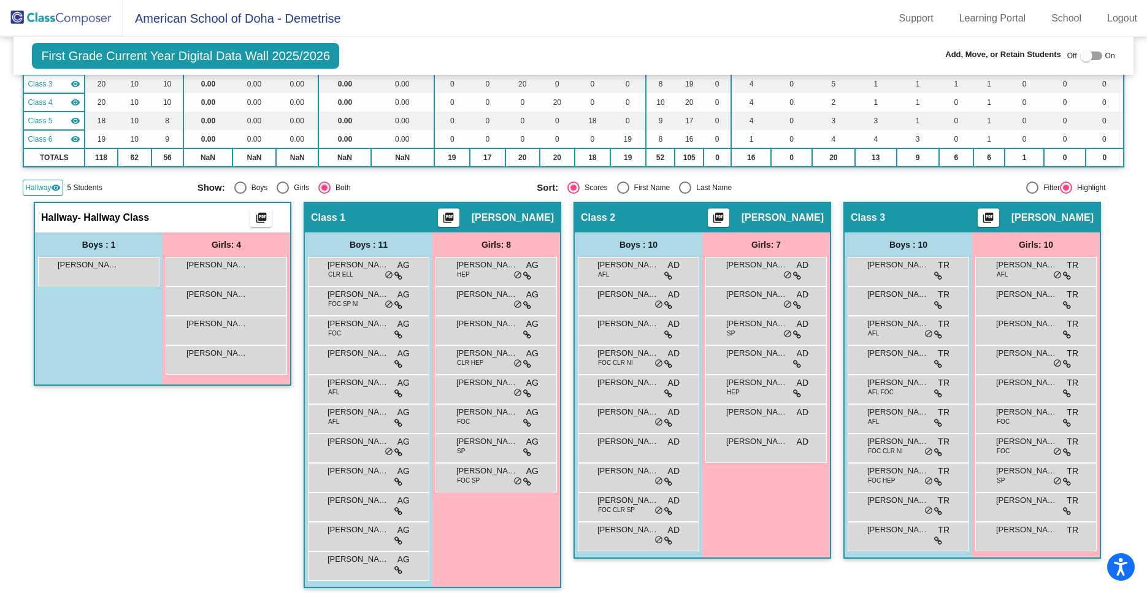
scroll to position [0, 0]
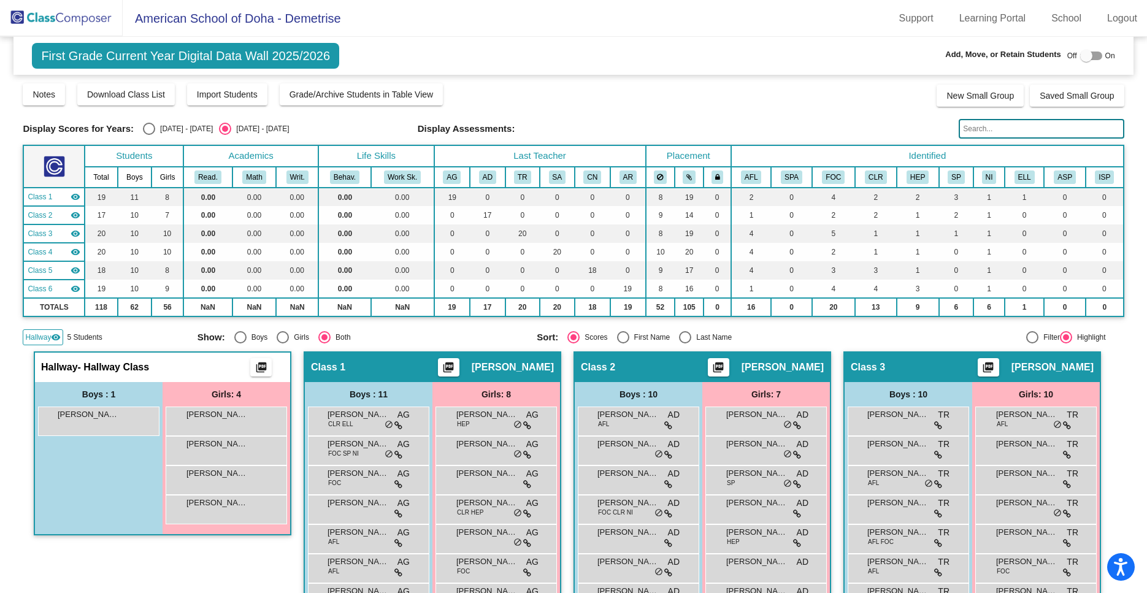
click at [1098, 53] on div at bounding box center [1092, 56] width 22 height 9
checkbox input "true"
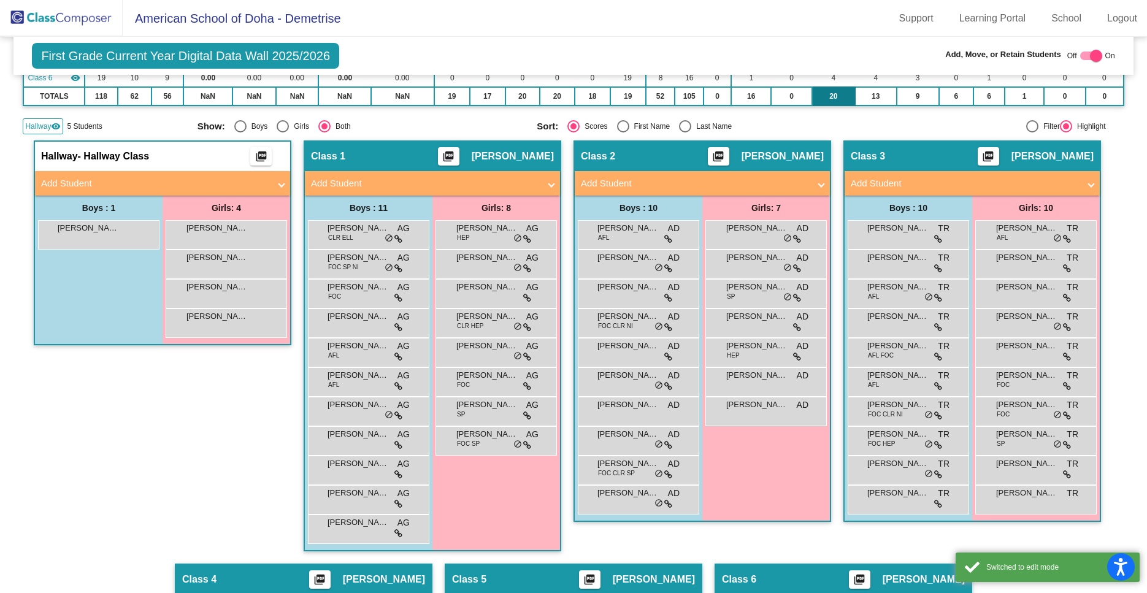
scroll to position [208, 0]
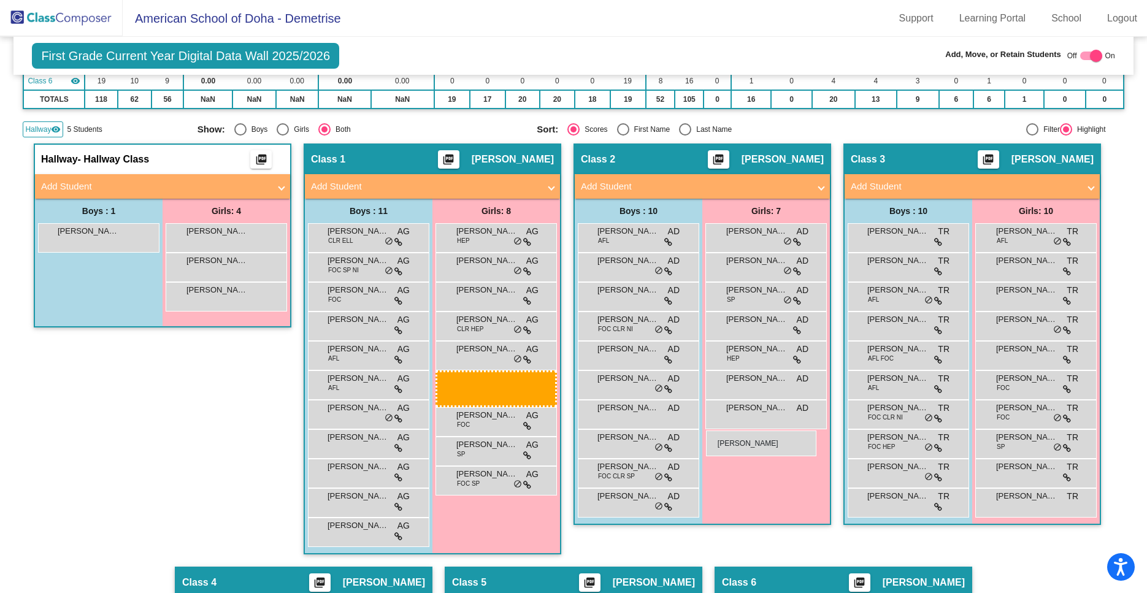
drag, startPoint x: 223, startPoint y: 242, endPoint x: 706, endPoint y: 430, distance: 518.3
click at [706, 430] on body "Accessibility Screen-Reader Guide, Feedback, and Issue Reporting | New window A…" at bounding box center [573, 296] width 1147 height 593
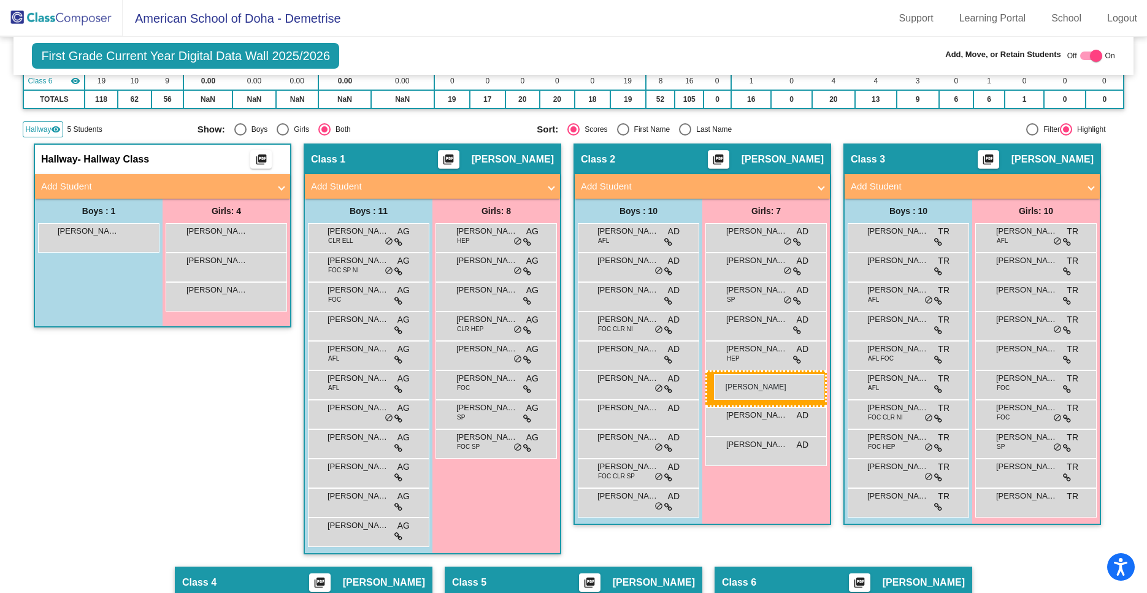
drag, startPoint x: 235, startPoint y: 263, endPoint x: 714, endPoint y: 374, distance: 491.9
click at [714, 374] on body "Accessibility Screen-Reader Guide, Feedback, and Issue Reporting | New window A…" at bounding box center [573, 296] width 1147 height 593
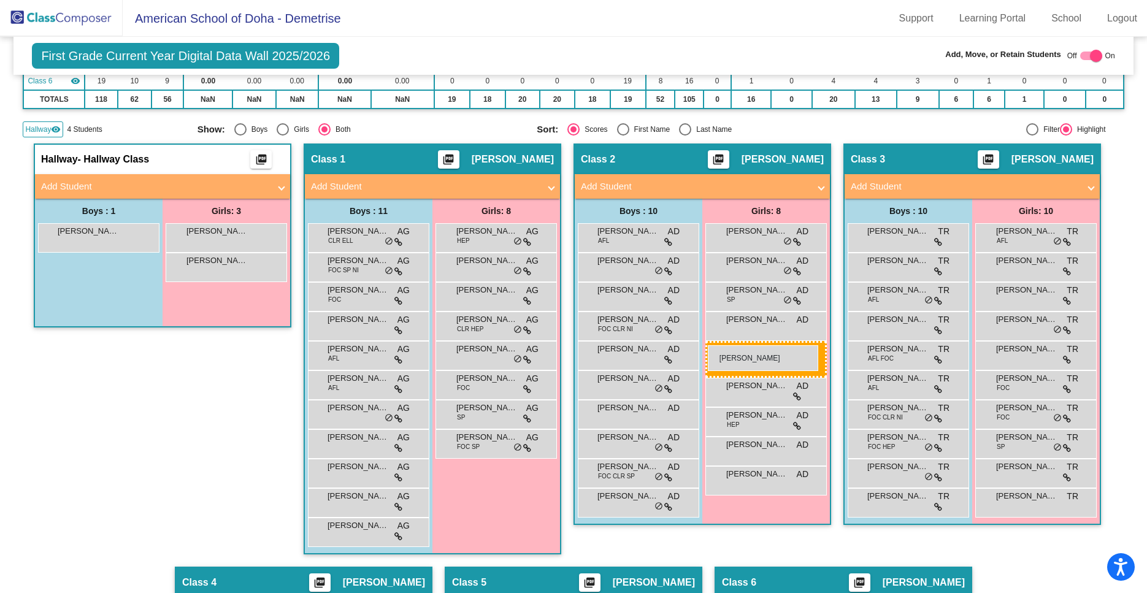
drag, startPoint x: 215, startPoint y: 244, endPoint x: 708, endPoint y: 345, distance: 503.6
click at [708, 345] on body "Accessibility Screen-Reader Guide, Feedback, and Issue Reporting | New window A…" at bounding box center [573, 296] width 1147 height 593
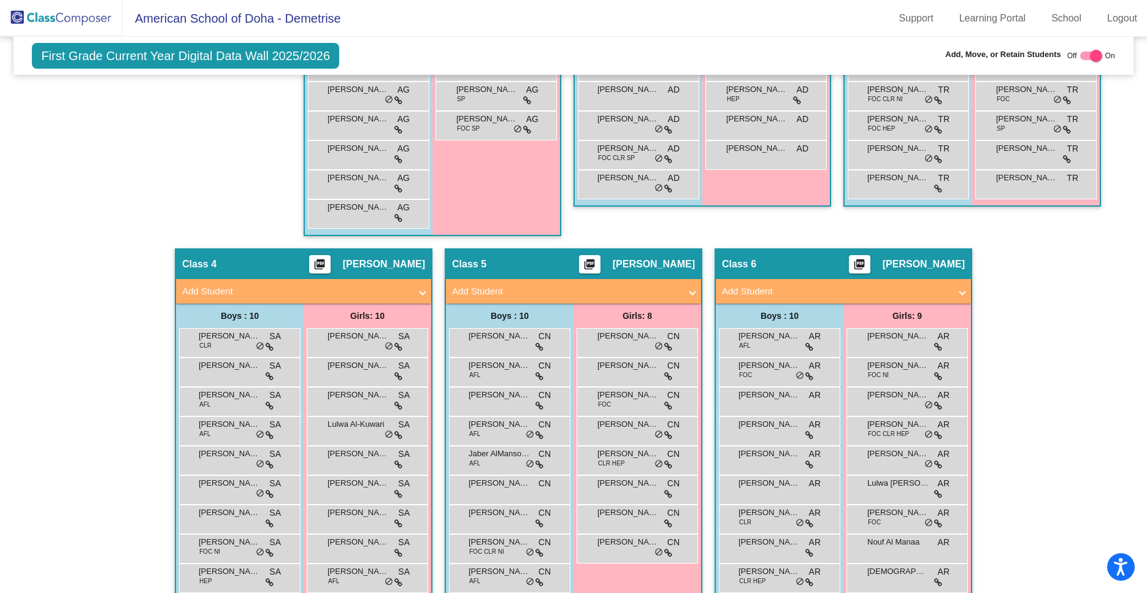
scroll to position [576, 0]
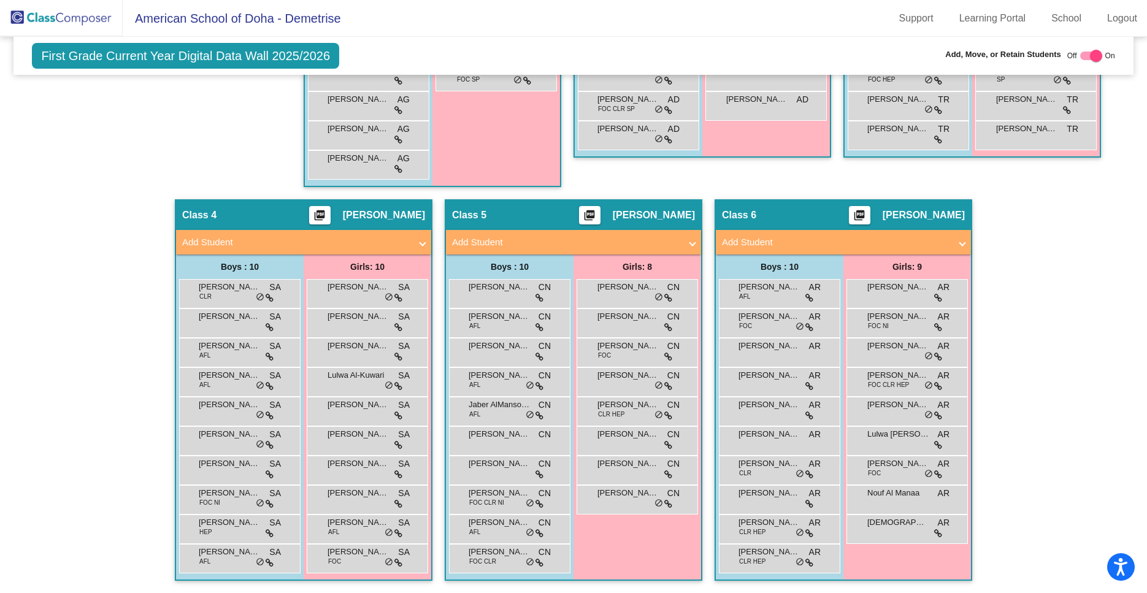
click at [976, 528] on div "Hallway - Hallway Class picture_as_pdf Add Student First Name Last Name Student…" at bounding box center [573, 184] width 1101 height 817
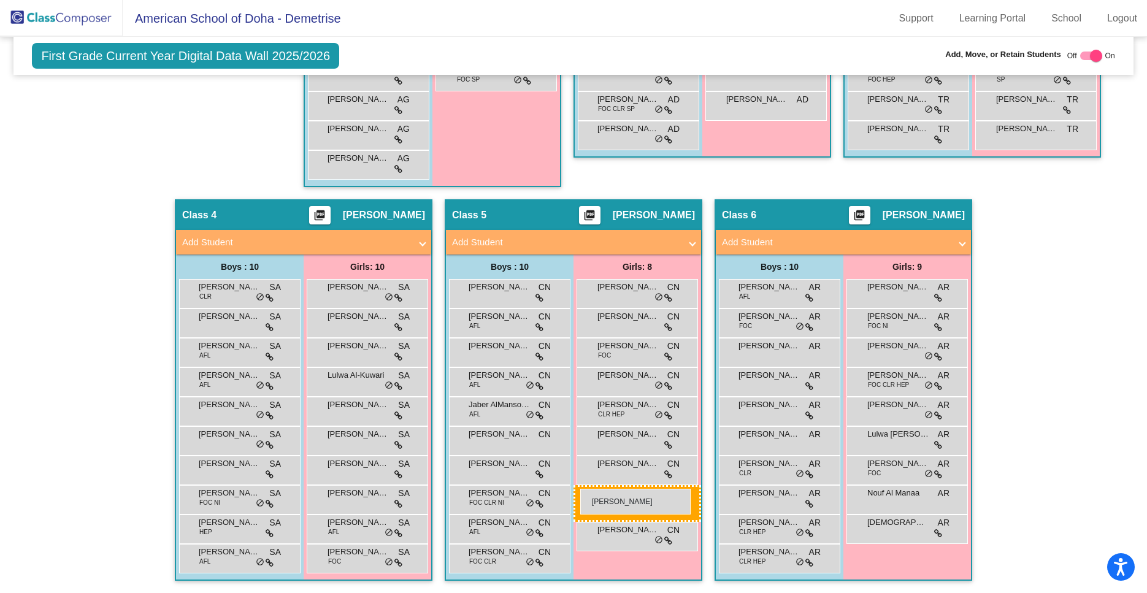
drag, startPoint x: 244, startPoint y: 287, endPoint x: 580, endPoint y: 489, distance: 392.2
click at [580, 489] on body "Accessibility Screen-Reader Guide, Feedback, and Issue Reporting | New window A…" at bounding box center [573, 296] width 1147 height 593
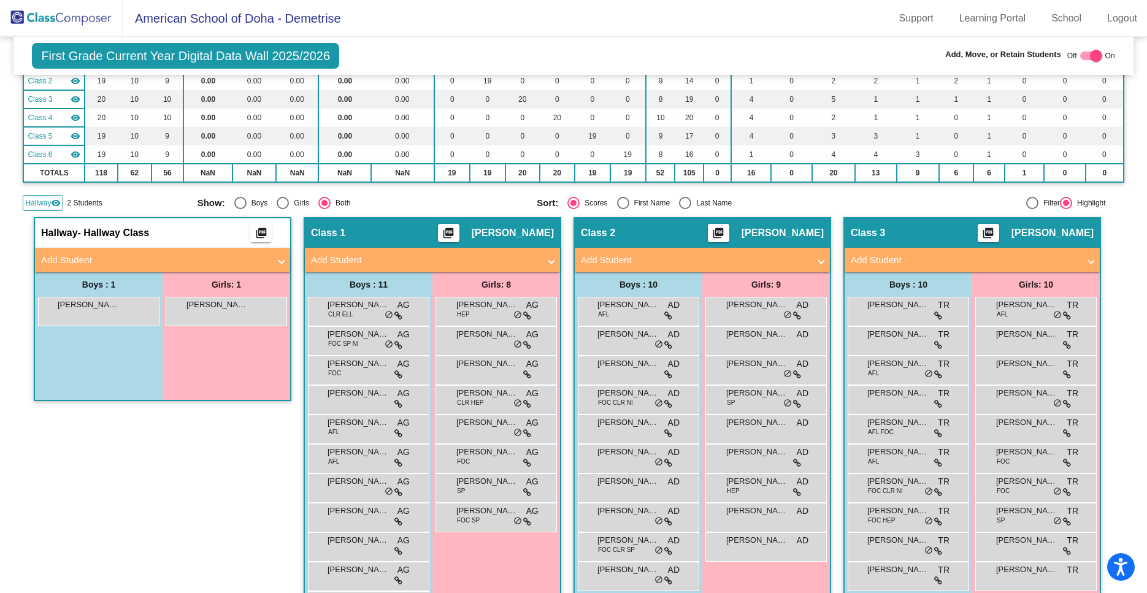
scroll to position [136, 0]
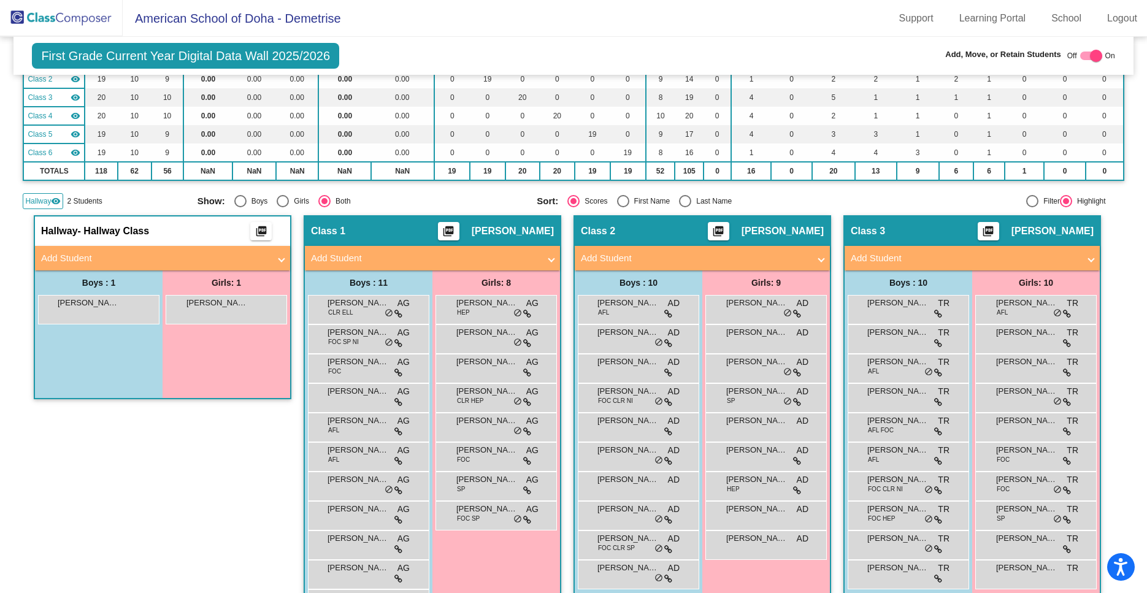
click at [256, 497] on div "Hallway - Hallway Class picture_as_pdf Add Student First Name Last Name Student…" at bounding box center [163, 426] width 258 height 423
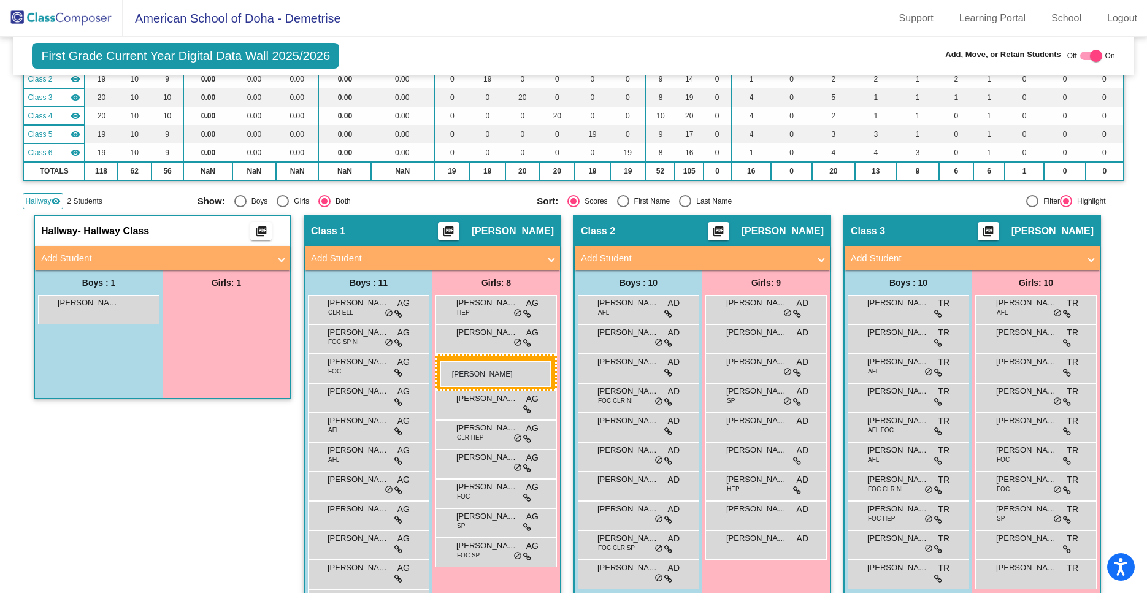
drag, startPoint x: 242, startPoint y: 304, endPoint x: 441, endPoint y: 361, distance: 206.8
click at [441, 361] on body "Accessibility Screen-Reader Guide, Feedback, and Issue Reporting | New window A…" at bounding box center [573, 296] width 1147 height 593
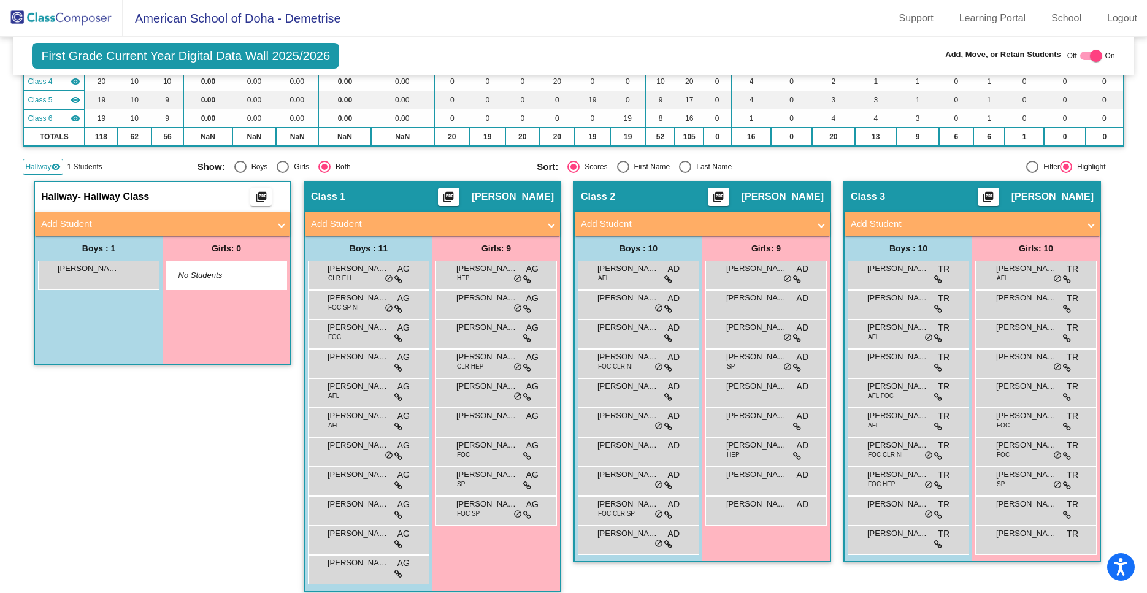
scroll to position [169, 0]
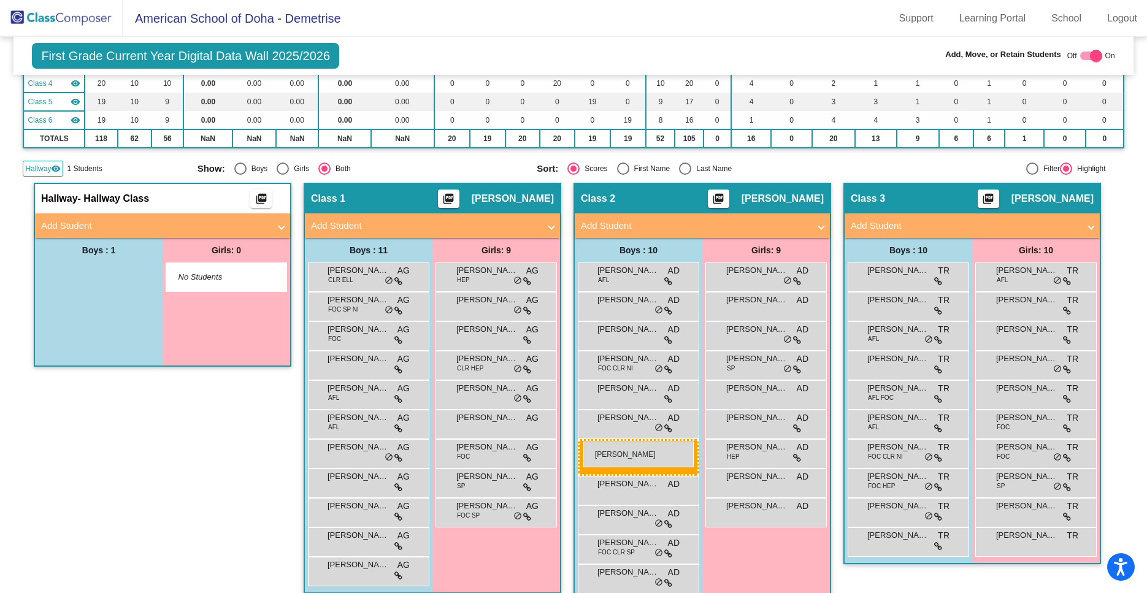
drag, startPoint x: 98, startPoint y: 276, endPoint x: 584, endPoint y: 442, distance: 512.8
click at [584, 442] on body "Accessibility Screen-Reader Guide, Feedback, and Issue Reporting | New window A…" at bounding box center [573, 296] width 1147 height 593
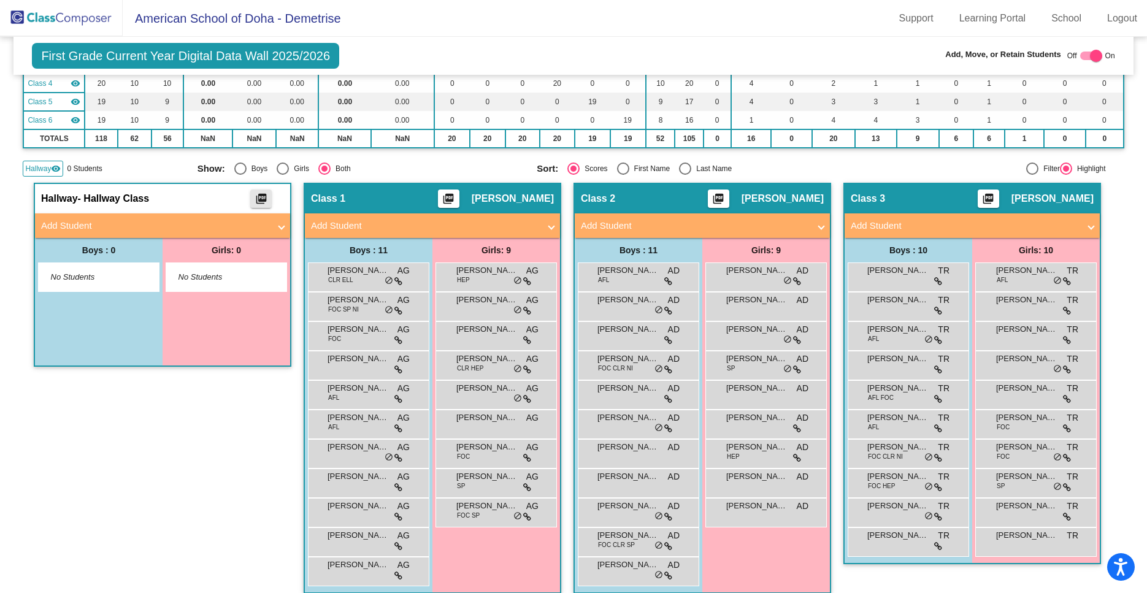
click at [260, 201] on mat-icon "picture_as_pdf" at bounding box center [261, 201] width 15 height 17
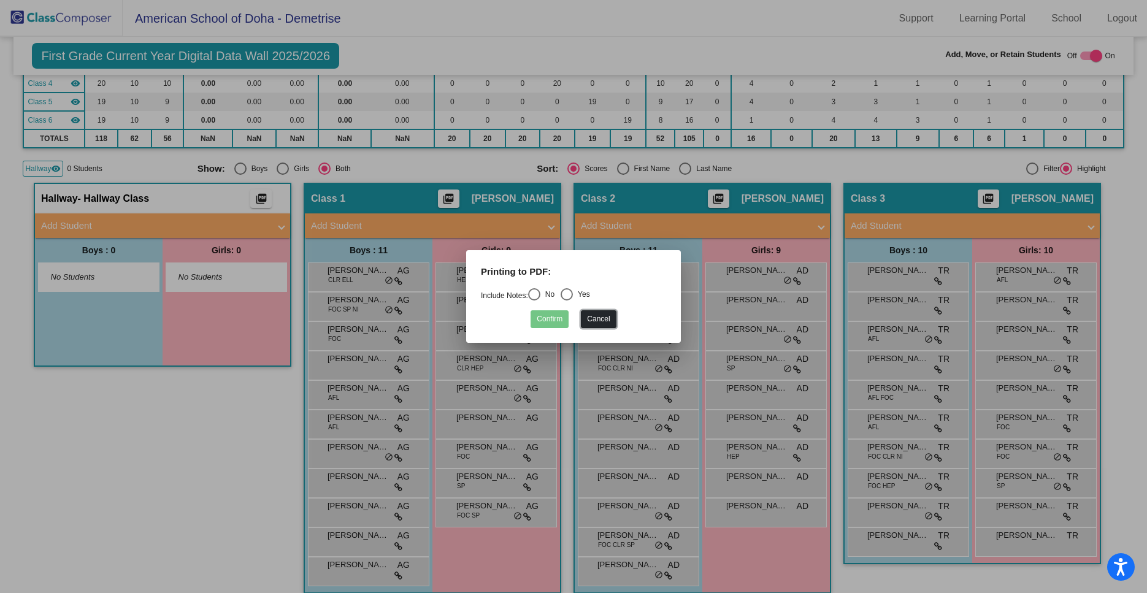
click at [603, 317] on button "Cancel" at bounding box center [598, 319] width 35 height 18
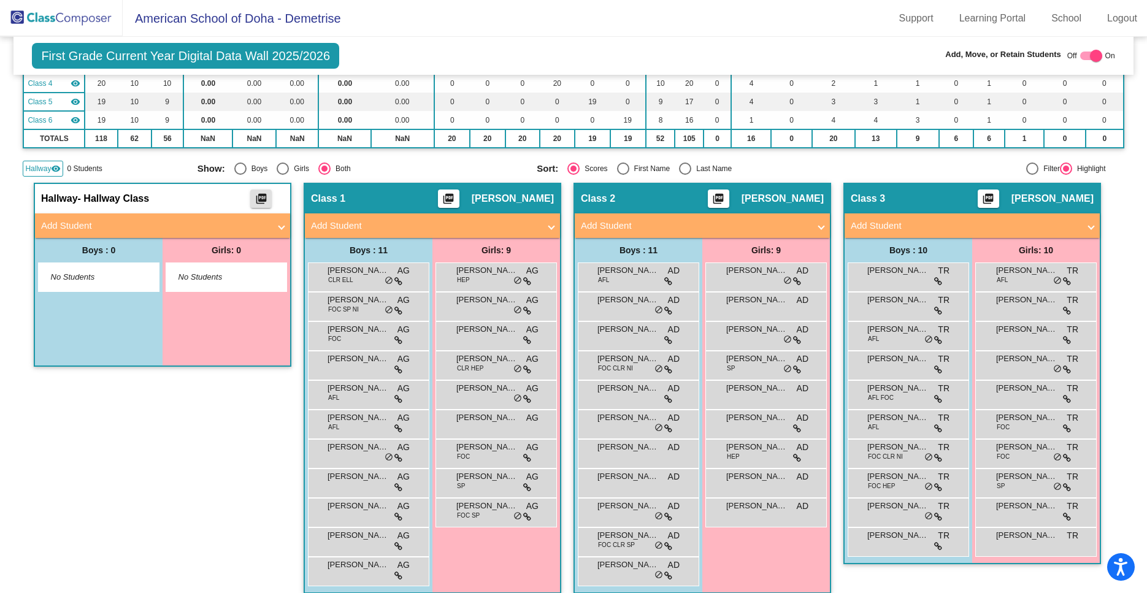
click at [277, 229] on span "Add Student" at bounding box center [160, 226] width 238 height 14
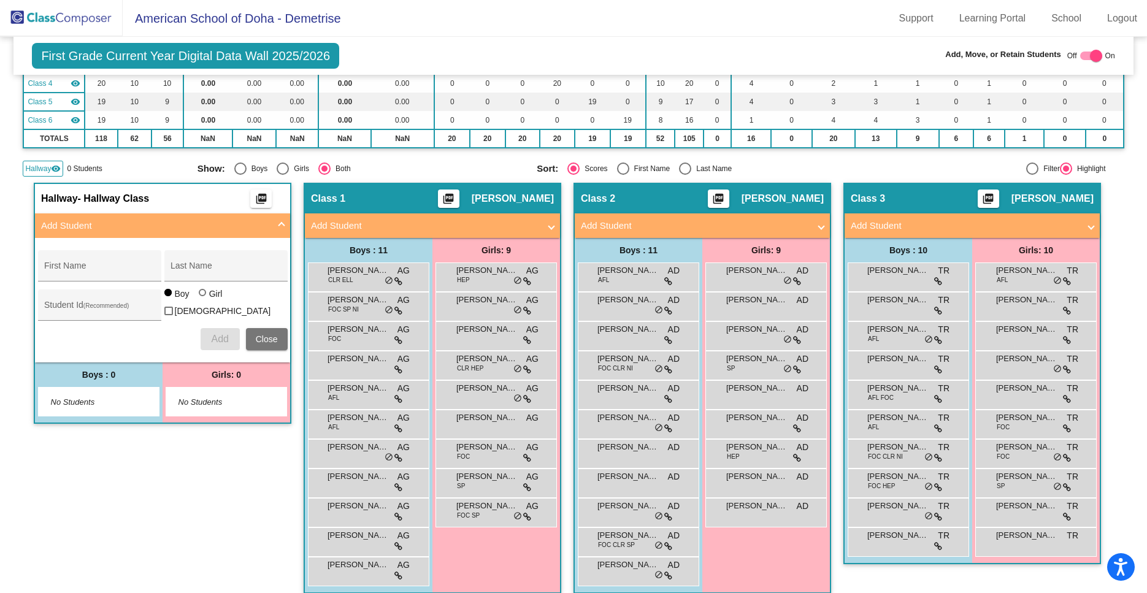
click at [282, 223] on span at bounding box center [281, 226] width 5 height 14
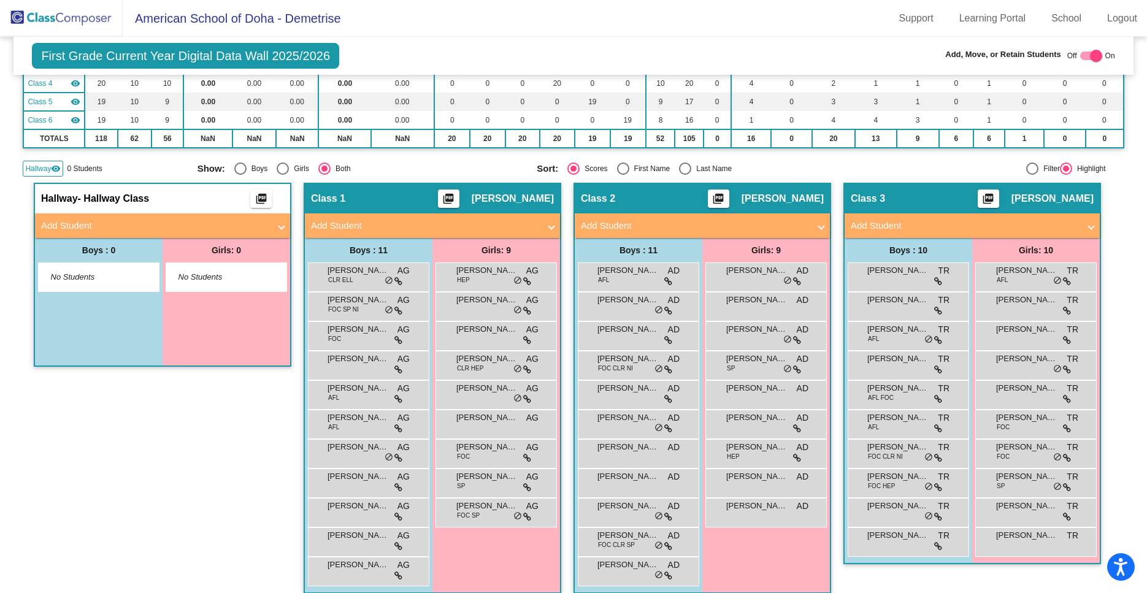
click at [43, 165] on span "Hallway" at bounding box center [38, 168] width 26 height 11
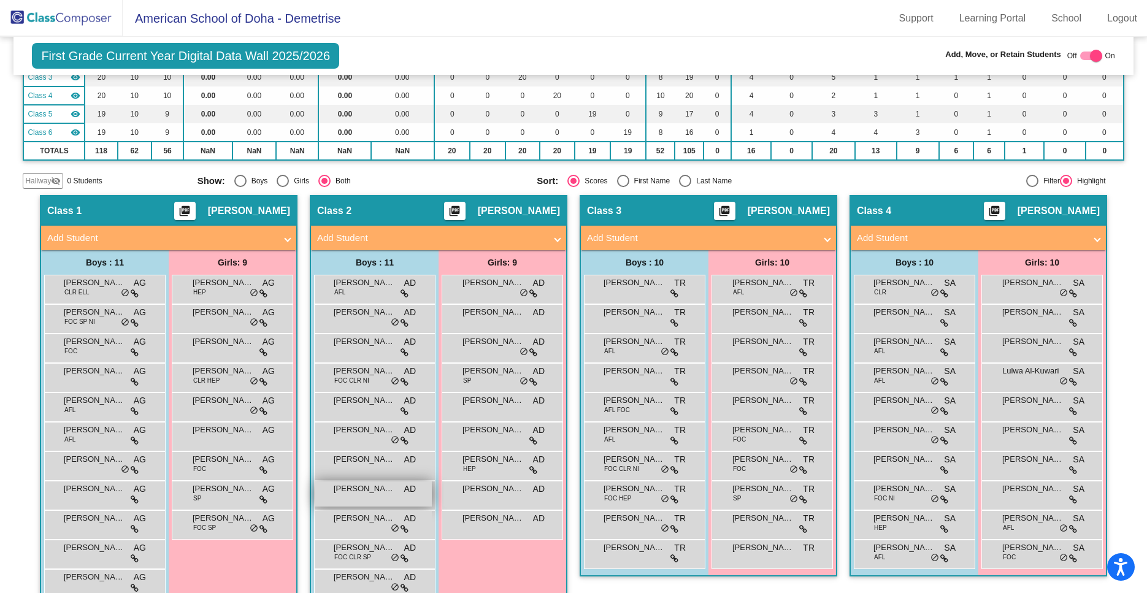
scroll to position [0, 0]
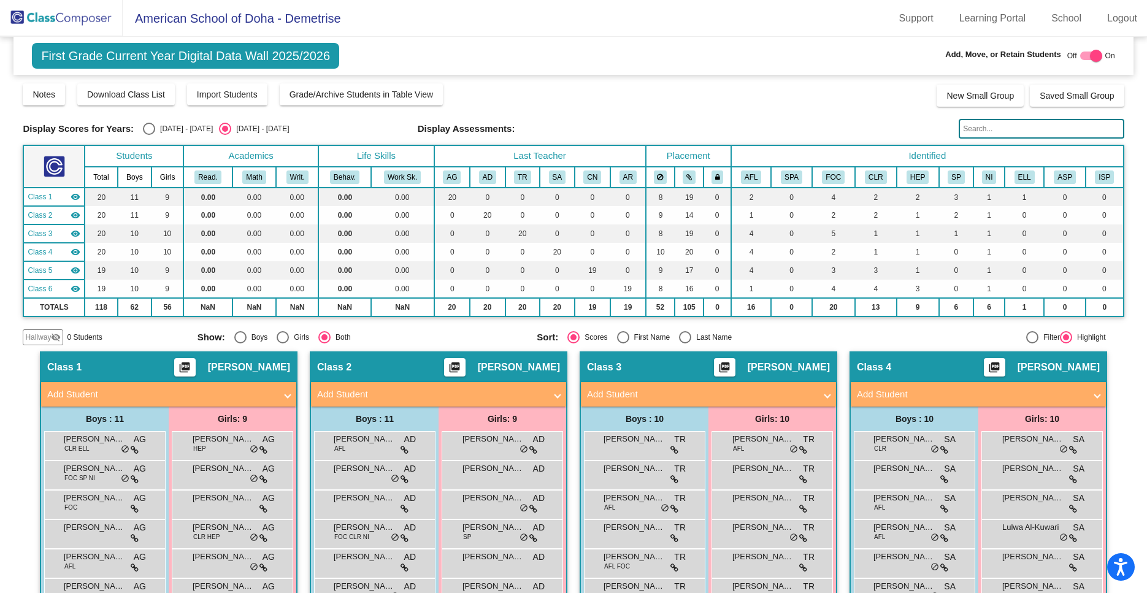
click at [74, 18] on img at bounding box center [61, 18] width 123 height 36
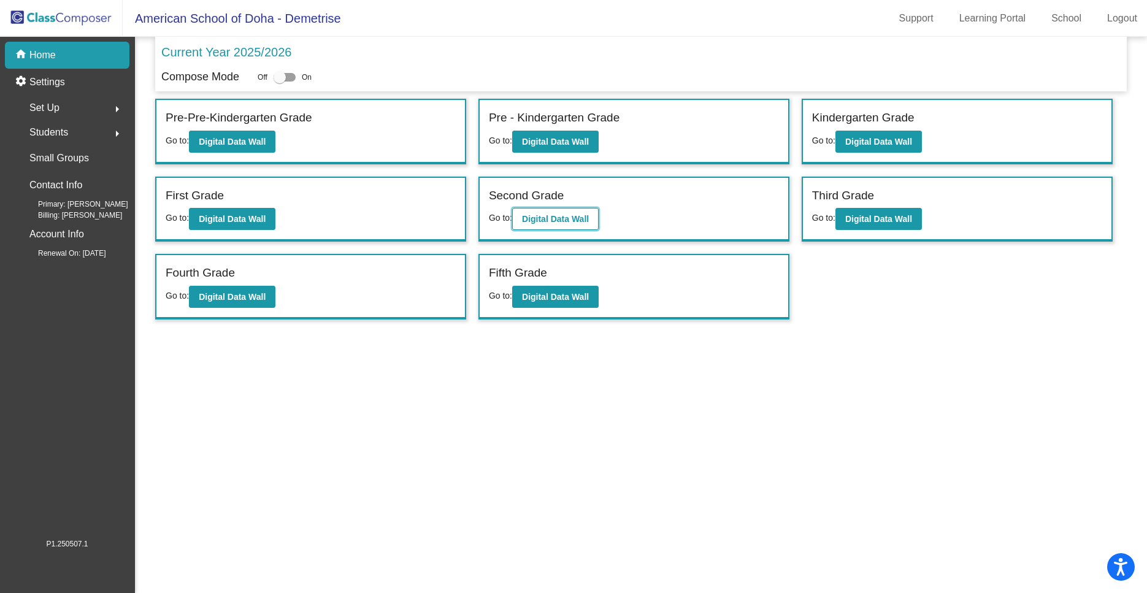
click at [548, 224] on b "Digital Data Wall" at bounding box center [555, 219] width 67 height 10
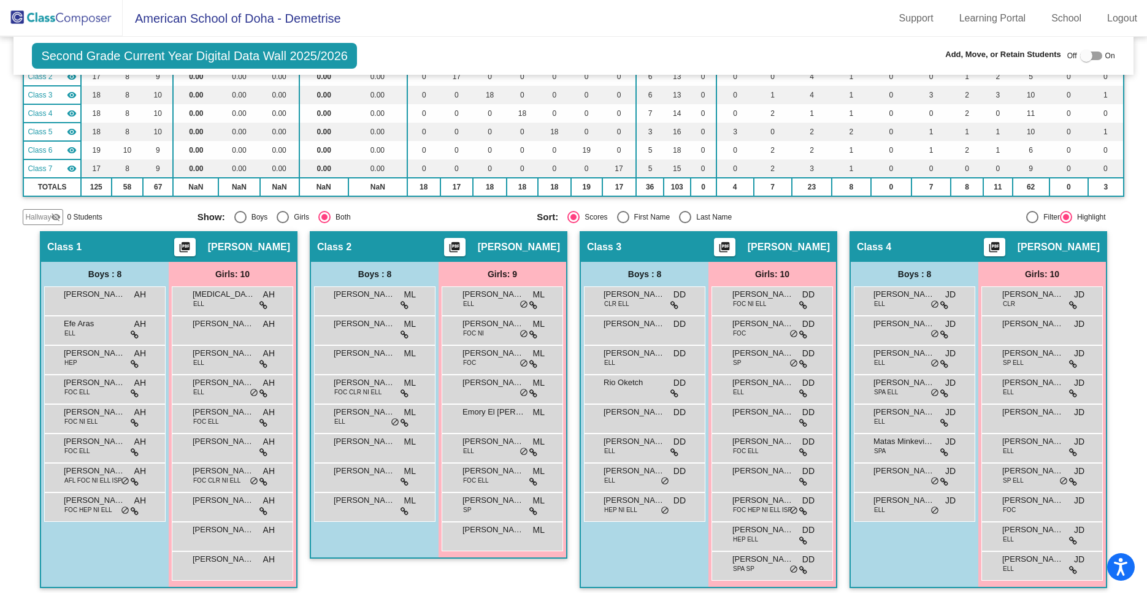
scroll to position [142, 0]
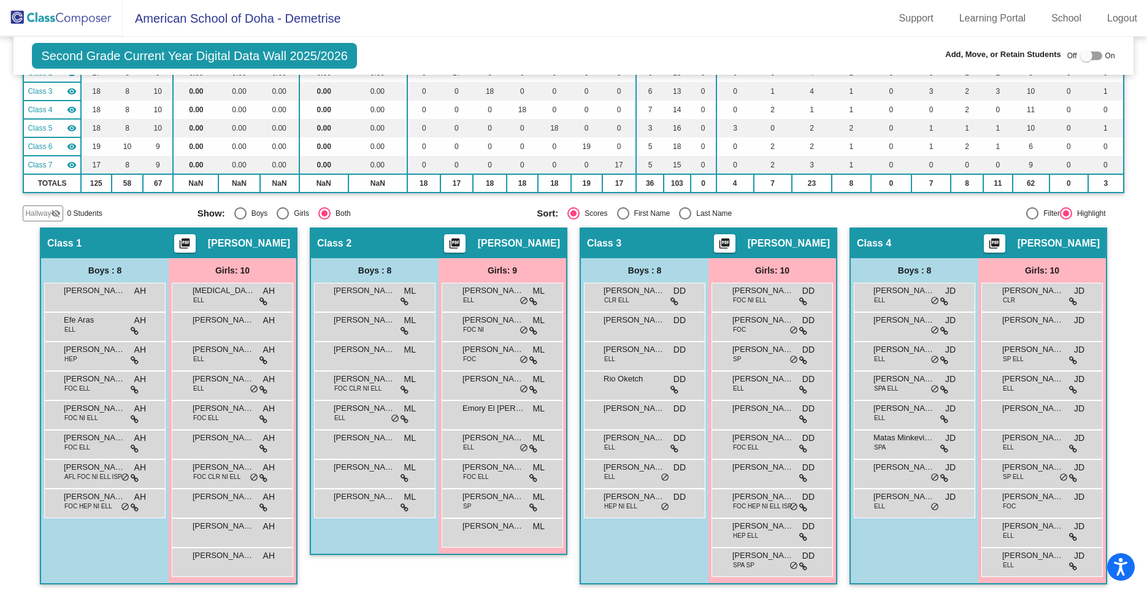
click at [33, 214] on span "Hallway" at bounding box center [38, 213] width 26 height 11
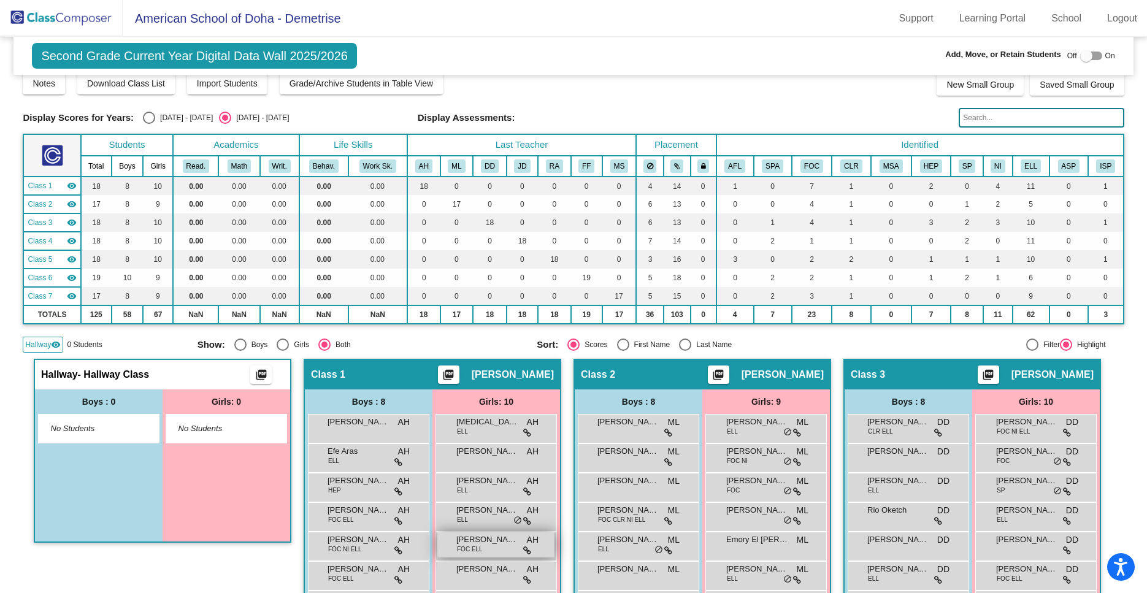
scroll to position [0, 0]
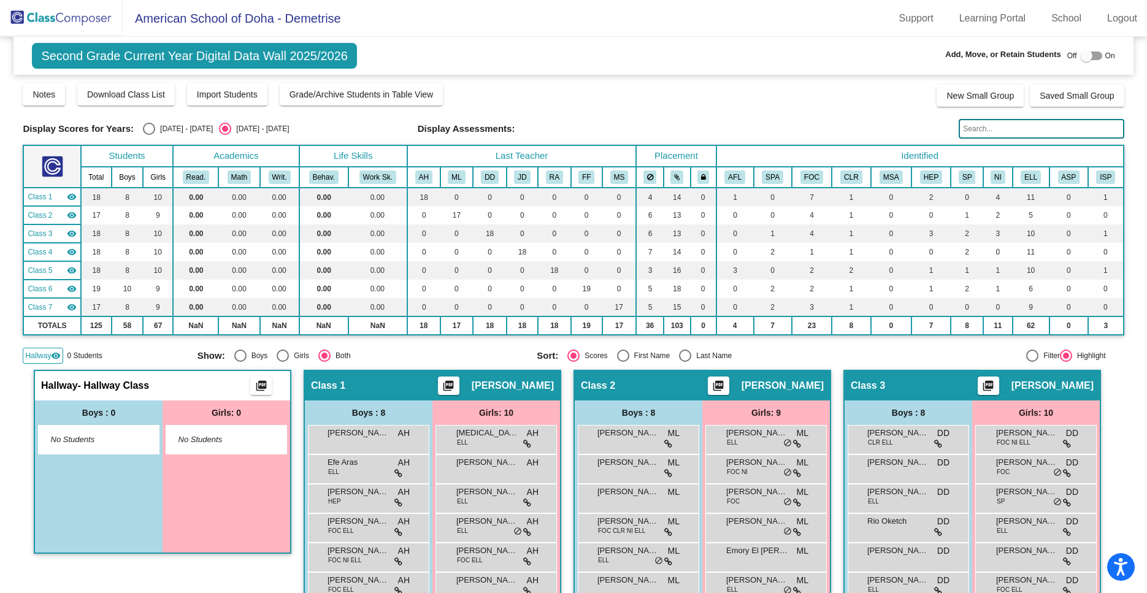
click at [60, 18] on img at bounding box center [61, 18] width 123 height 36
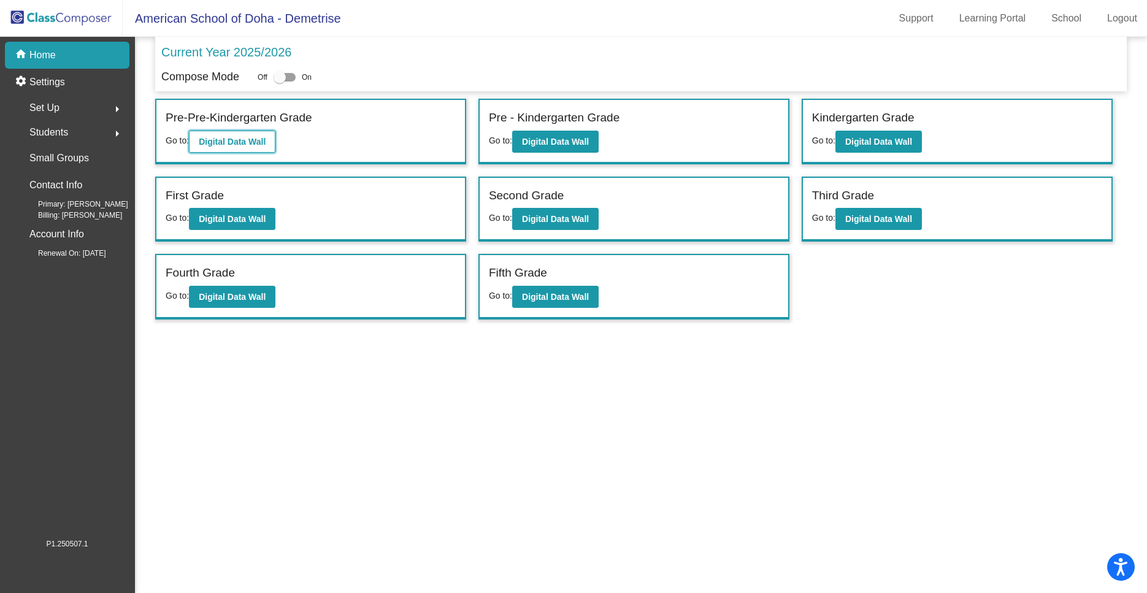
click at [248, 141] on b "Digital Data Wall" at bounding box center [232, 142] width 67 height 10
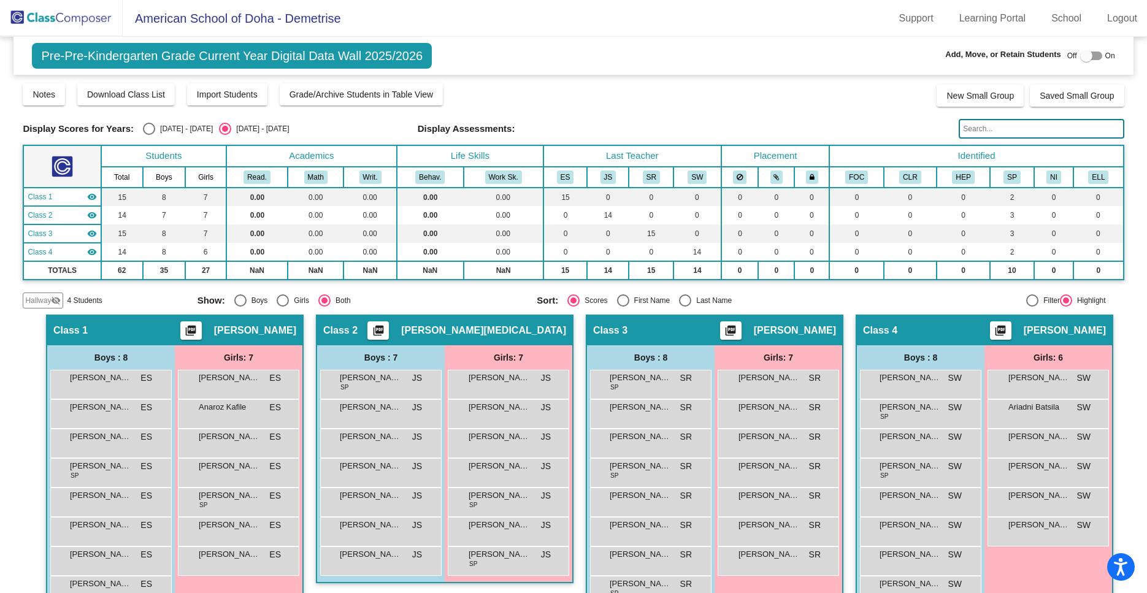
click at [42, 299] on span "Hallway" at bounding box center [38, 300] width 26 height 11
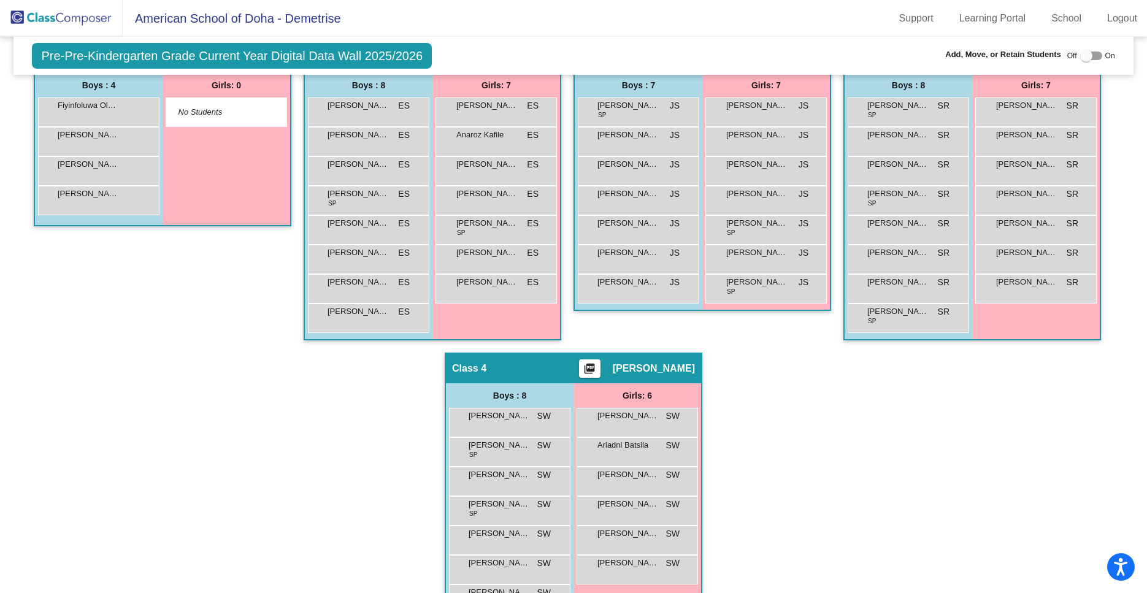
scroll to position [331, 0]
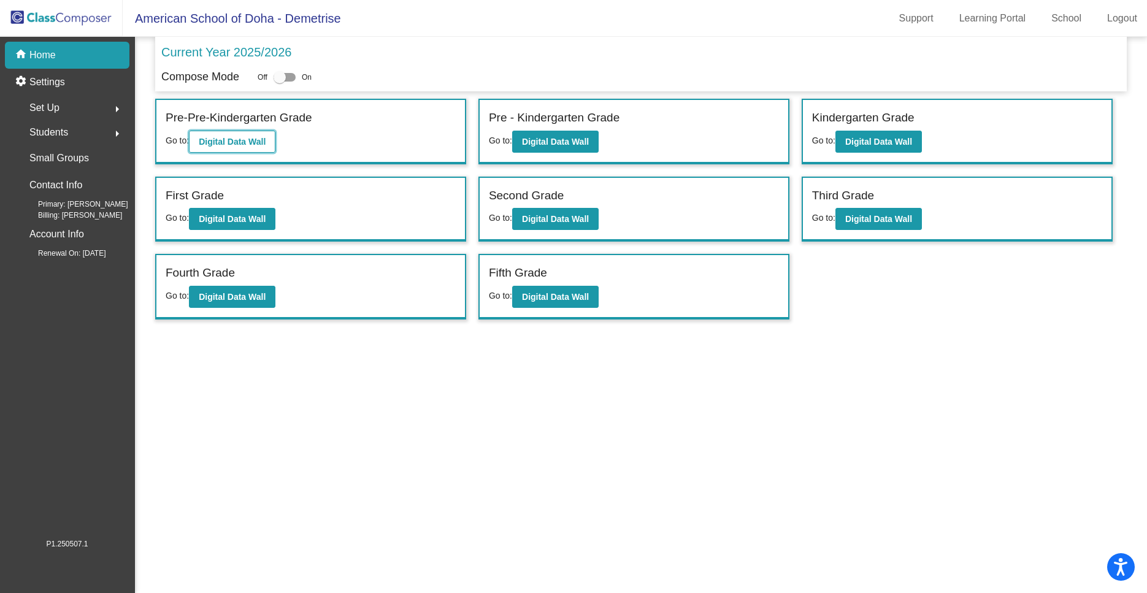
click at [250, 146] on b "Digital Data Wall" at bounding box center [232, 142] width 67 height 10
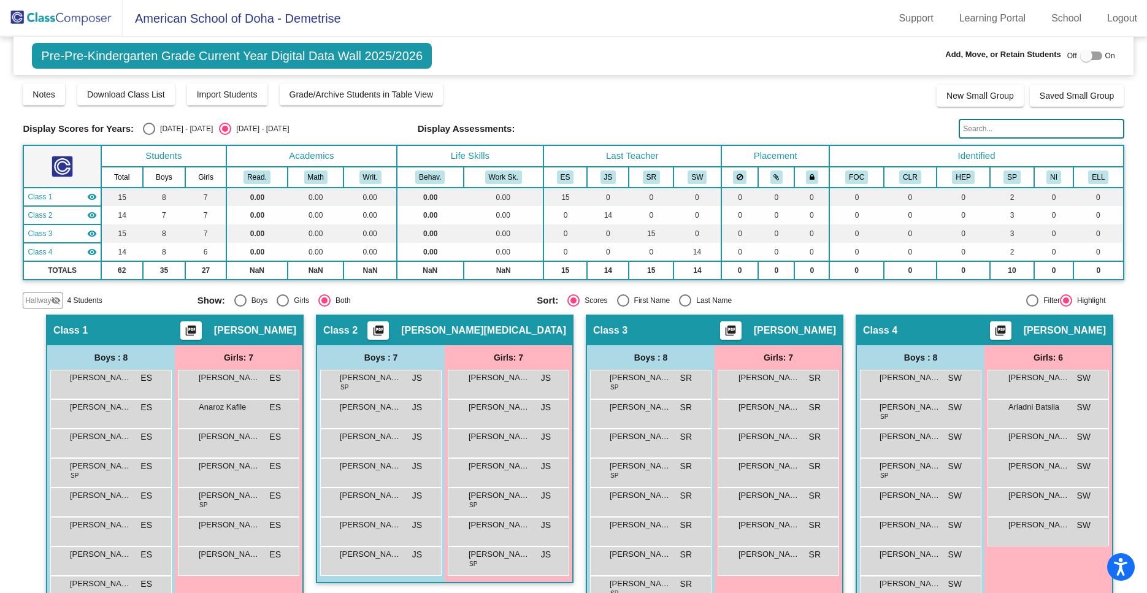
click at [1097, 56] on div at bounding box center [1092, 56] width 22 height 9
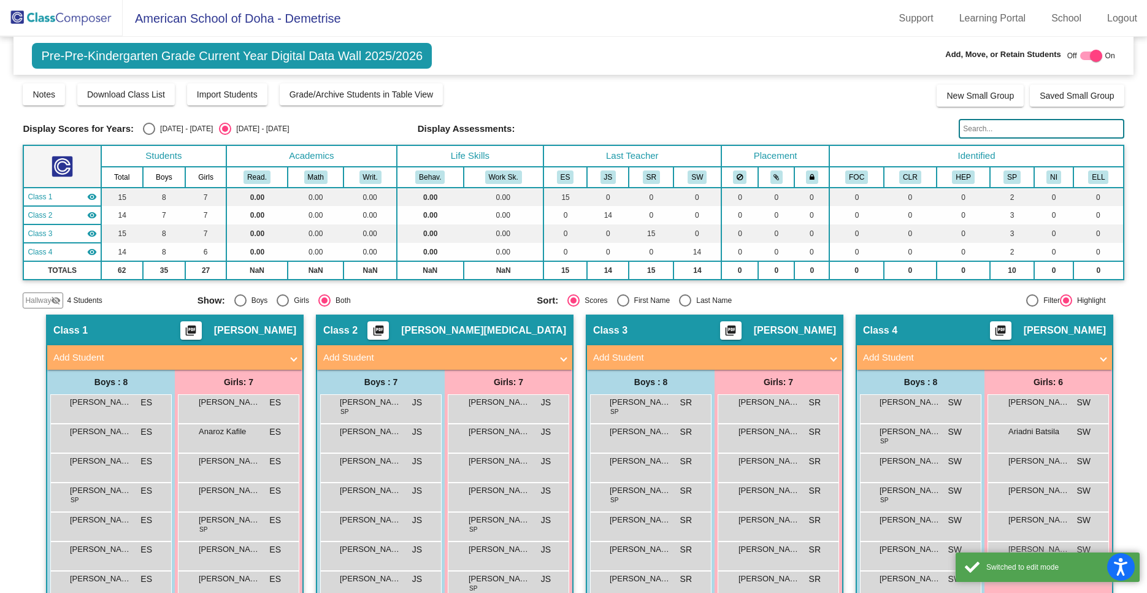
click at [41, 298] on span "Hallway" at bounding box center [38, 300] width 26 height 11
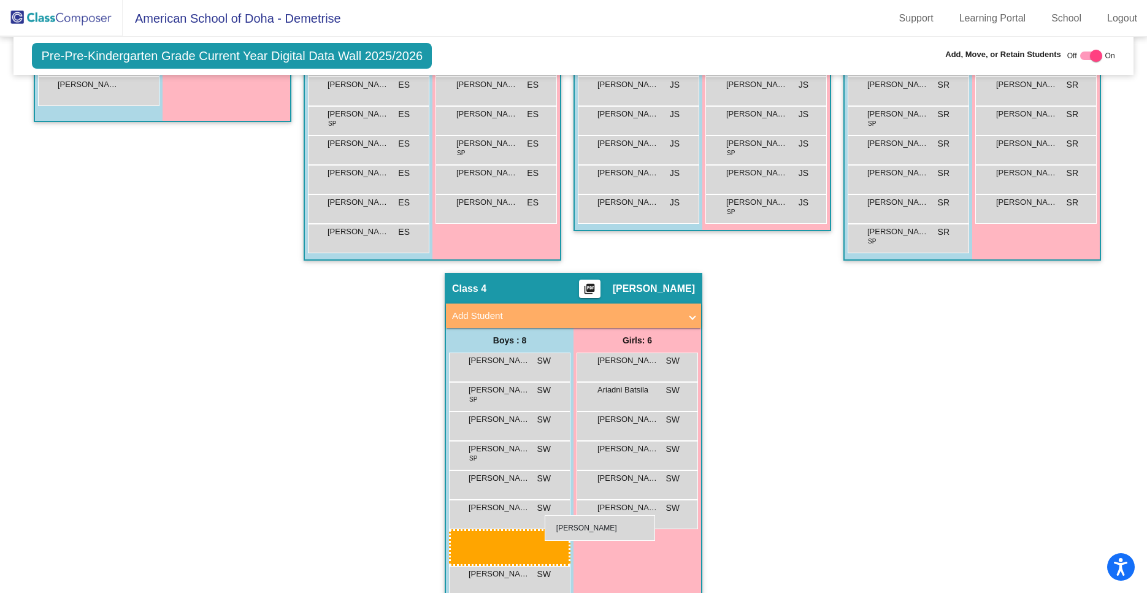
scroll to position [428, 0]
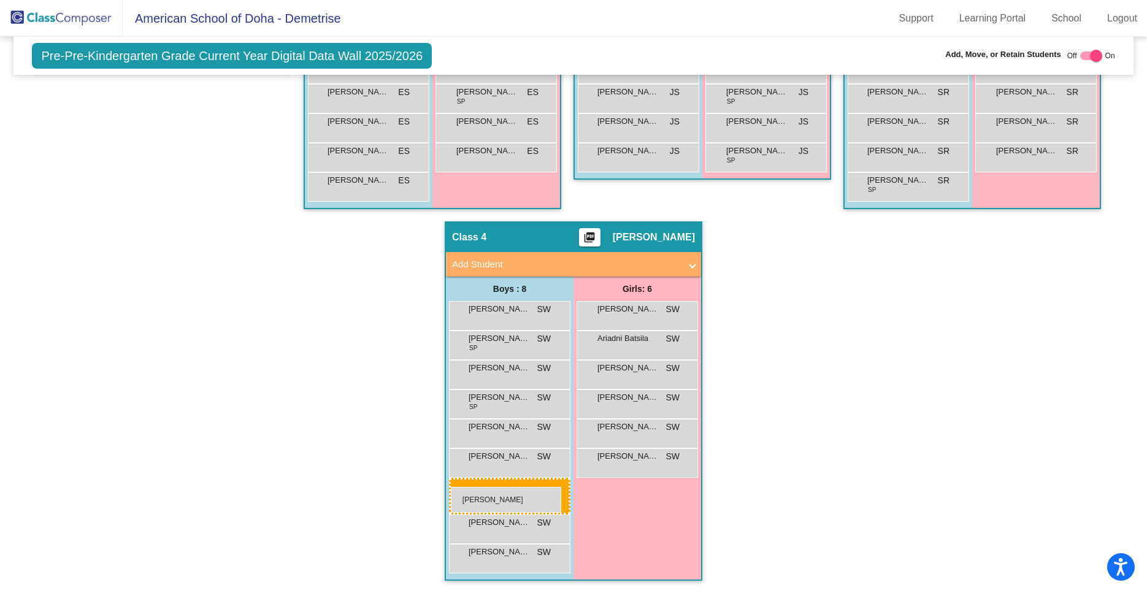
drag, startPoint x: 131, startPoint y: 193, endPoint x: 451, endPoint y: 487, distance: 434.7
click at [451, 487] on body "Accessibility Screen-Reader Guide, Feedback, and Issue Reporting | New window A…" at bounding box center [573, 296] width 1147 height 593
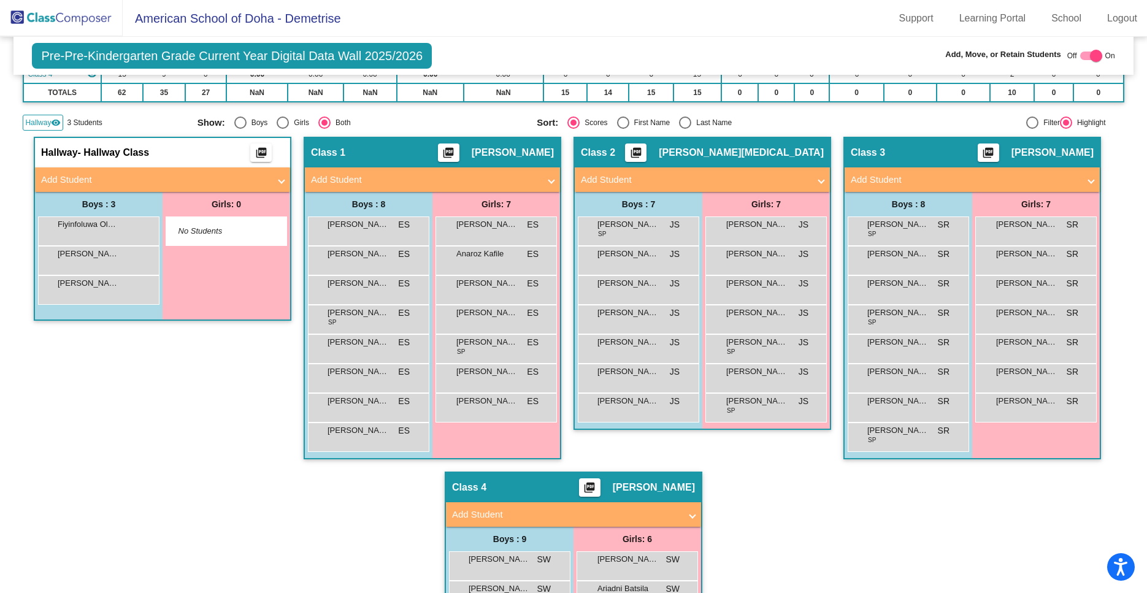
scroll to position [167, 0]
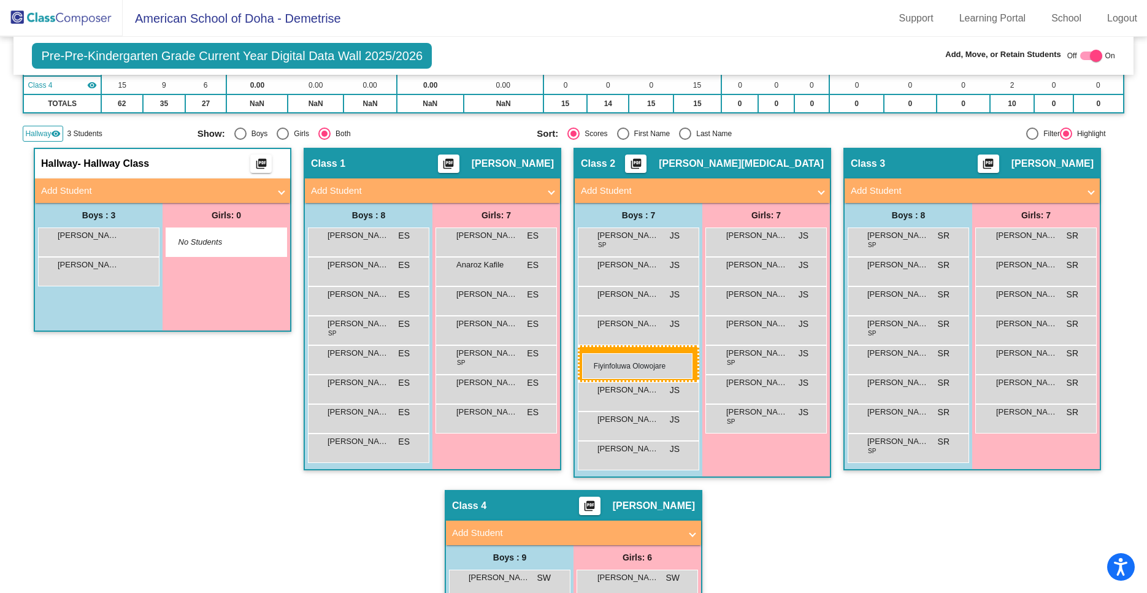
drag, startPoint x: 101, startPoint y: 243, endPoint x: 582, endPoint y: 354, distance: 494.3
click at [582, 354] on body "Accessibility Screen-Reader Guide, Feedback, and Issue Reporting | New window A…" at bounding box center [573, 296] width 1147 height 593
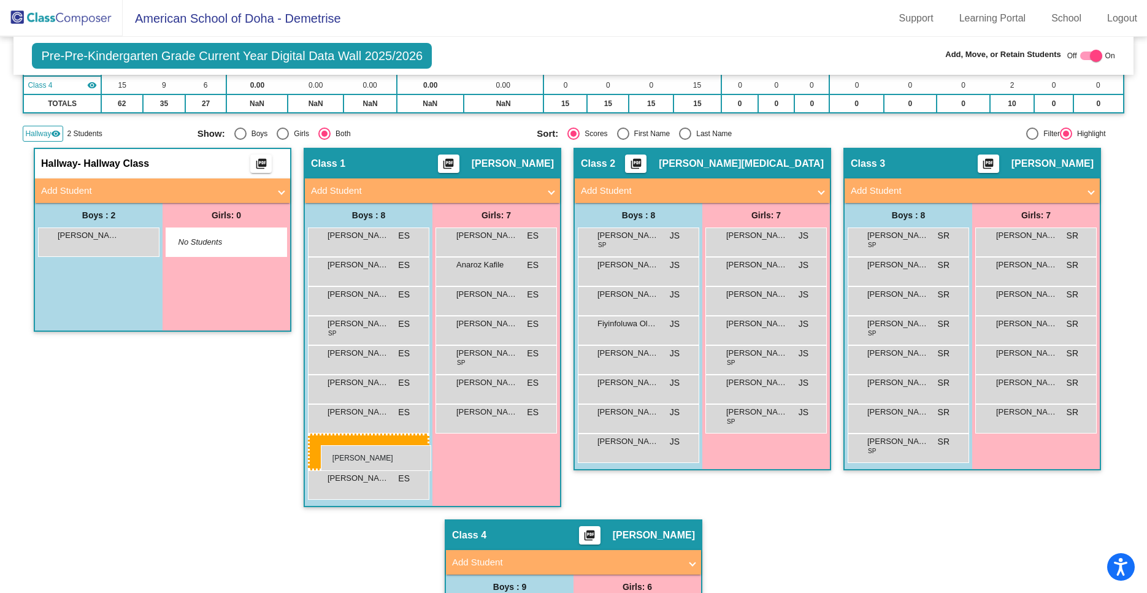
drag, startPoint x: 99, startPoint y: 277, endPoint x: 321, endPoint y: 445, distance: 278.5
click at [321, 445] on body "Accessibility Screen-Reader Guide, Feedback, and Issue Reporting | New window A…" at bounding box center [573, 296] width 1147 height 593
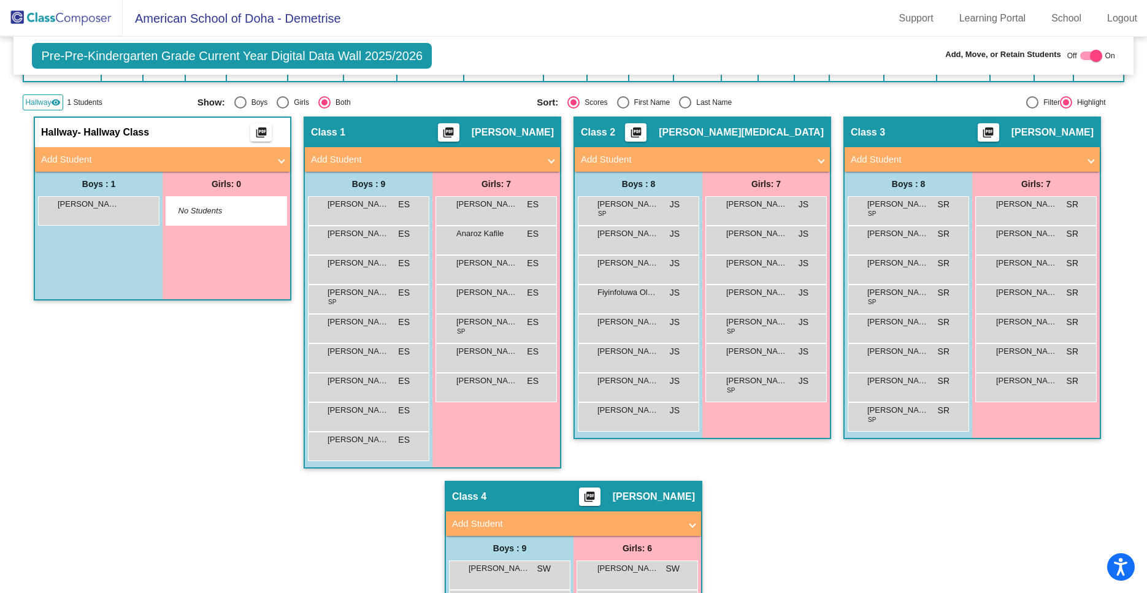
scroll to position [99, 0]
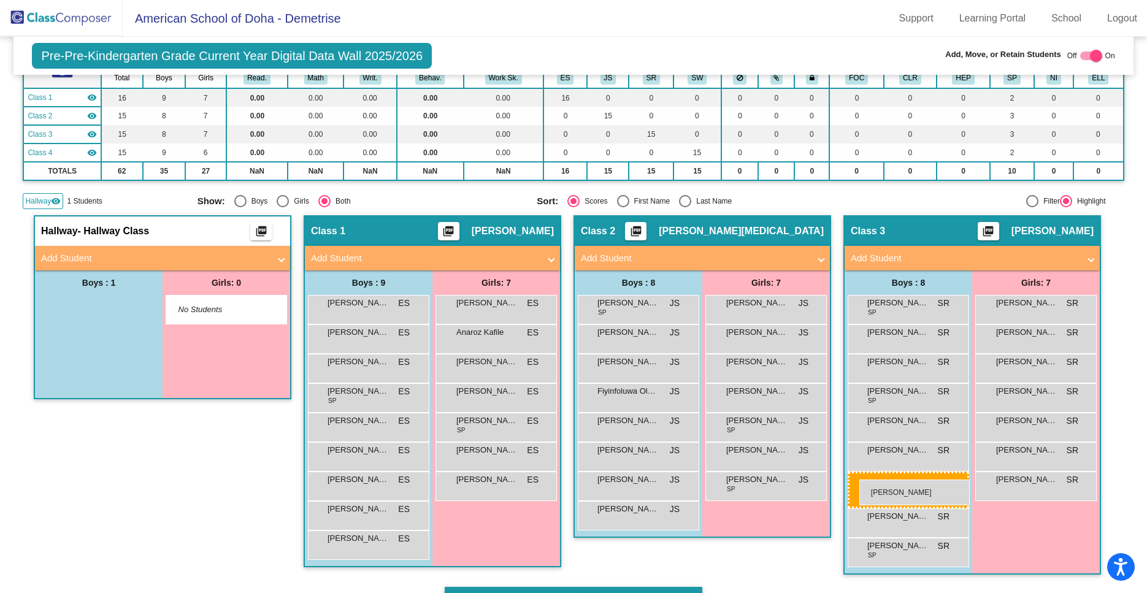
drag, startPoint x: 89, startPoint y: 311, endPoint x: 860, endPoint y: 480, distance: 788.9
click at [860, 480] on body "Accessibility Screen-Reader Guide, Feedback, and Issue Reporting | New window A…" at bounding box center [573, 296] width 1147 height 593
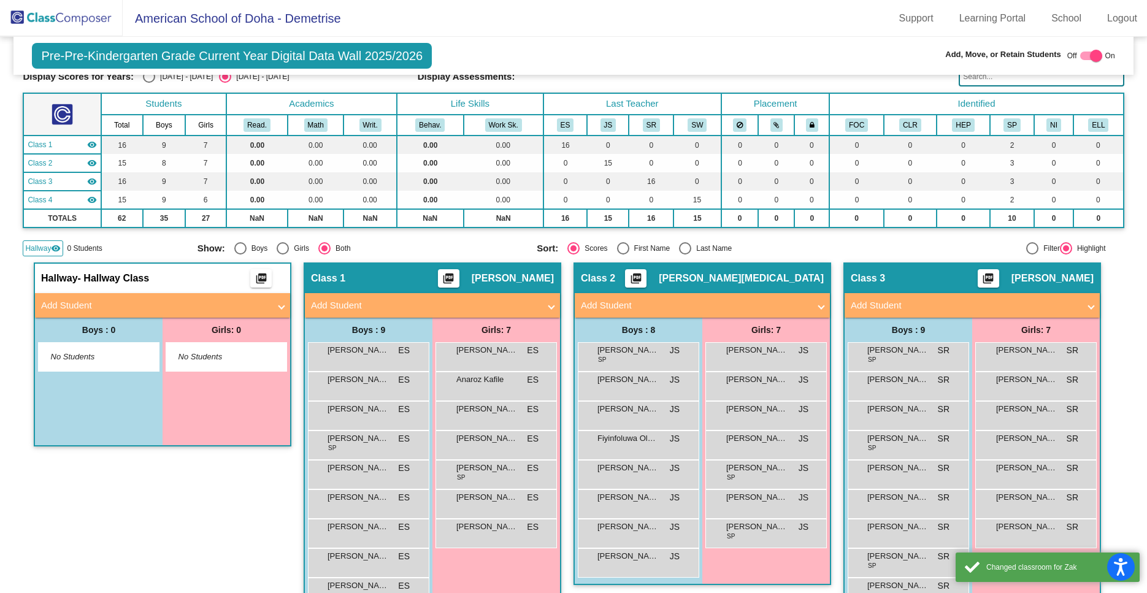
scroll to position [50, 0]
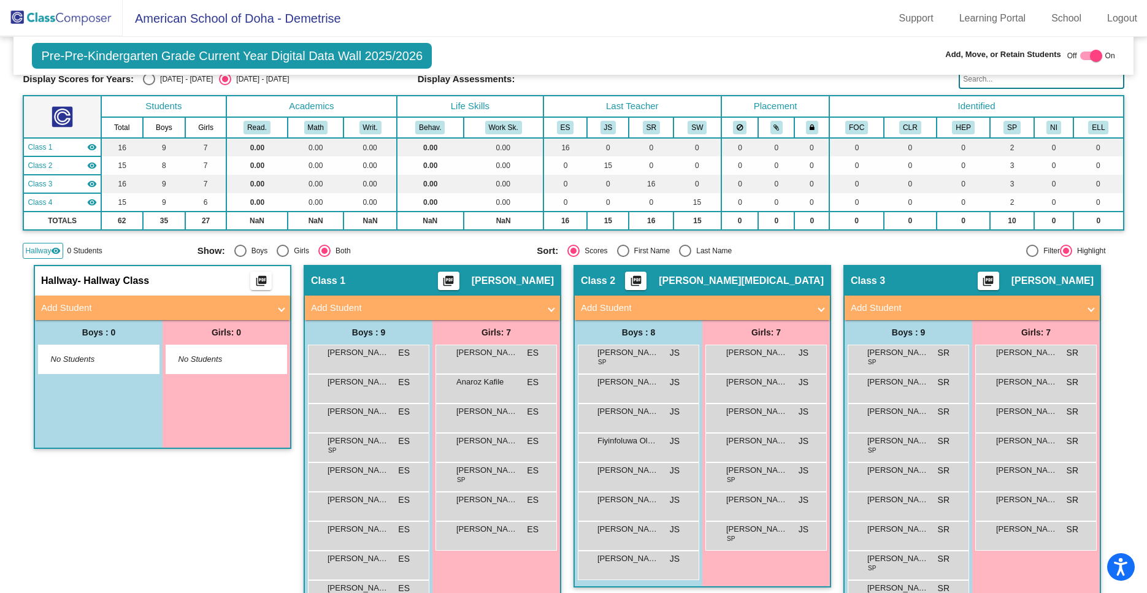
click at [279, 308] on span "Add Student" at bounding box center [160, 308] width 238 height 14
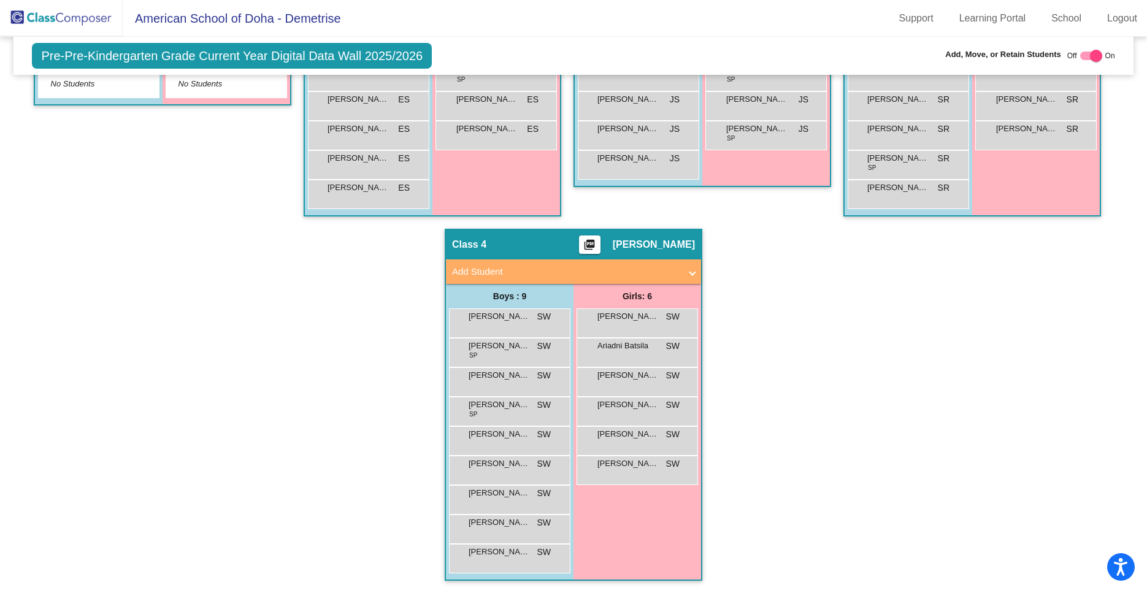
scroll to position [0, 0]
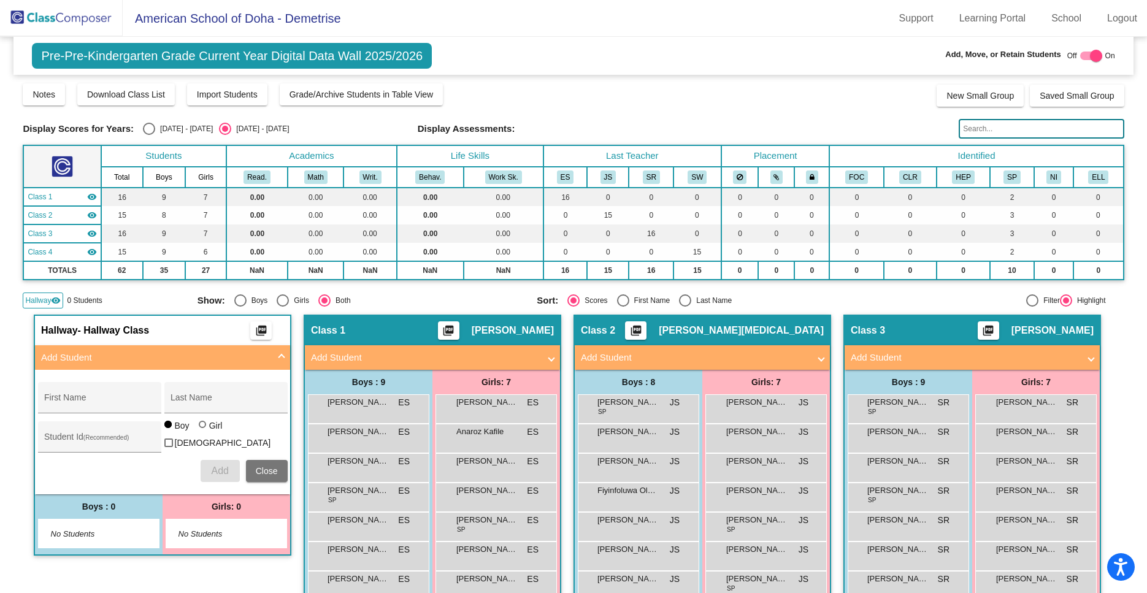
click at [1093, 52] on div at bounding box center [1096, 56] width 12 height 12
checkbox input "false"
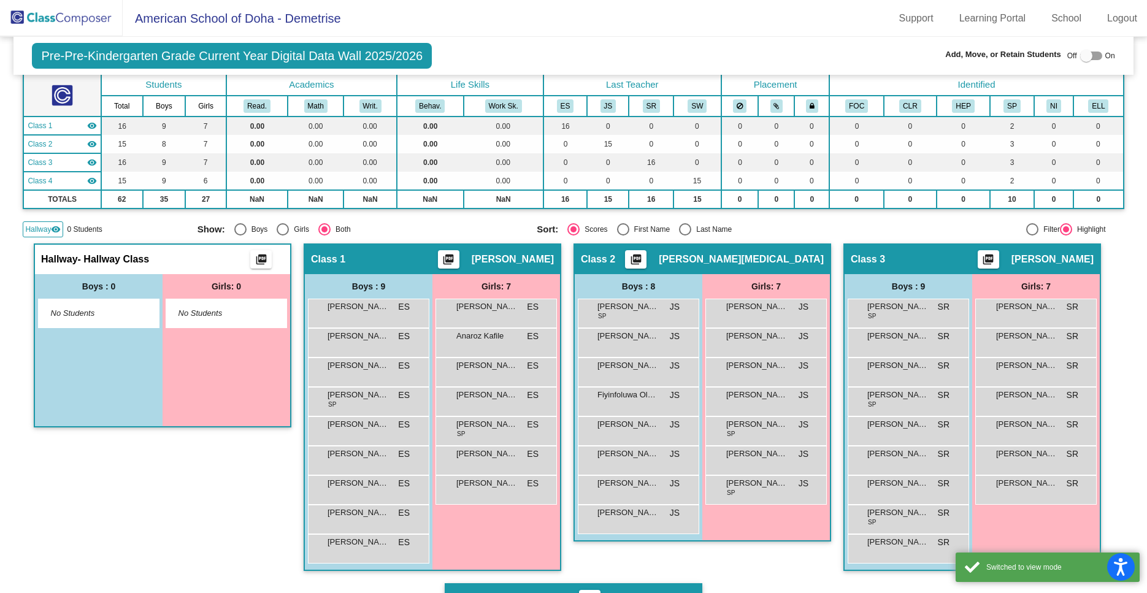
scroll to position [131, 0]
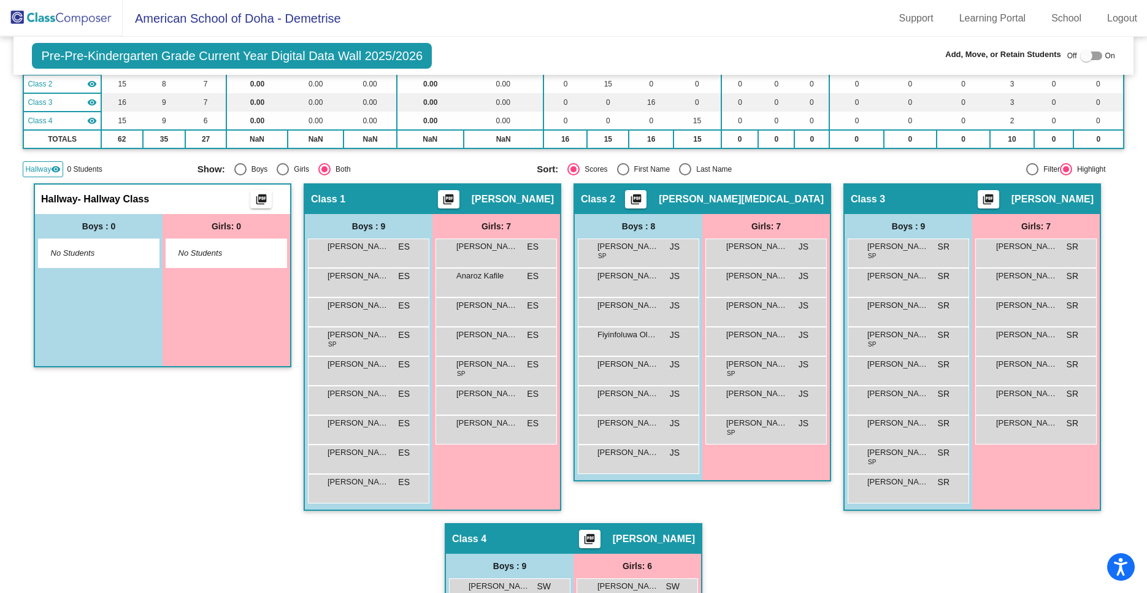
click at [34, 168] on span "Hallway" at bounding box center [38, 169] width 26 height 11
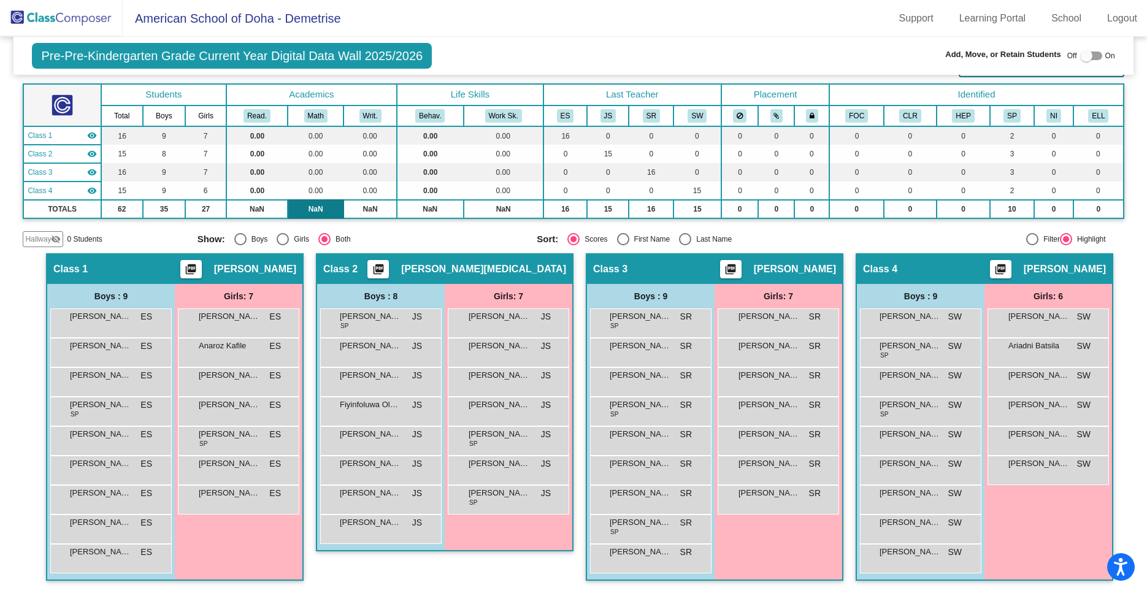
scroll to position [0, 0]
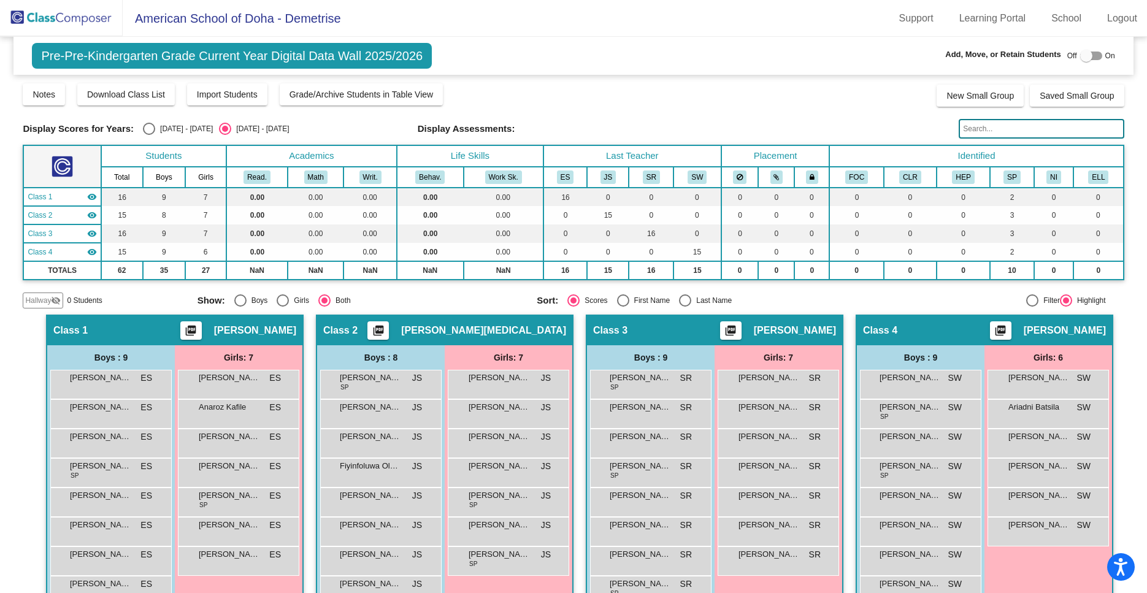
click at [49, 21] on img at bounding box center [61, 18] width 123 height 36
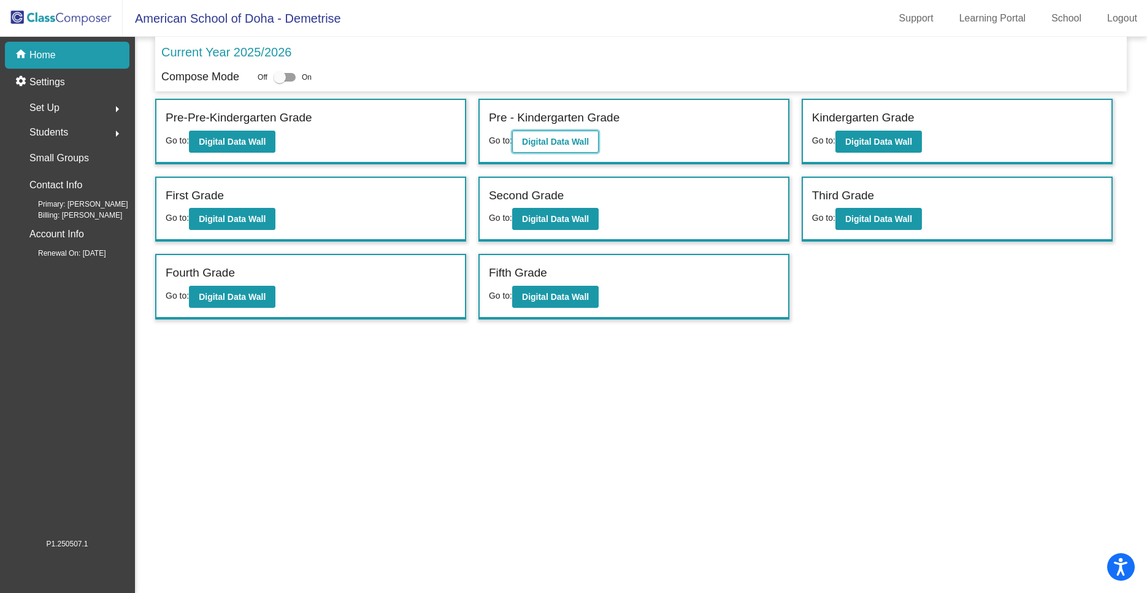
click at [556, 141] on b "Digital Data Wall" at bounding box center [555, 142] width 67 height 10
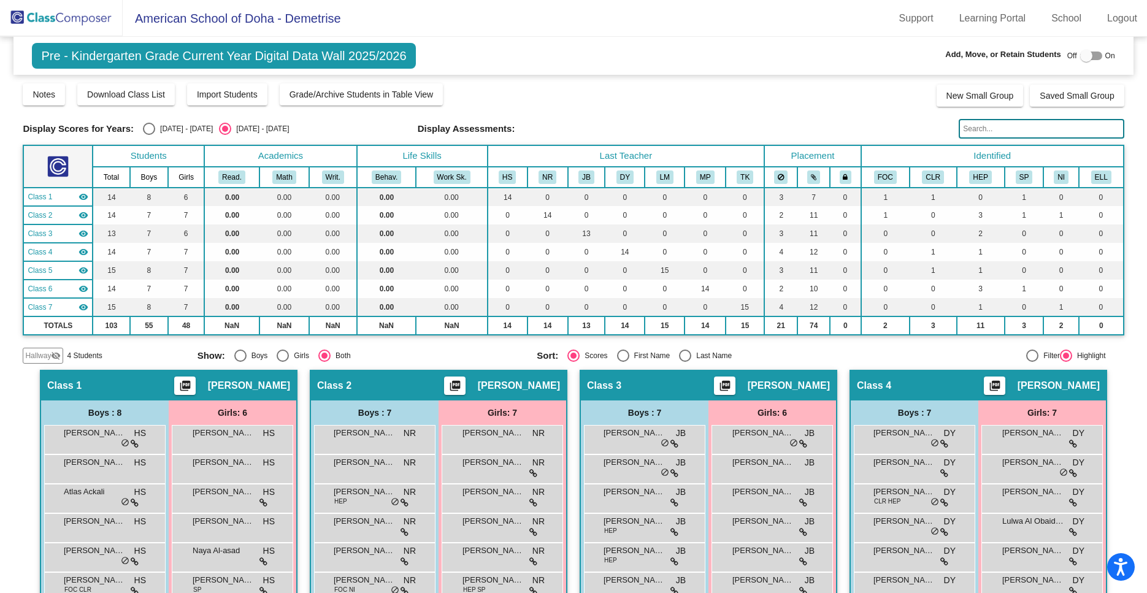
click at [37, 360] on span "Hallway" at bounding box center [38, 355] width 26 height 11
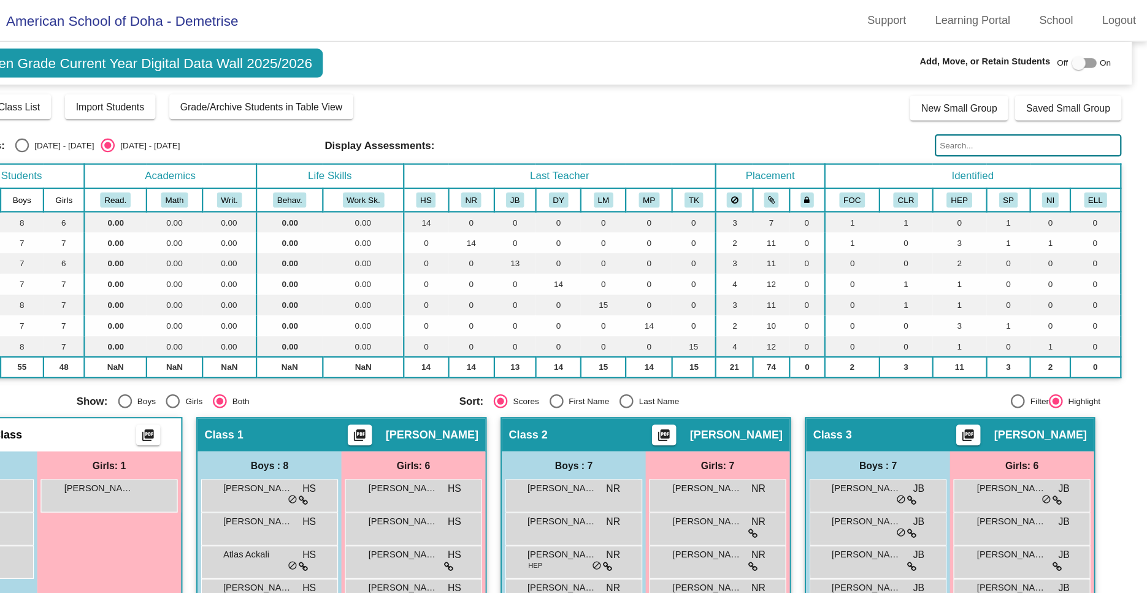
click at [1093, 56] on div at bounding box center [1092, 56] width 22 height 9
checkbox input "true"
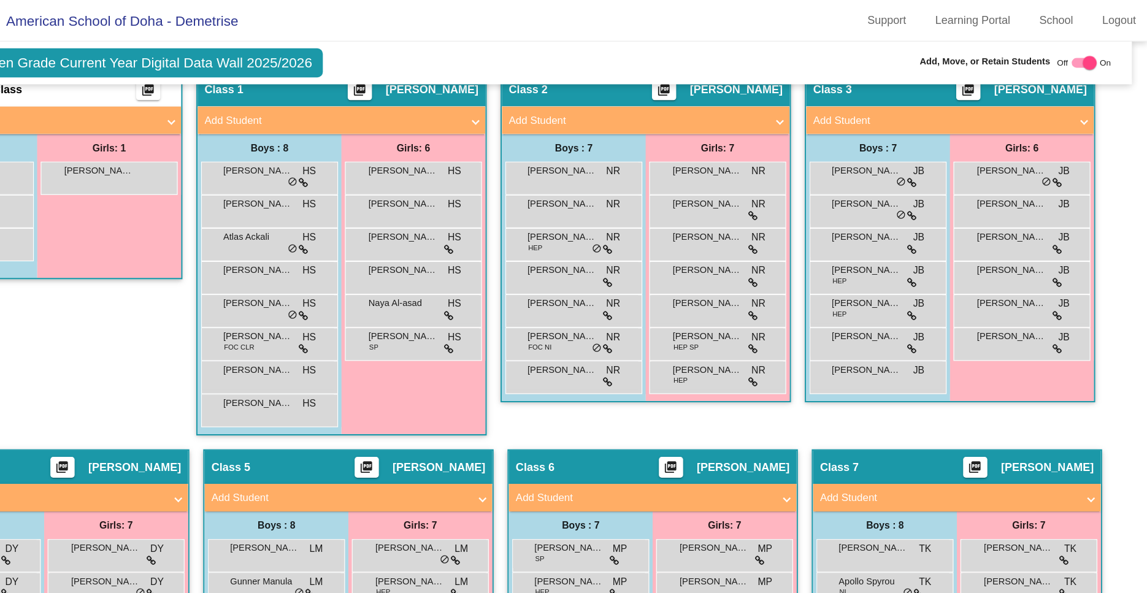
scroll to position [305, 0]
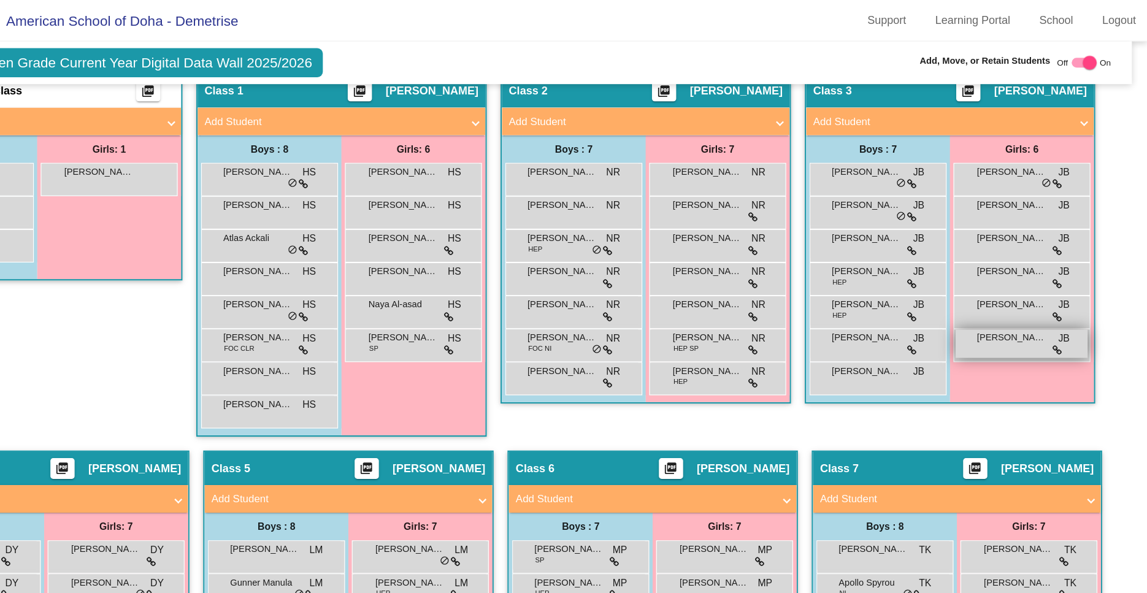
click at [1009, 295] on span "[PERSON_NAME]" at bounding box center [1026, 300] width 61 height 12
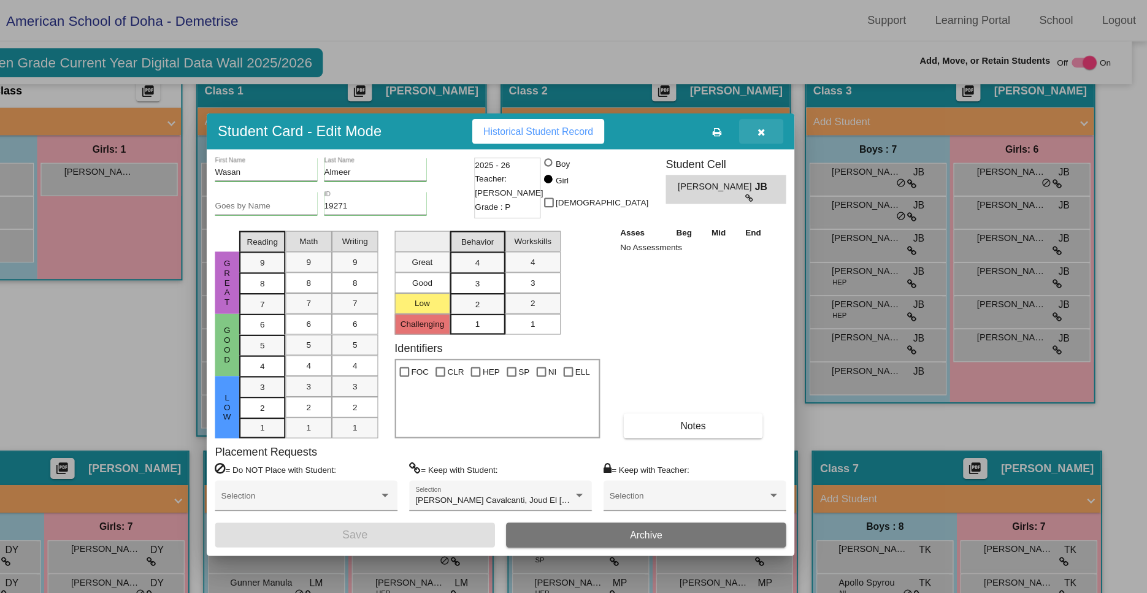
click at [807, 121] on button "button" at bounding box center [804, 117] width 39 height 22
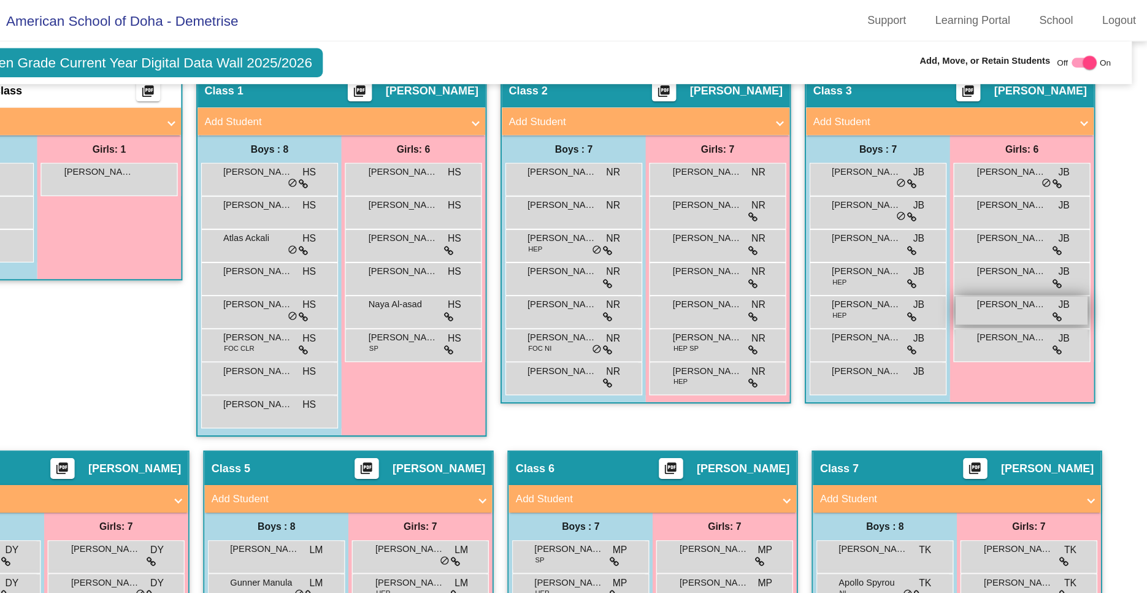
click at [1035, 279] on div "Sia [PERSON_NAME] lock do_not_disturb_alt" at bounding box center [1035, 275] width 117 height 25
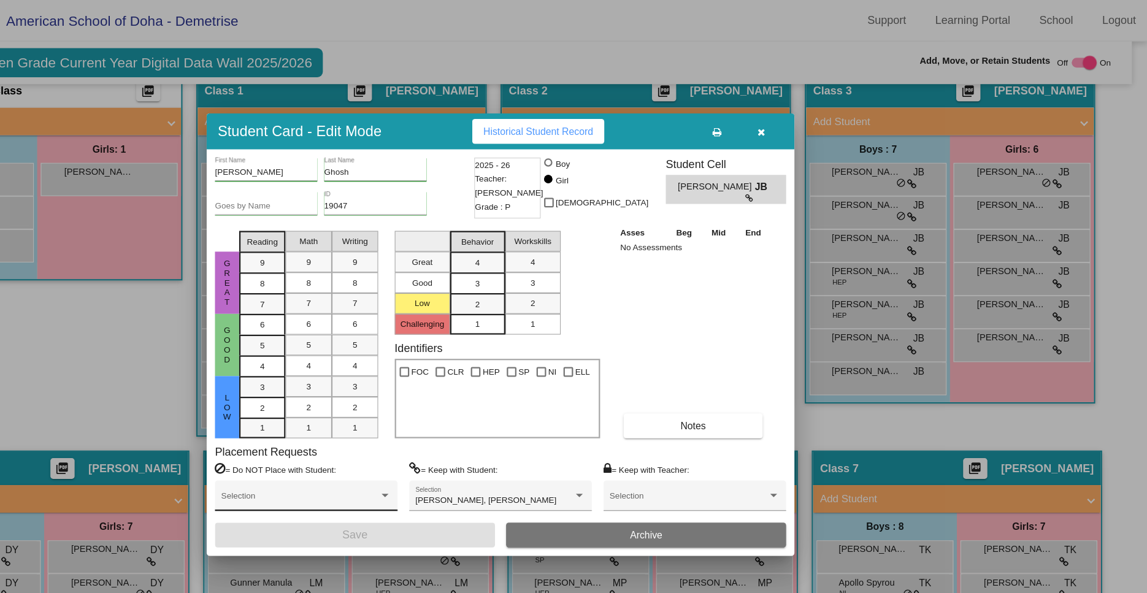
click at [421, 444] on span at bounding box center [396, 444] width 140 height 9
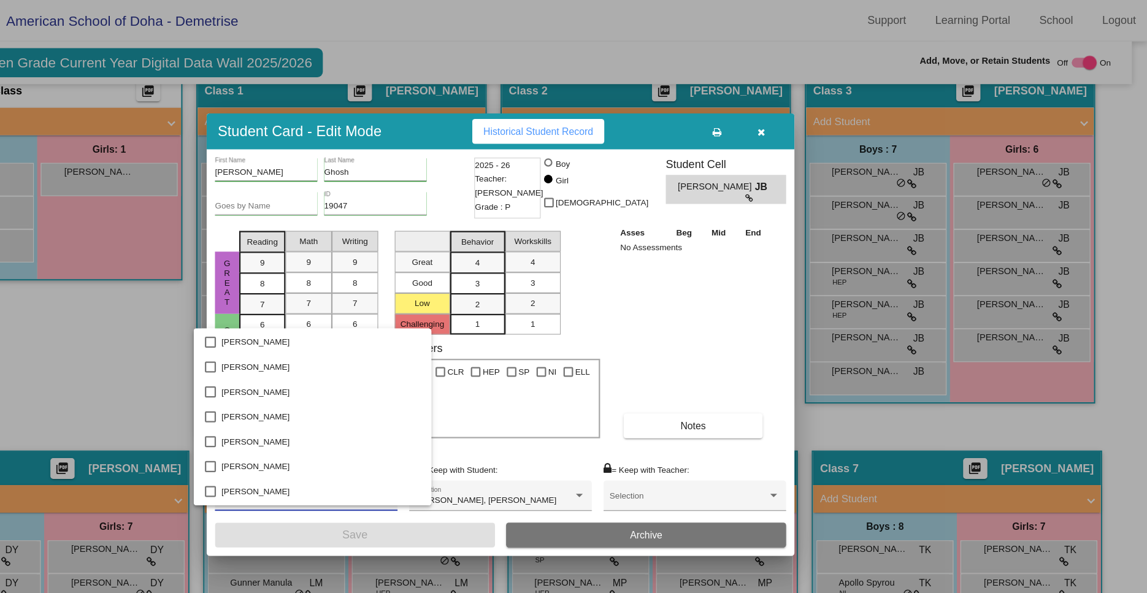
scroll to position [1874, 0]
click at [341, 351] on span "[PERSON_NAME]" at bounding box center [414, 350] width 177 height 22
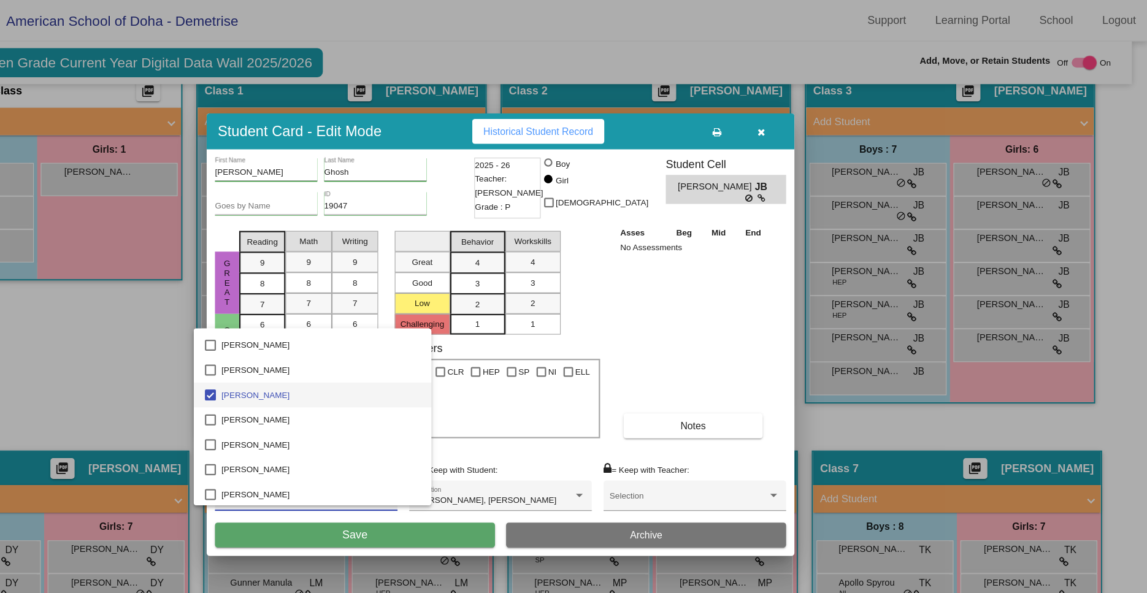
click at [447, 477] on div at bounding box center [573, 296] width 1147 height 593
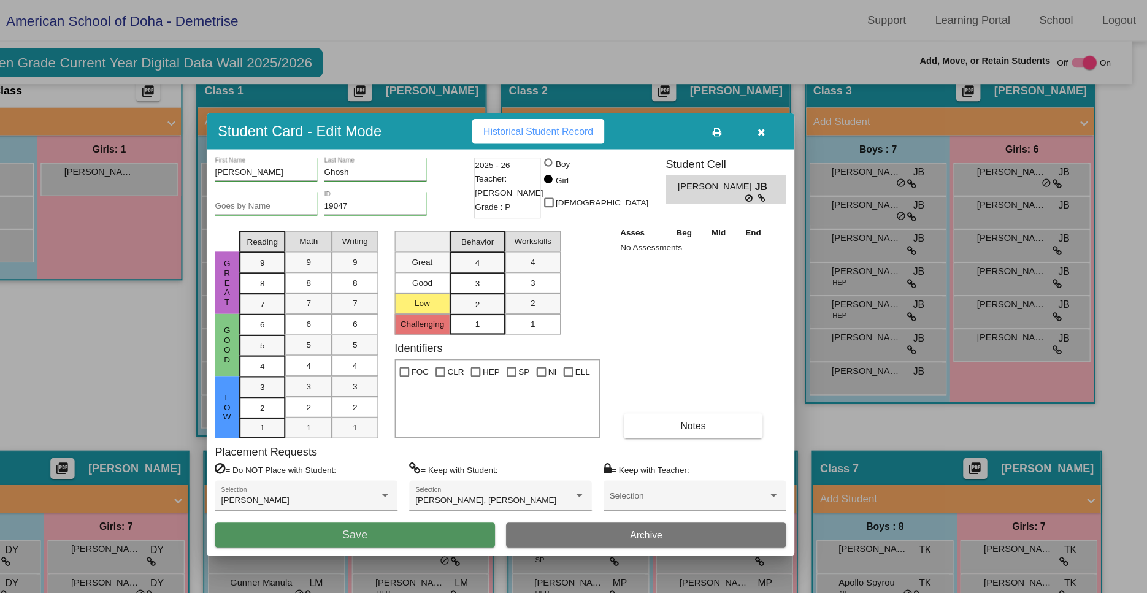
click at [447, 477] on span "Save" at bounding box center [444, 474] width 22 height 10
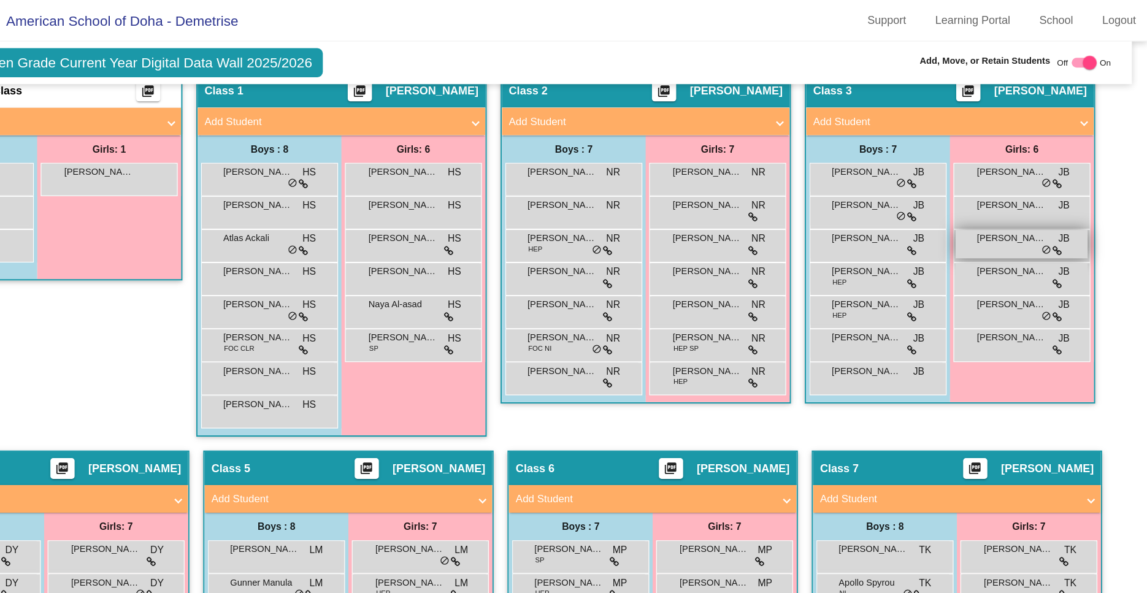
click at [1030, 218] on div "[PERSON_NAME] JB lock do_not_disturb_alt" at bounding box center [1035, 216] width 117 height 25
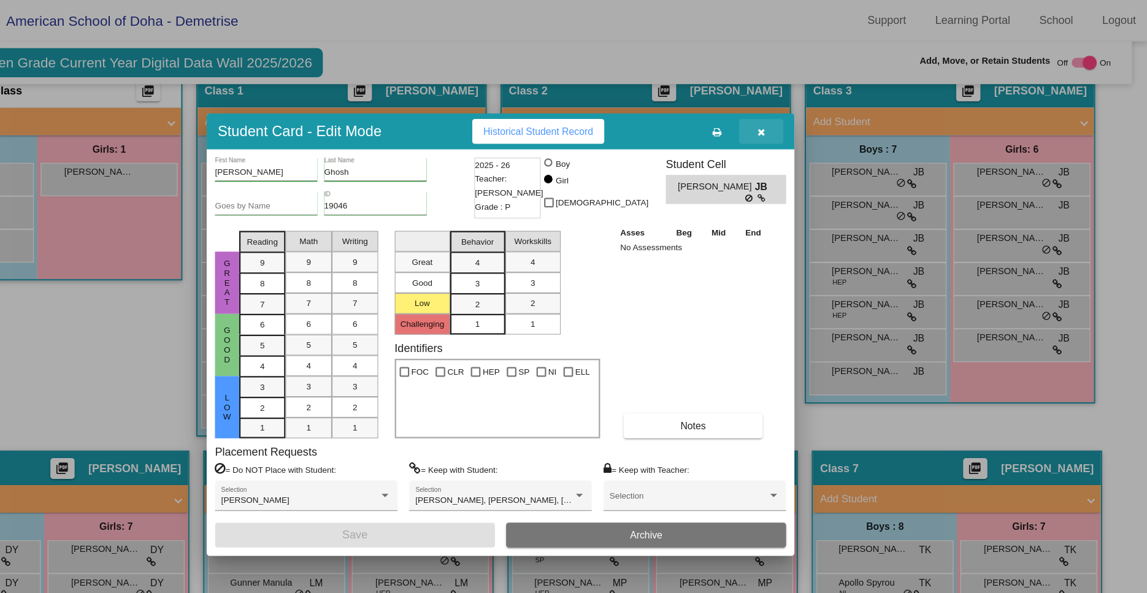
click at [803, 117] on icon "button" at bounding box center [805, 117] width 7 height 9
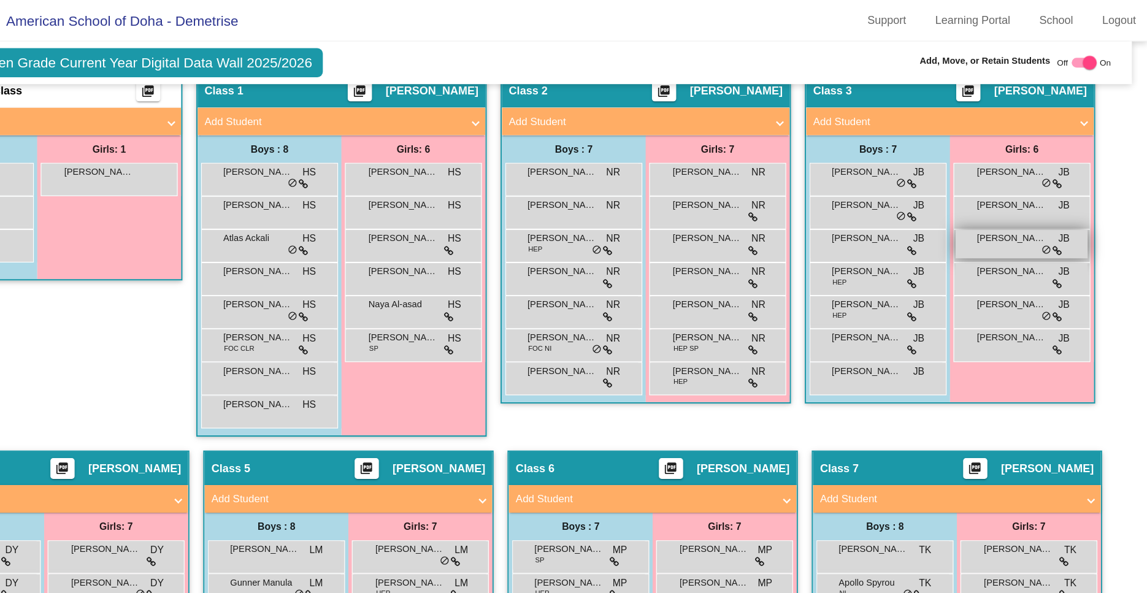
click at [1023, 217] on span "[PERSON_NAME]" at bounding box center [1026, 212] width 61 height 12
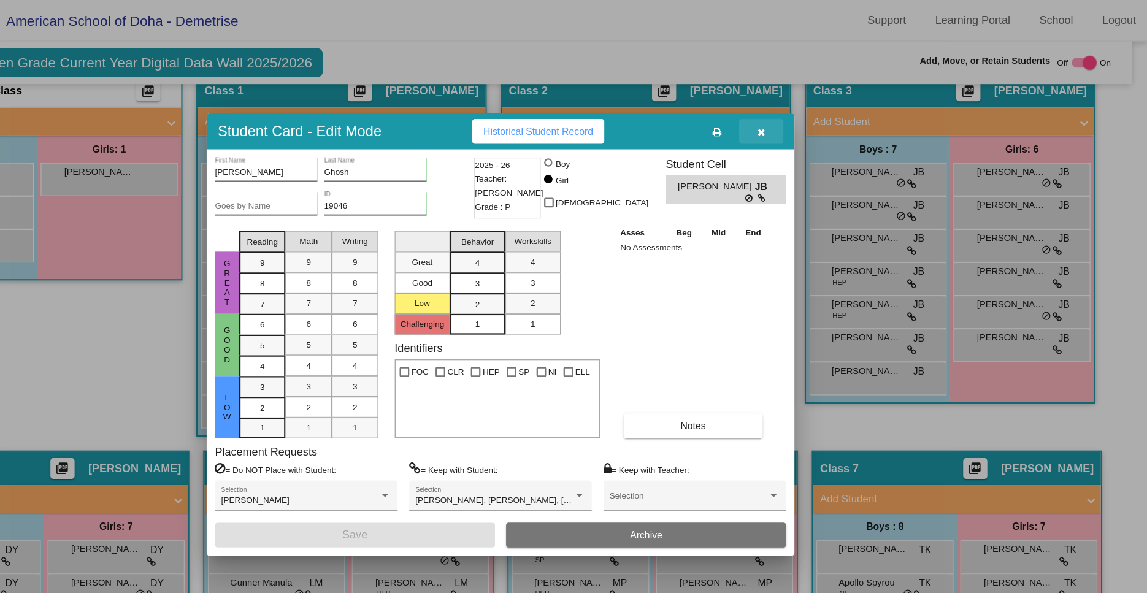
click at [804, 113] on span "button" at bounding box center [805, 117] width 7 height 10
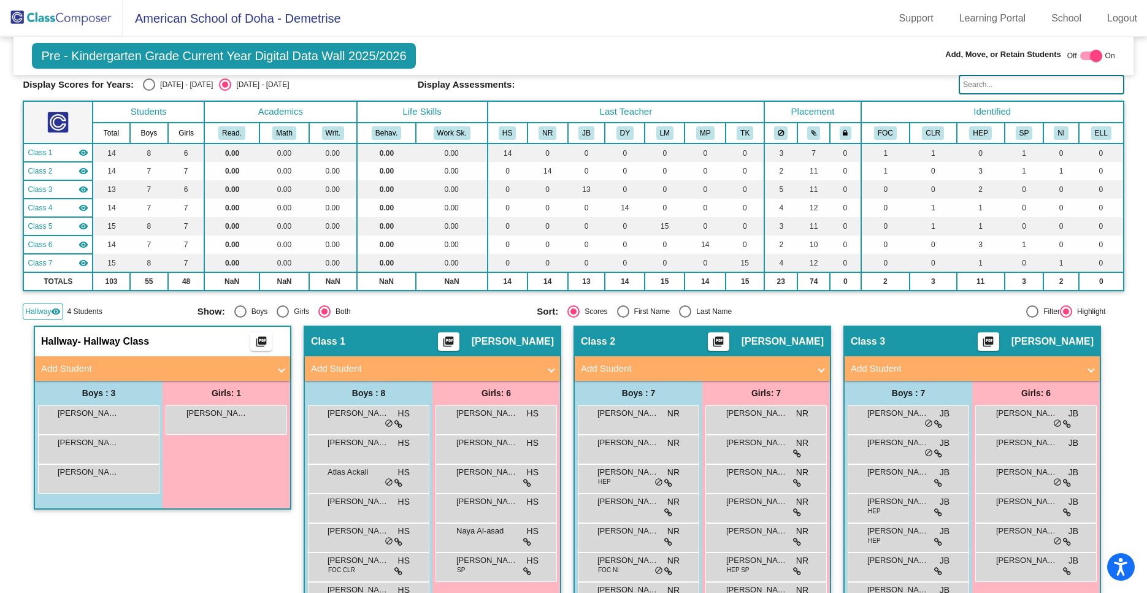
scroll to position [43, 0]
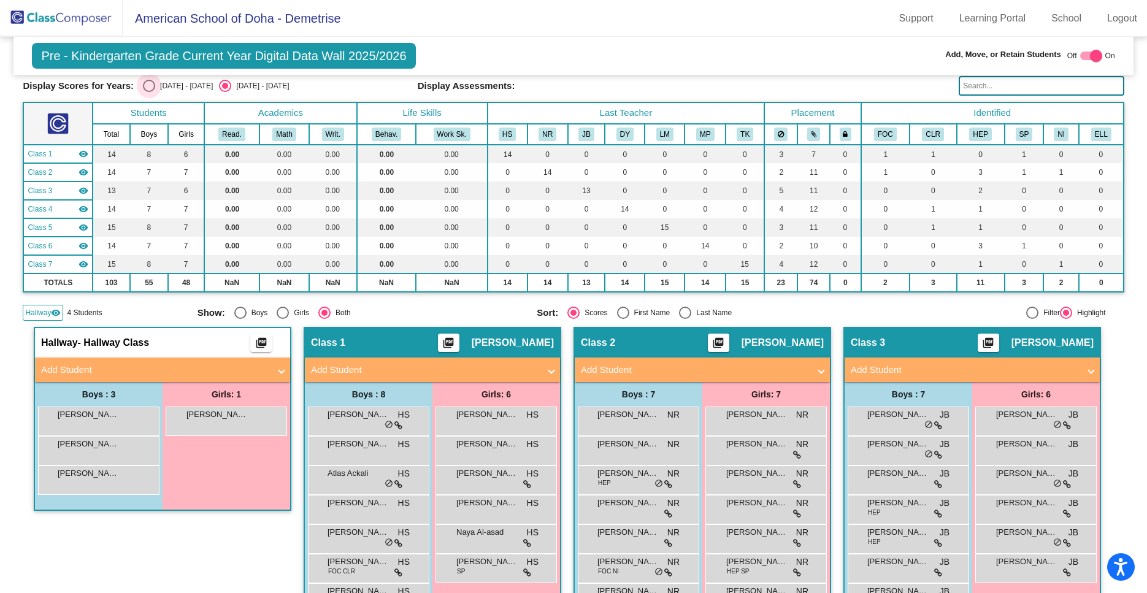
click at [148, 91] on div "Select an option" at bounding box center [149, 86] width 12 height 12
click at [148, 92] on input "[DATE] - [DATE]" at bounding box center [148, 92] width 1 height 1
radio input "true"
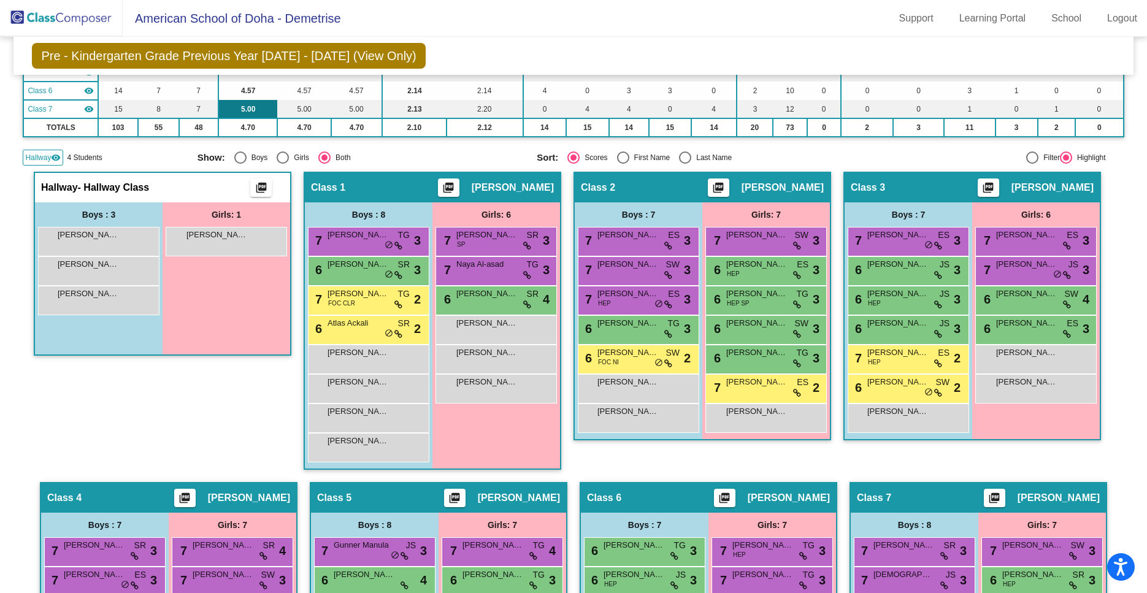
scroll to position [195, 0]
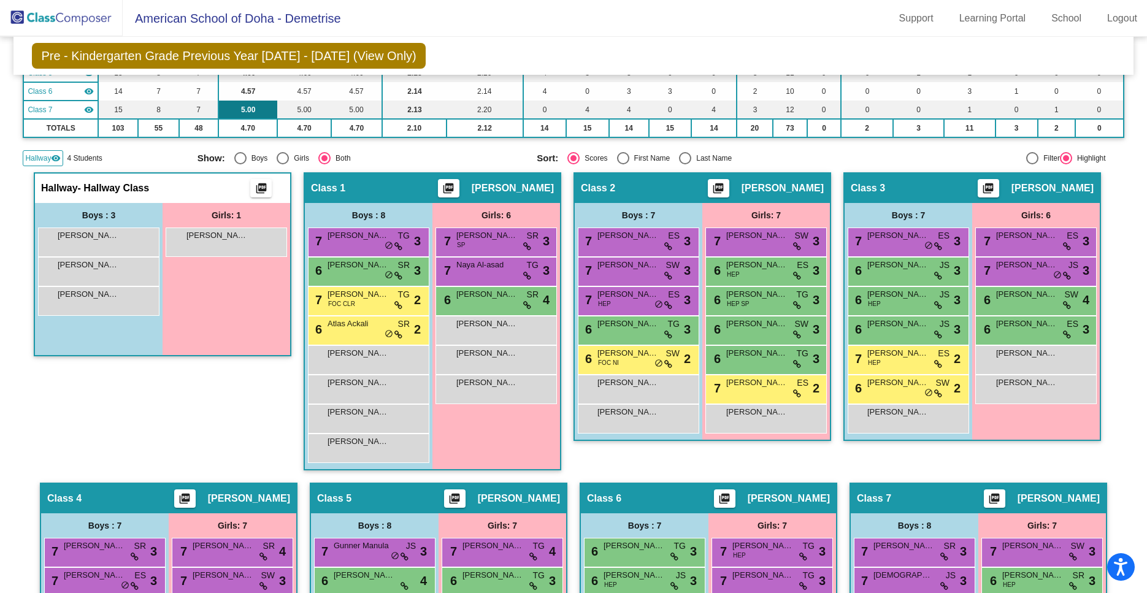
click at [220, 255] on div "[PERSON_NAME] lock do_not_disturb_alt" at bounding box center [226, 242] width 121 height 29
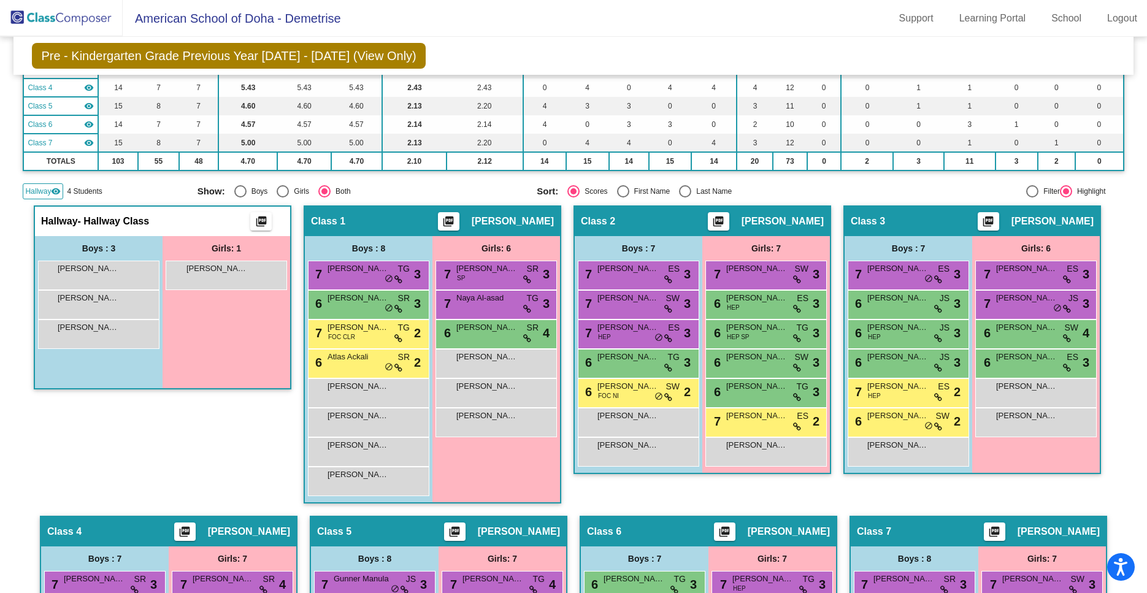
scroll to position [163, 0]
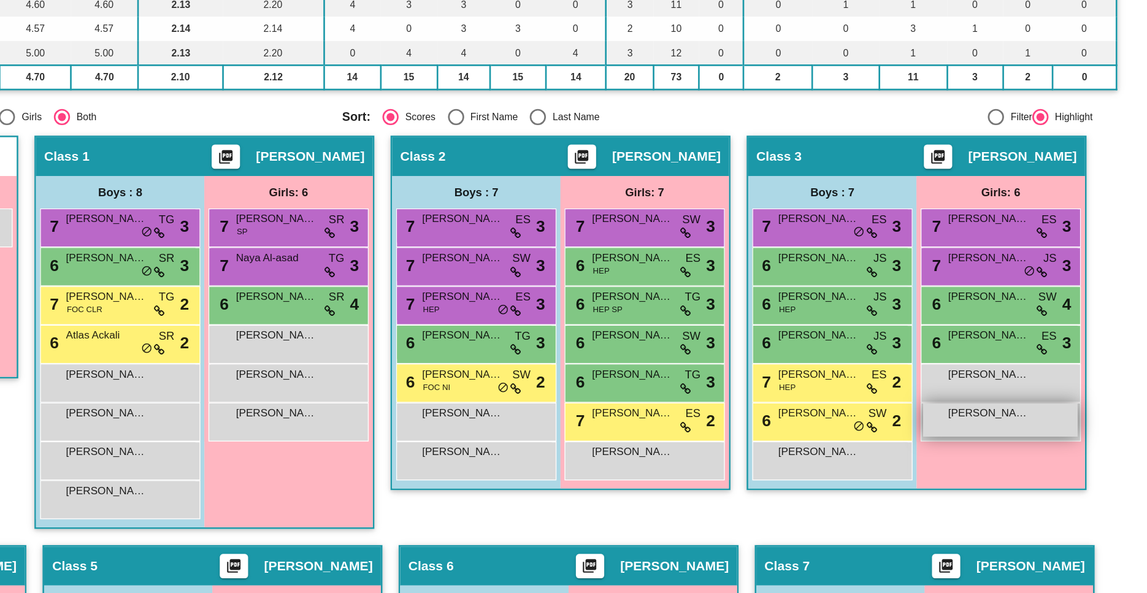
click at [1022, 426] on div "[PERSON_NAME] lock do_not_disturb_alt" at bounding box center [1035, 419] width 117 height 25
click at [1006, 427] on div "[PERSON_NAME] lock do_not_disturb_alt" at bounding box center [1035, 419] width 117 height 25
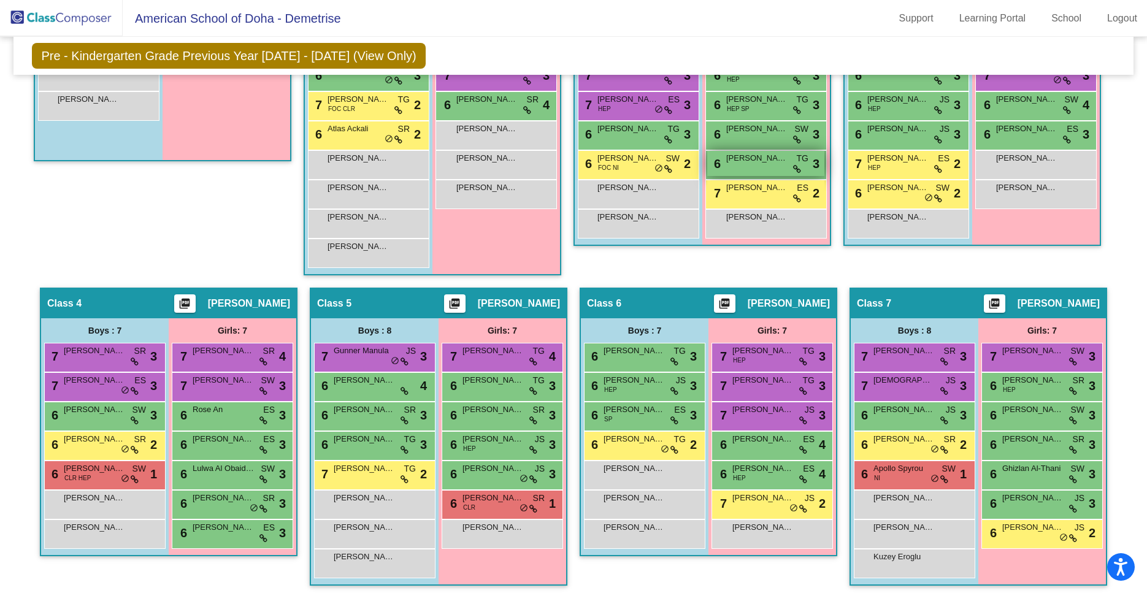
scroll to position [387, 0]
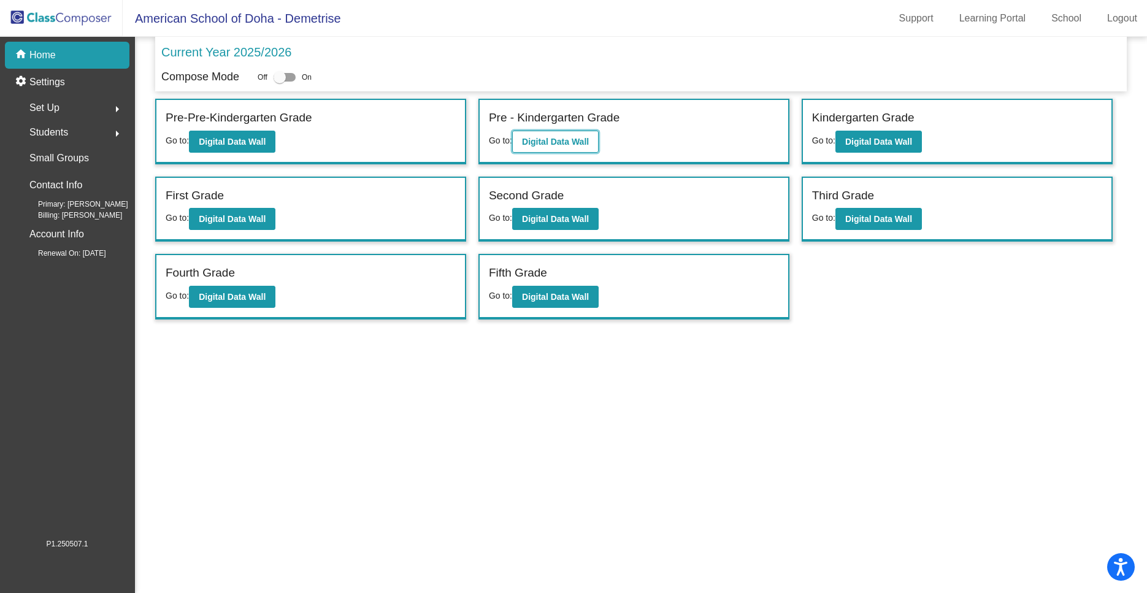
click at [560, 139] on b "Digital Data Wall" at bounding box center [555, 142] width 67 height 10
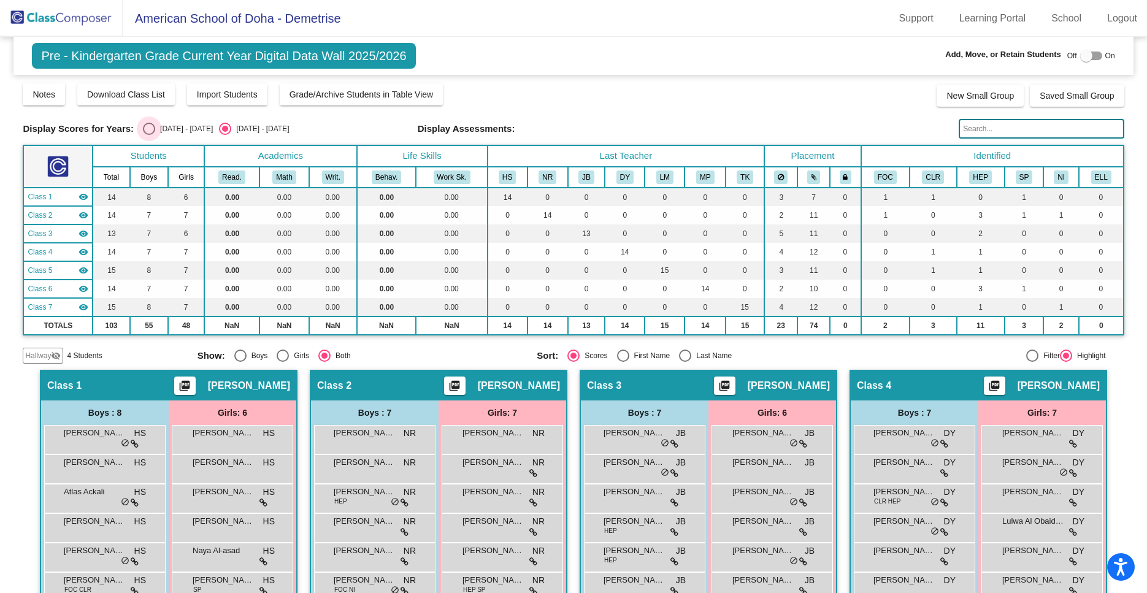
click at [151, 126] on div "Select an option" at bounding box center [149, 129] width 12 height 12
click at [149, 135] on input "[DATE] - [DATE]" at bounding box center [148, 135] width 1 height 1
radio input "true"
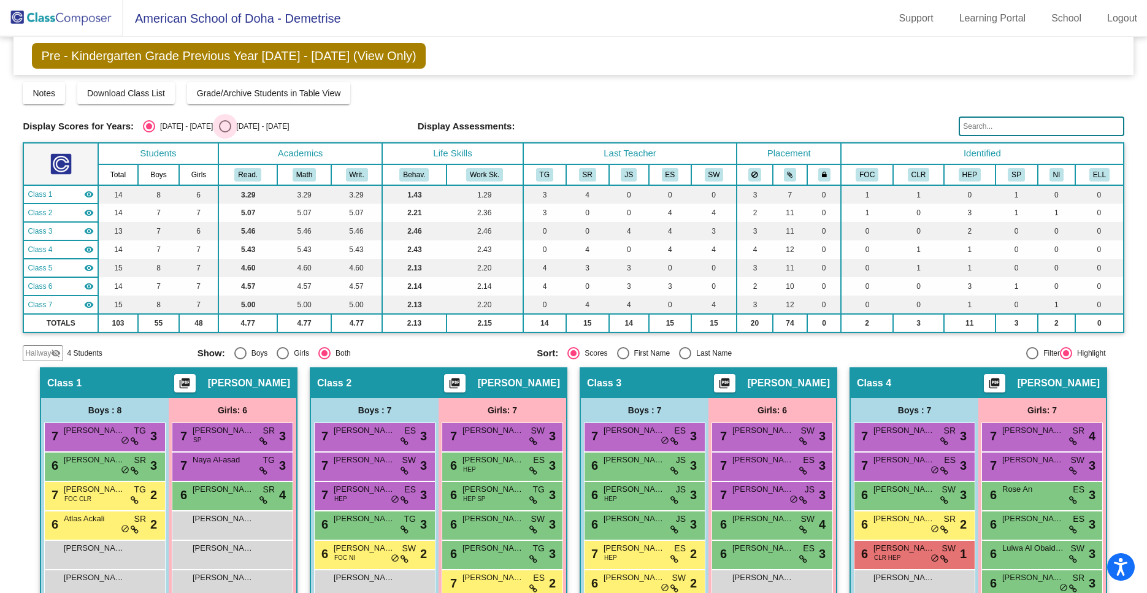
click at [219, 131] on div "Select an option" at bounding box center [225, 126] width 12 height 12
click at [225, 133] on input "[DATE] - [DATE]" at bounding box center [225, 133] width 1 height 1
radio input "true"
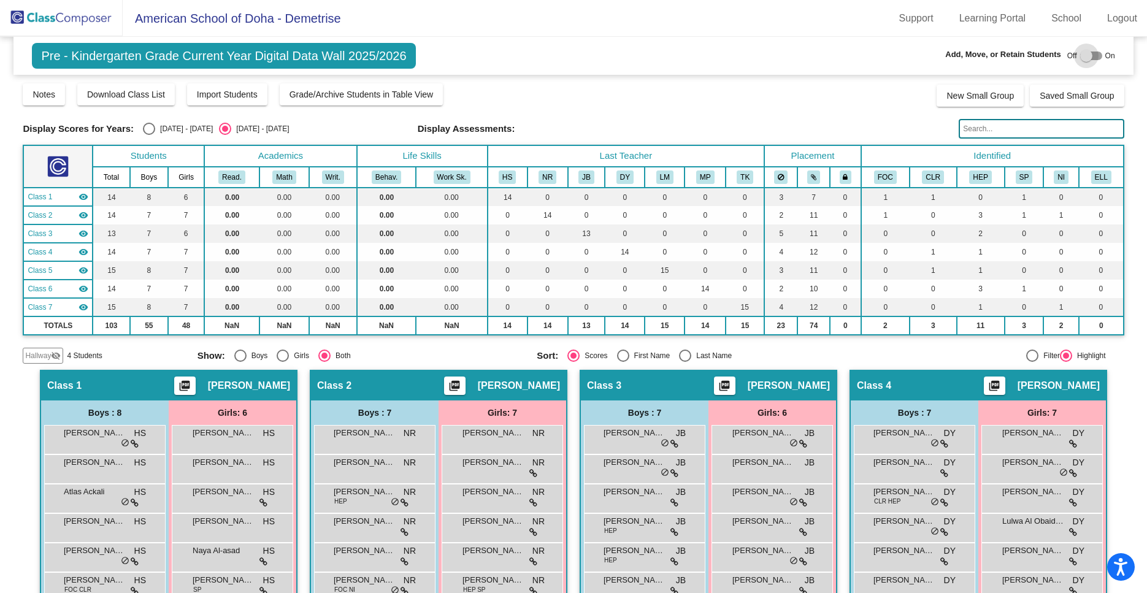
click at [1092, 58] on div at bounding box center [1087, 56] width 12 height 12
checkbox input "true"
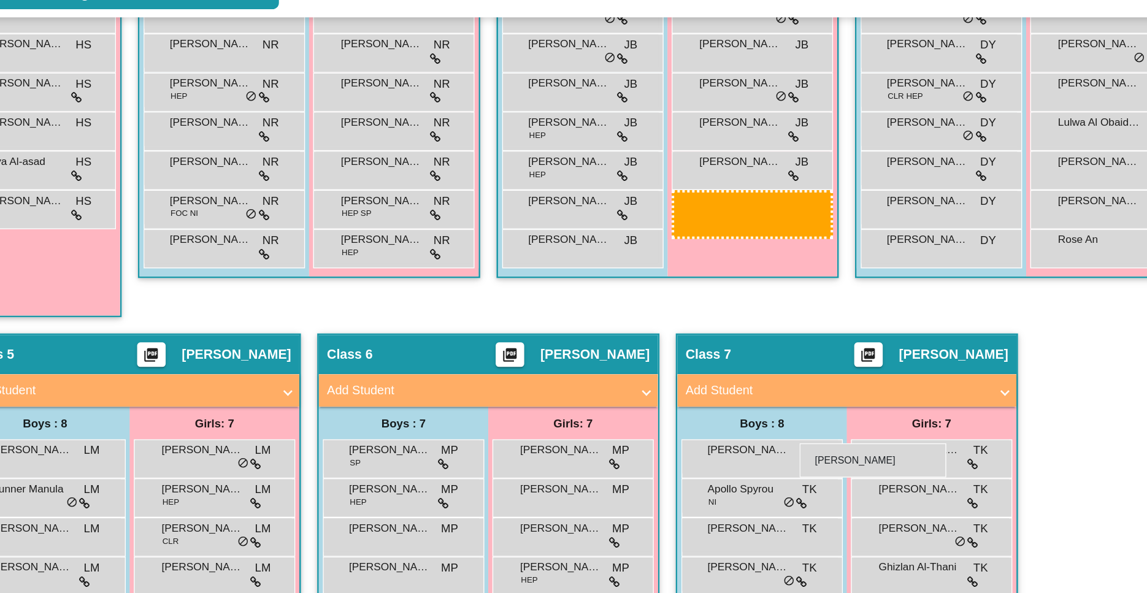
scroll to position [391, 0]
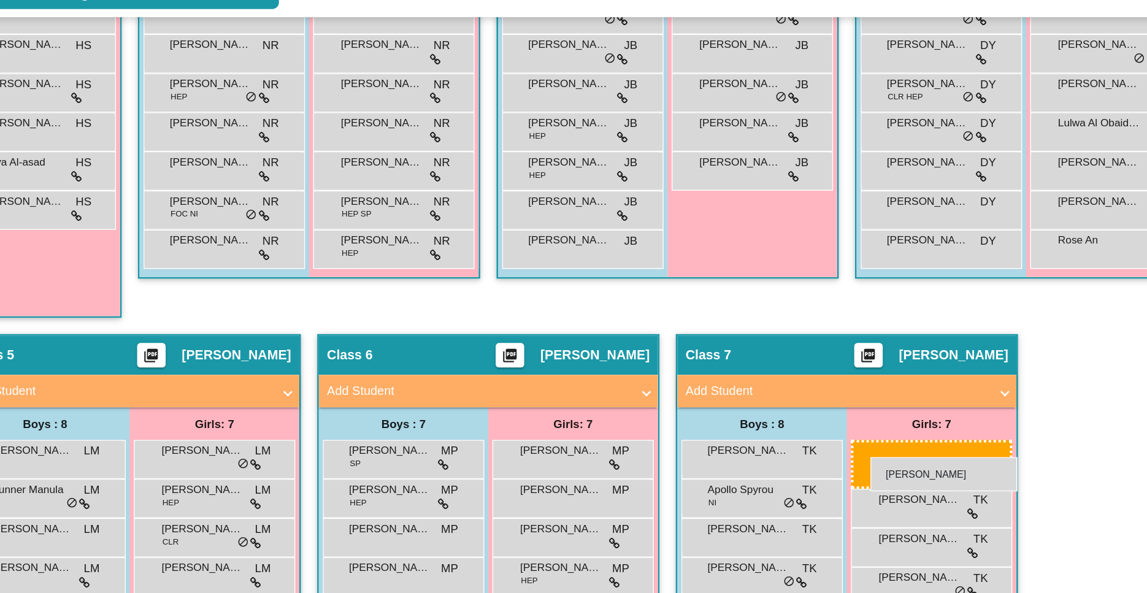
drag, startPoint x: 758, startPoint y: 322, endPoint x: 861, endPoint y: 406, distance: 133.0
click at [861, 406] on body "Accessibility Screen-Reader Guide, Feedback, and Issue Reporting | New window A…" at bounding box center [573, 296] width 1147 height 593
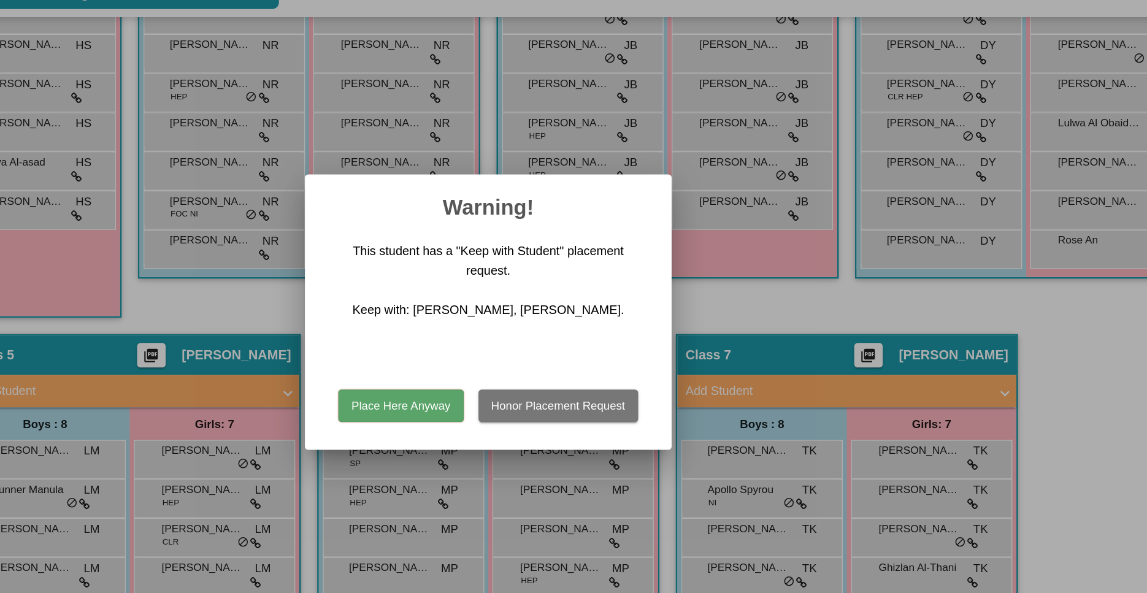
click at [493, 358] on button "Place Here Anyway" at bounding box center [508, 367] width 94 height 25
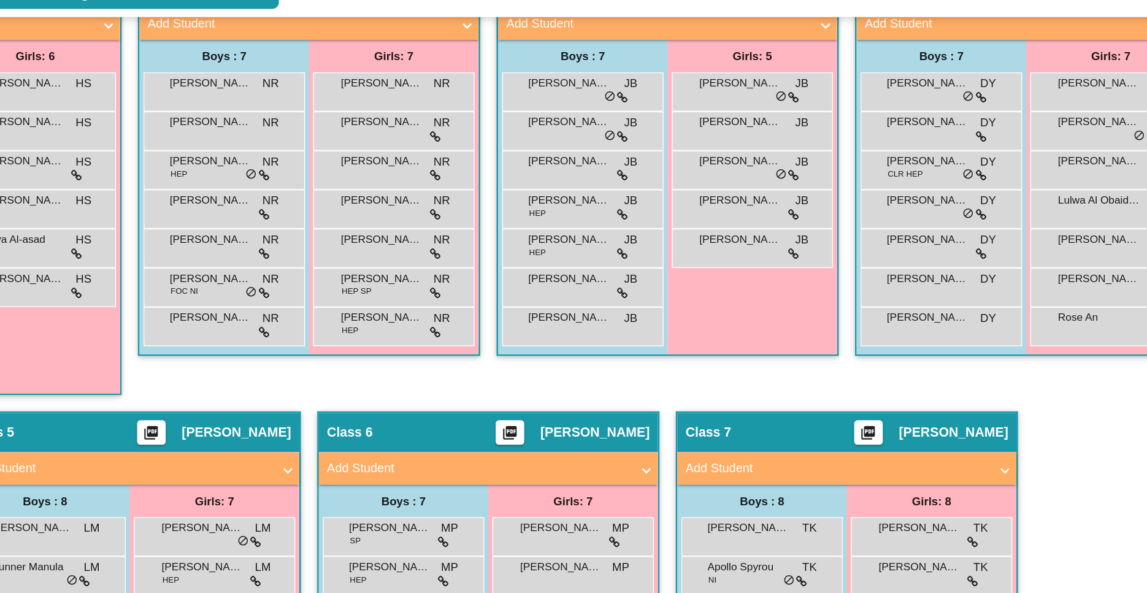
scroll to position [317, 0]
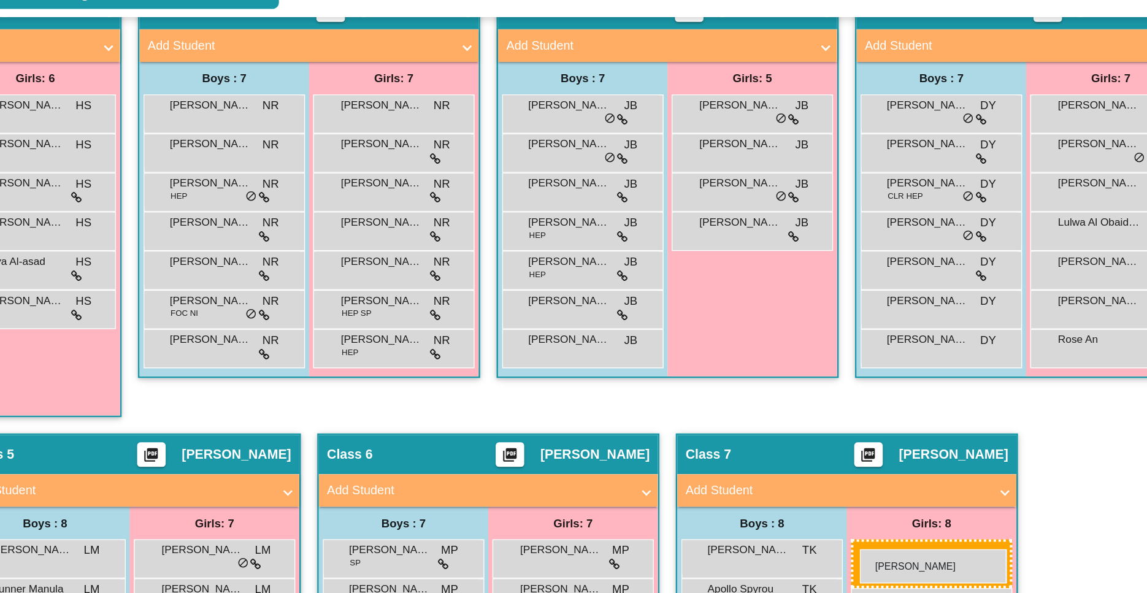
drag, startPoint x: 758, startPoint y: 238, endPoint x: 853, endPoint y: 474, distance: 254.9
click at [853, 474] on body "Accessibility Screen-Reader Guide, Feedback, and Issue Reporting | New window A…" at bounding box center [573, 296] width 1147 height 593
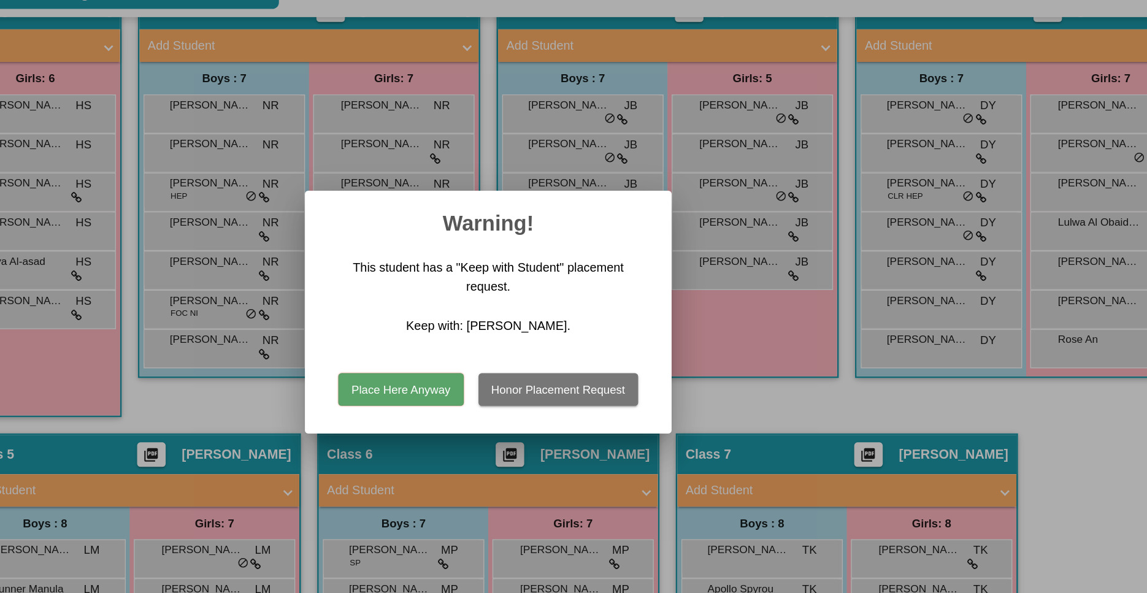
click at [515, 355] on button "Place Here Anyway" at bounding box center [508, 355] width 94 height 25
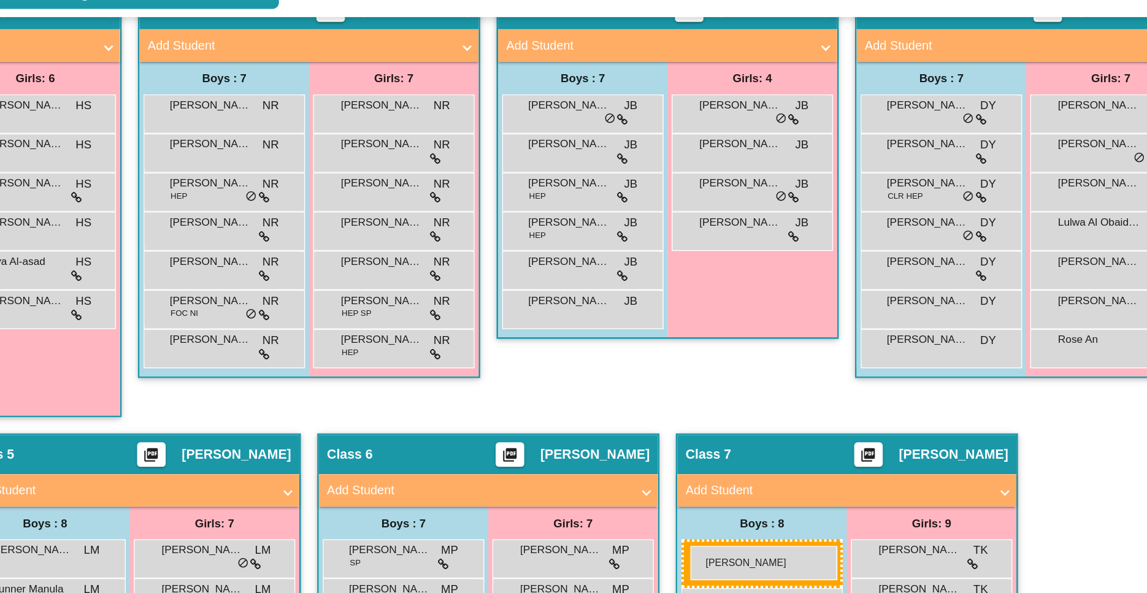
drag, startPoint x: 635, startPoint y: 175, endPoint x: 726, endPoint y: 473, distance: 311.1
click at [726, 473] on body "Accessibility Screen-Reader Guide, Feedback, and Issue Reporting | New window A…" at bounding box center [573, 296] width 1147 height 593
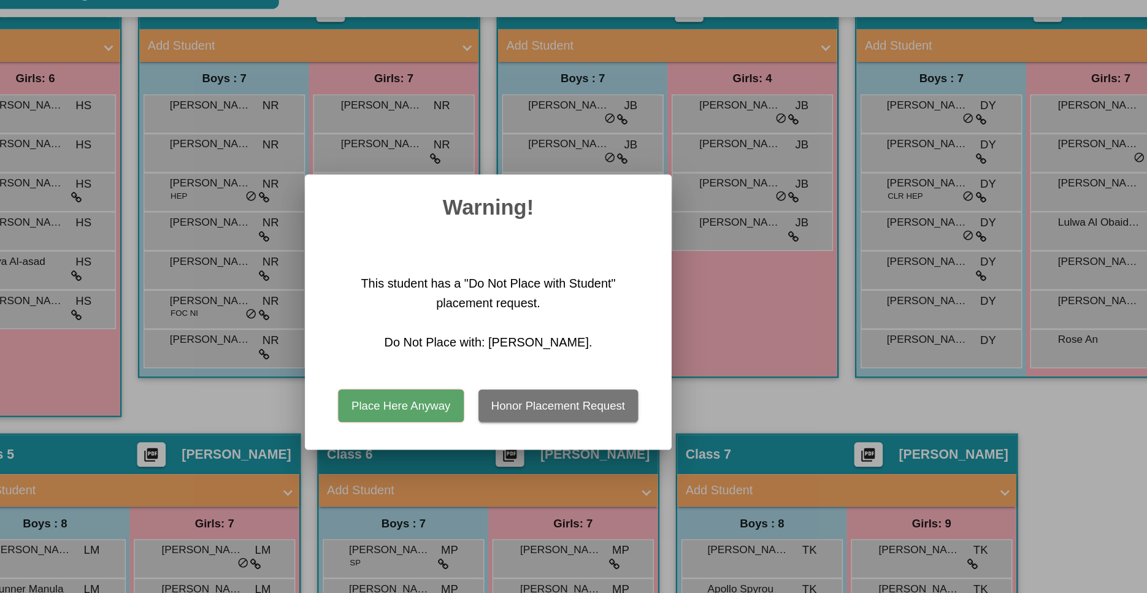
click at [514, 358] on button "Place Here Anyway" at bounding box center [508, 367] width 94 height 25
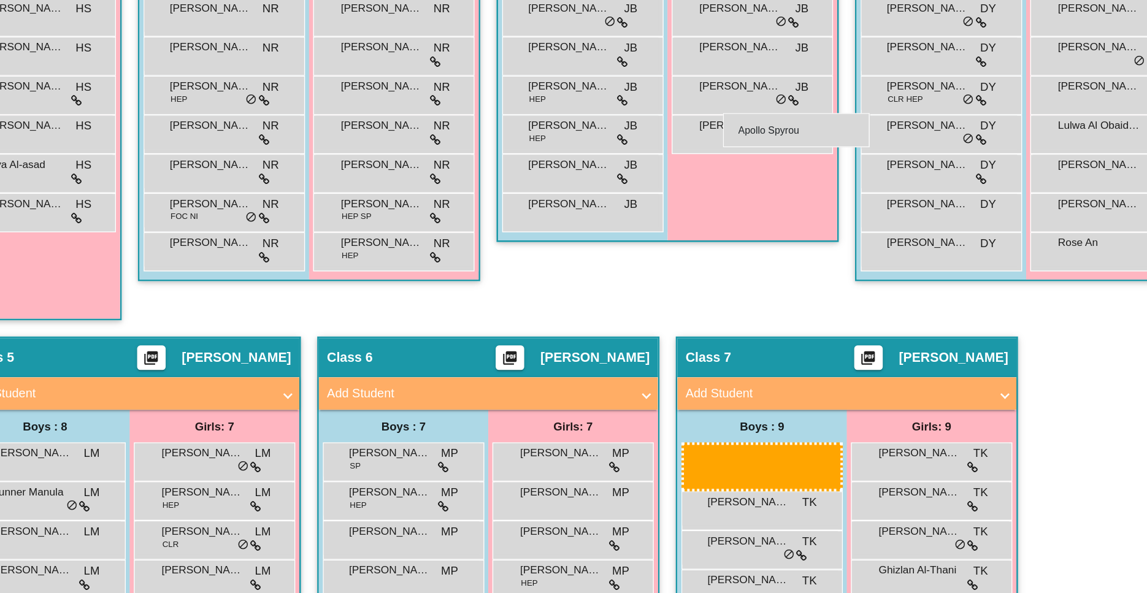
scroll to position [280, 0]
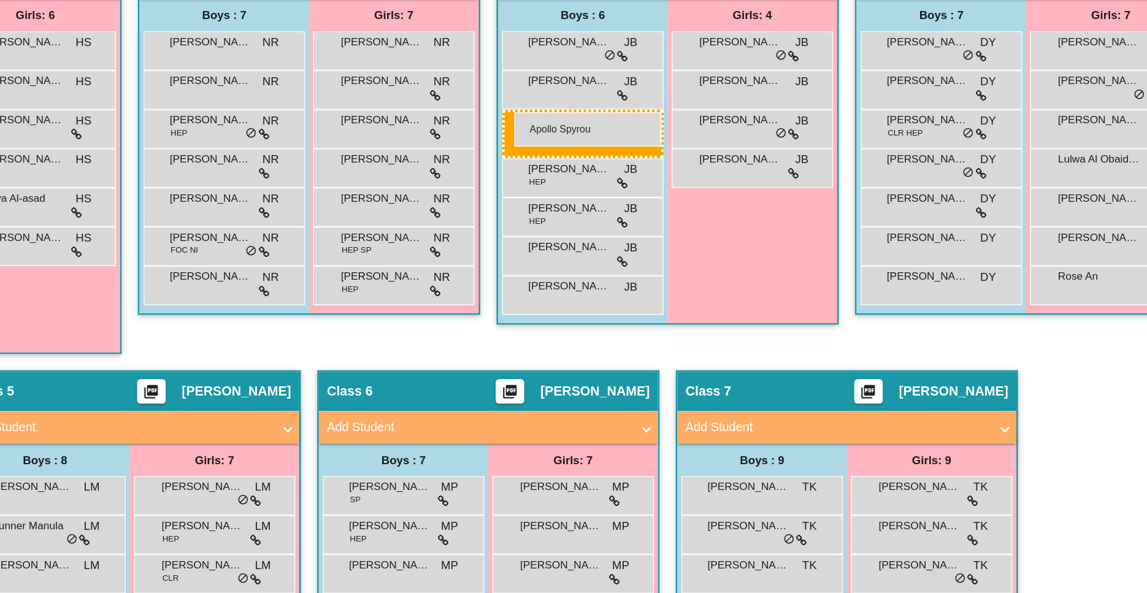
drag, startPoint x: 761, startPoint y: 355, endPoint x: 593, endPoint y: 231, distance: 208.9
click at [593, 231] on body "Accessibility Screen-Reader Guide, Feedback, and Issue Reporting | New window A…" at bounding box center [573, 296] width 1147 height 593
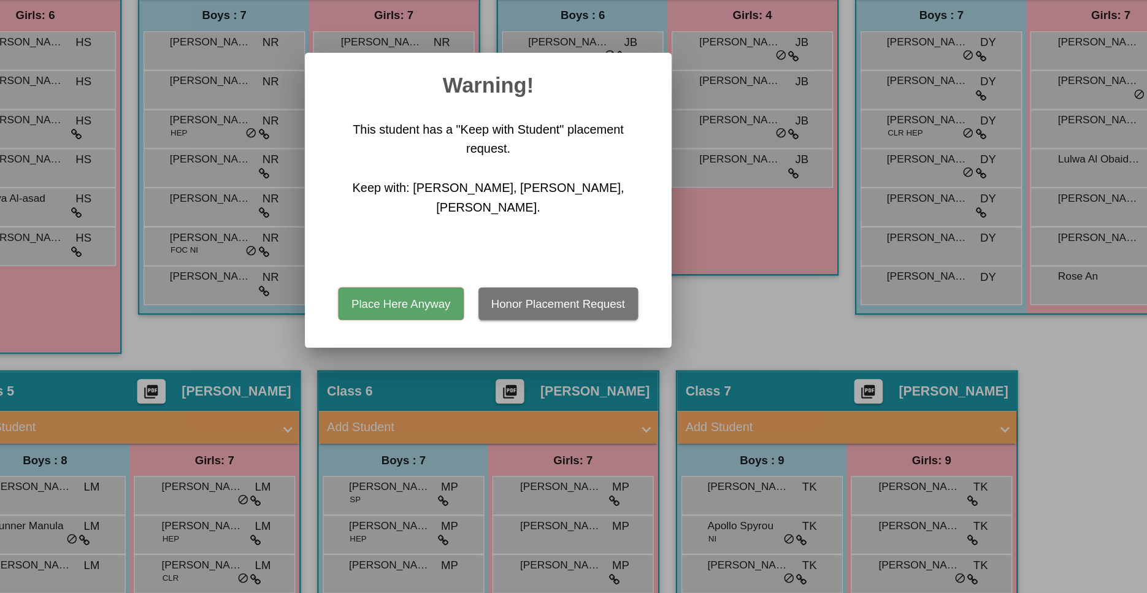
click at [520, 366] on button "Place Here Anyway" at bounding box center [508, 375] width 94 height 25
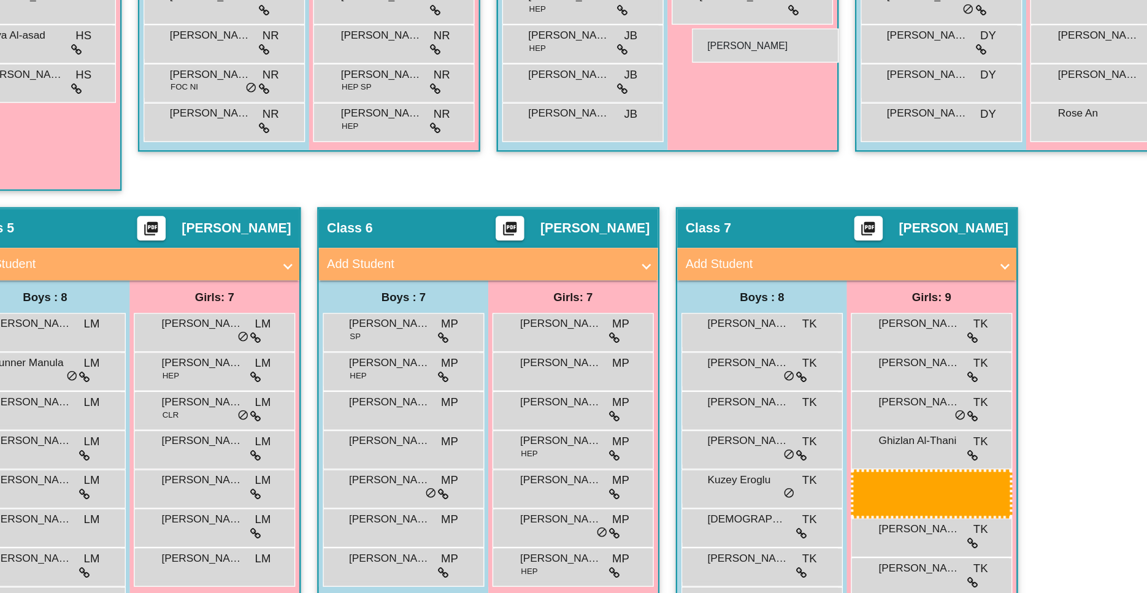
scroll to position [339, 0]
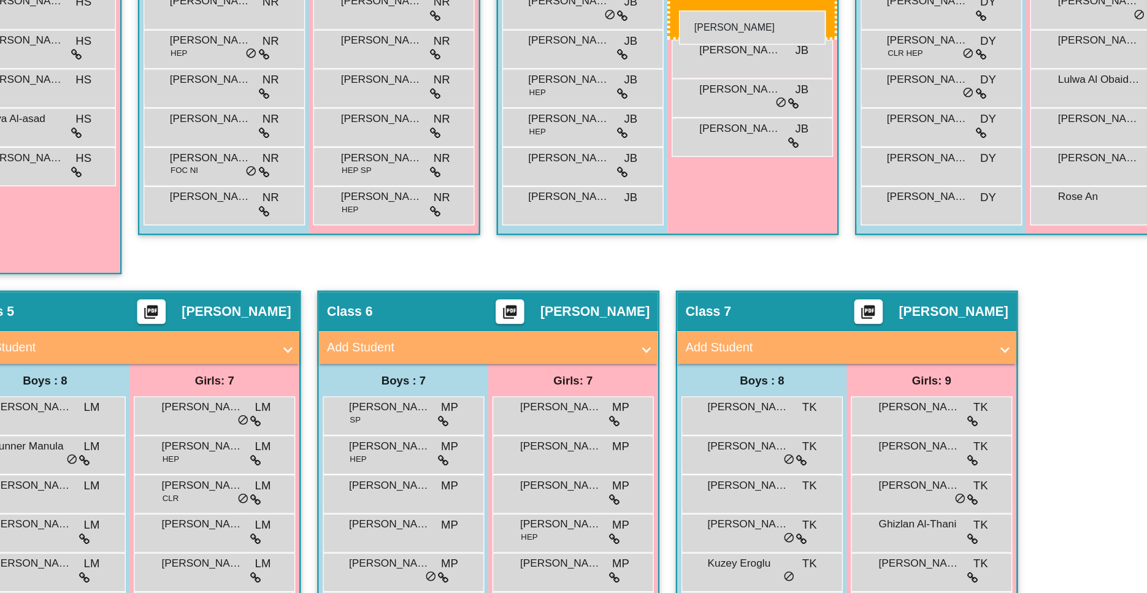
drag, startPoint x: 894, startPoint y: 470, endPoint x: 717, endPoint y: 155, distance: 361.5
click at [717, 155] on body "Accessibility Screen-Reader Guide, Feedback, and Issue Reporting | New window A…" at bounding box center [573, 296] width 1147 height 593
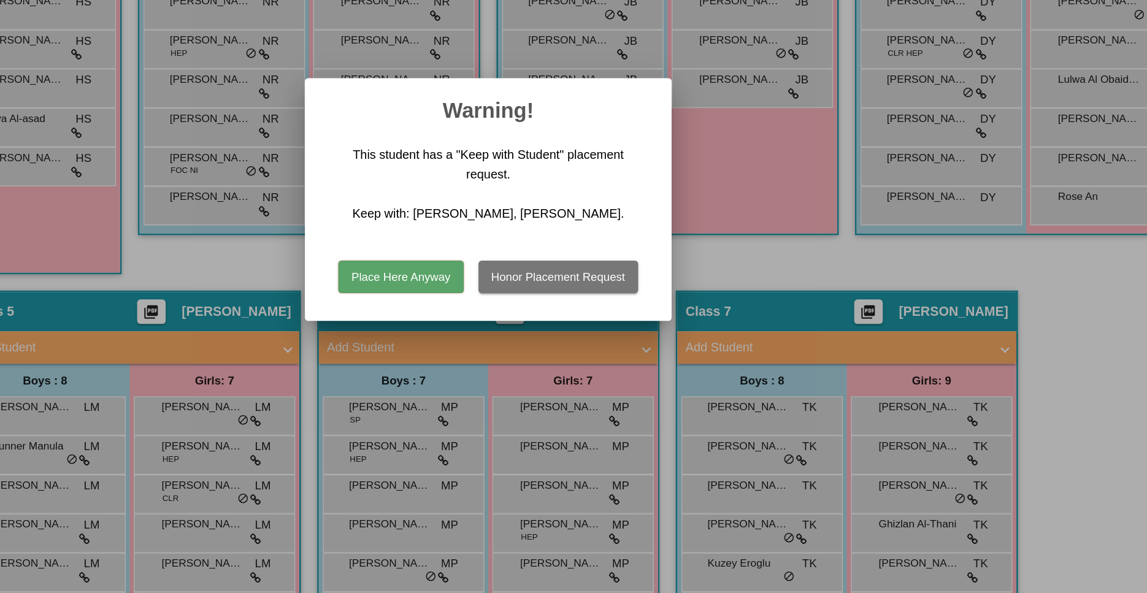
click at [506, 357] on button "Place Here Anyway" at bounding box center [508, 355] width 94 height 25
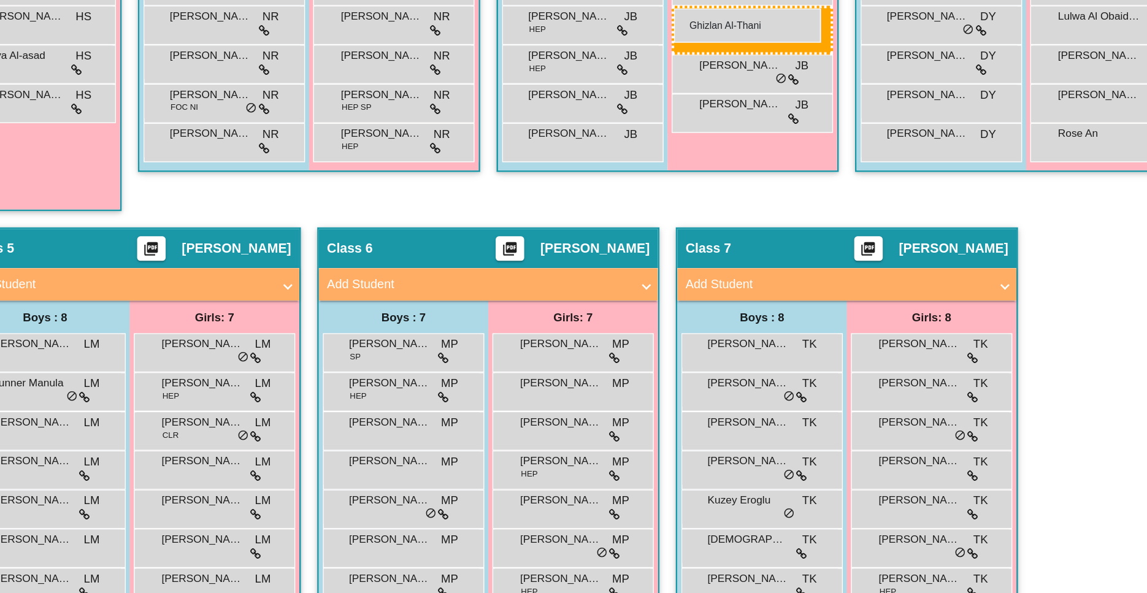
scroll to position [386, 0]
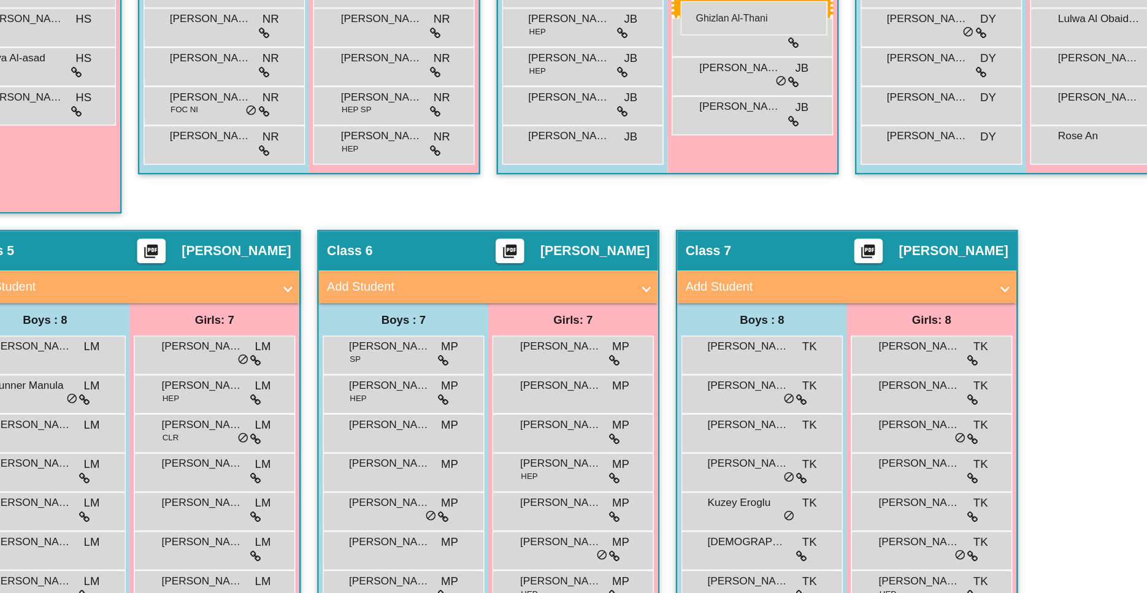
drag, startPoint x: 897, startPoint y: 446, endPoint x: 719, endPoint y: 147, distance: 348.6
click at [719, 147] on body "Accessibility Screen-Reader Guide, Feedback, and Issue Reporting | New window A…" at bounding box center [573, 296] width 1147 height 593
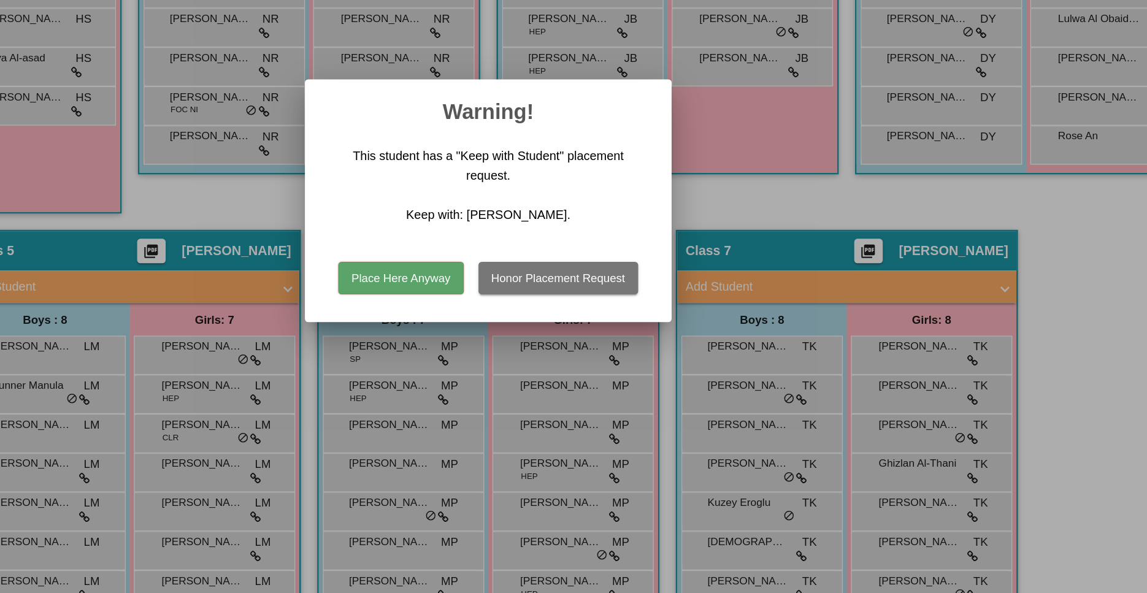
click at [513, 352] on button "Place Here Anyway" at bounding box center [508, 355] width 94 height 25
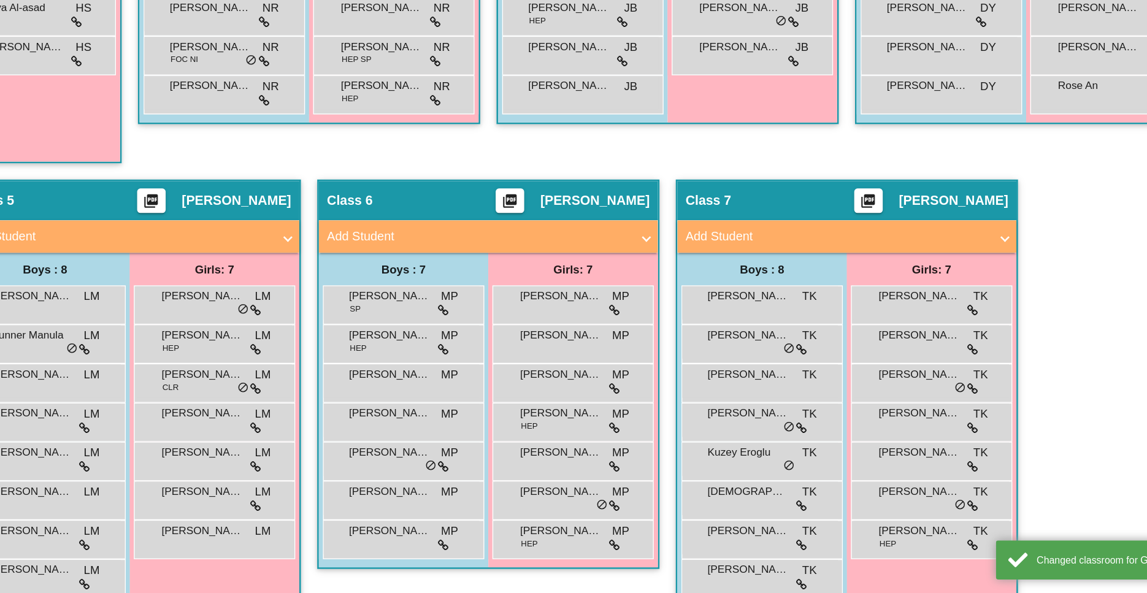
scroll to position [447, 0]
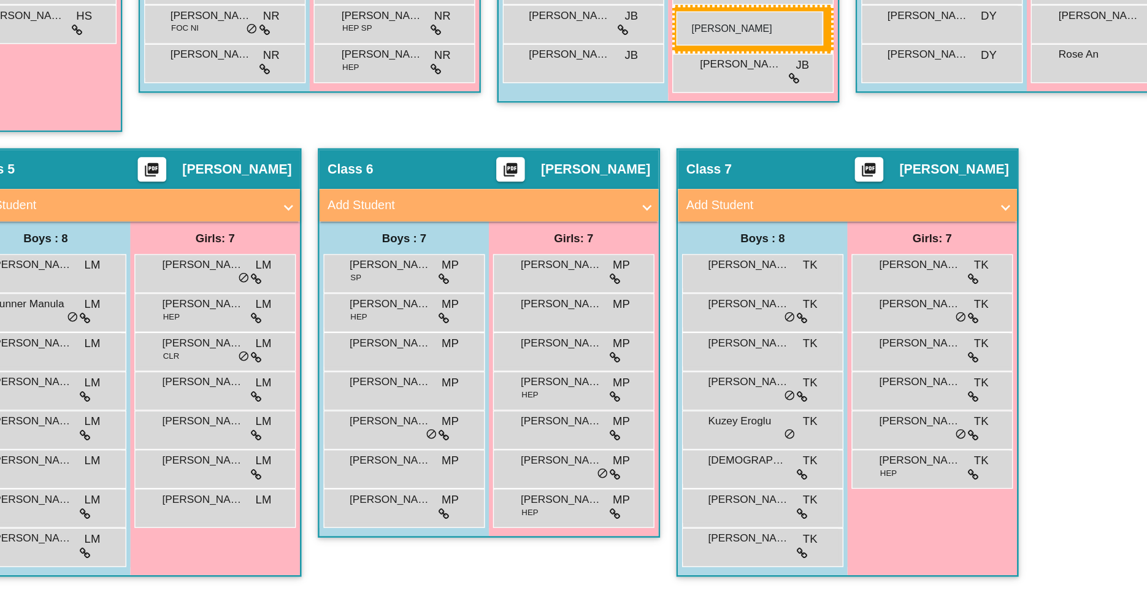
drag, startPoint x: 884, startPoint y: 384, endPoint x: 715, endPoint y: 155, distance: 284.7
click at [715, 155] on body "Accessibility Screen-Reader Guide, Feedback, and Issue Reporting | New window A…" at bounding box center [573, 296] width 1147 height 593
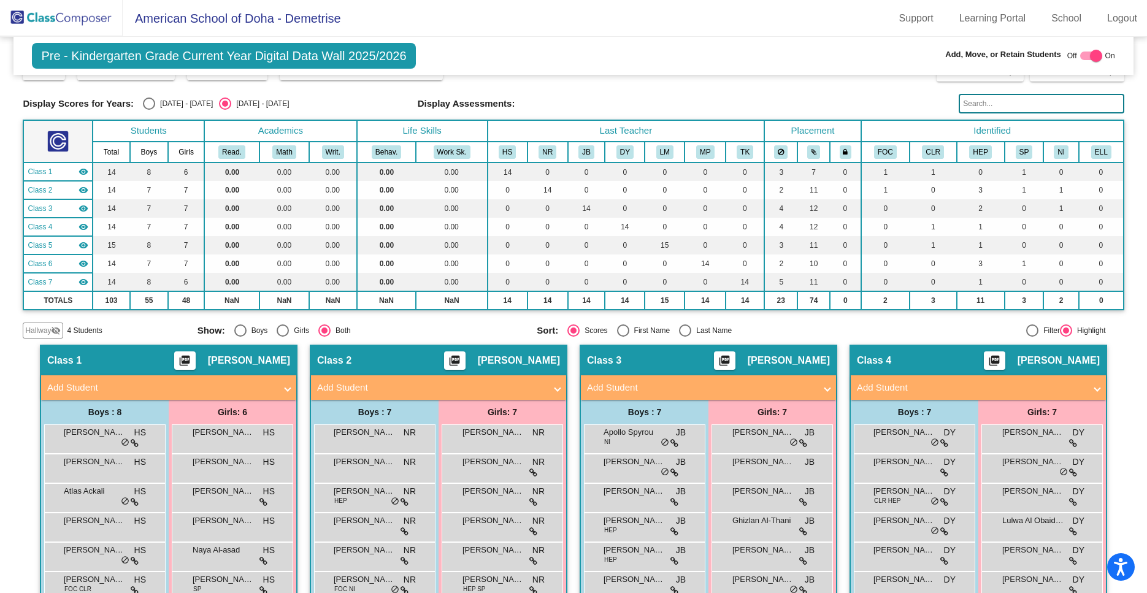
scroll to position [0, 0]
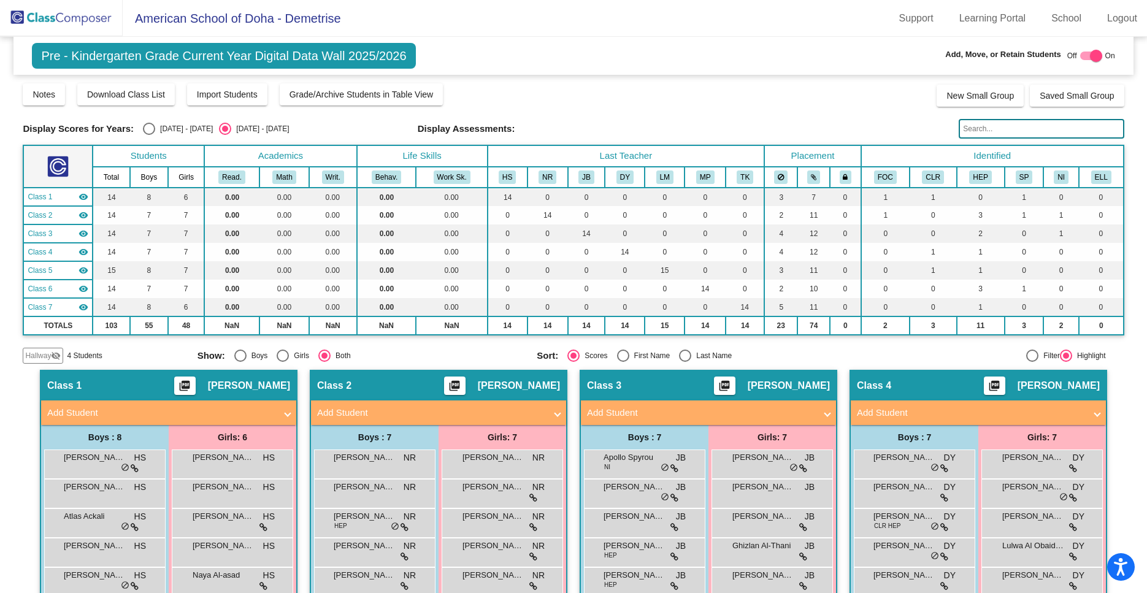
click at [44, 358] on span "Hallway" at bounding box center [38, 355] width 26 height 11
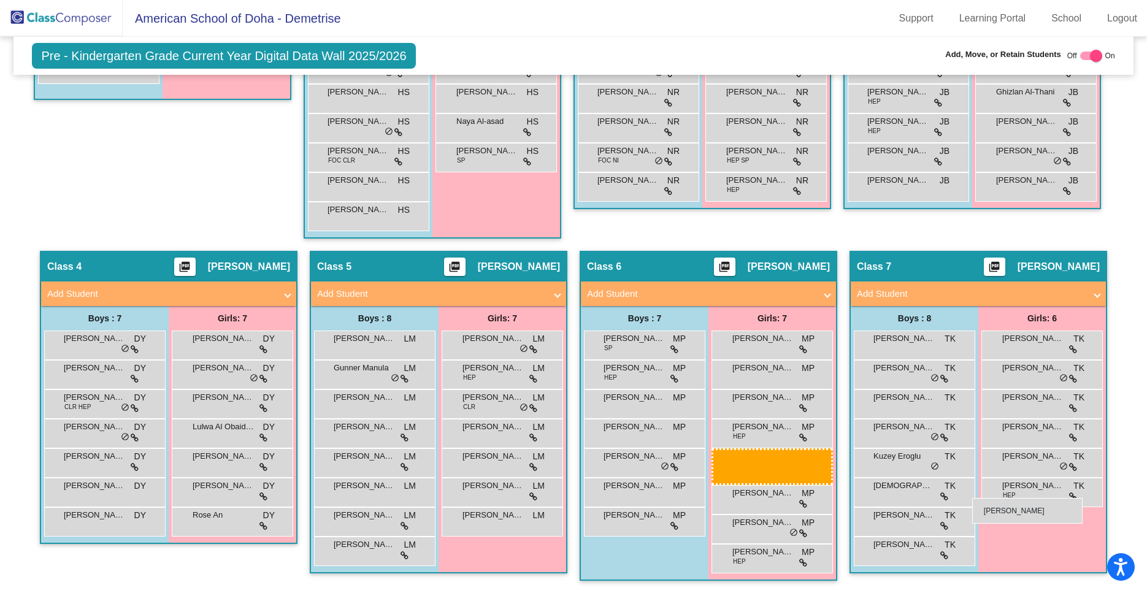
scroll to position [447, 0]
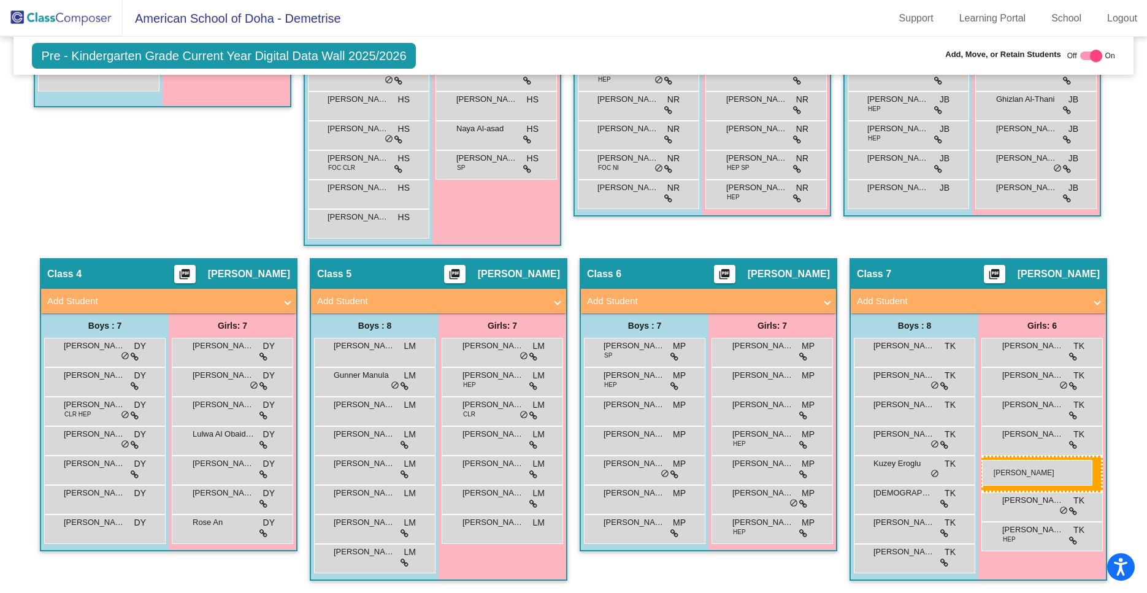
drag, startPoint x: 196, startPoint y: 185, endPoint x: 982, endPoint y: 460, distance: 832.9
click at [982, 460] on body "Accessibility Screen-Reader Guide, Feedback, and Issue Reporting | New window A…" at bounding box center [573, 296] width 1147 height 593
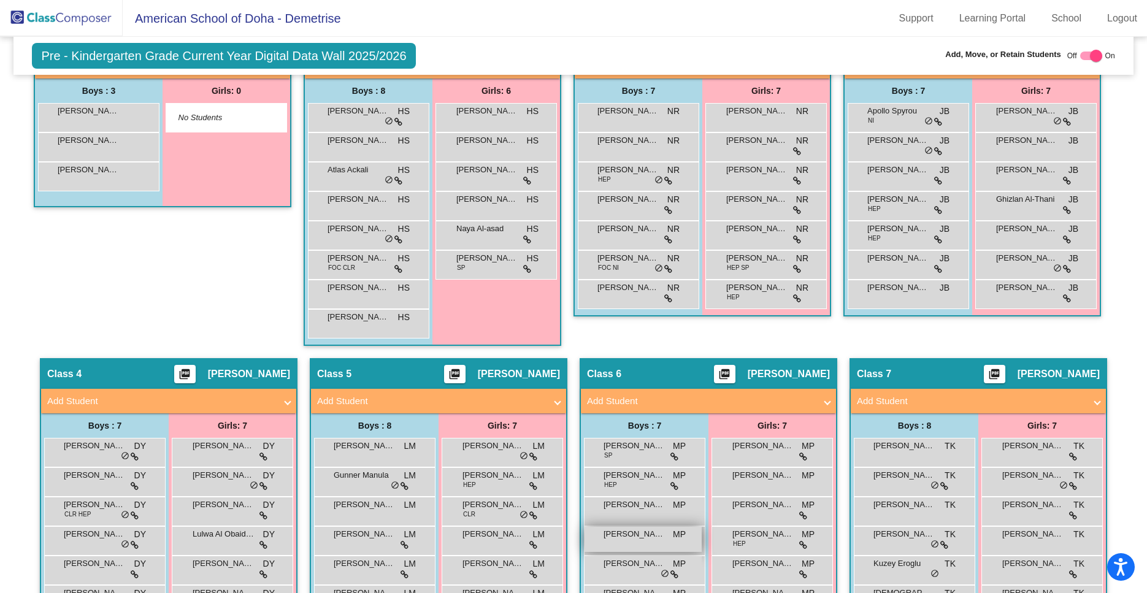
scroll to position [350, 0]
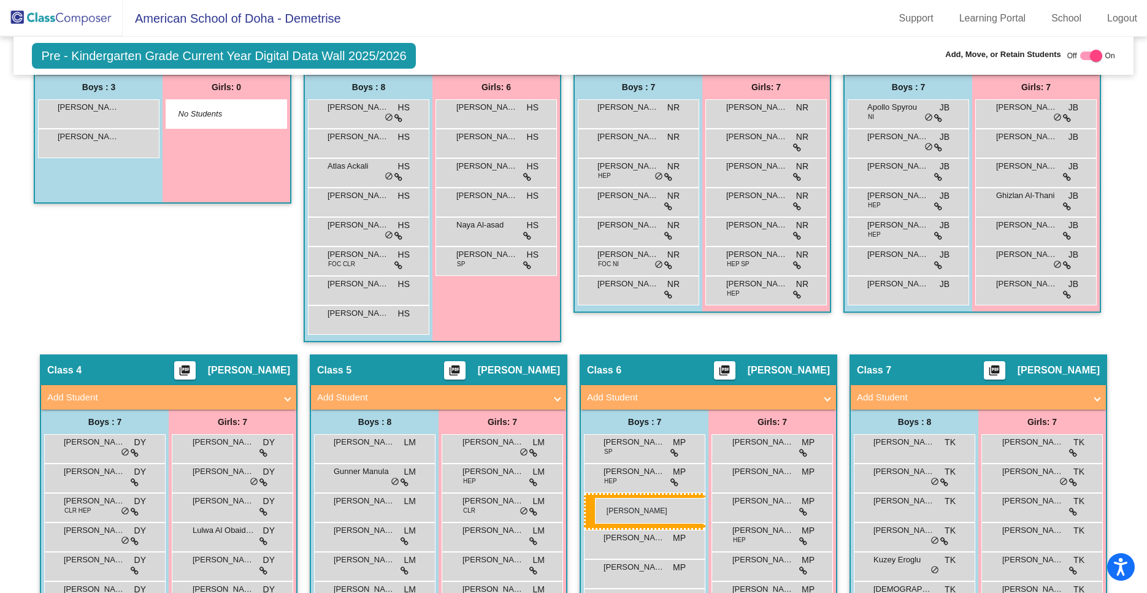
drag, startPoint x: 131, startPoint y: 144, endPoint x: 595, endPoint y: 498, distance: 584.0
click at [595, 498] on body "Accessibility Screen-Reader Guide, Feedback, and Issue Reporting | New window A…" at bounding box center [573, 296] width 1147 height 593
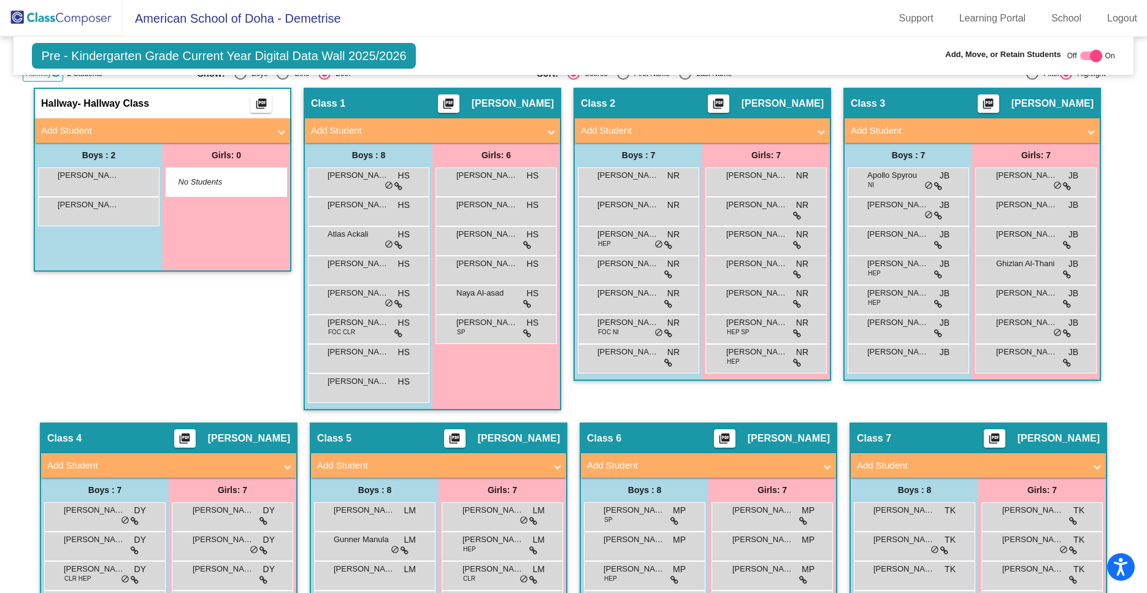
scroll to position [264, 0]
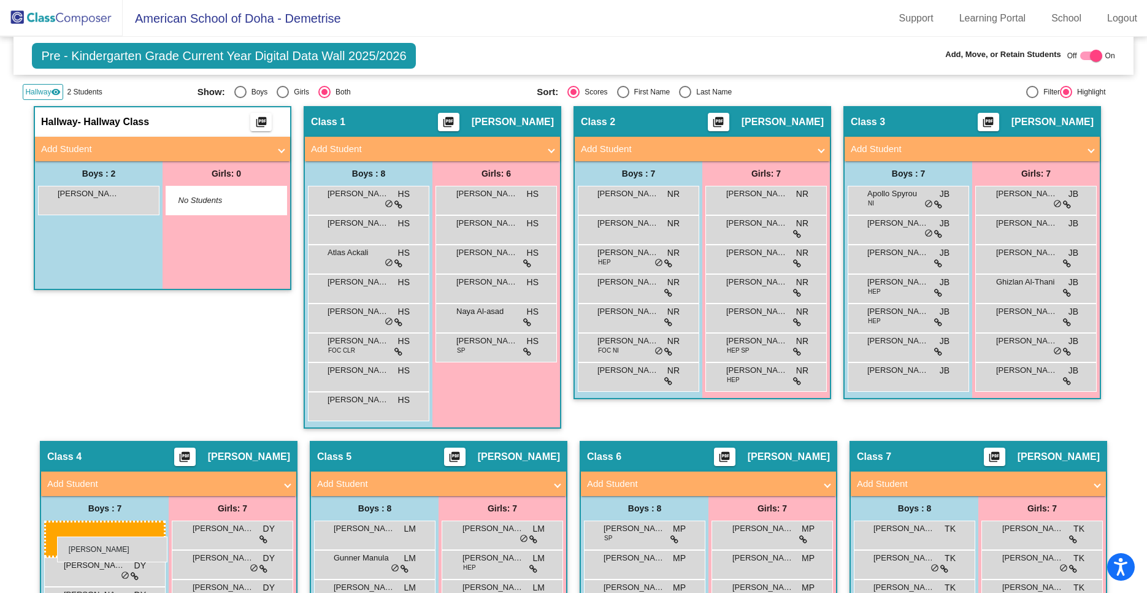
drag, startPoint x: 113, startPoint y: 229, endPoint x: 56, endPoint y: 536, distance: 311.3
click at [56, 536] on body "Accessibility Screen-Reader Guide, Feedback, and Issue Reporting | New window A…" at bounding box center [573, 296] width 1147 height 593
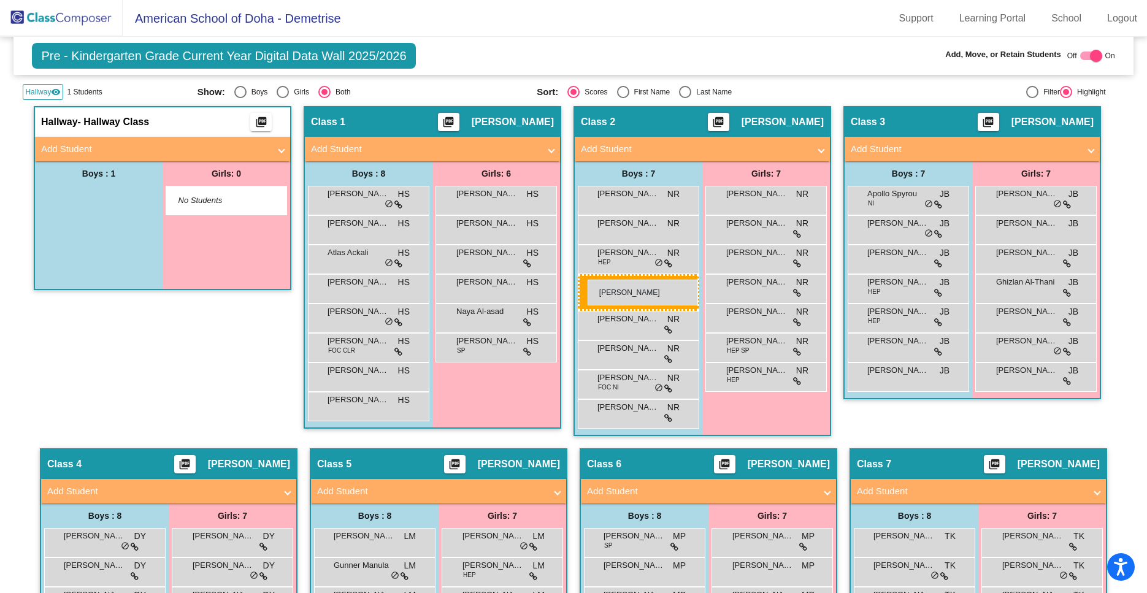
drag, startPoint x: 93, startPoint y: 207, endPoint x: 588, endPoint y: 280, distance: 500.4
click at [588, 280] on body "Accessibility Screen-Reader Guide, Feedback, and Issue Reporting | New window A…" at bounding box center [573, 296] width 1147 height 593
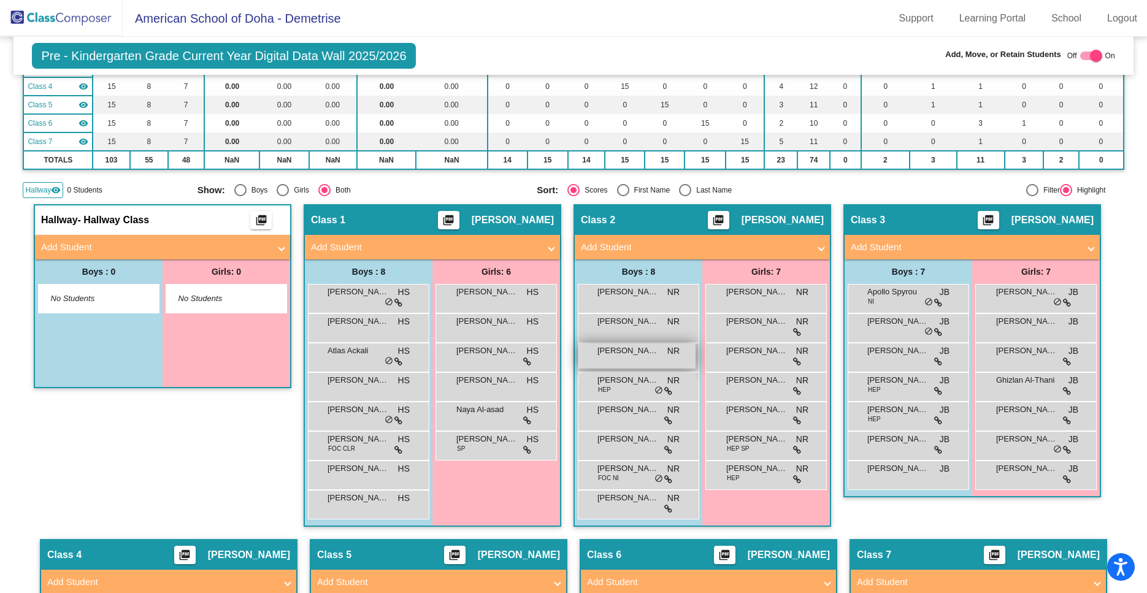
scroll to position [155, 0]
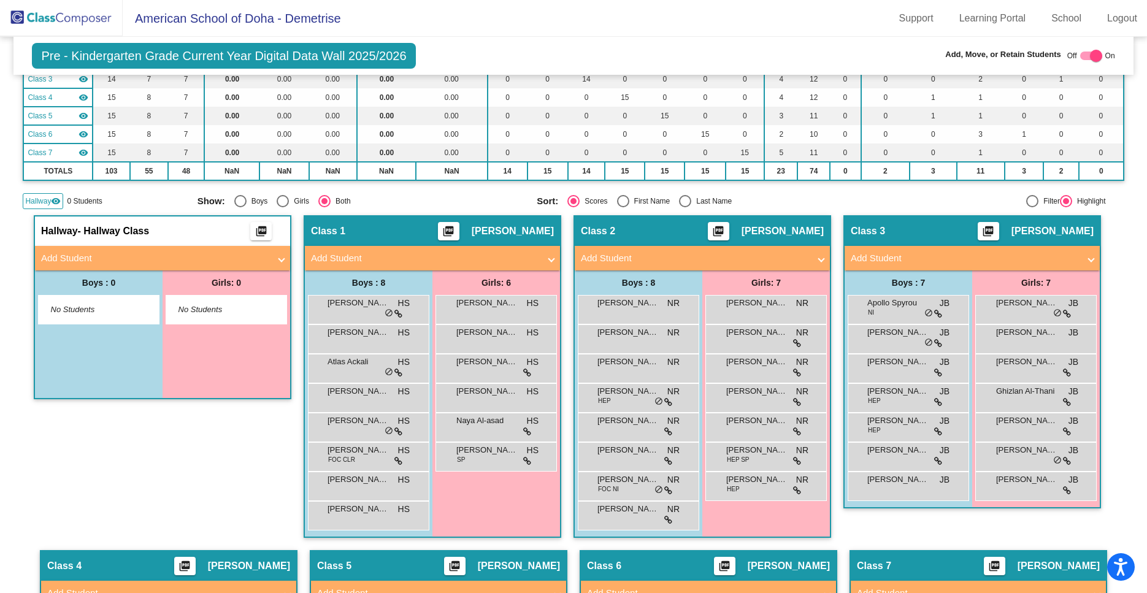
click at [47, 200] on span "Hallway" at bounding box center [38, 201] width 26 height 11
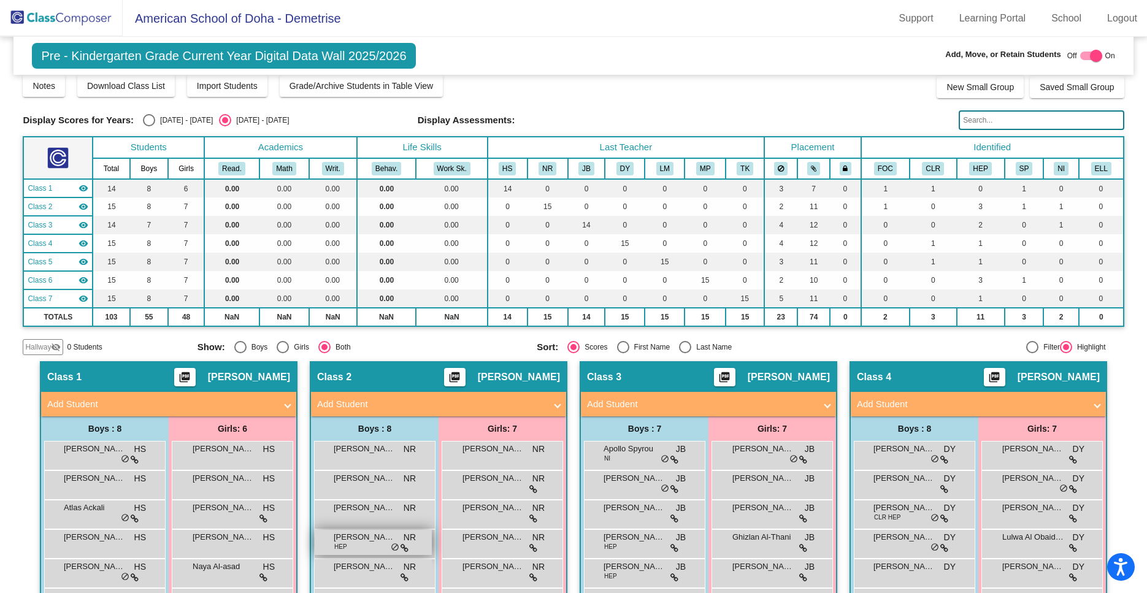
scroll to position [0, 0]
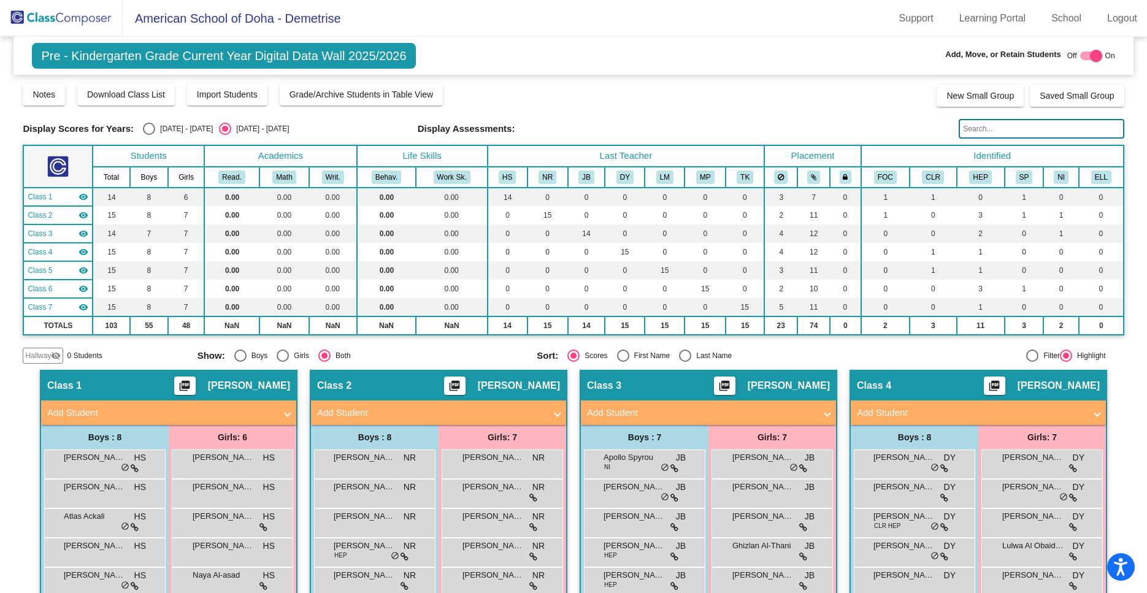
click at [82, 20] on img at bounding box center [61, 18] width 123 height 36
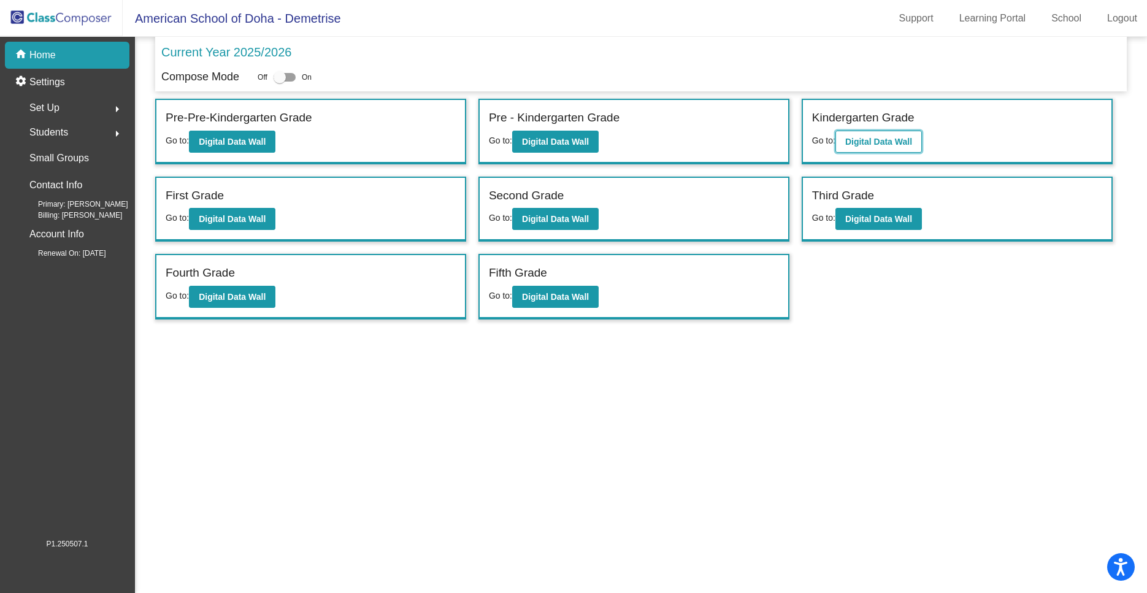
click at [881, 142] on b "Digital Data Wall" at bounding box center [879, 142] width 67 height 10
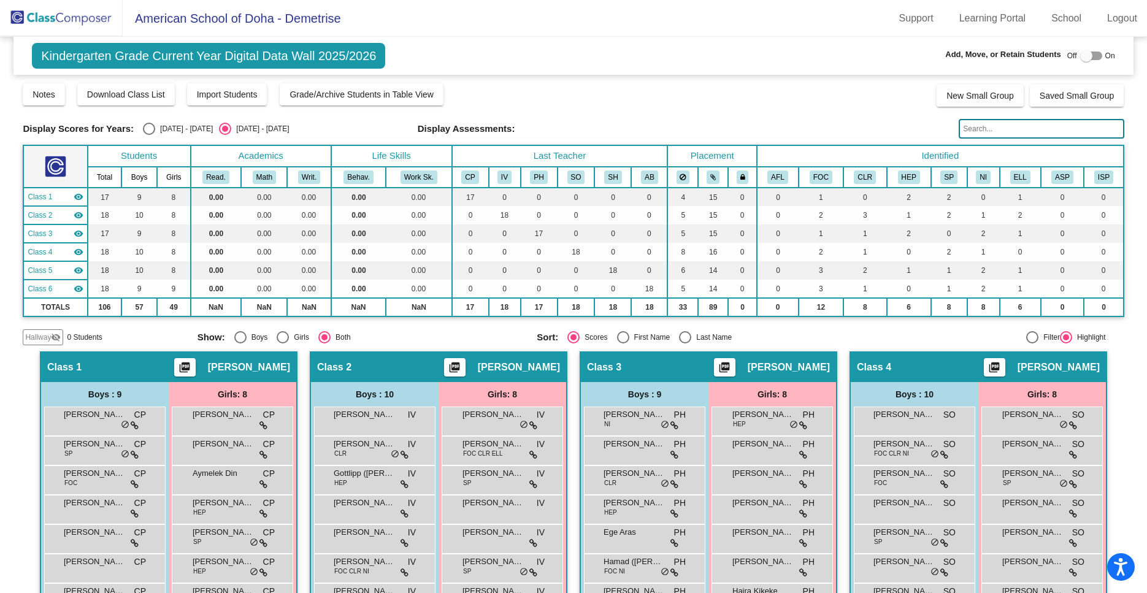
click at [26, 339] on span "Hallway" at bounding box center [38, 337] width 26 height 11
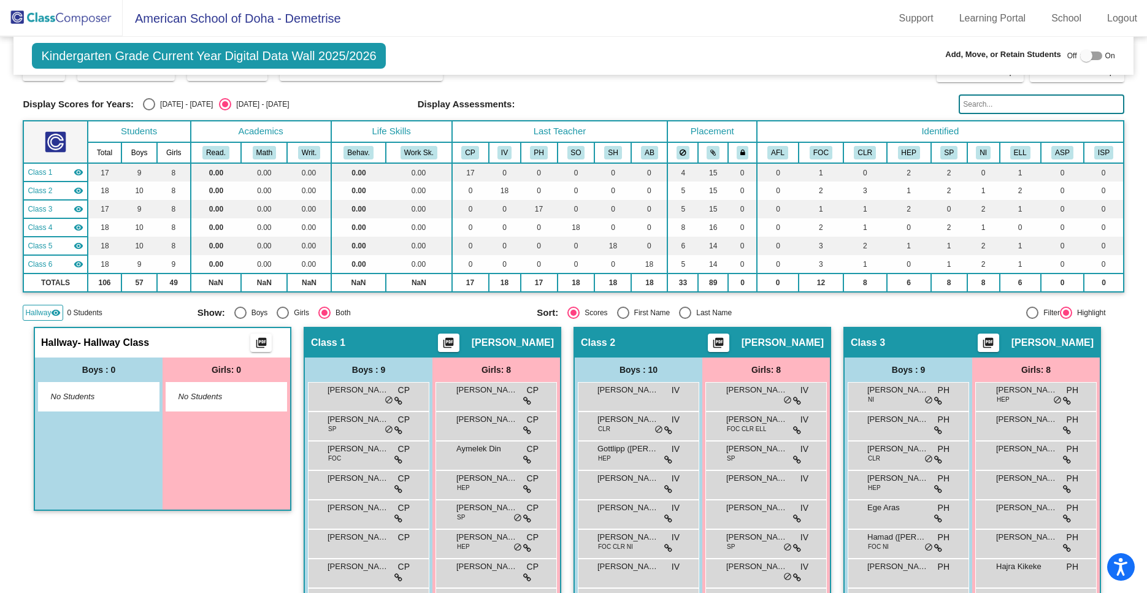
scroll to position [3, 0]
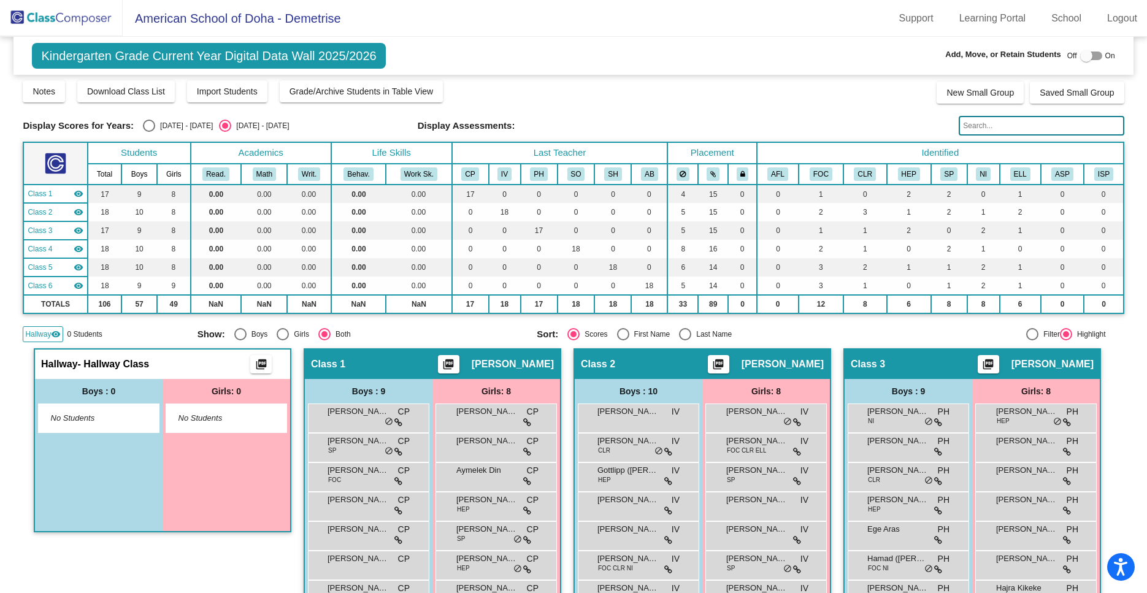
click at [48, 14] on img at bounding box center [61, 18] width 123 height 36
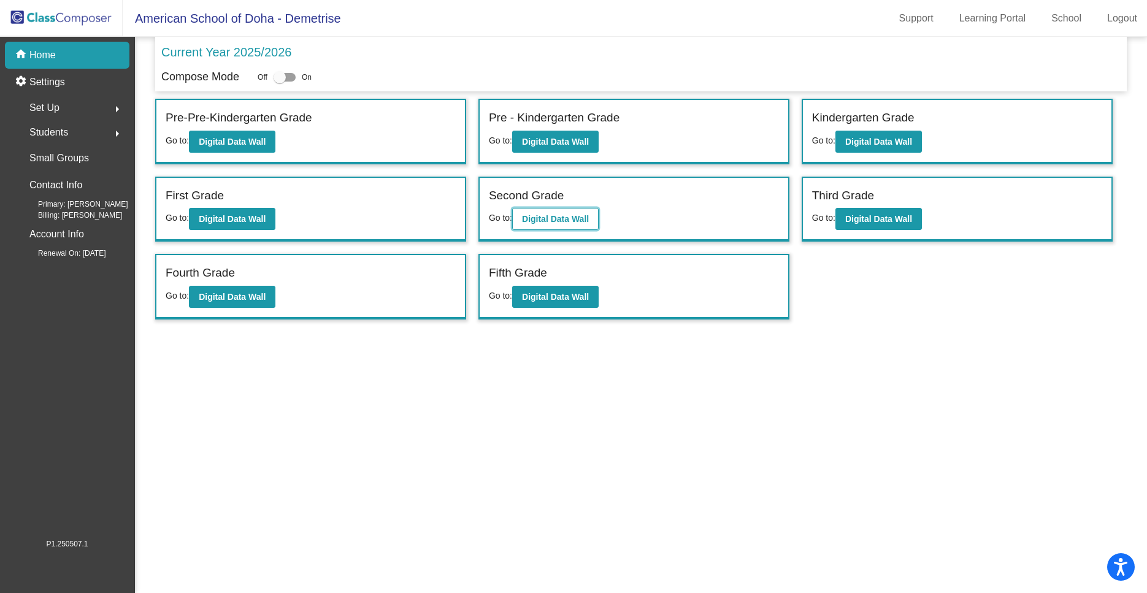
click at [565, 222] on b "Digital Data Wall" at bounding box center [555, 219] width 67 height 10
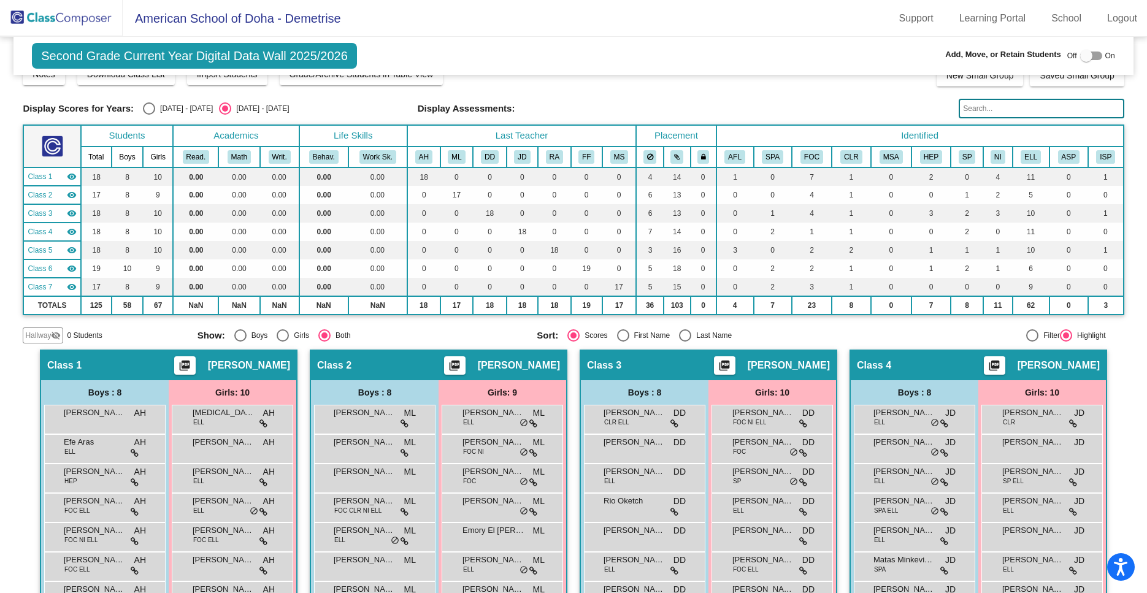
scroll to position [25, 0]
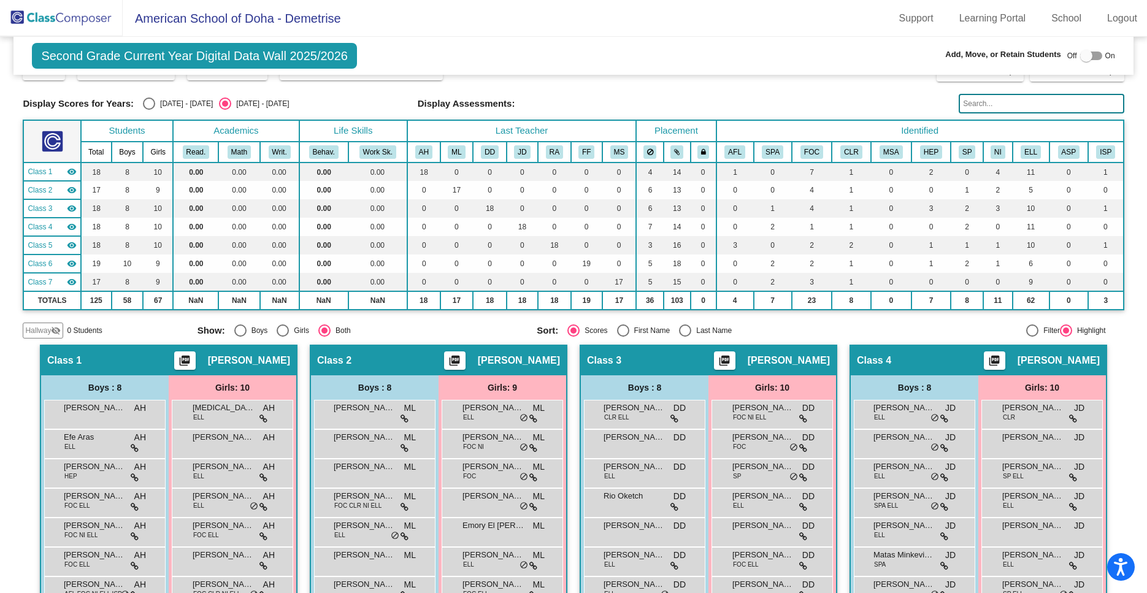
click at [35, 329] on span "Hallway" at bounding box center [38, 330] width 26 height 11
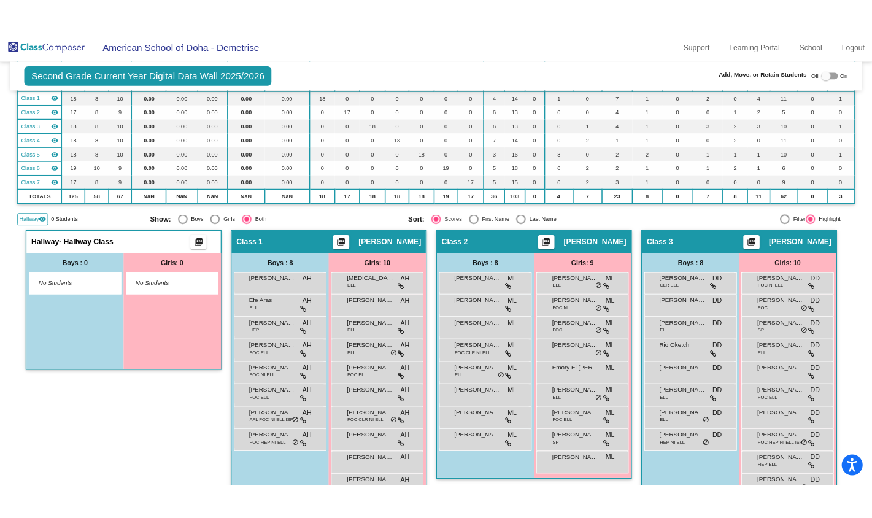
scroll to position [0, 0]
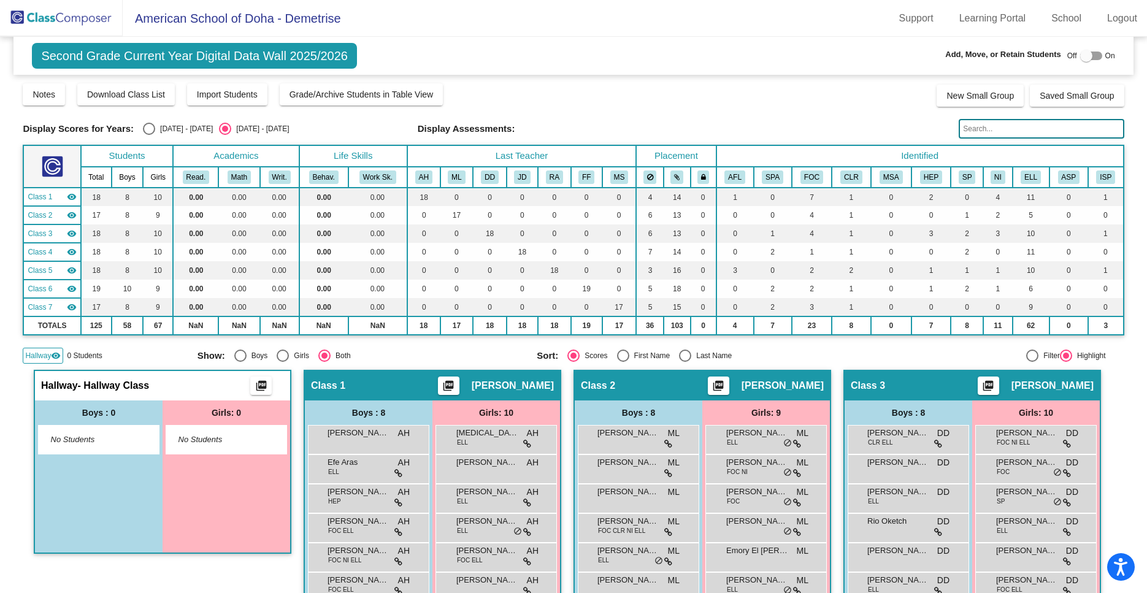
click at [68, 26] on img at bounding box center [61, 18] width 123 height 36
